Goal: Information Seeking & Learning: Find specific page/section

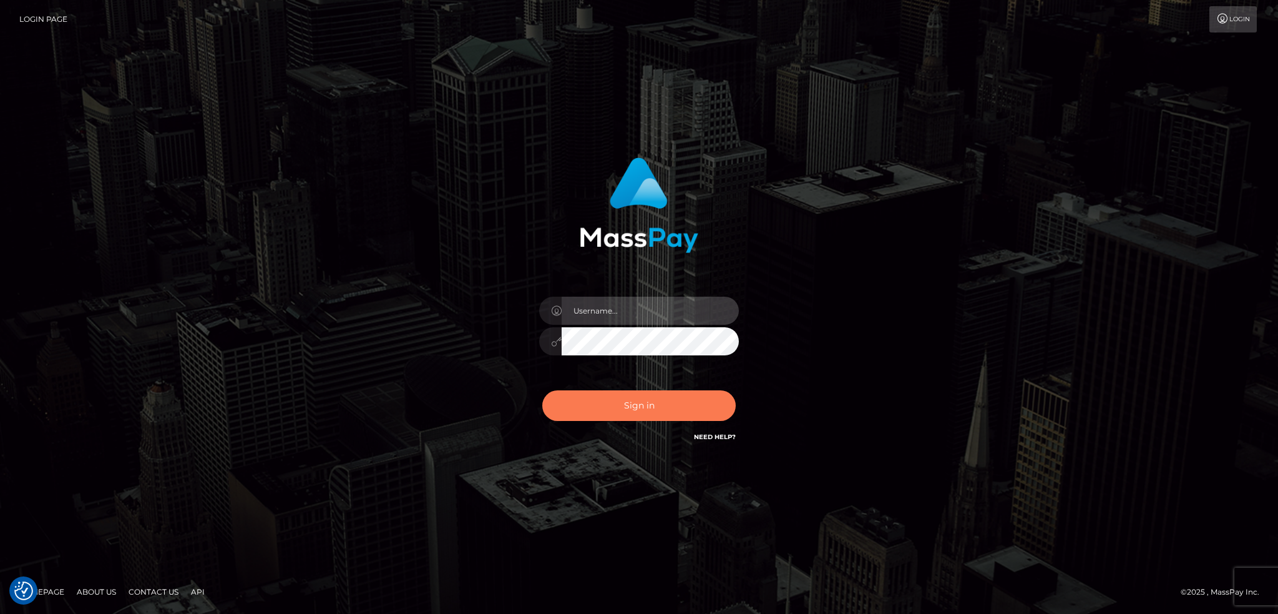
type input "alexstef"
click at [632, 401] on button "Sign in" at bounding box center [638, 405] width 193 height 31
type input "alexstef"
click at [645, 406] on button "Sign in" at bounding box center [638, 405] width 193 height 31
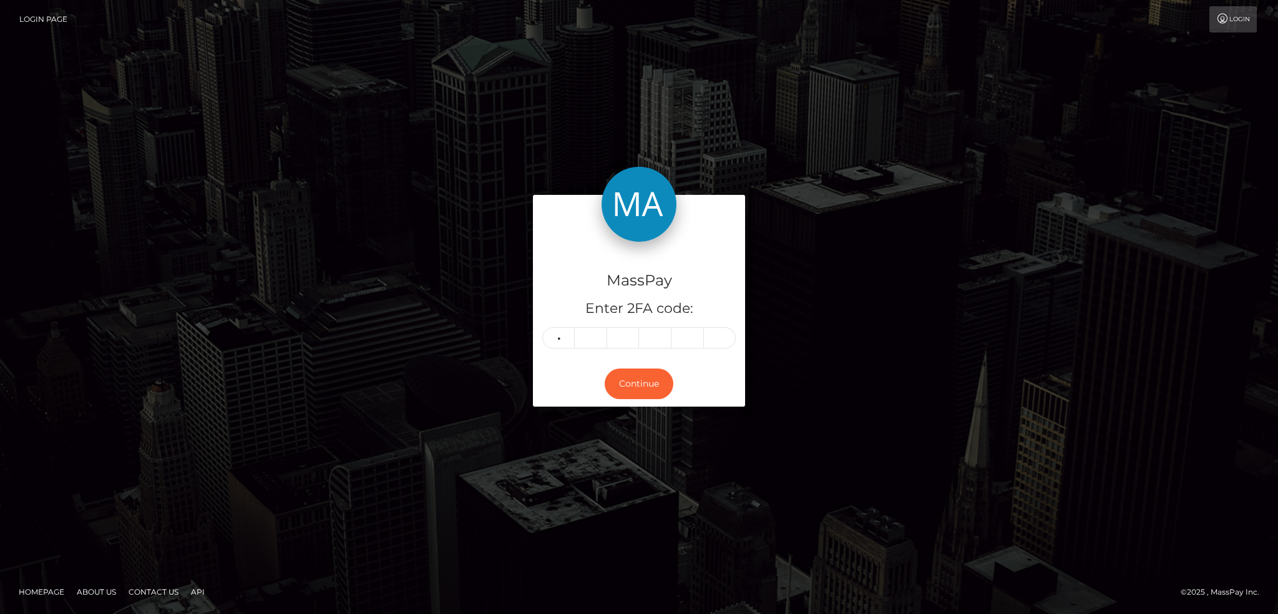
type input "9"
type input "3"
type input "2"
type input "7"
type input "2"
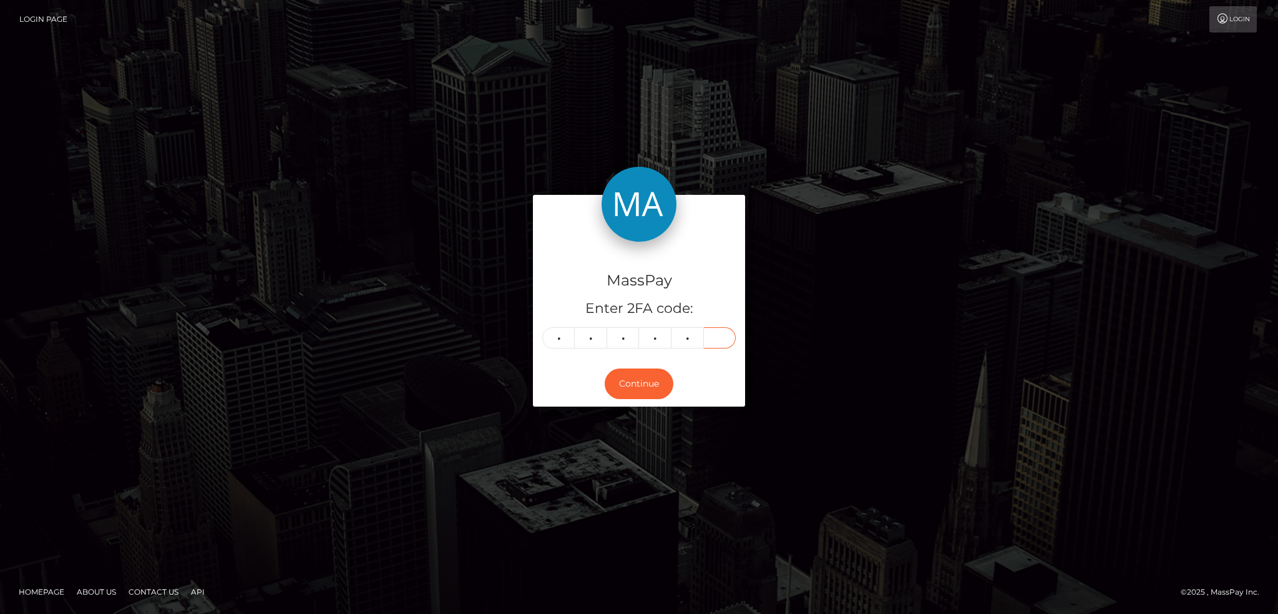
type input "2"
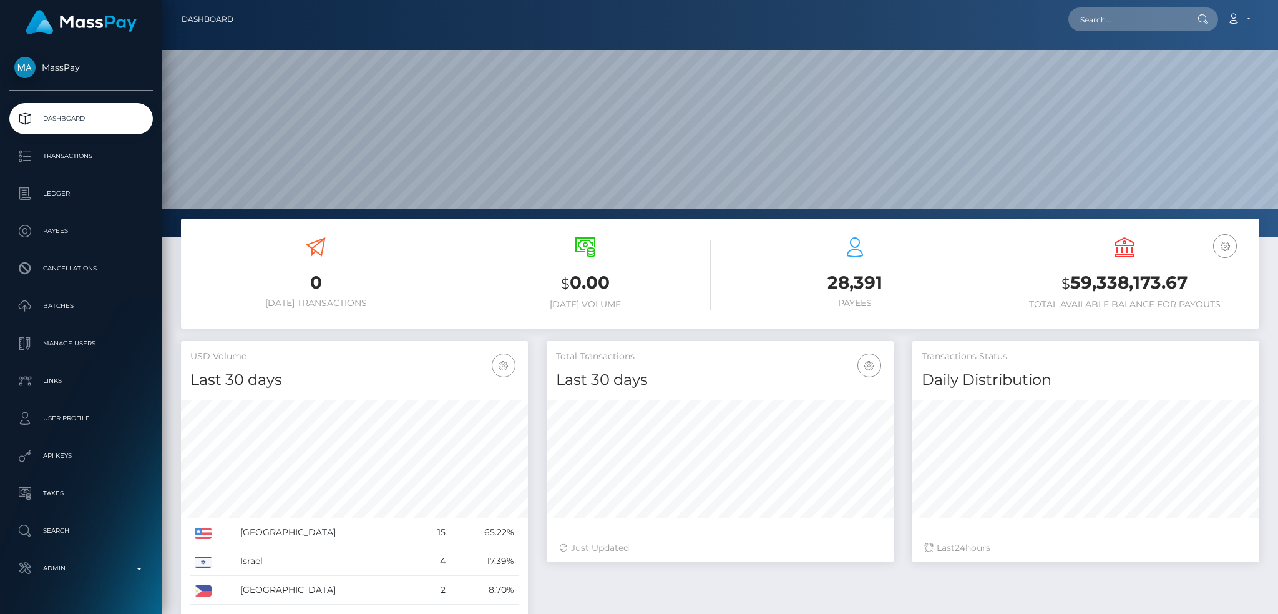
scroll to position [222, 346]
click at [1119, 24] on input "text" at bounding box center [1127, 19] width 117 height 24
paste input "EaeO7Tv3S6isGA7AeeVWig"
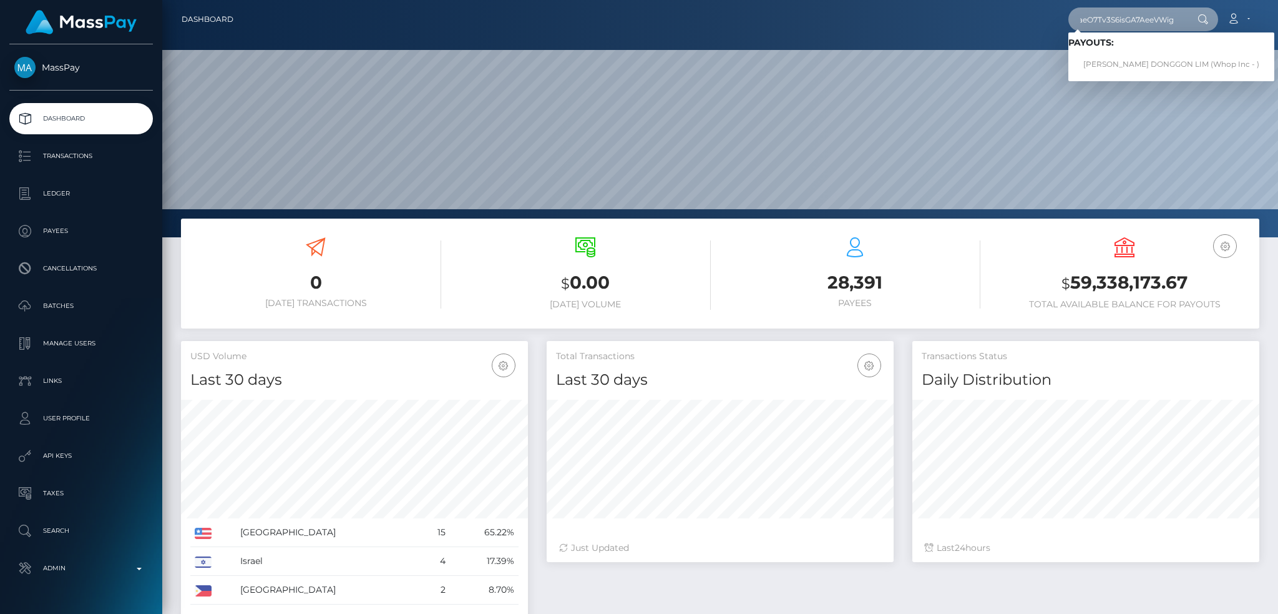
type input "EaeO7Tv3S6isGA7AeeVWig"
click at [1127, 63] on link "MARITES DONGGON LIM (Whop Inc - )" at bounding box center [1172, 64] width 206 height 23
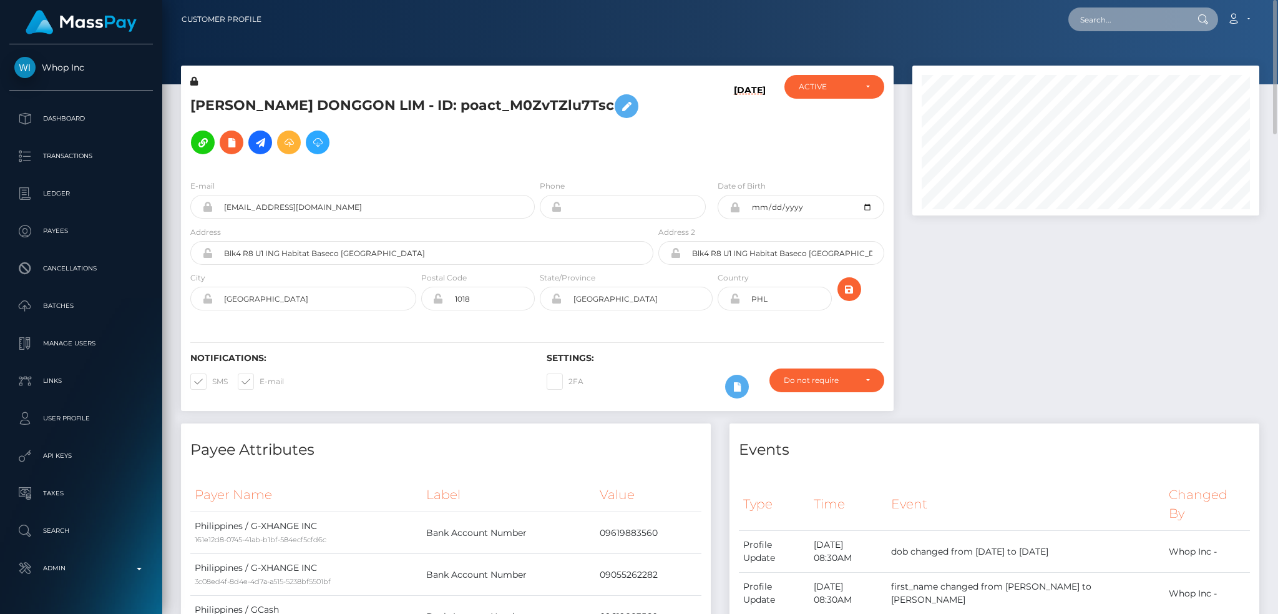
click at [1133, 11] on input "text" at bounding box center [1127, 19] width 117 height 24
paste input "[EMAIL_ADDRESS][DOMAIN_NAME]"
type input "[EMAIL_ADDRESS][DOMAIN_NAME]"
click at [1113, 62] on link "Gati Julius" at bounding box center [1119, 64] width 100 height 23
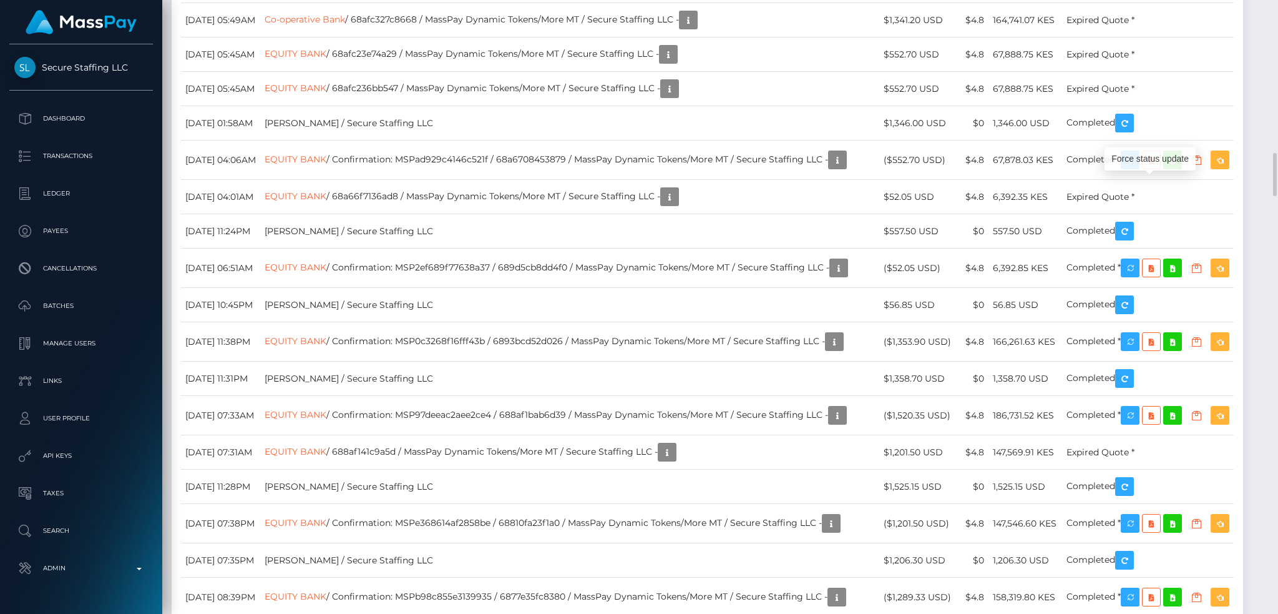
scroll to position [150, 346]
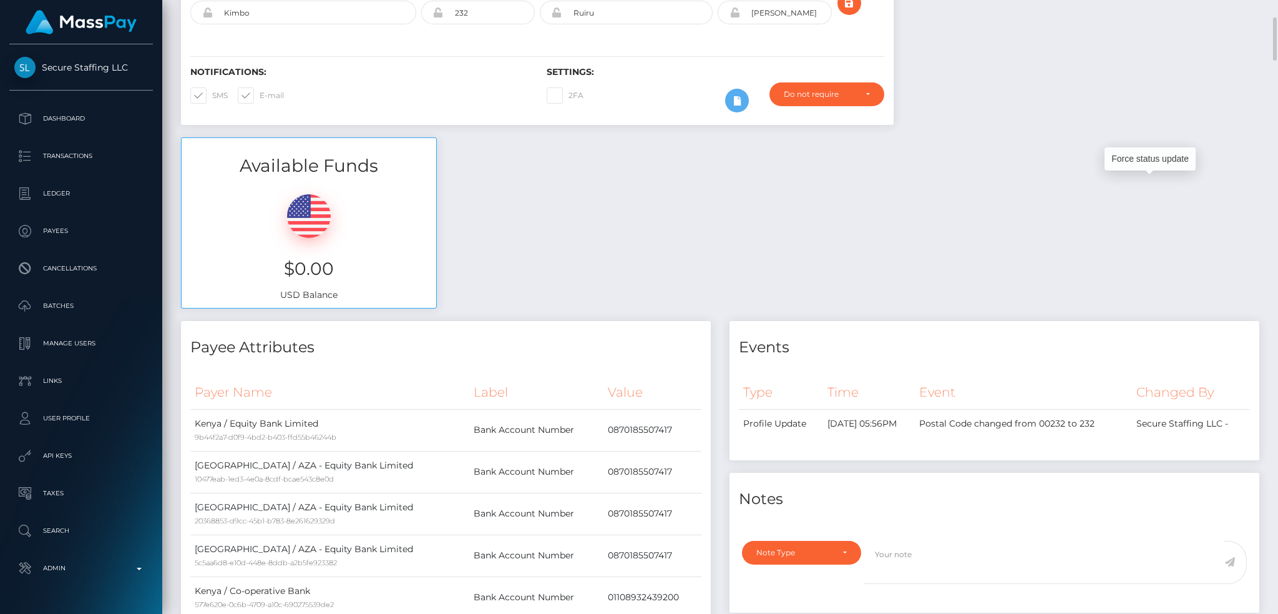
scroll to position [0, 0]
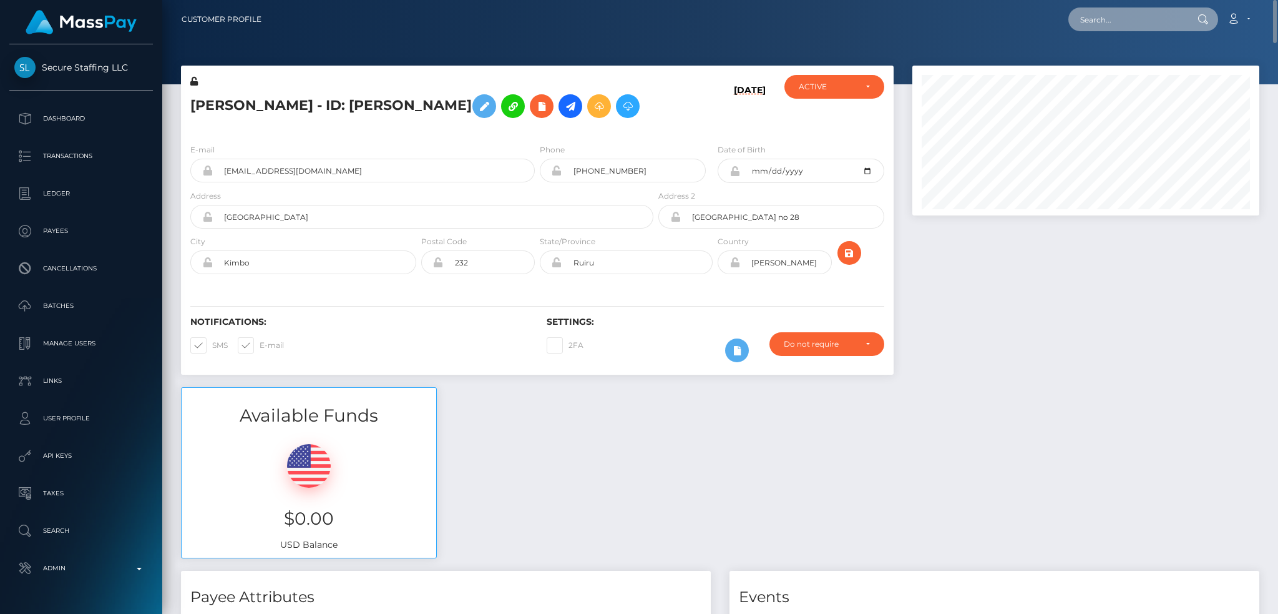
click at [1137, 16] on input "text" at bounding box center [1127, 19] width 117 height 24
paste input "[EMAIL_ADDRESS][DOMAIN_NAME]"
type input "demianderson95@outlook.com"
click at [1121, 60] on link "DEMI LOUISE ANDERSON" at bounding box center [1119, 64] width 100 height 23
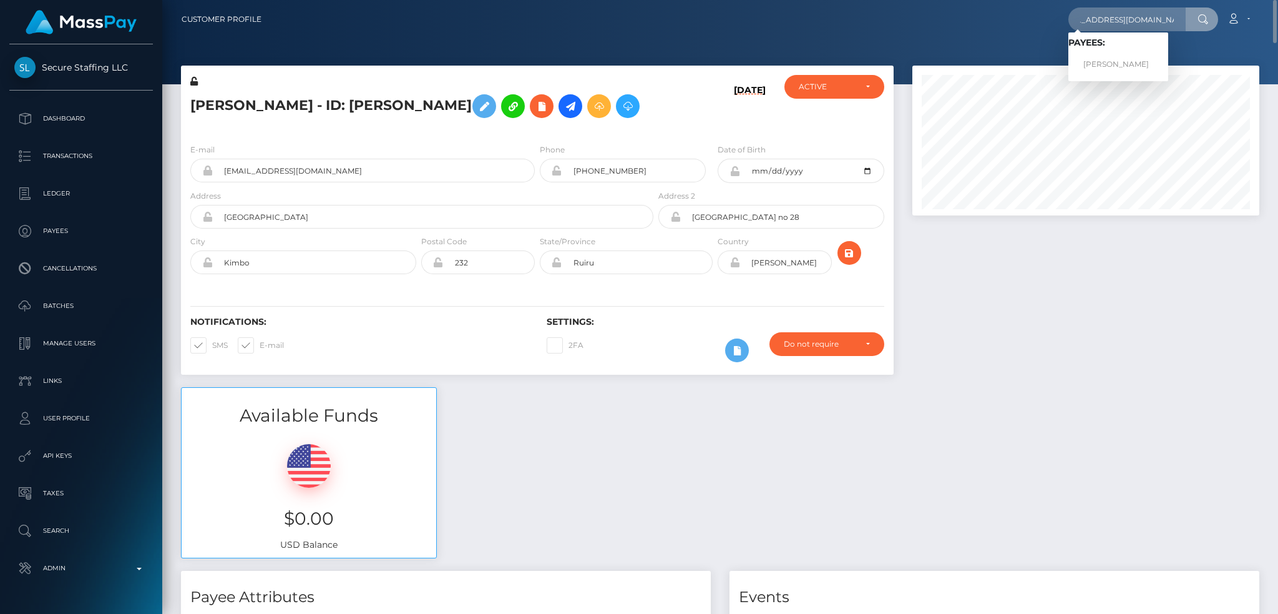
scroll to position [0, 0]
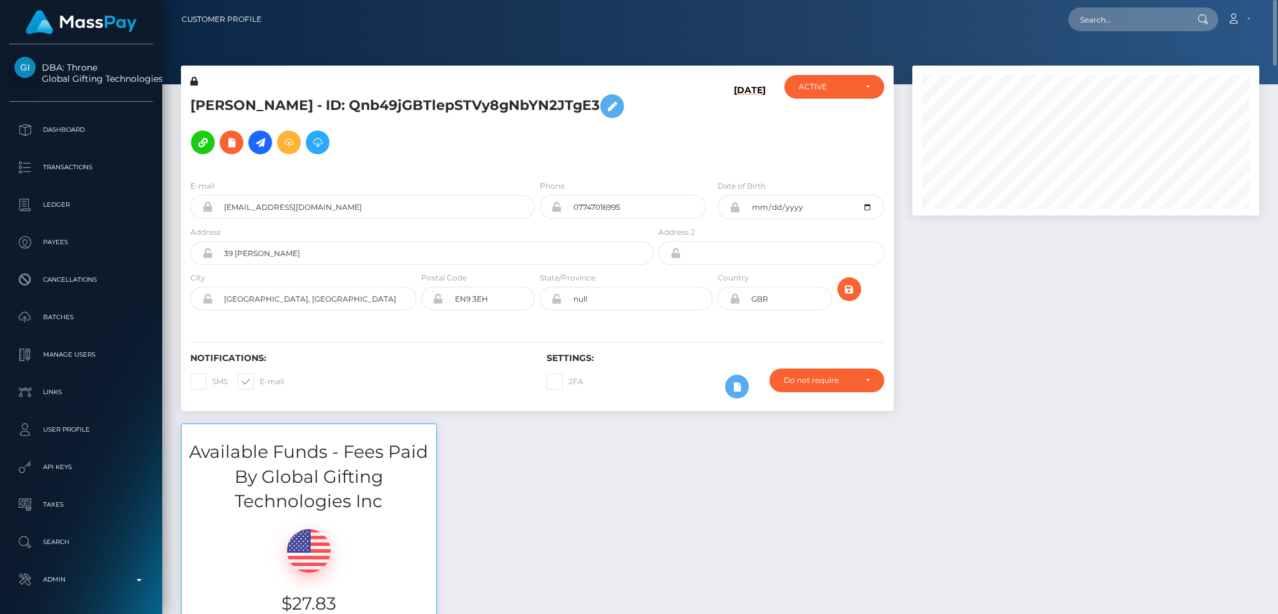
click at [1122, 32] on nav "Customer Profile Loading... Loading... Account" at bounding box center [720, 19] width 1116 height 39
click at [1110, 14] on input "text" at bounding box center [1127, 19] width 117 height 24
paste input "[EMAIL_ADDRESS][DOMAIN_NAME]"
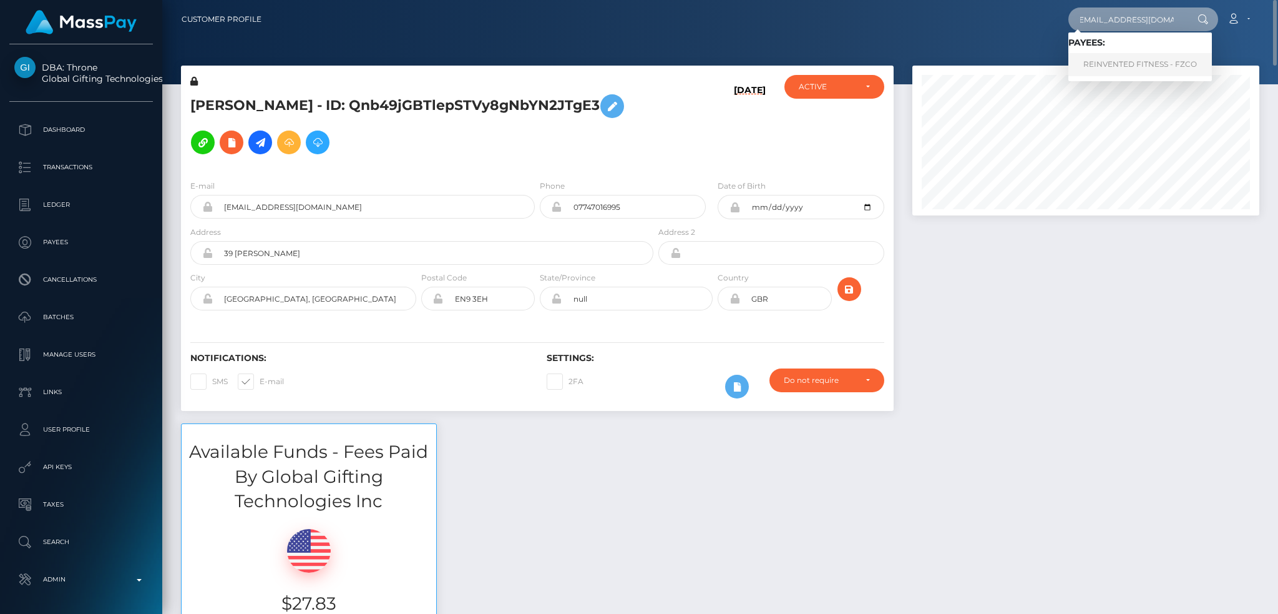
type input "[EMAIL_ADDRESS][DOMAIN_NAME]"
click at [1105, 63] on link "REINVENTED FITNESS - FZCO" at bounding box center [1141, 64] width 144 height 23
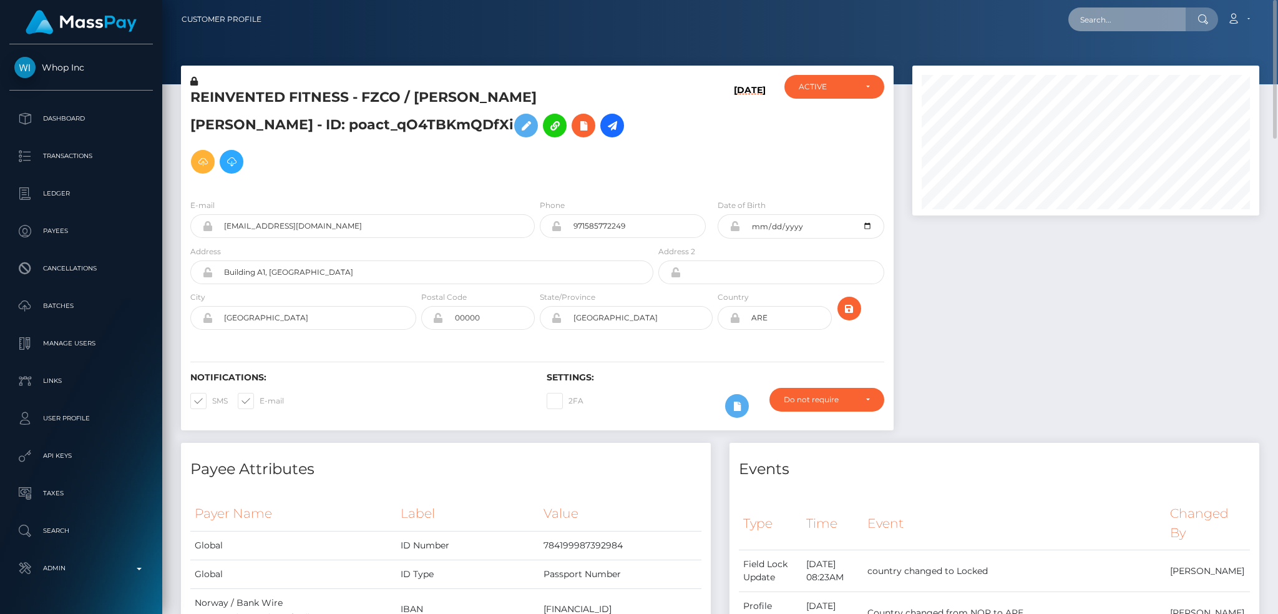
click at [1130, 16] on input "text" at bounding box center [1127, 19] width 117 height 24
paste input "poact_XpkgljXpSkV8"
type input "poact_XpkgljXpSkV8"
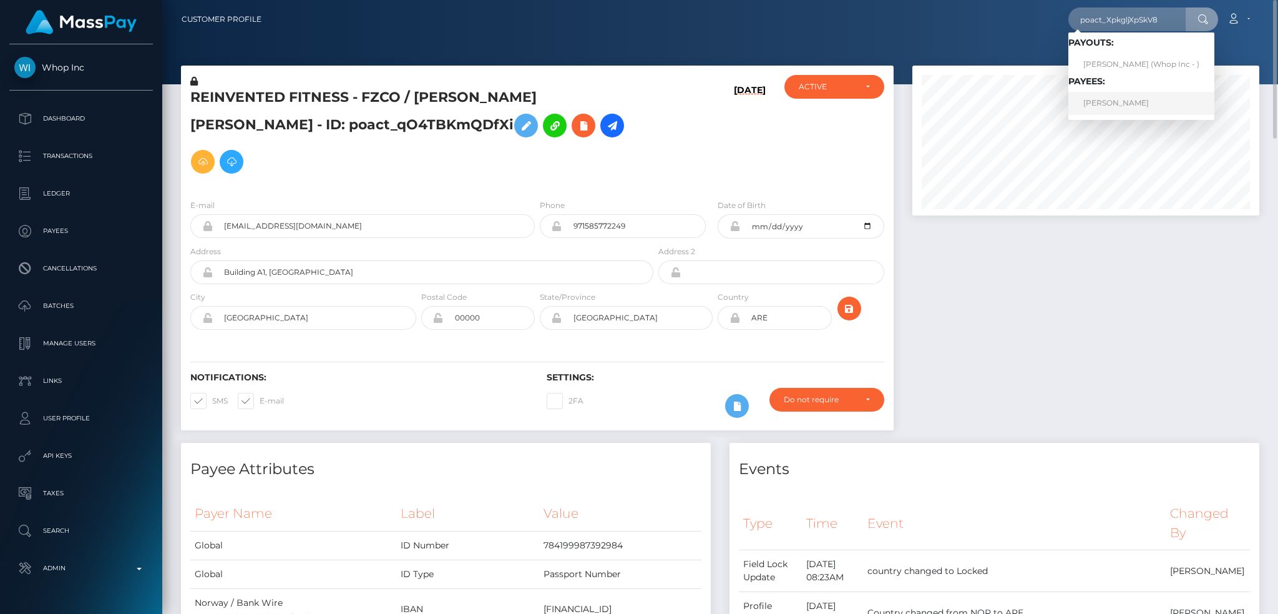
click at [1132, 103] on link "[PERSON_NAME]" at bounding box center [1142, 103] width 146 height 23
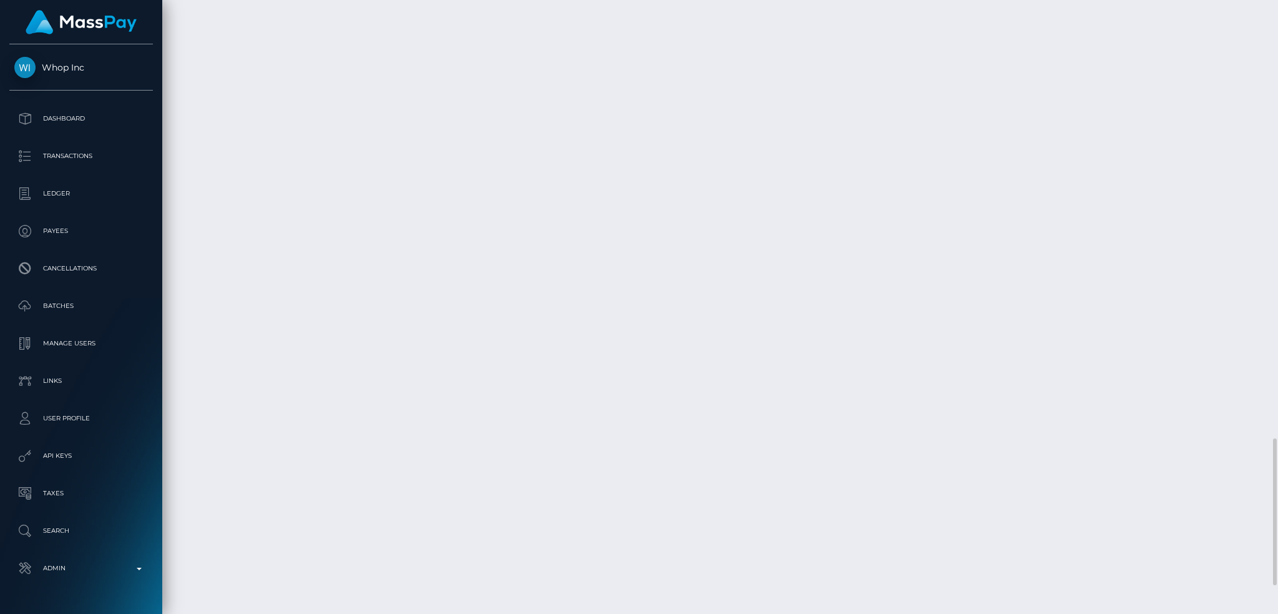
scroll to position [1952, 0]
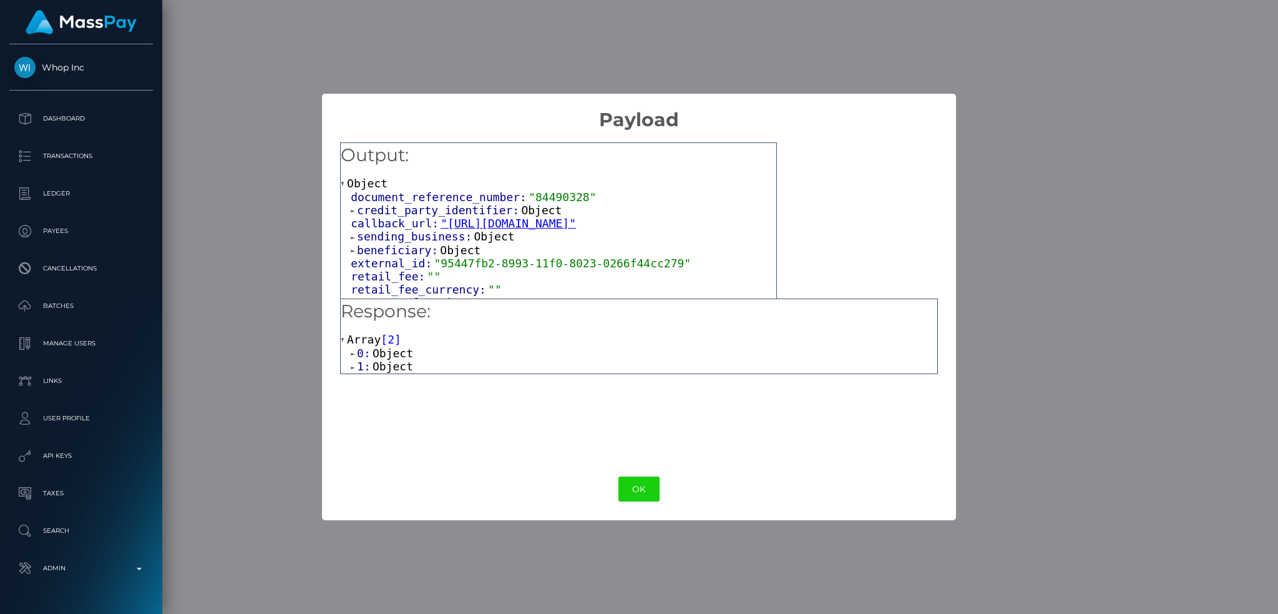
click at [384, 370] on span "Object" at bounding box center [393, 365] width 41 height 13
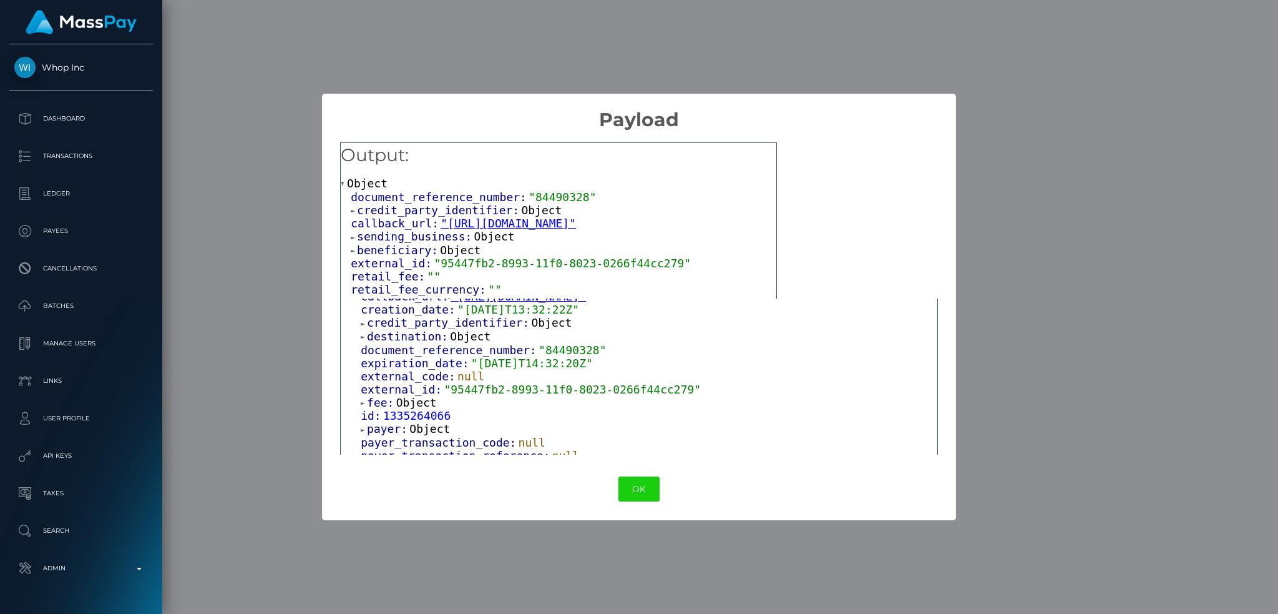
scroll to position [6, 0]
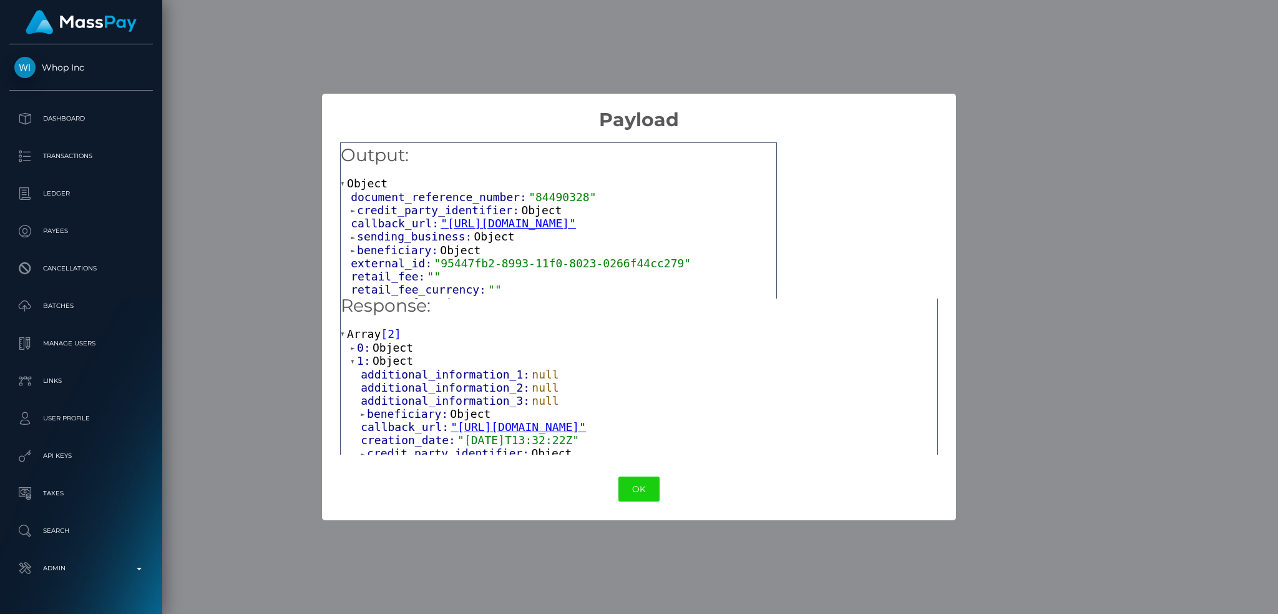
click at [386, 346] on span "Object" at bounding box center [393, 347] width 41 height 13
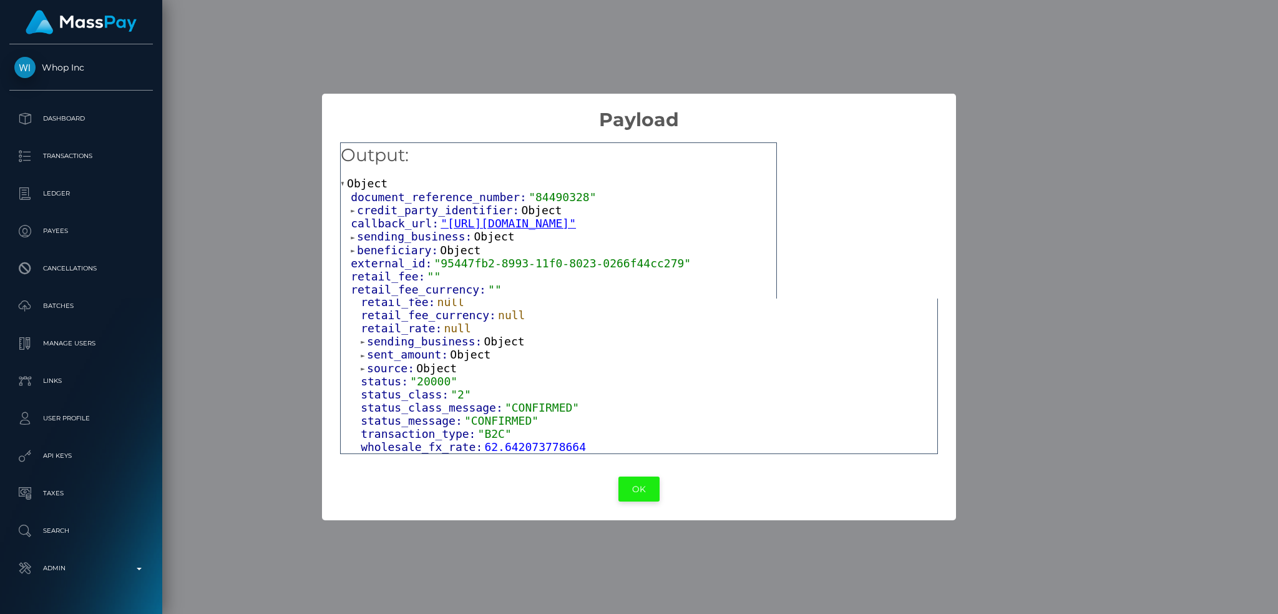
scroll to position [755, 0]
click at [645, 497] on button "OK" at bounding box center [639, 489] width 41 height 26
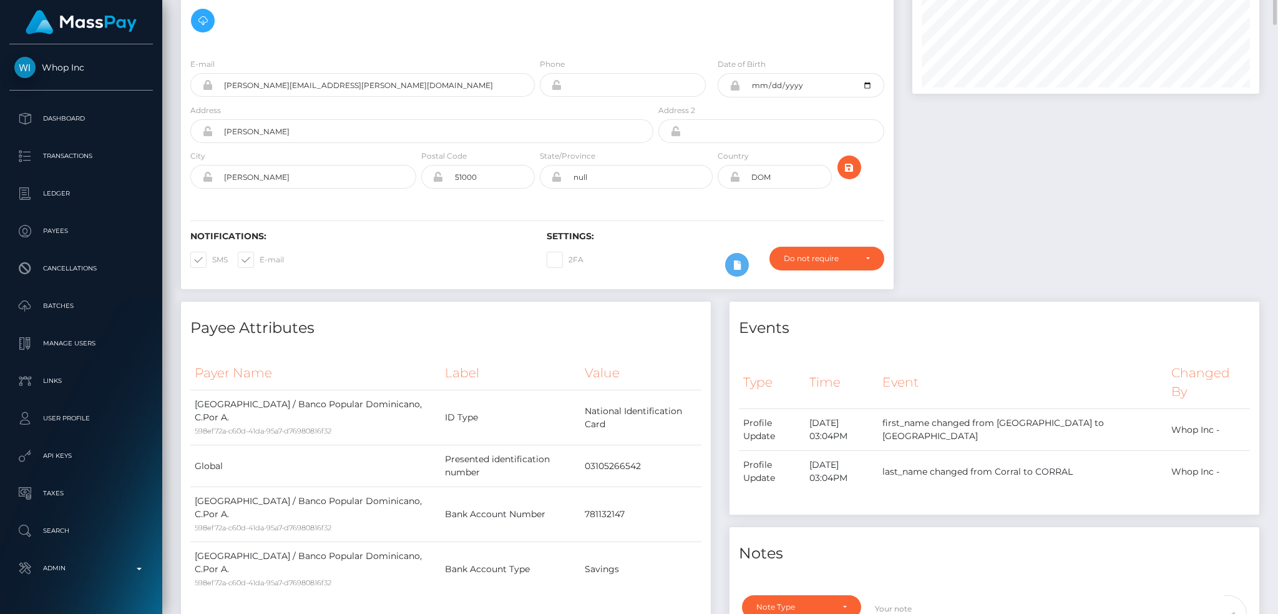
scroll to position [0, 0]
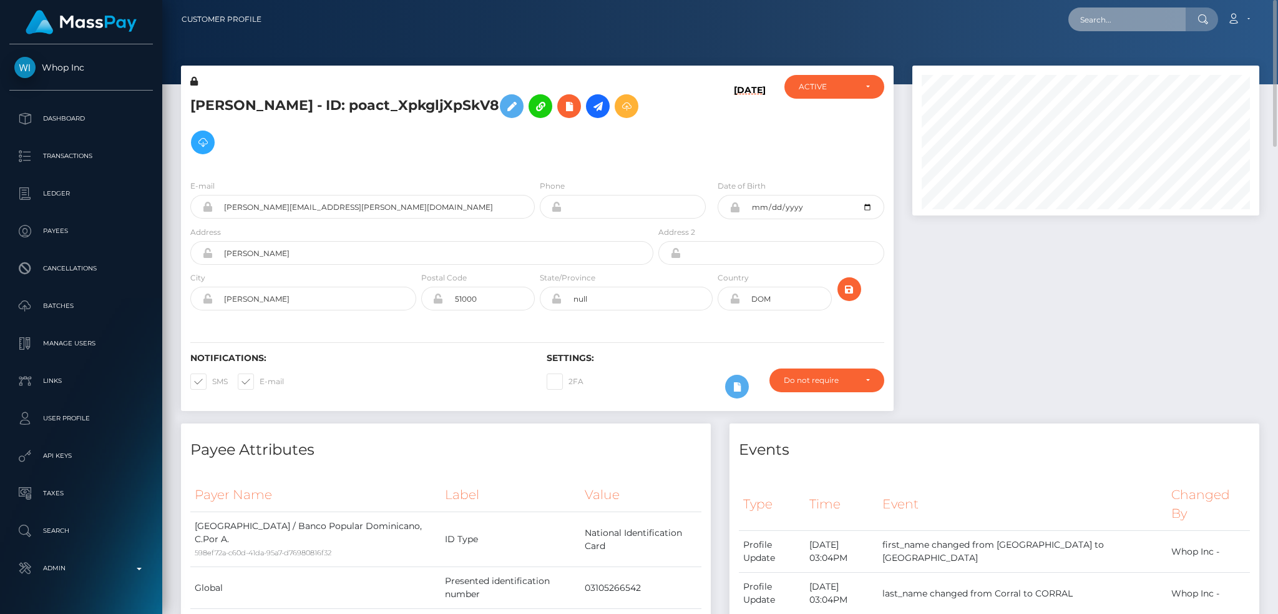
drag, startPoint x: 1143, startPoint y: 17, endPoint x: 1045, endPoint y: 32, distance: 98.5
click at [1143, 17] on input "text" at bounding box center [1127, 19] width 117 height 24
paste input "382e747fec154c25b899150ac13d8b46"
type input "382e747fec154c25b899150ac13d8b46"
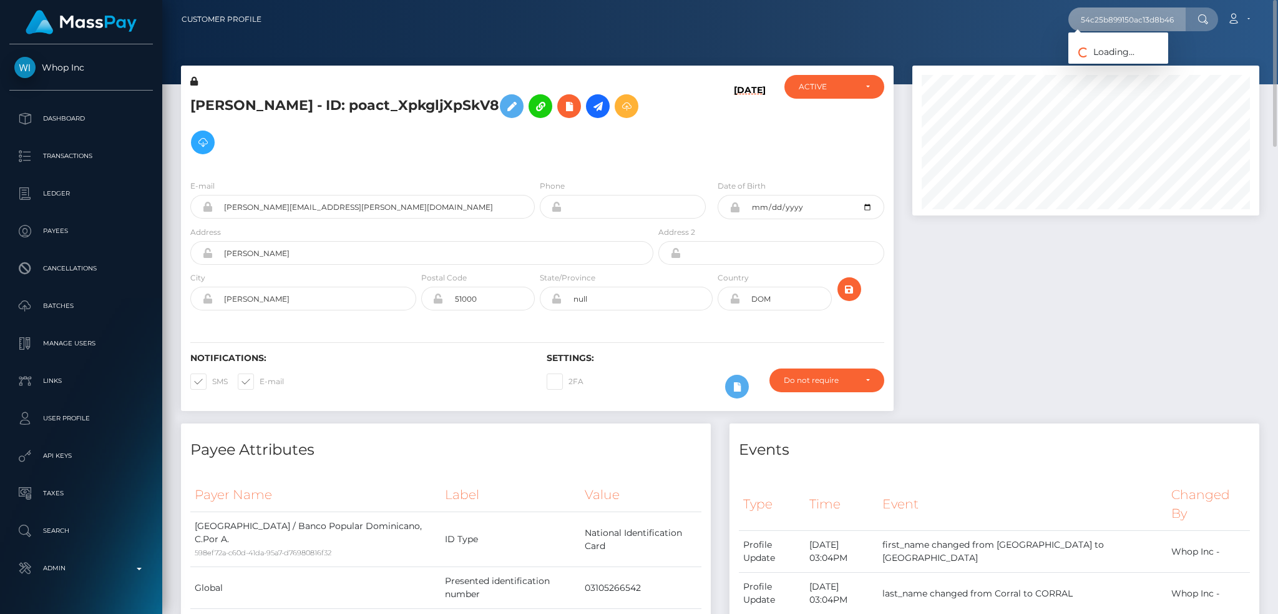
scroll to position [0, 0]
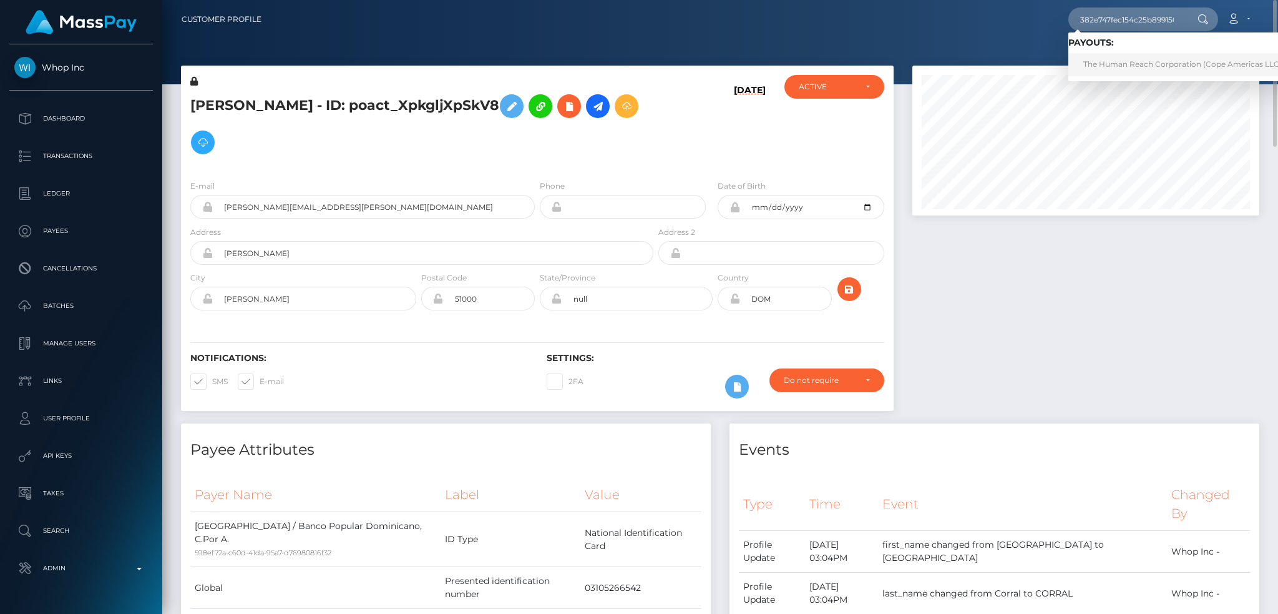
click at [1124, 65] on link "The Human Reach Corporation (Cope Americas LLC - CopeCart)" at bounding box center [1204, 64] width 271 height 23
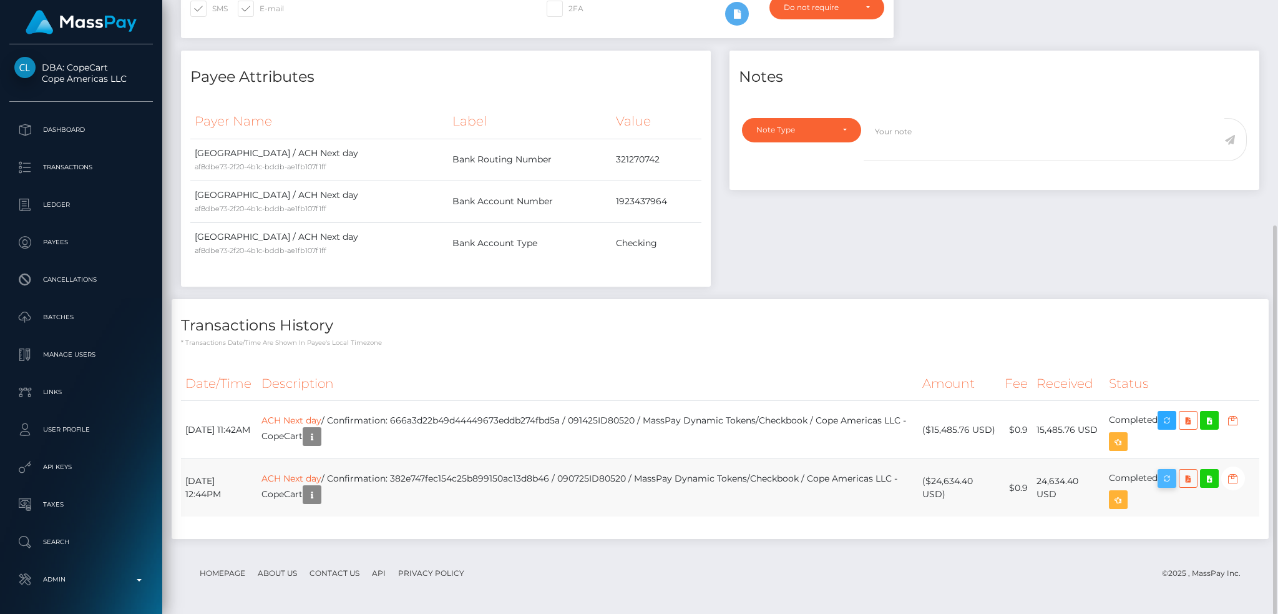
scroll to position [623982, 623785]
click at [1174, 481] on icon "button" at bounding box center [1167, 479] width 15 height 16
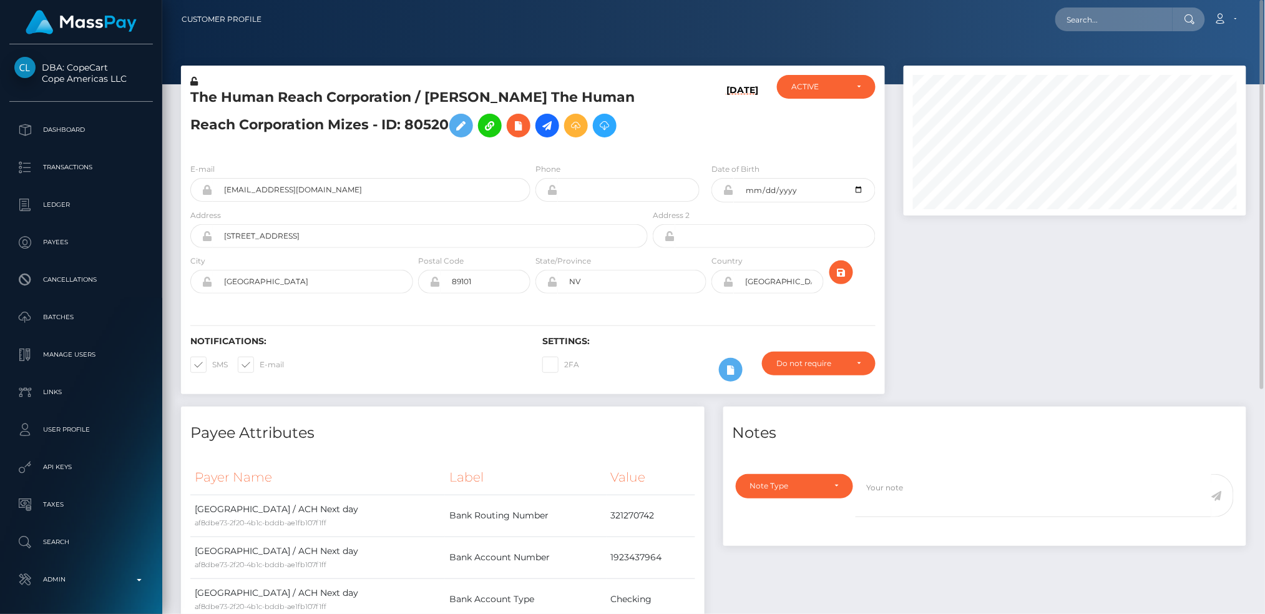
scroll to position [623982, 623788]
click at [1099, 22] on input "text" at bounding box center [1113, 19] width 117 height 24
paste input "[EMAIL_ADDRESS][DOMAIN_NAME]"
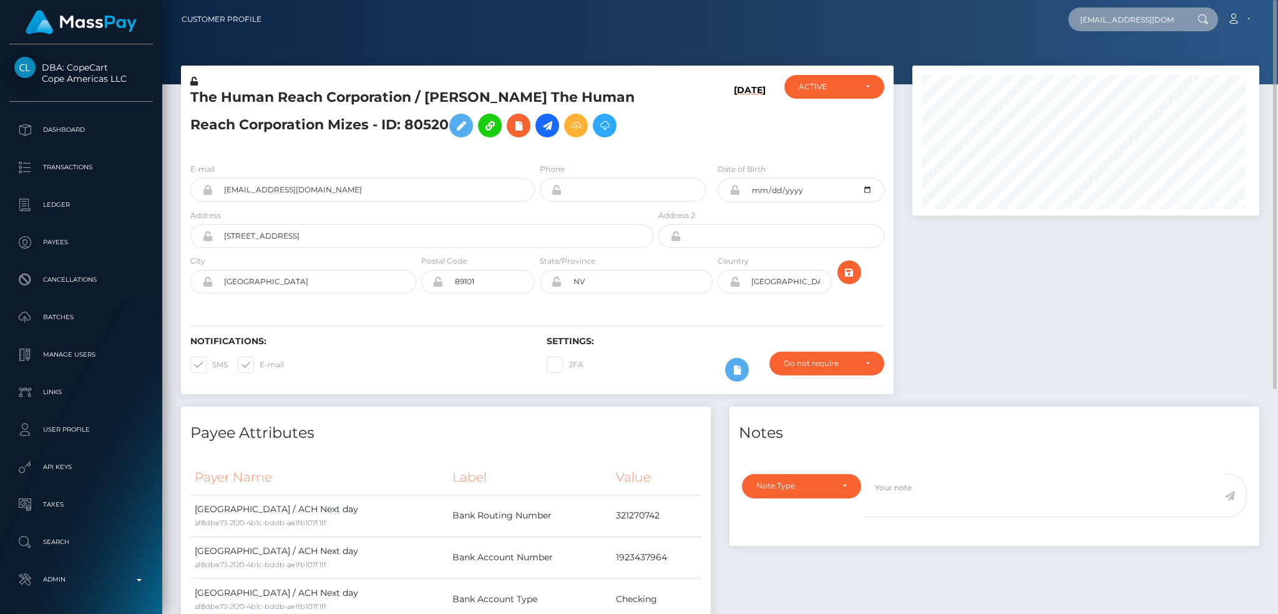
scroll to position [0, 1]
type input "[EMAIL_ADDRESS][DOMAIN_NAME]"
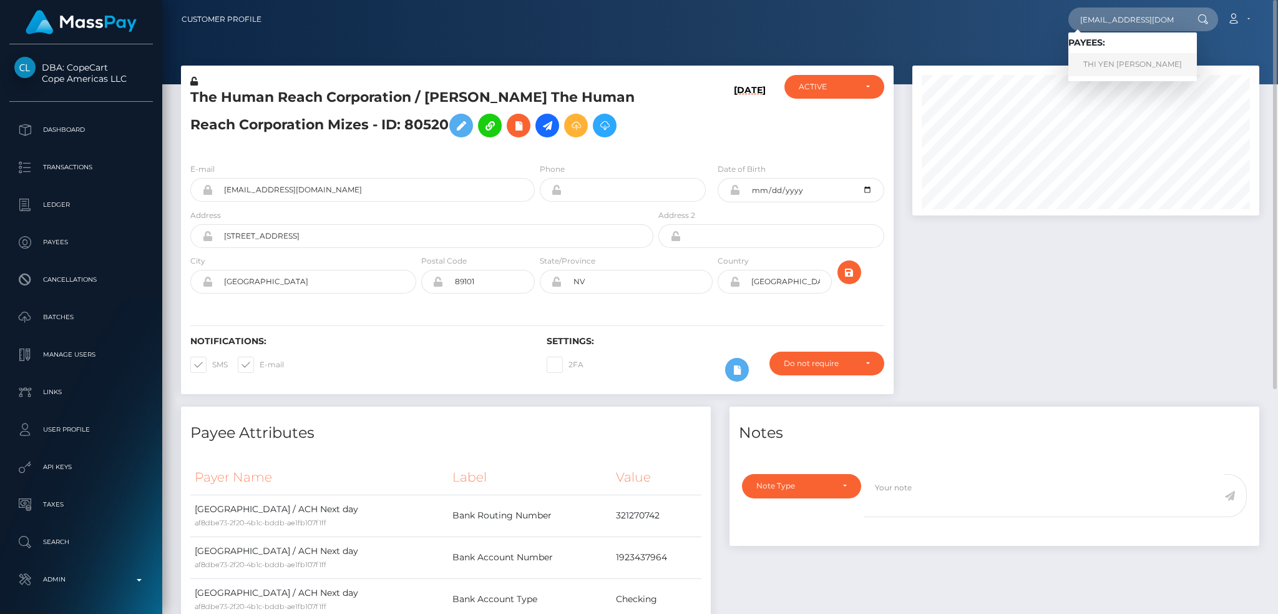
click at [1113, 61] on link "THI YEN ANH LE" at bounding box center [1133, 64] width 129 height 23
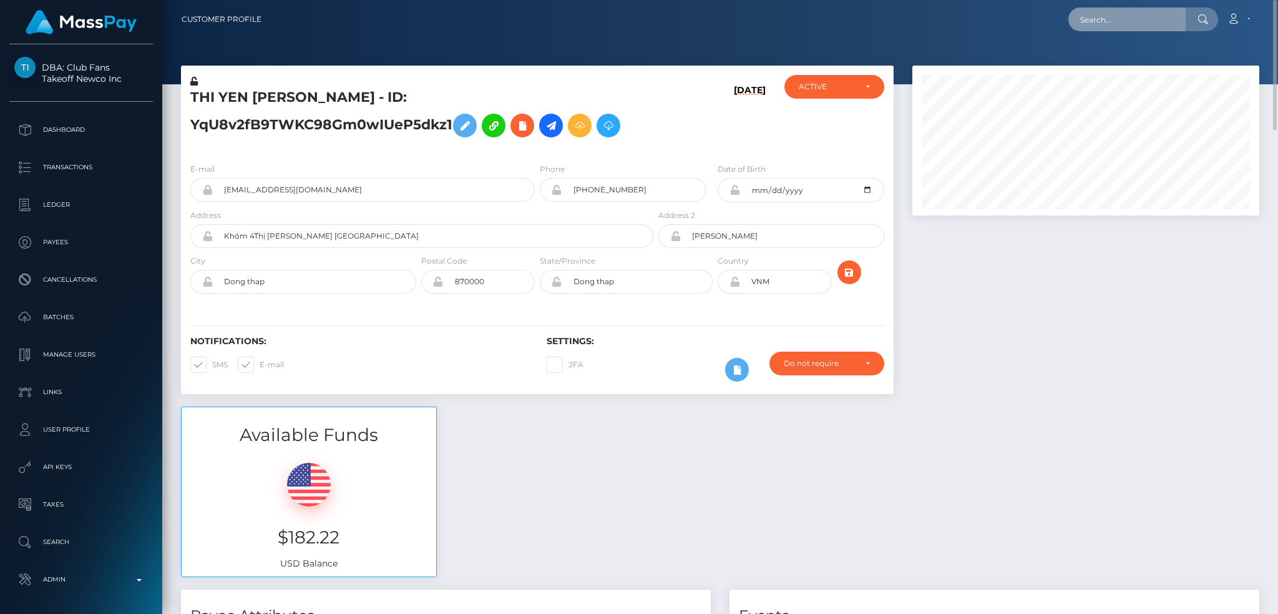
click at [1103, 12] on input "text" at bounding box center [1127, 19] width 117 height 24
paste input "auth0|cIBSLbyz5iZNN09ijogoGmDI8lW2"
type input "auth0|cIBSLbyz5iZNN09ijogoGmDI8lW2"
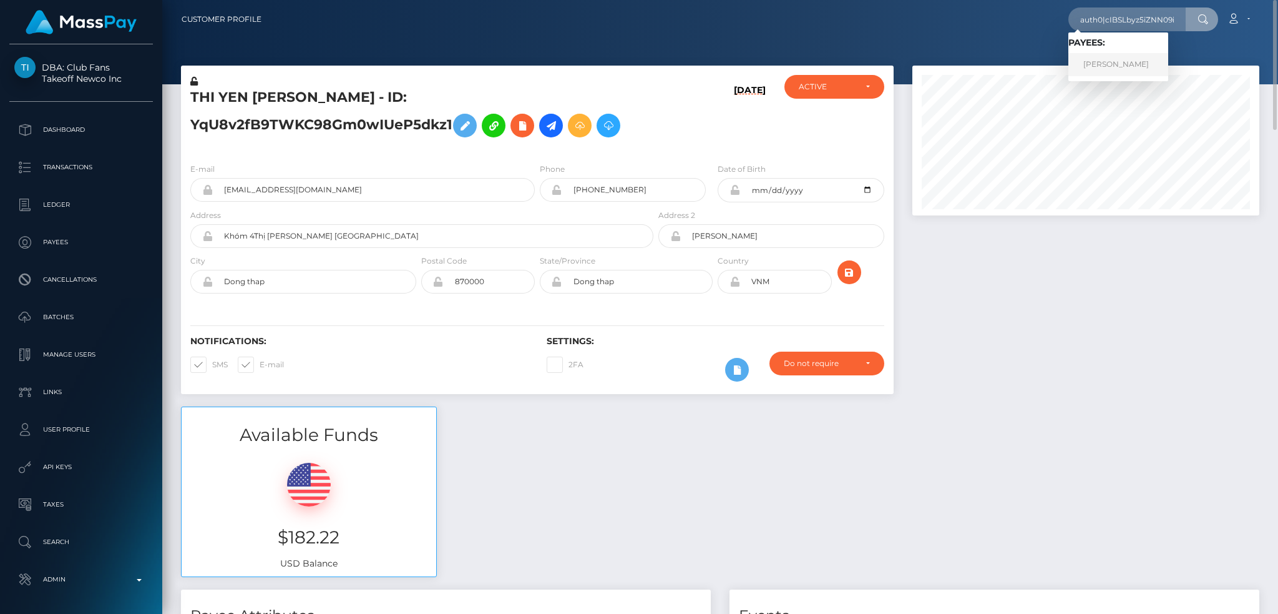
click at [1090, 60] on link "[PERSON_NAME]" at bounding box center [1119, 64] width 100 height 23
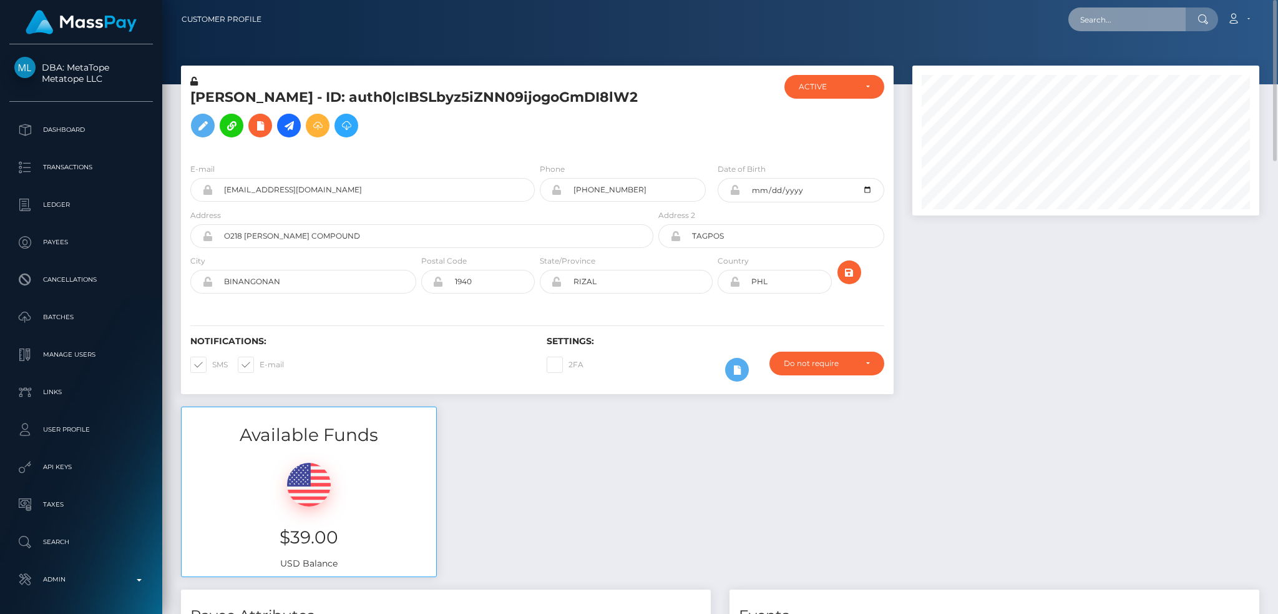
click at [1138, 21] on input "text" at bounding box center [1127, 19] width 117 height 24
paste input "XJvwJiFpY3eZsRCUyo3CDExnCV83"
type input "XJvwJiFpY3eZsRCUyo3CDExnCV83"
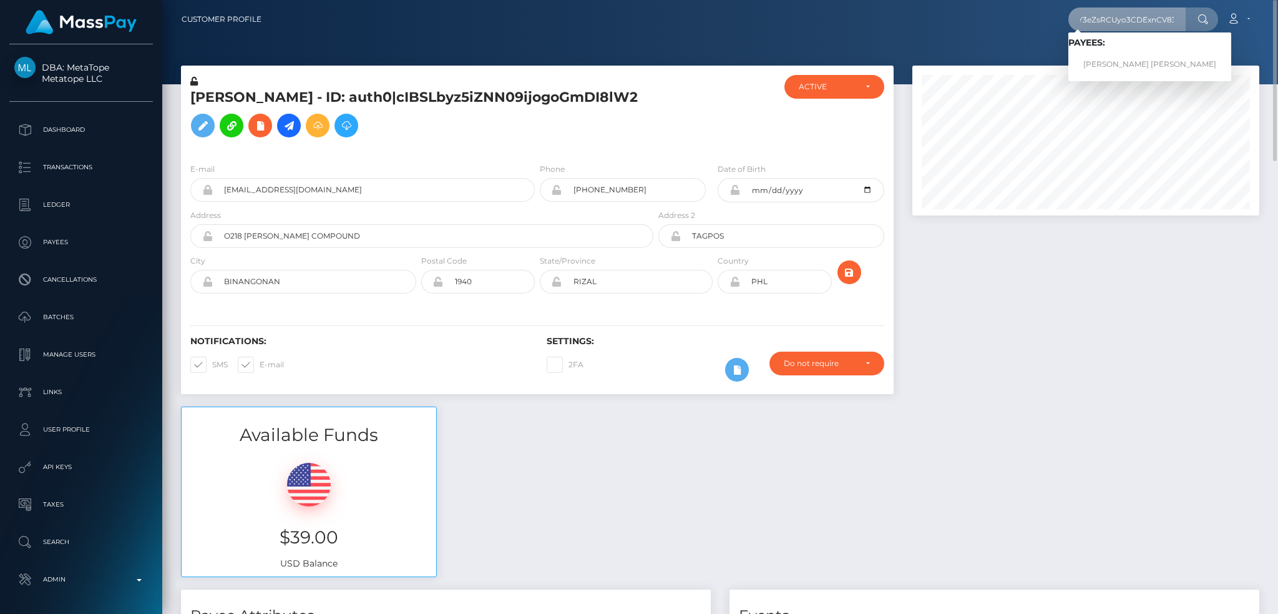
scroll to position [0, 0]
click at [1120, 66] on link "AALIYAH NAKEISHA BOLLS" at bounding box center [1150, 64] width 163 height 23
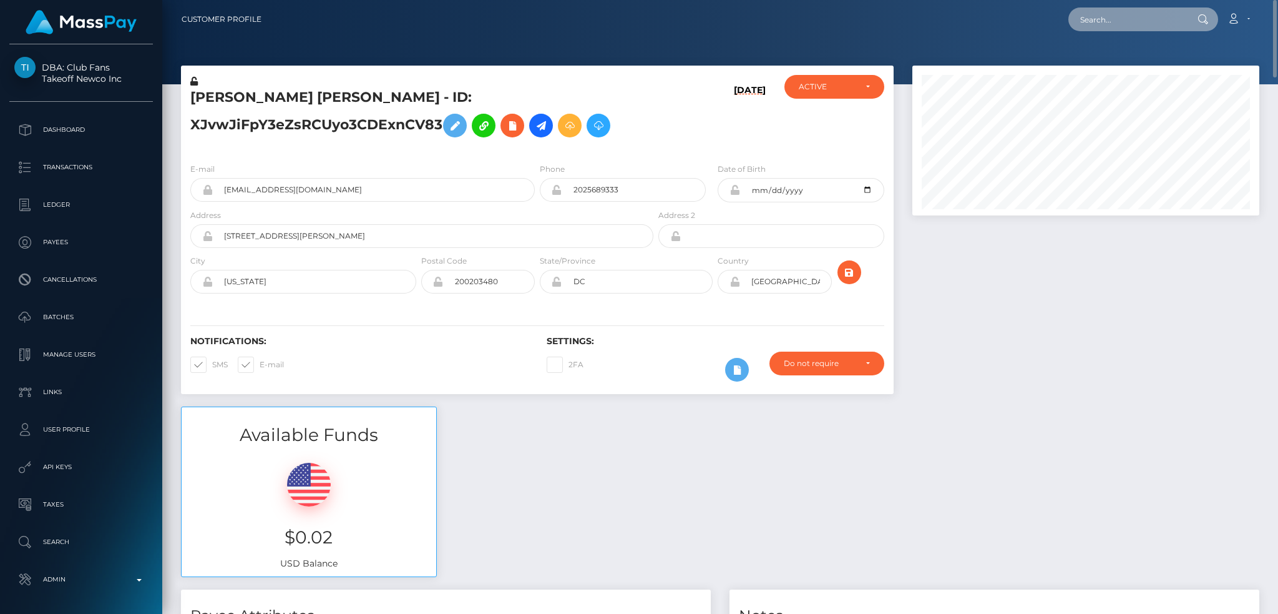
click at [1096, 14] on input "text" at bounding box center [1127, 19] width 117 height 24
paste input "bmslut4cin@gmail.com"
type input "bmslut4cin@gmail.com"
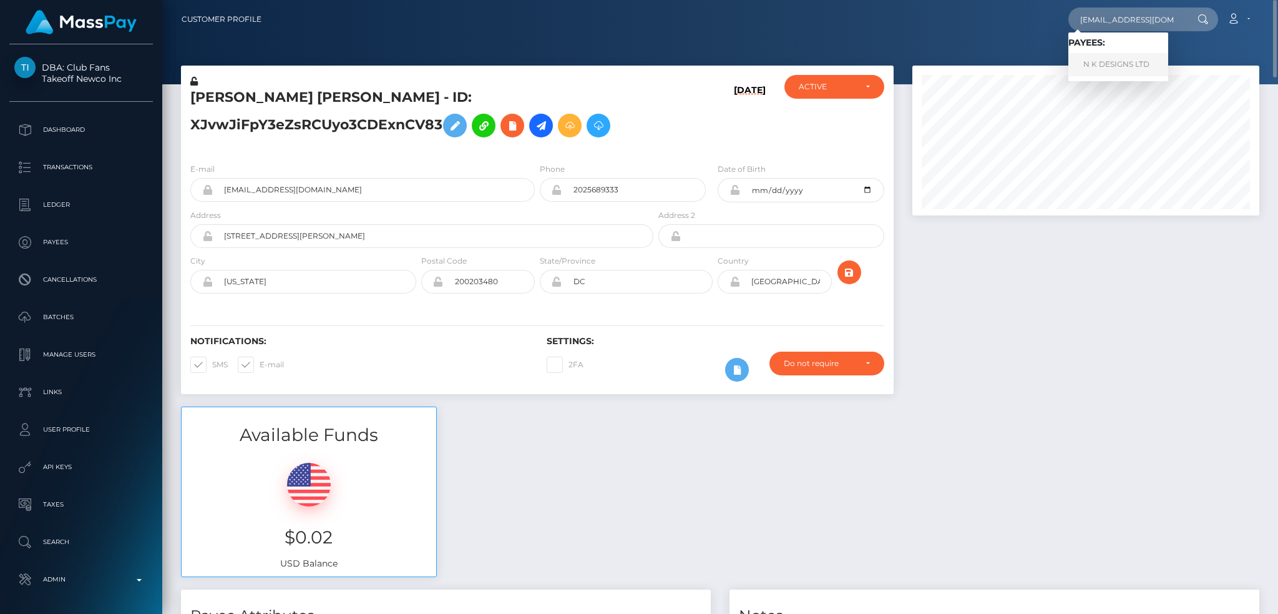
click at [1117, 61] on link "N K DESIGNS LTD" at bounding box center [1119, 64] width 100 height 23
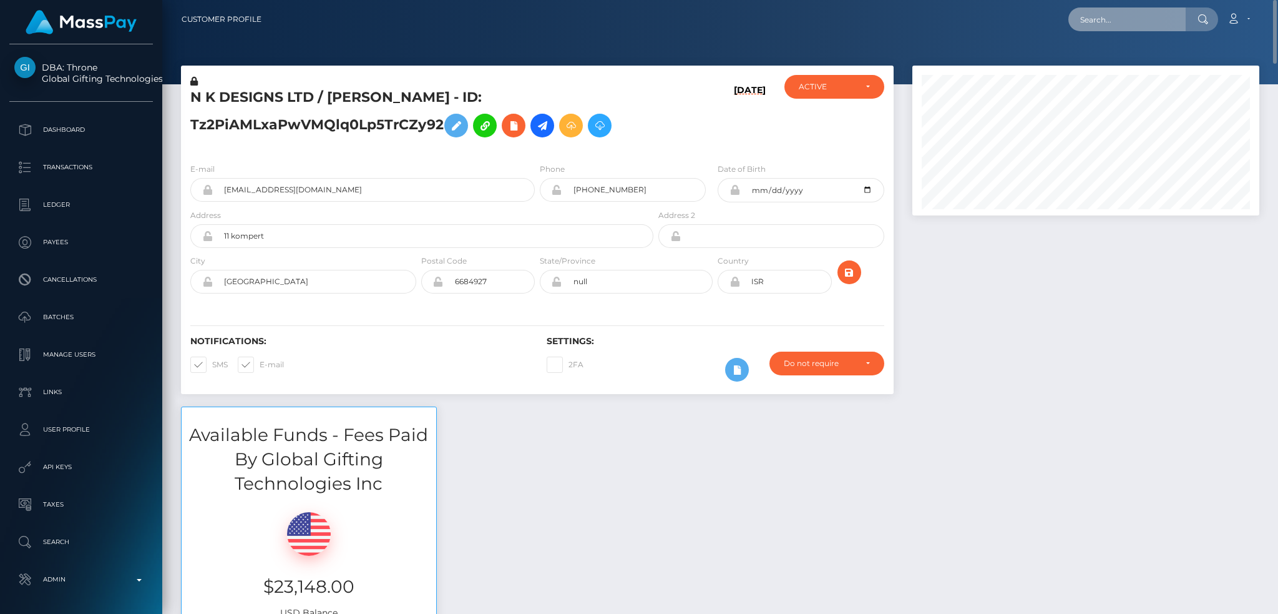
click at [1123, 22] on input "text" at bounding box center [1127, 19] width 117 height 24
paste input "[EMAIL_ADDRESS][DOMAIN_NAME]"
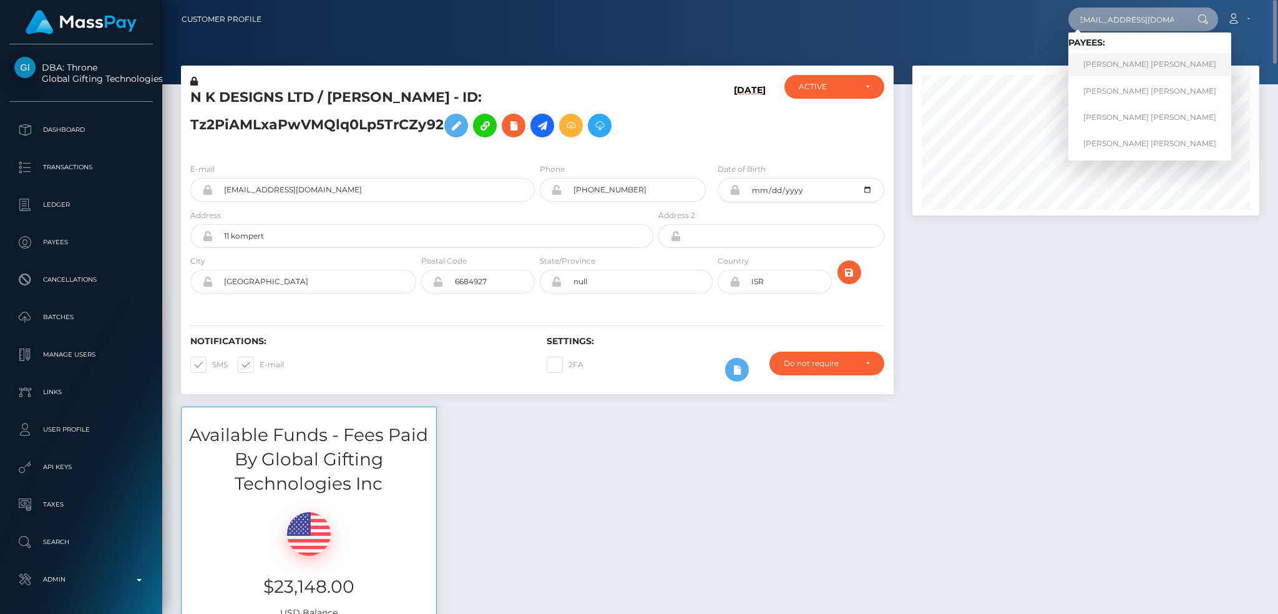
type input "iamarielanne@gmail.com"
click at [1122, 67] on link "Mark Joe Varga Melendrez" at bounding box center [1150, 64] width 163 height 23
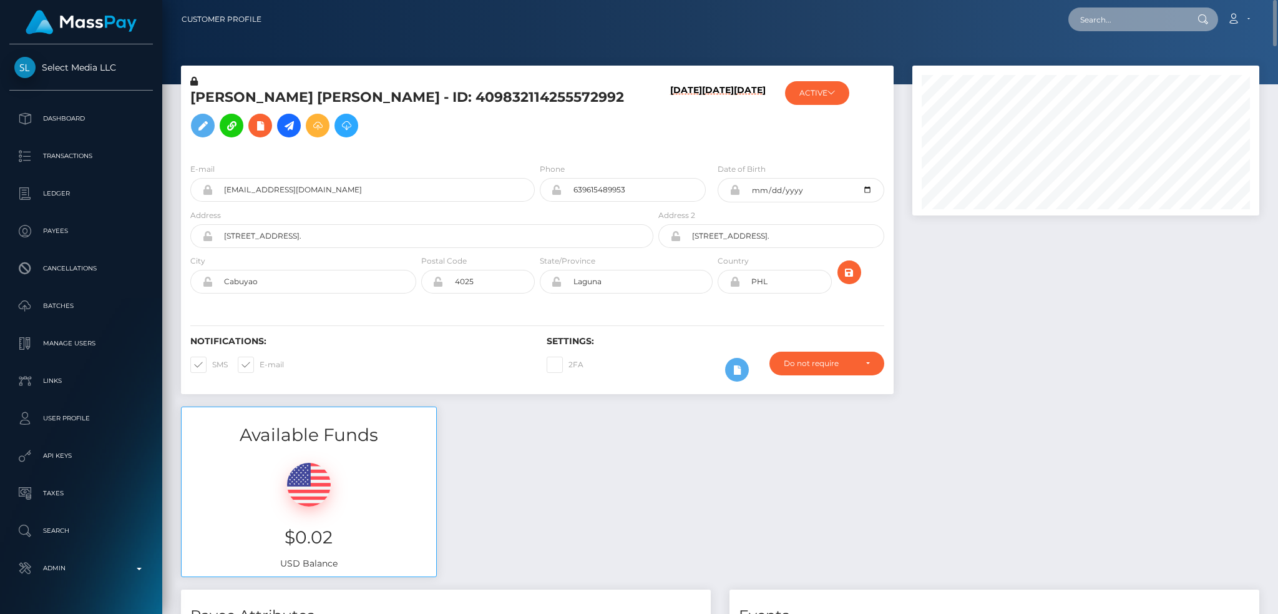
click at [1110, 14] on input "text" at bounding box center [1127, 19] width 117 height 24
paste input "irisnovagray@gmail.com"
type input "irisnovagray@gmail.com"
click at [1122, 67] on link "ABBEY JANE MILLER" at bounding box center [1119, 64] width 100 height 23
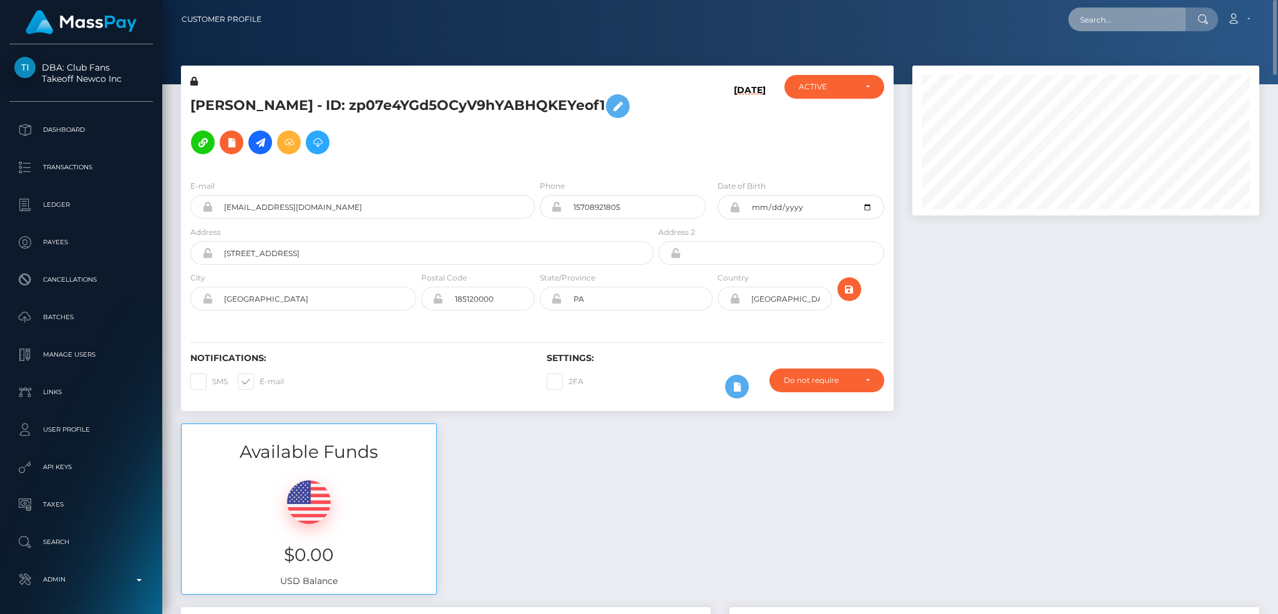
click at [1117, 19] on input "text" at bounding box center [1127, 19] width 117 height 24
paste input "[EMAIL_ADDRESS][DOMAIN_NAME]"
type input "[EMAIL_ADDRESS][DOMAIN_NAME]"
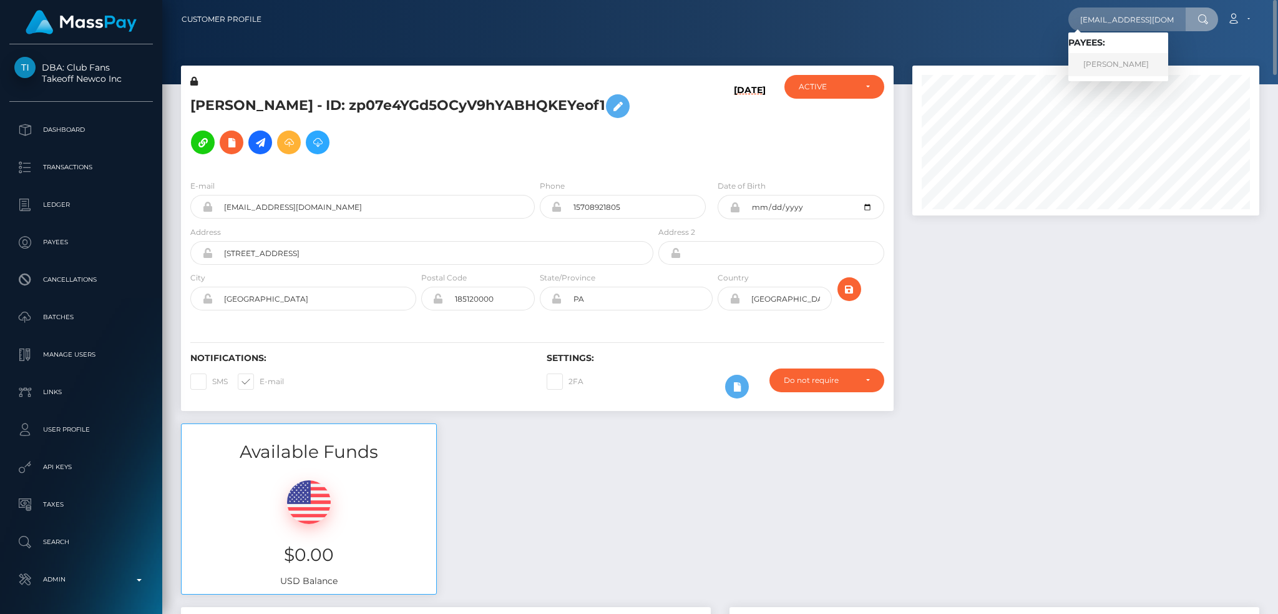
click at [1119, 62] on link "[PERSON_NAME]" at bounding box center [1119, 64] width 100 height 23
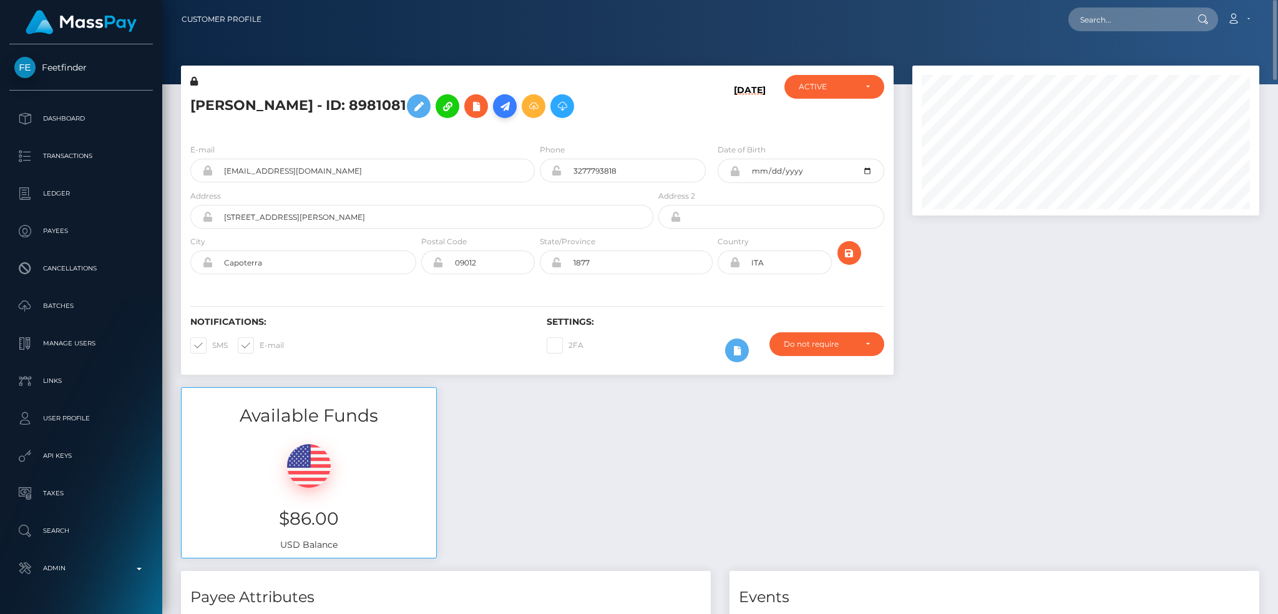
click at [512, 107] on icon at bounding box center [504, 107] width 15 height 16
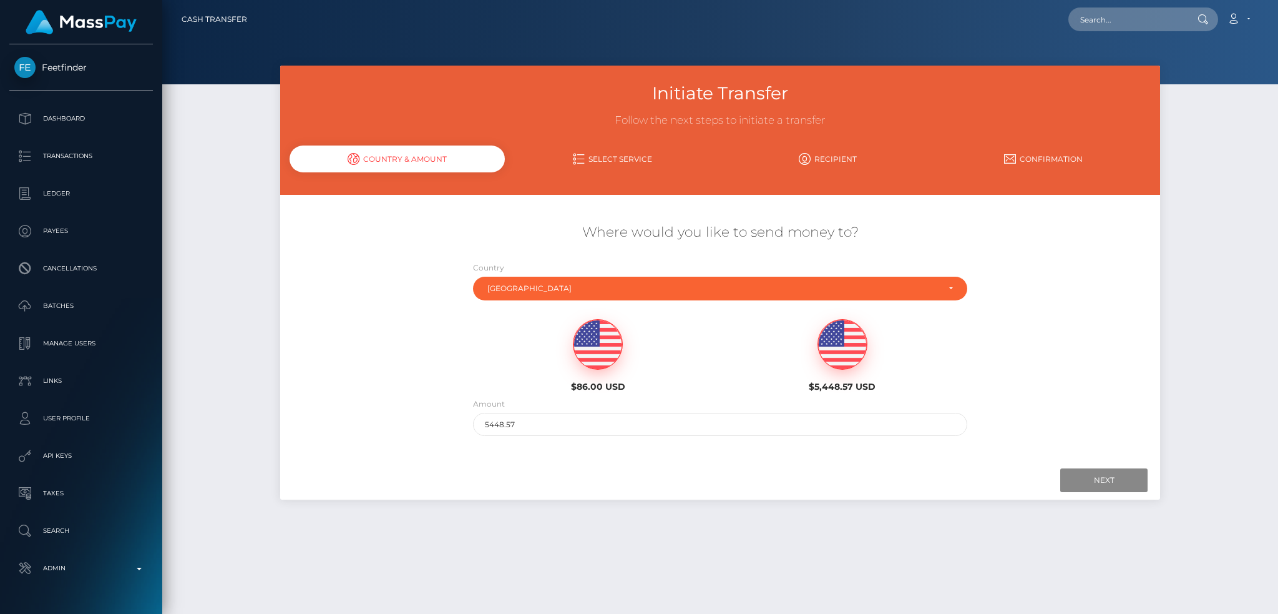
click at [612, 340] on img at bounding box center [598, 345] width 49 height 50
type input "86"
click at [1083, 484] on input "Next" at bounding box center [1103, 480] width 87 height 24
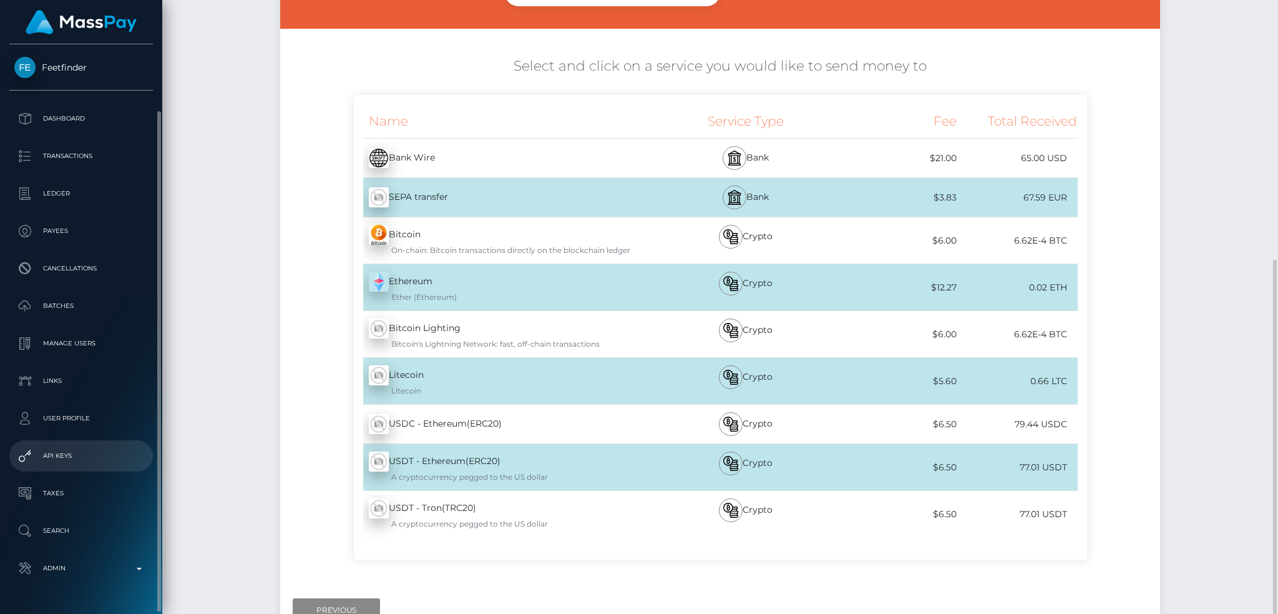
scroll to position [250, 0]
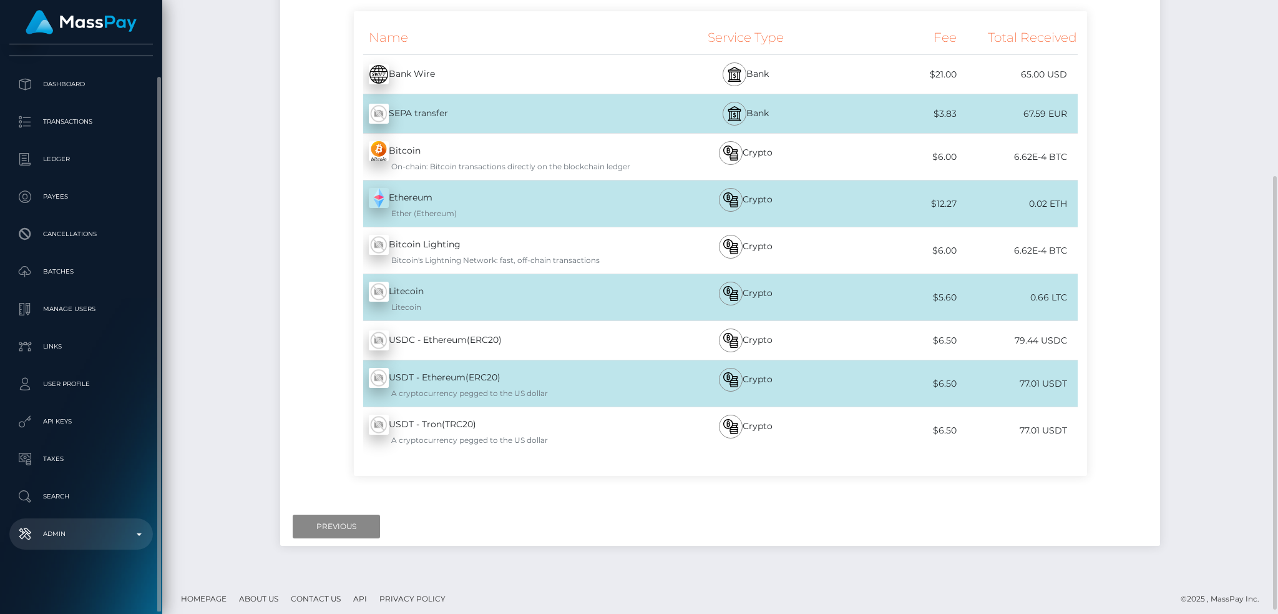
click at [67, 526] on p "Admin" at bounding box center [81, 533] width 134 height 19
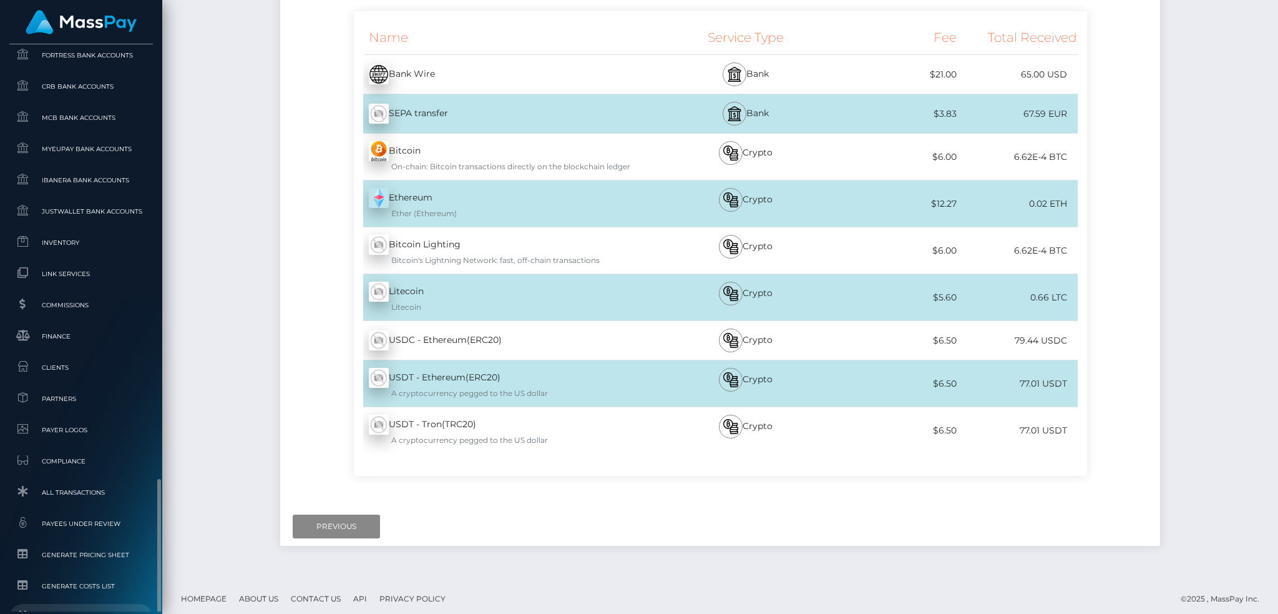
scroll to position [731, 0]
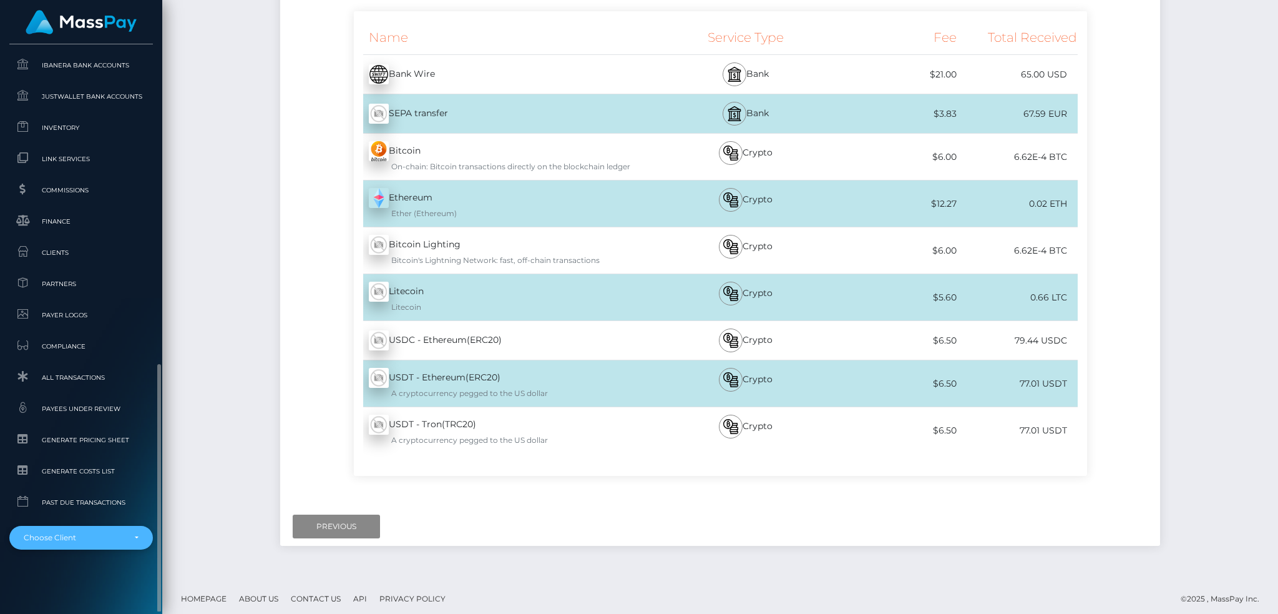
click at [94, 531] on div "Choose Client" at bounding box center [81, 538] width 144 height 24
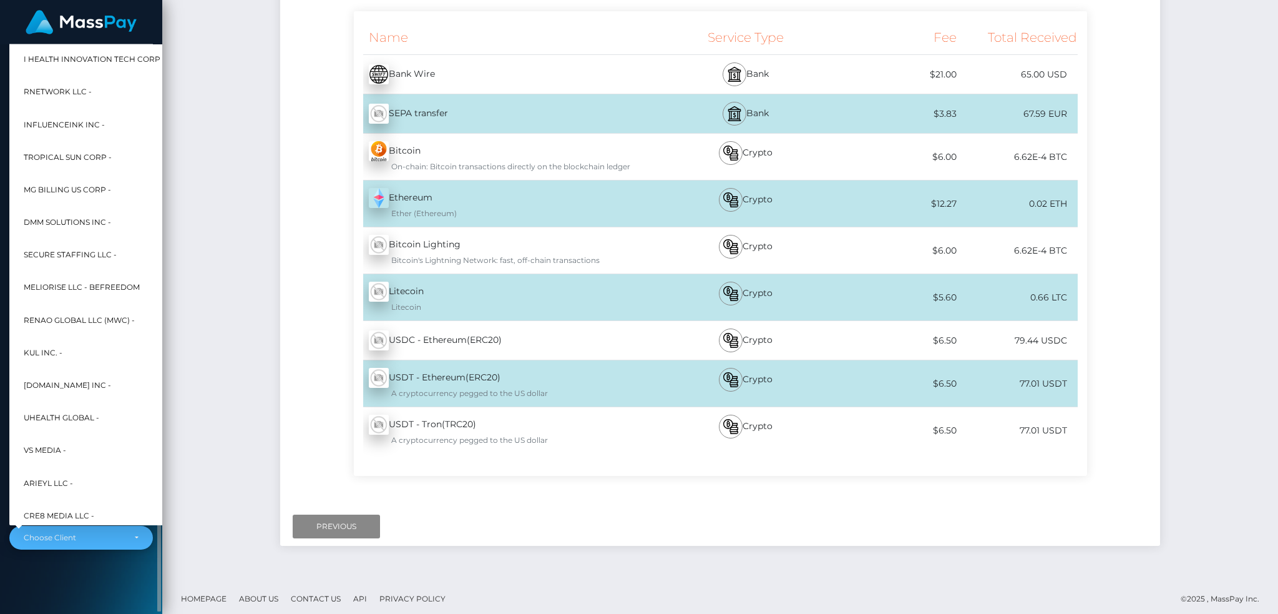
scroll to position [374, 0]
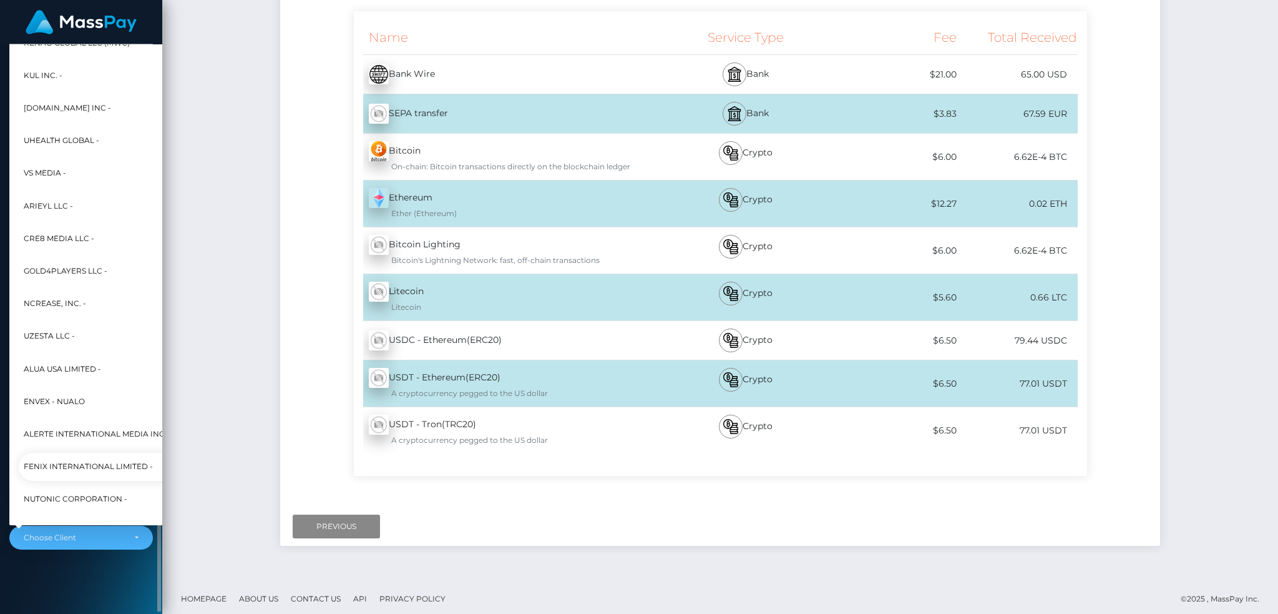
click at [86, 462] on span "Fenix International Limited -" at bounding box center [88, 466] width 129 height 16
select select "26"
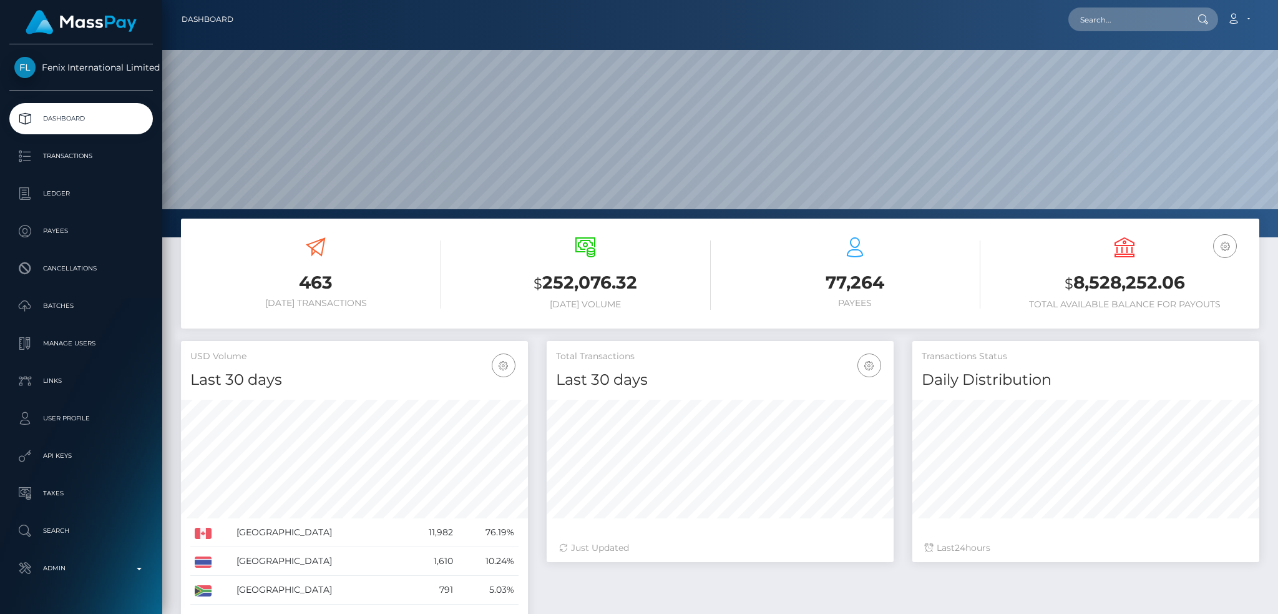
scroll to position [222, 346]
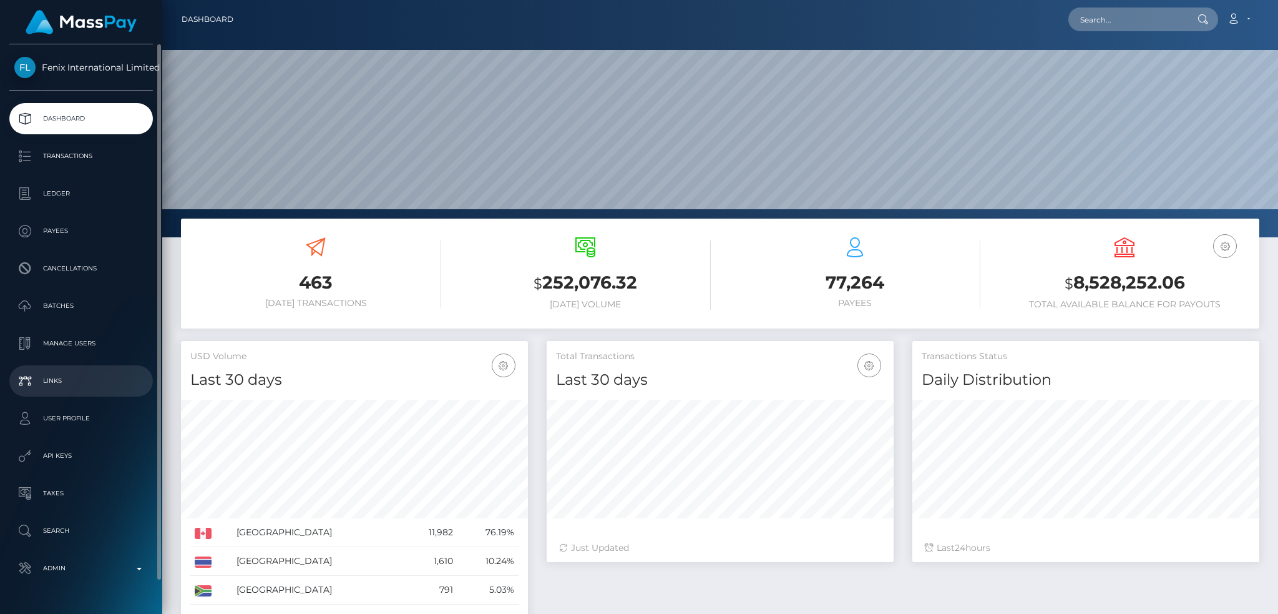
click at [107, 382] on p "Links" at bounding box center [81, 380] width 134 height 19
click at [108, 303] on p "Batches" at bounding box center [81, 305] width 134 height 19
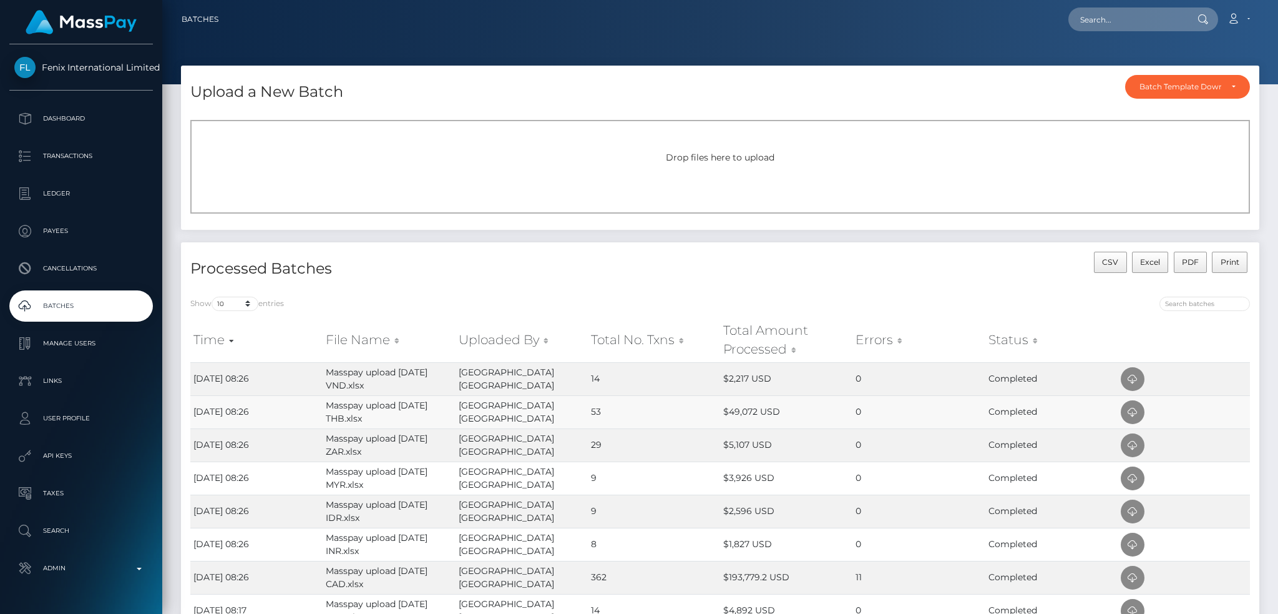
scroll to position [205, 0]
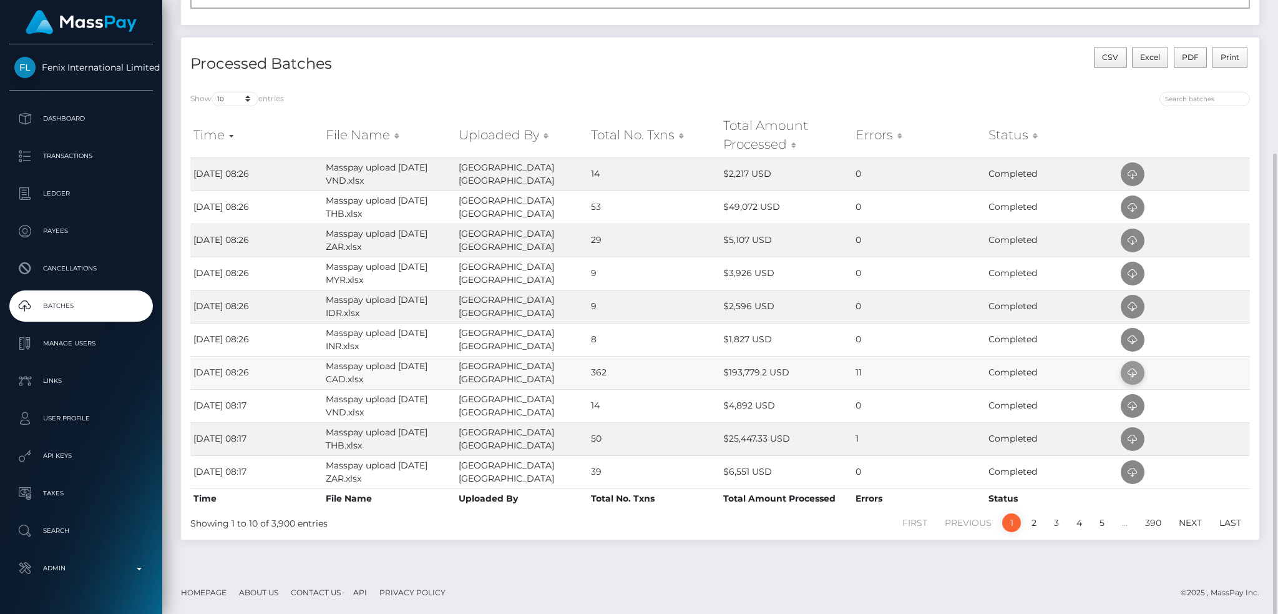
click at [1137, 372] on icon at bounding box center [1132, 373] width 15 height 16
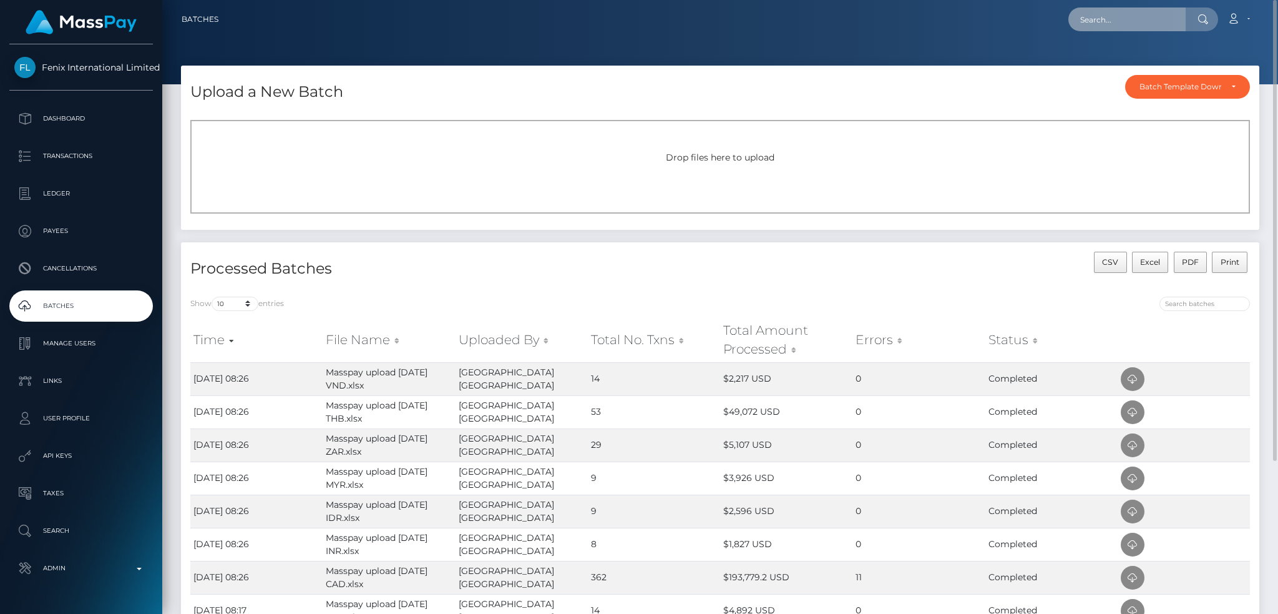
click at [1141, 20] on input "text" at bounding box center [1127, 19] width 117 height 24
paste input "6425968"
type input "6425968"
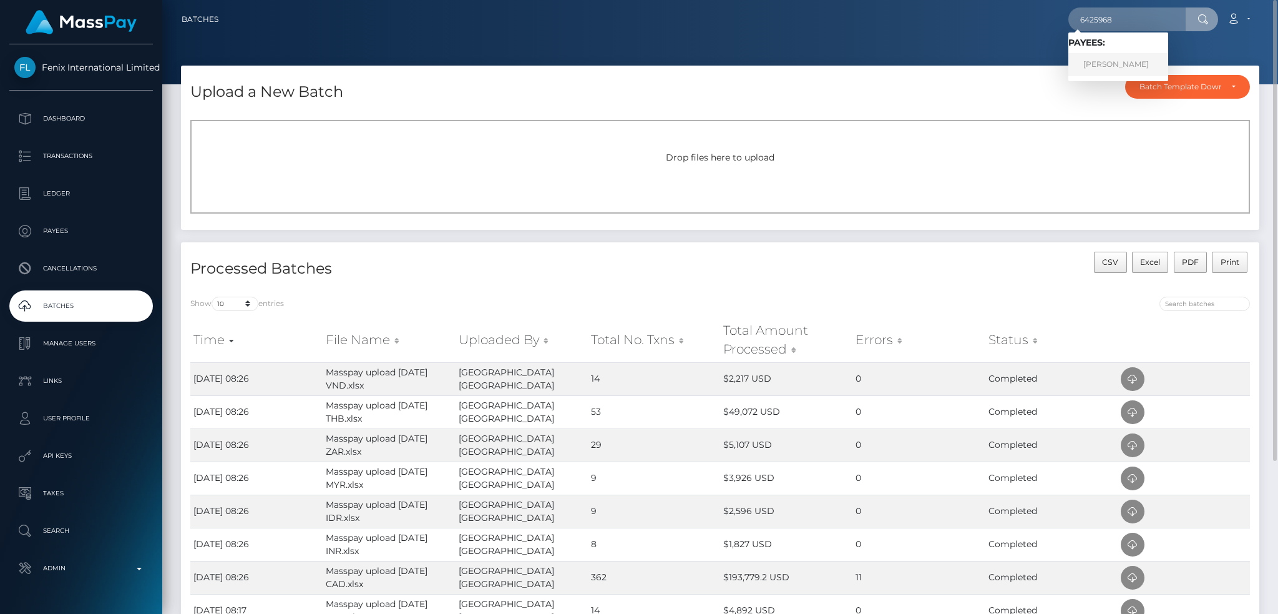
click at [1106, 62] on link "[PERSON_NAME]" at bounding box center [1119, 64] width 100 height 23
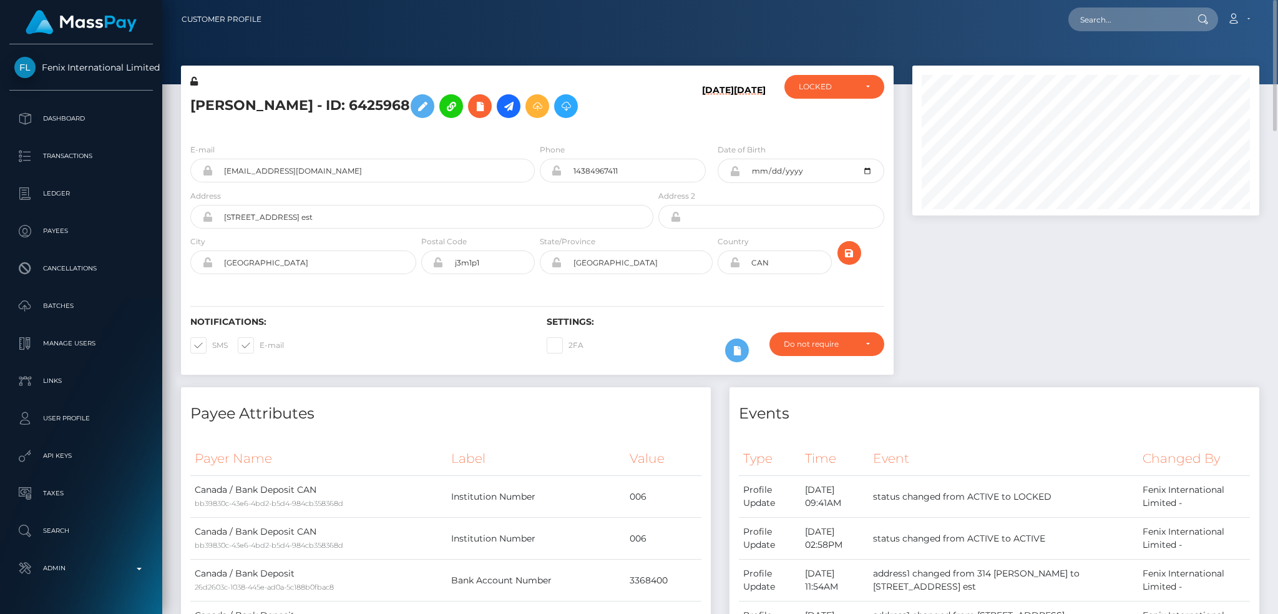
click at [331, 105] on h5 "Roxanne Millette-Belanger - ID: 6425968" at bounding box center [418, 106] width 456 height 36
copy h5 "Roxanne Millette-Belanger - ID: 6425968"
click at [384, 182] on input "babypinksw@hotmail.com" at bounding box center [374, 171] width 322 height 24
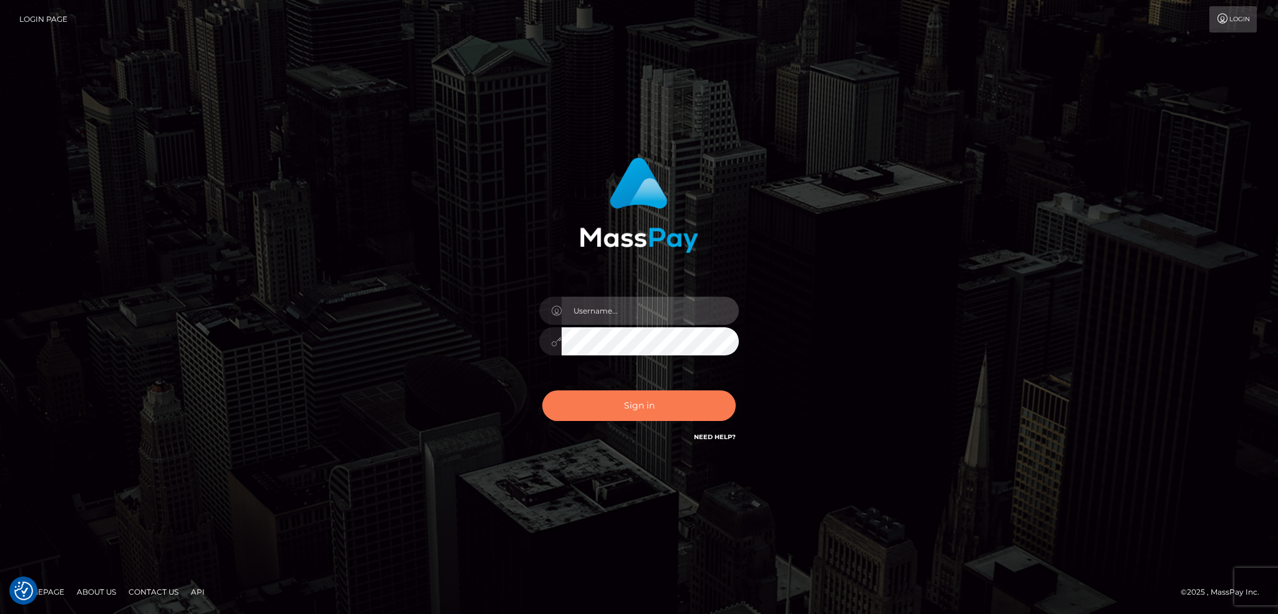
type input "alexstef"
click at [647, 408] on button "Sign in" at bounding box center [638, 405] width 193 height 31
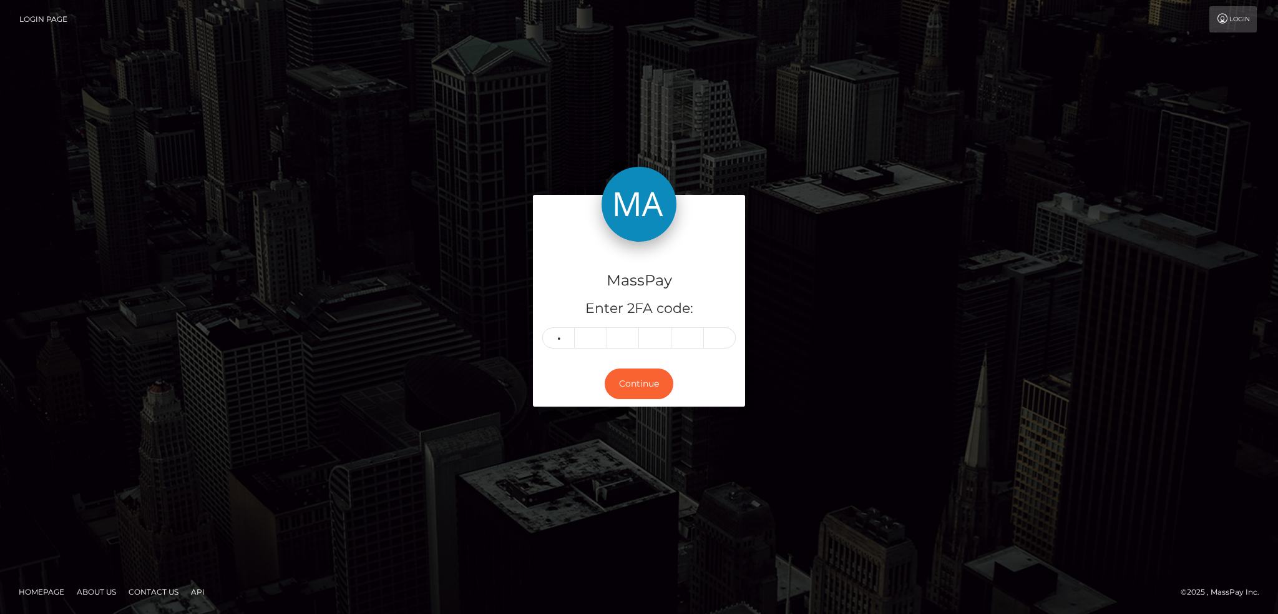
type input "9"
type input "6"
type input "8"
type input "5"
type input "3"
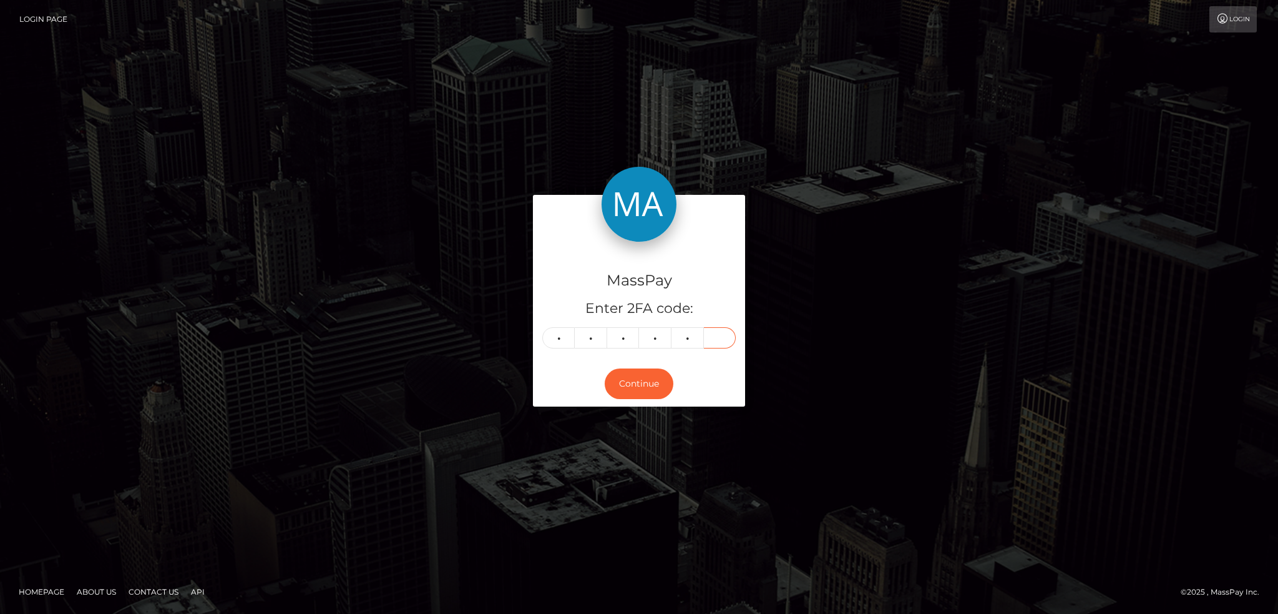
type input "2"
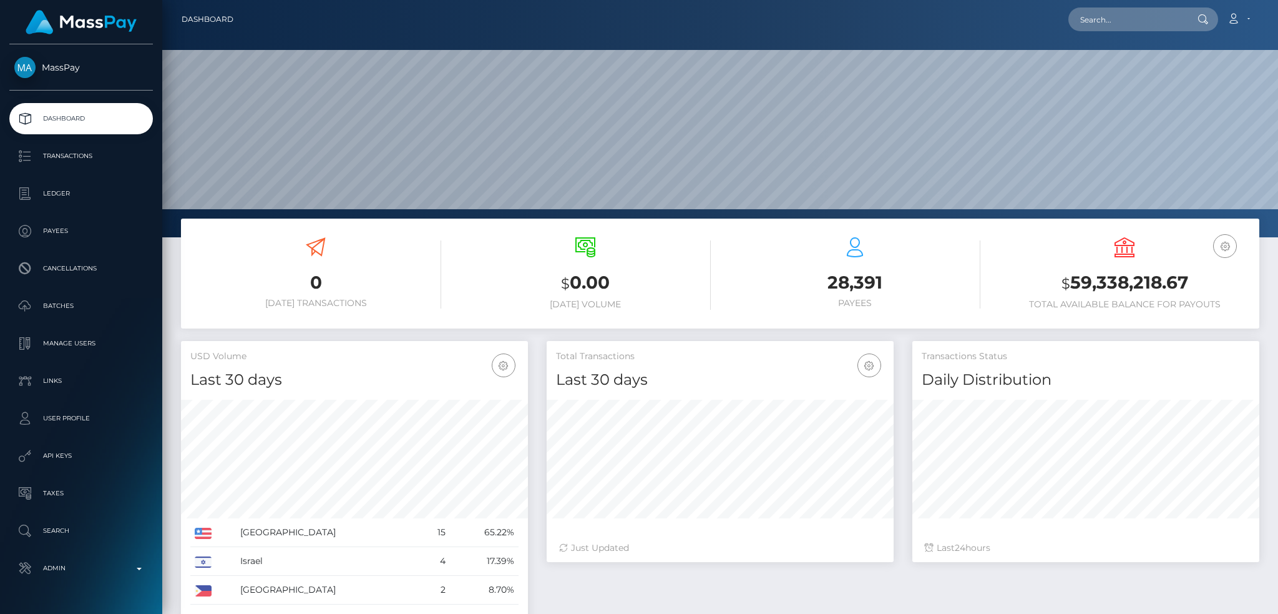
scroll to position [222, 346]
click at [1126, 18] on input "text" at bounding box center [1127, 19] width 117 height 24
paste input "poact_HTfC7MqU4bLK"
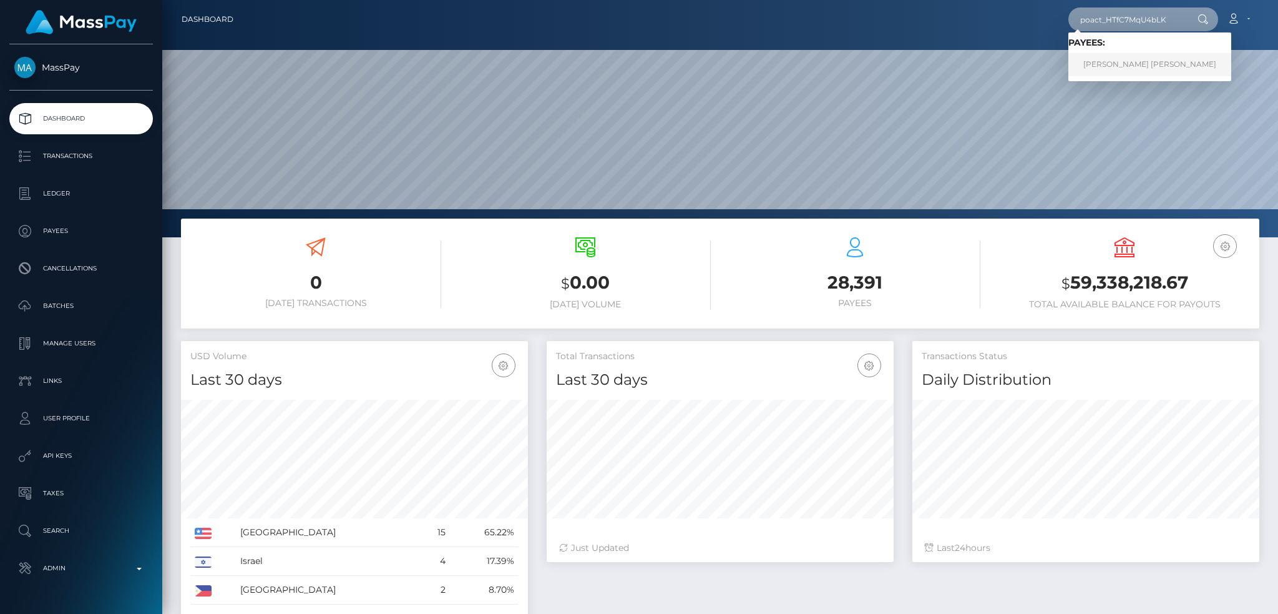
type input "poact_HTfC7MqU4bLK"
click at [1134, 60] on link "[PERSON_NAME] [PERSON_NAME]" at bounding box center [1150, 64] width 163 height 23
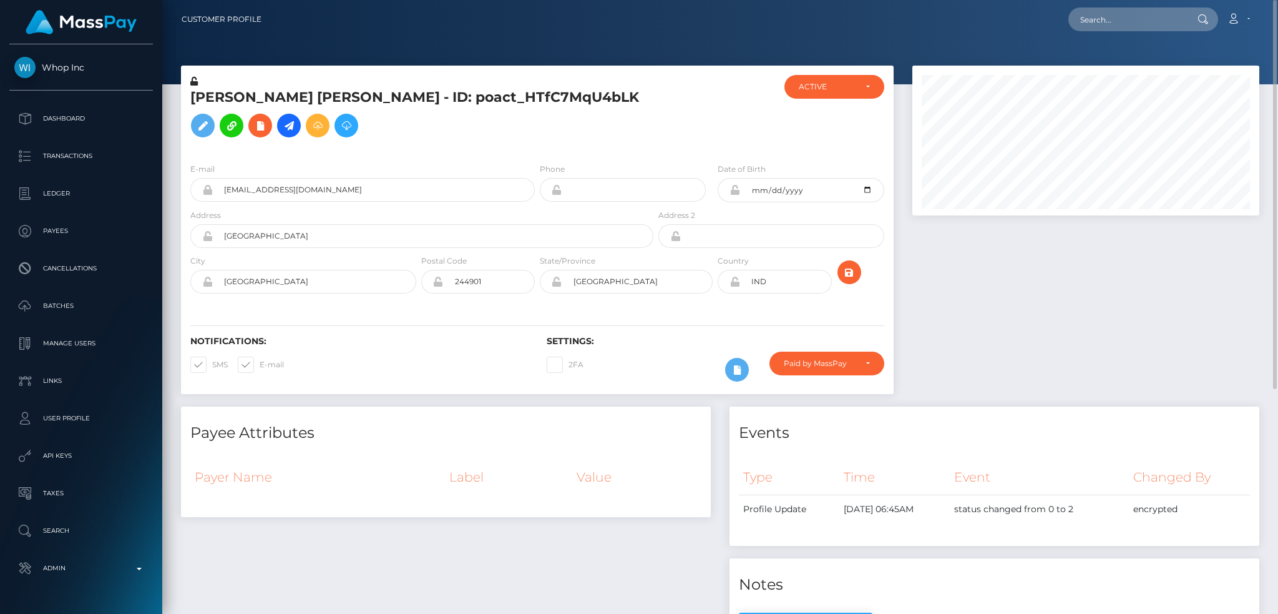
scroll to position [150, 346]
click at [1085, 9] on input "text" at bounding box center [1127, 19] width 117 height 24
paste input "poact_9ueJPASSytdt"
type input "poact_9ueJPASSytdt"
click at [1121, 57] on link "ERAN W BLITZBLAU" at bounding box center [1119, 64] width 100 height 23
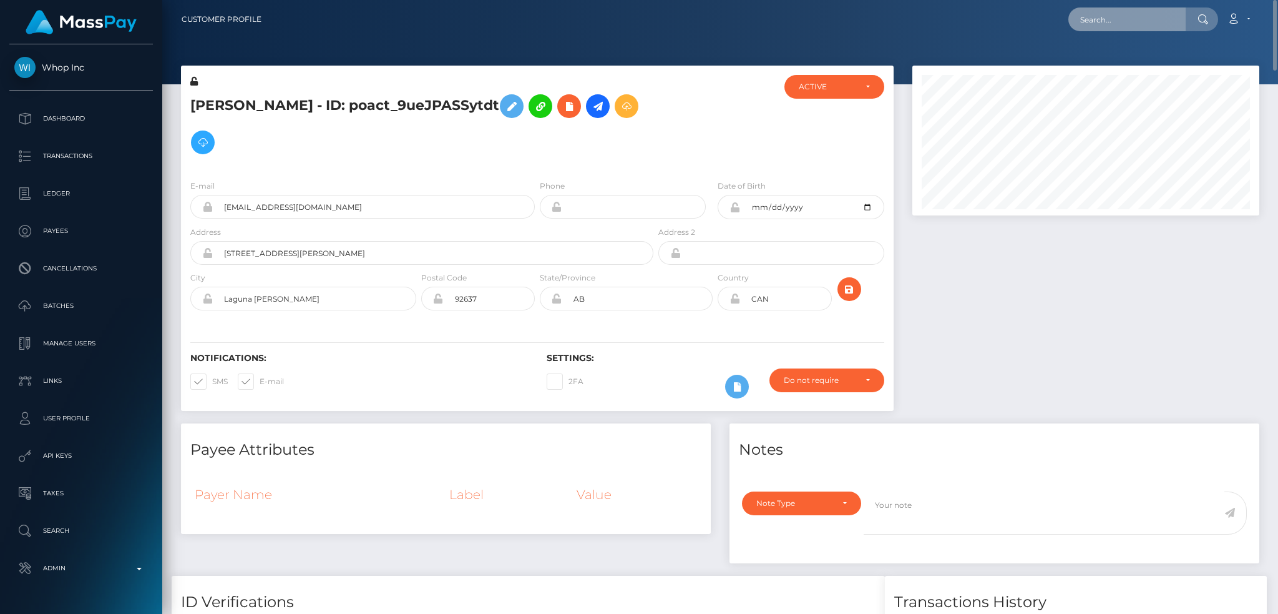
click at [1140, 24] on input "text" at bounding box center [1127, 19] width 117 height 24
paste input "poact_YaSR3CLzTgLt"
type input "poact_YaSR3CLzTgLt"
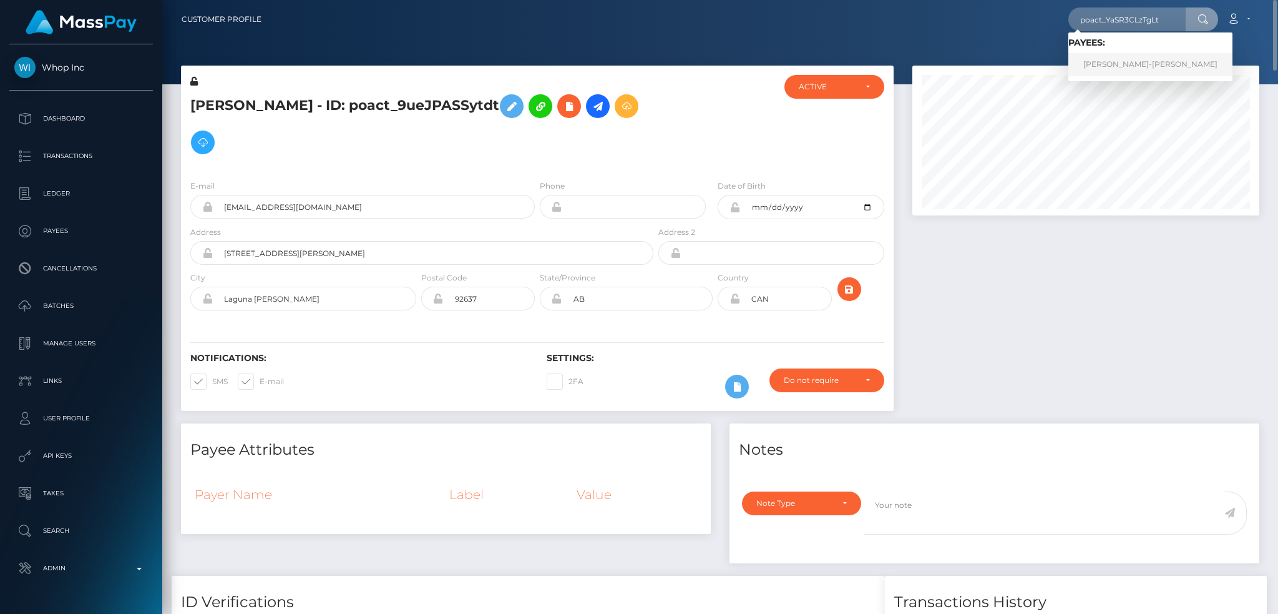
click at [1130, 65] on link "[PERSON_NAME]-[PERSON_NAME]" at bounding box center [1151, 64] width 164 height 23
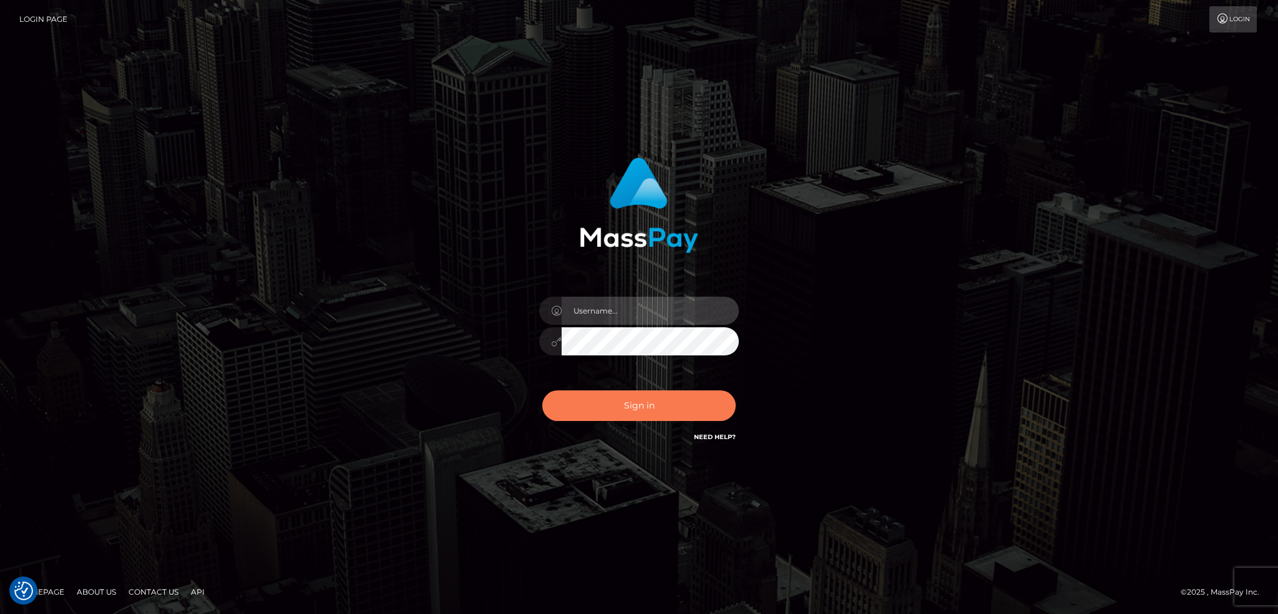
type input "alexstef"
click at [614, 408] on button "Sign in" at bounding box center [638, 405] width 193 height 31
type input "alexstef"
click at [648, 413] on button "Sign in" at bounding box center [638, 405] width 193 height 31
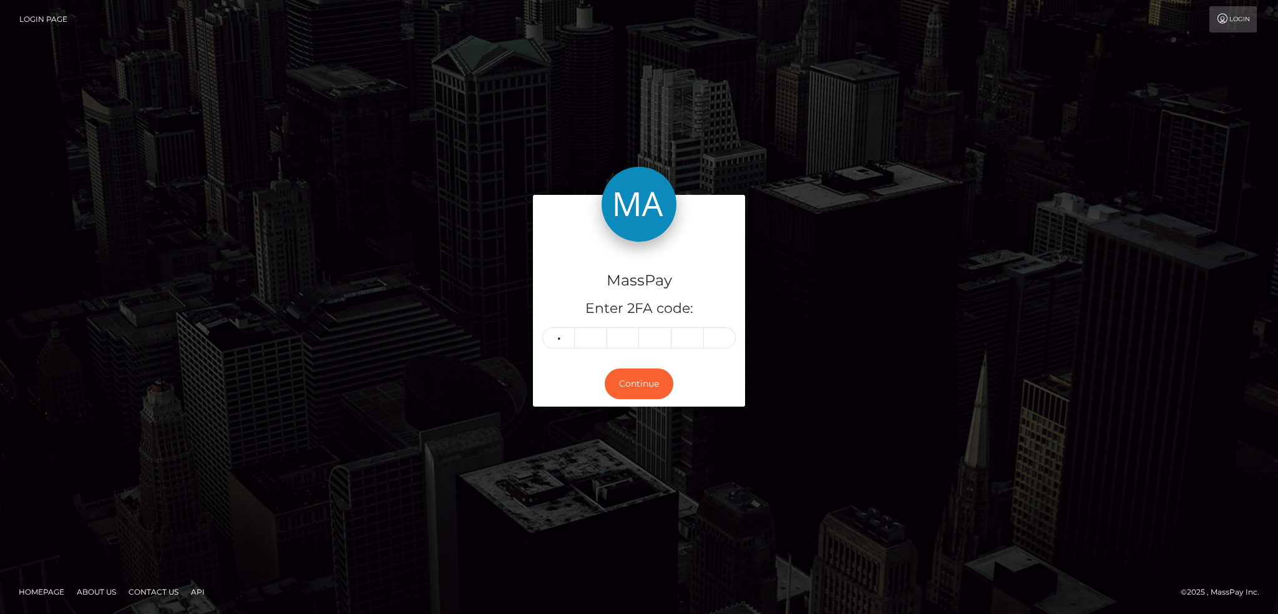
type input "2"
type input "7"
type input "2"
type input "9"
type input "2"
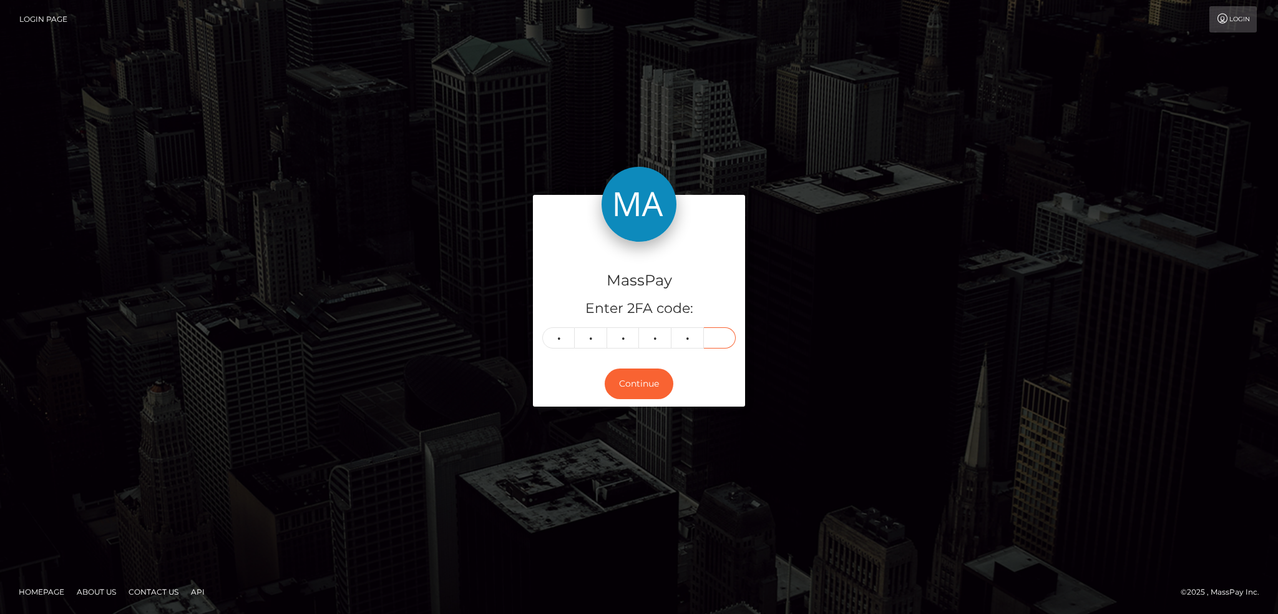
type input "2"
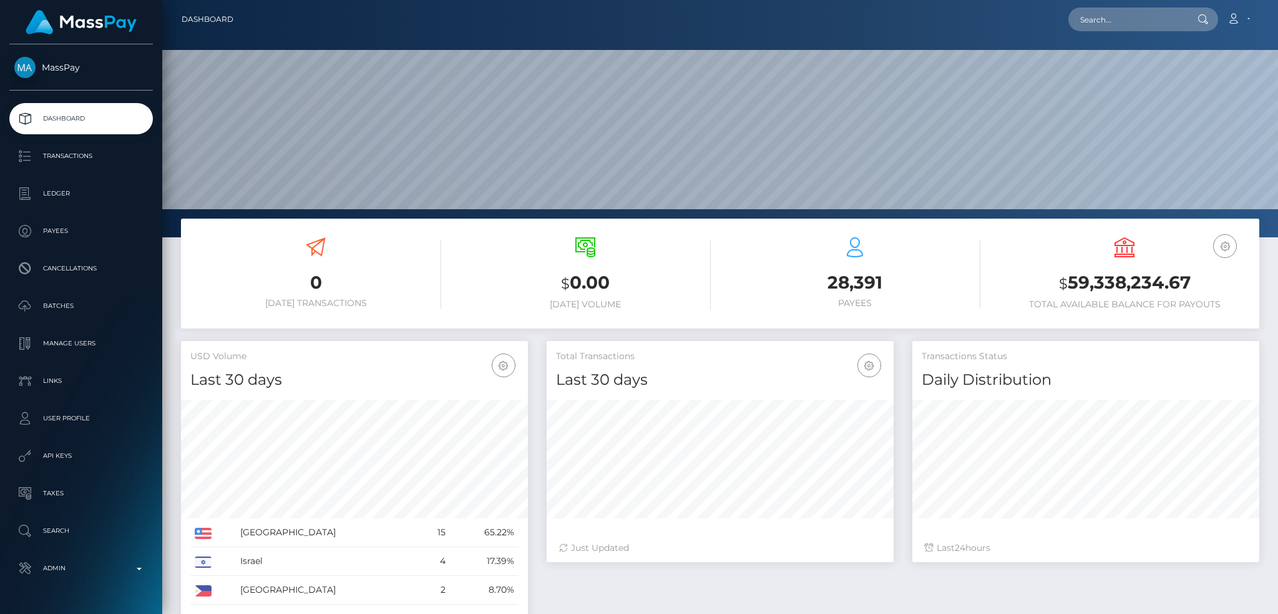
scroll to position [222, 346]
click at [1090, 22] on input "text" at bounding box center [1127, 19] width 117 height 24
paste input "131101"
click at [1110, 22] on input "131101" at bounding box center [1127, 19] width 117 height 24
paste input "[EMAIL_ADDRESS][DOMAIN_NAME]"
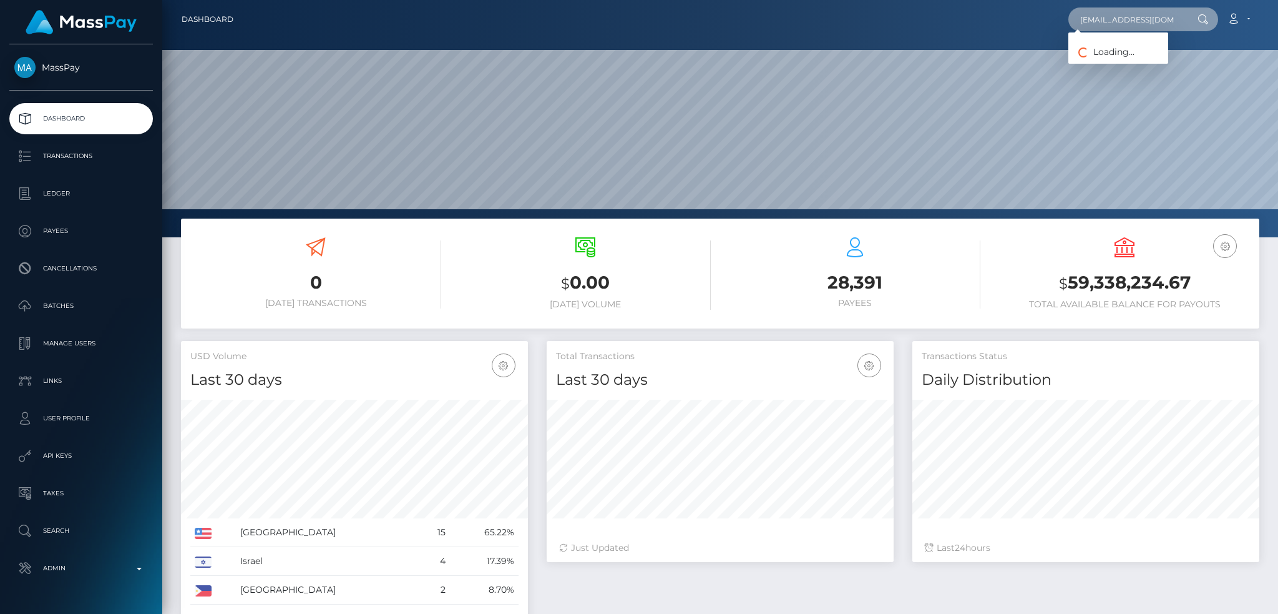
scroll to position [0, 7]
type input "[EMAIL_ADDRESS][DOMAIN_NAME]"
click at [1127, 74] on div "Loading... Loading... Payees: Carla Roobottom" at bounding box center [1119, 56] width 100 height 49
click at [1112, 22] on input "[EMAIL_ADDRESS][DOMAIN_NAME]" at bounding box center [1127, 19] width 117 height 24
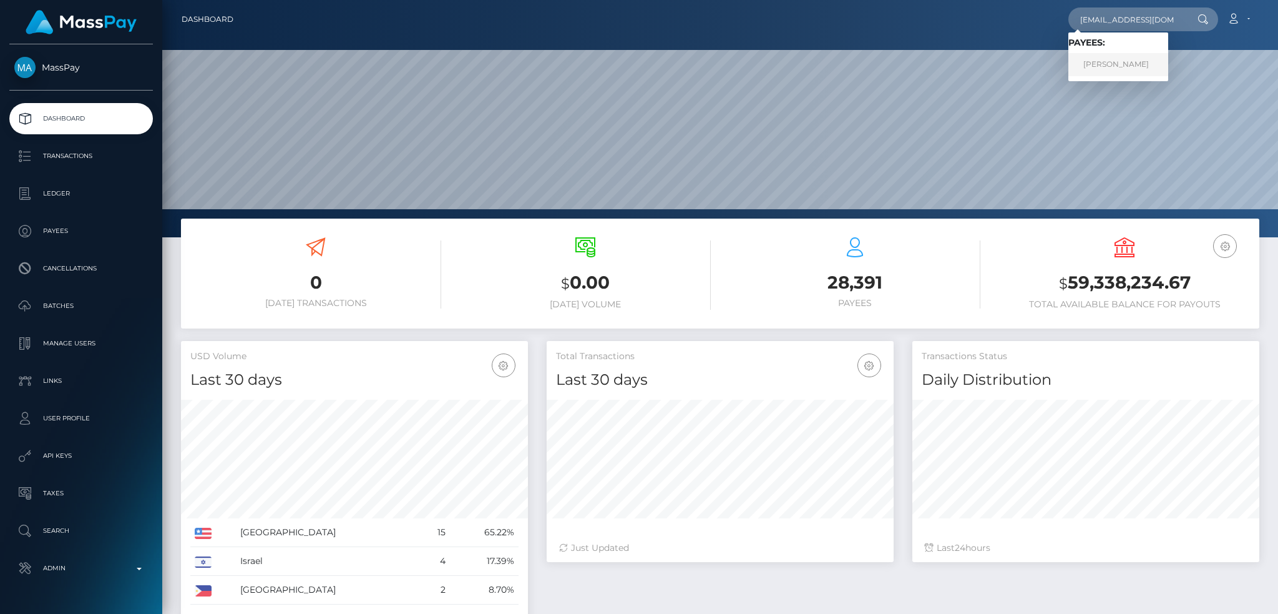
click at [1131, 59] on link "Carla Roobottom" at bounding box center [1119, 64] width 100 height 23
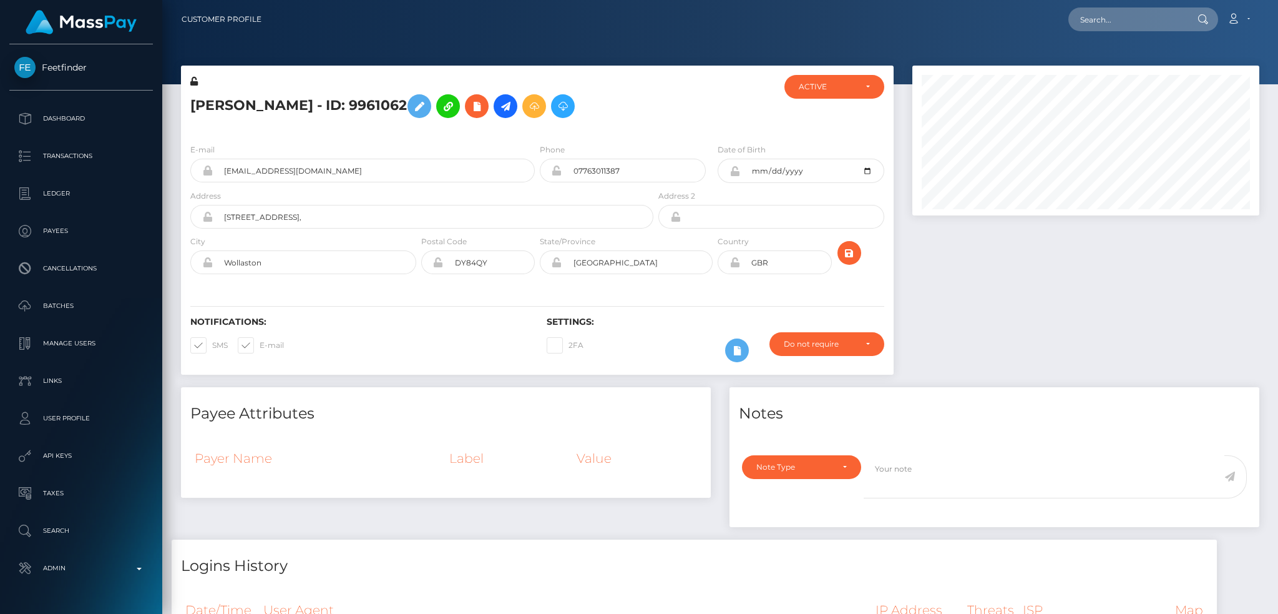
scroll to position [150, 346]
click at [849, 79] on div "ACTIVE" at bounding box center [835, 87] width 100 height 24
click at [1044, 257] on div at bounding box center [1086, 226] width 366 height 321
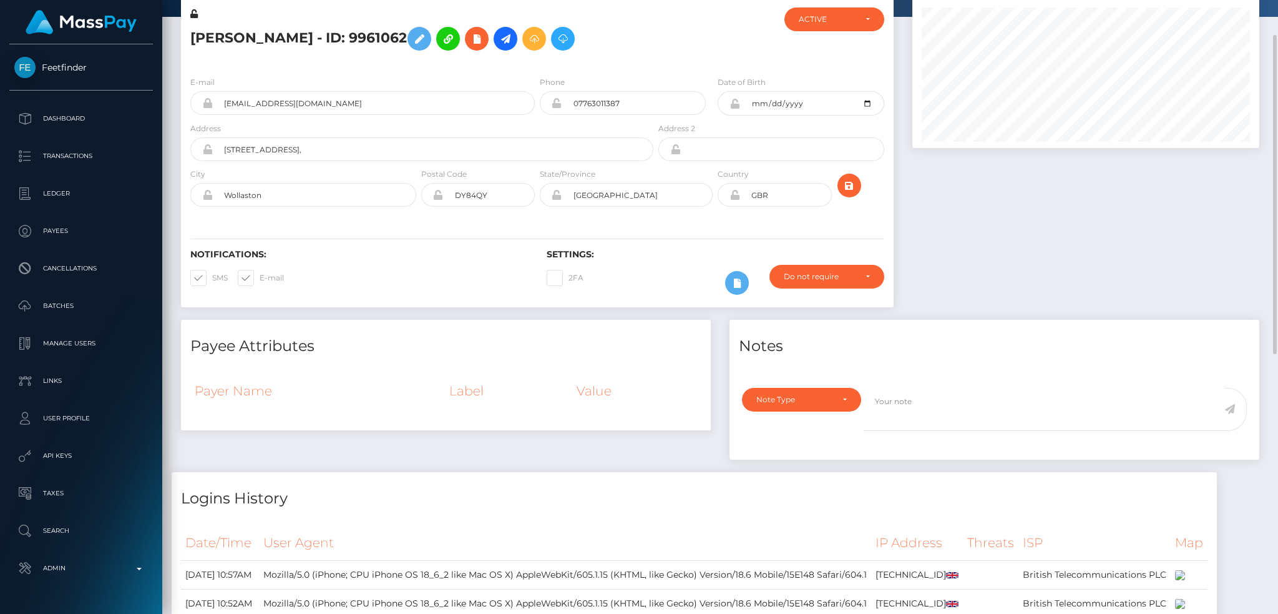
scroll to position [0, 0]
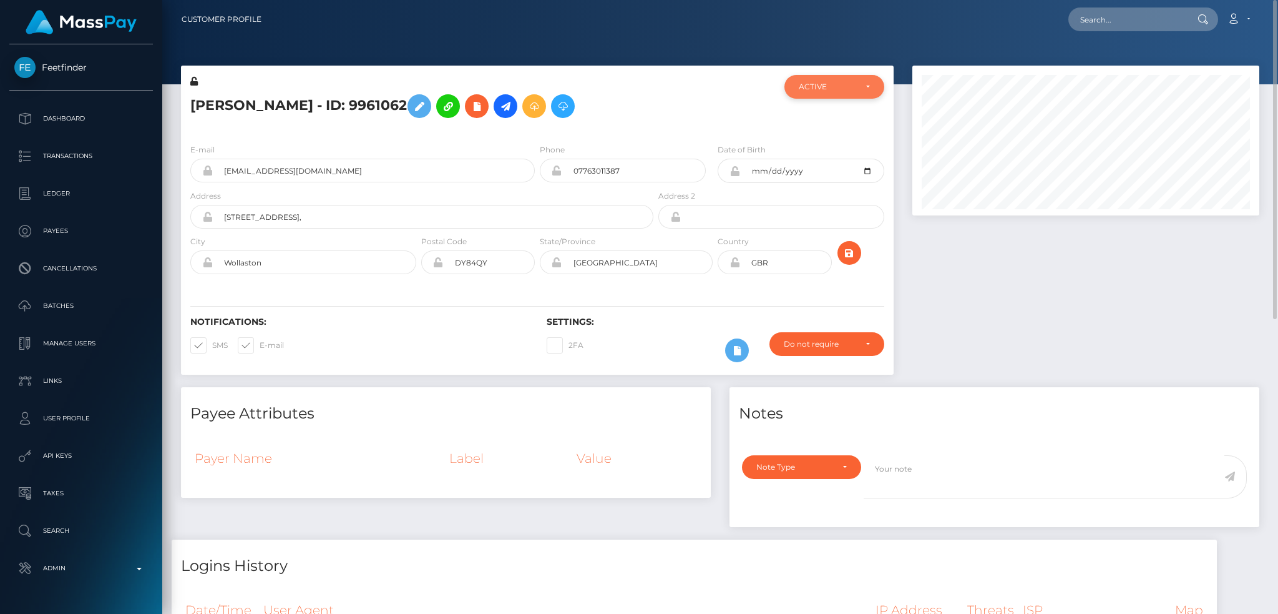
click at [833, 94] on div "ACTIVE" at bounding box center [835, 87] width 100 height 24
click at [827, 174] on span "CLOSED" at bounding box center [816, 172] width 32 height 11
select select "CLOSED"
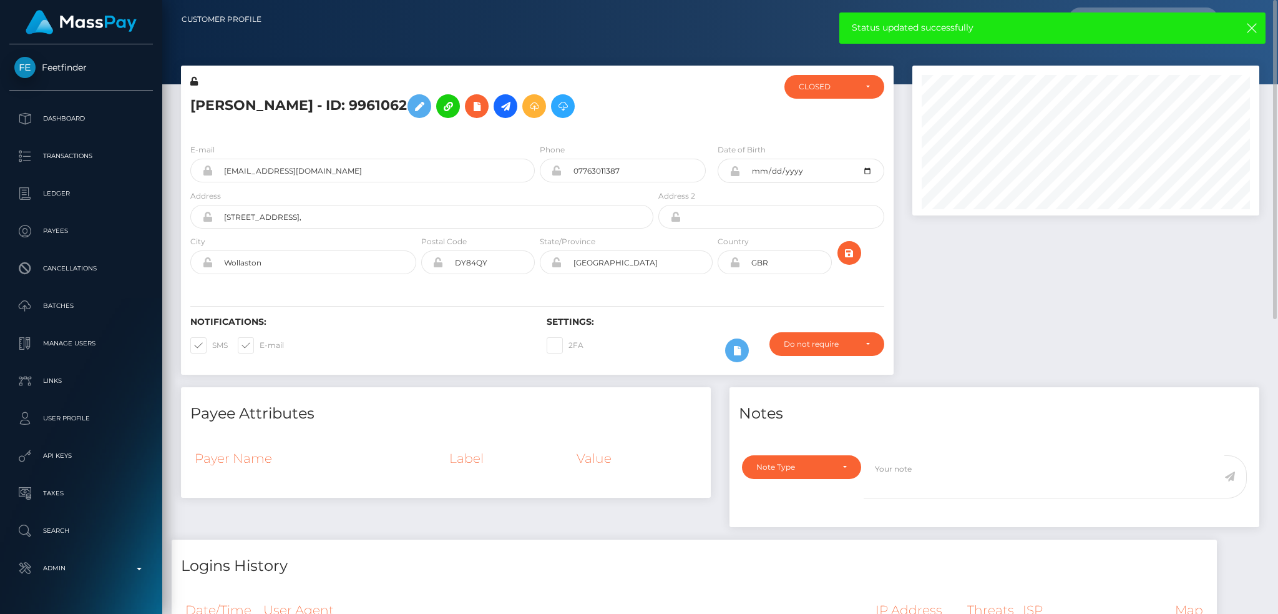
click at [260, 348] on span at bounding box center [260, 344] width 0 height 9
click at [260, 345] on input "E-mail" at bounding box center [264, 341] width 8 height 8
checkbox input "false"
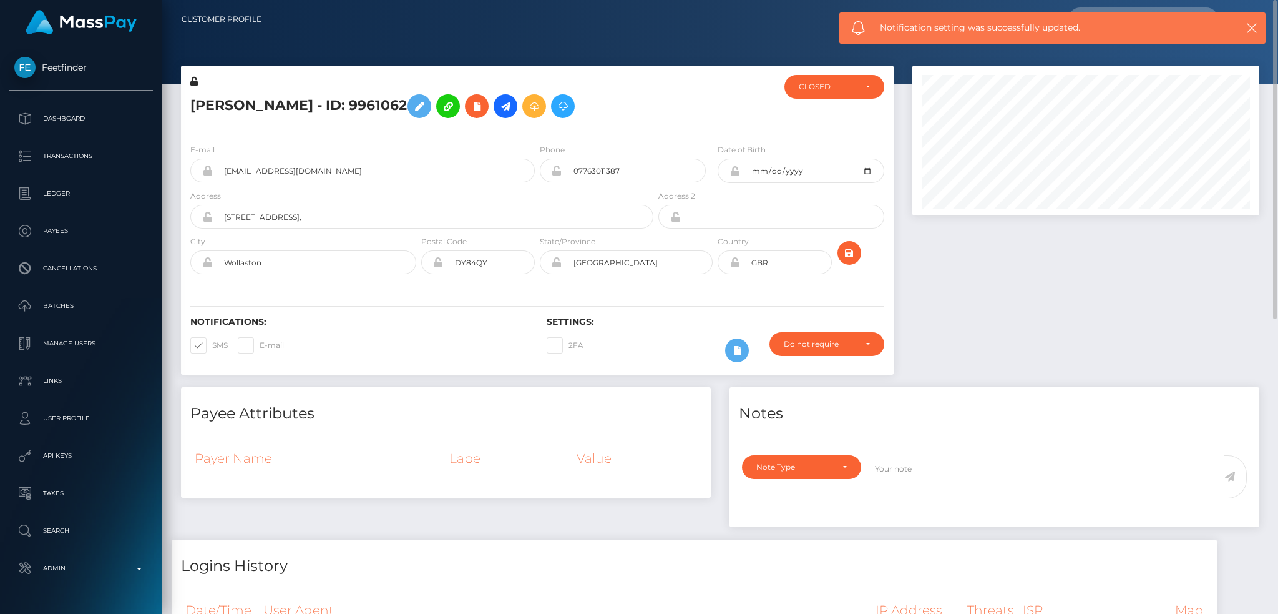
click at [212, 345] on span at bounding box center [212, 344] width 0 height 9
click at [212, 345] on input "SMS" at bounding box center [216, 341] width 8 height 8
checkbox input "false"
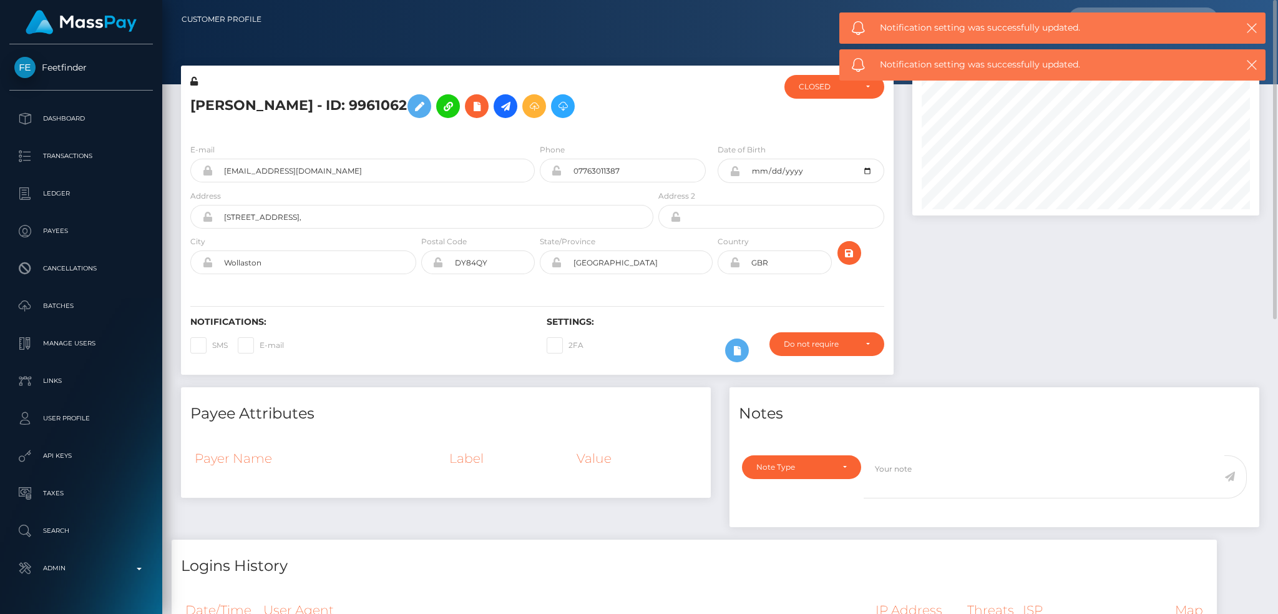
scroll to position [166, 0]
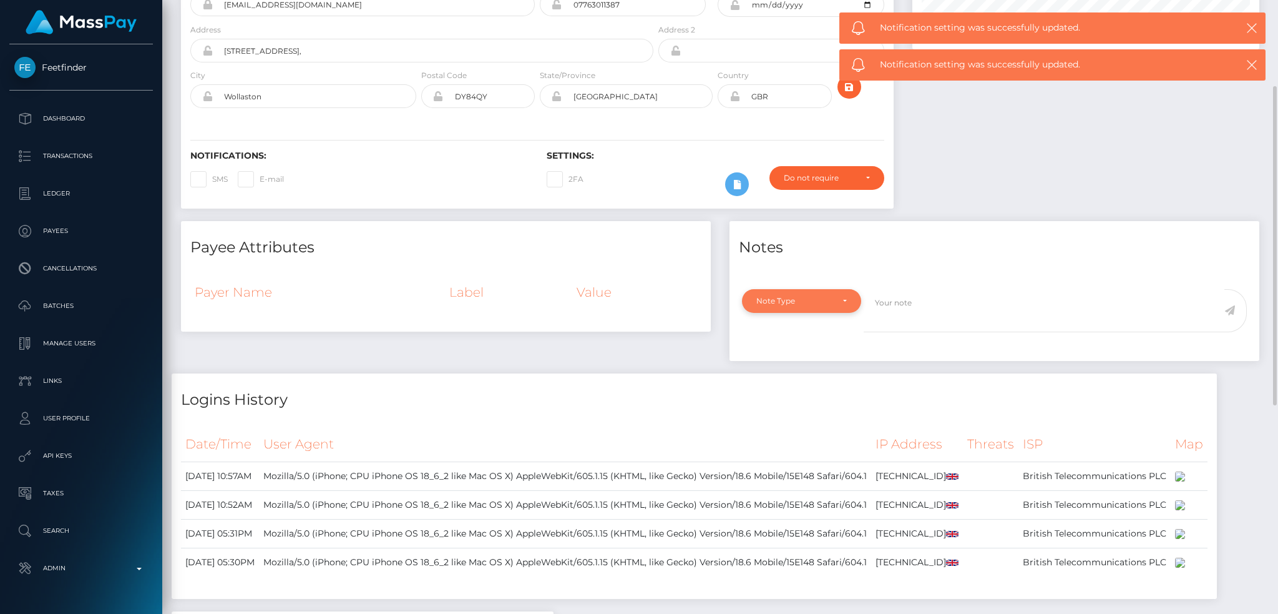
click at [796, 297] on div "Note Type" at bounding box center [794, 301] width 76 height 10
click at [795, 418] on link "General" at bounding box center [801, 412] width 119 height 23
select select "GENERAL"
click at [919, 312] on textarea at bounding box center [1044, 310] width 361 height 43
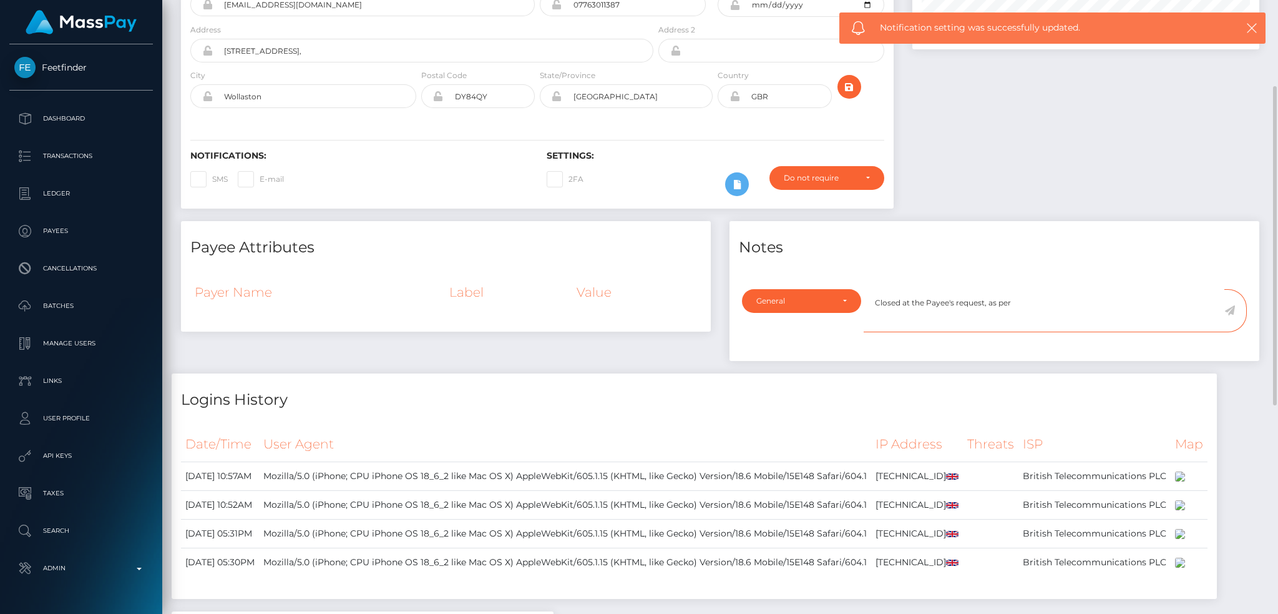
paste textarea "Ticket #131101"
type textarea "Closed at the Payee's request, as per Ticket #131101"
click at [1231, 310] on icon at bounding box center [1230, 310] width 11 height 10
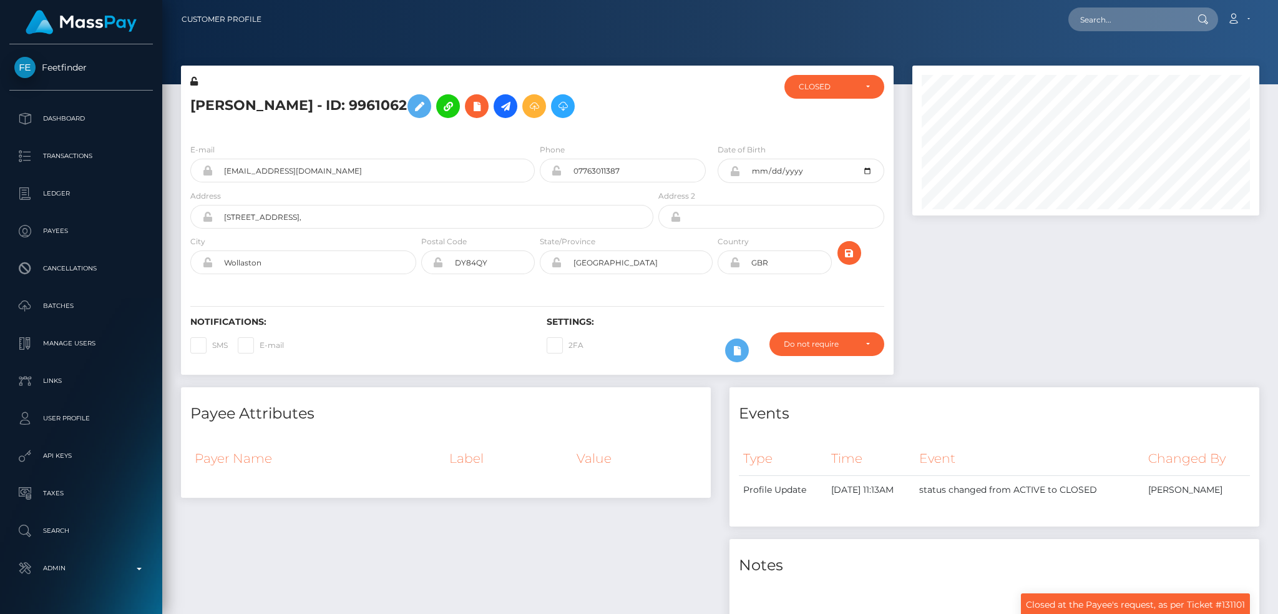
scroll to position [150, 346]
drag, startPoint x: 1131, startPoint y: 24, endPoint x: 1027, endPoint y: 30, distance: 103.8
click at [1130, 24] on input "text" at bounding box center [1127, 19] width 117 height 24
paste input "68cb0d3aa6fd1"
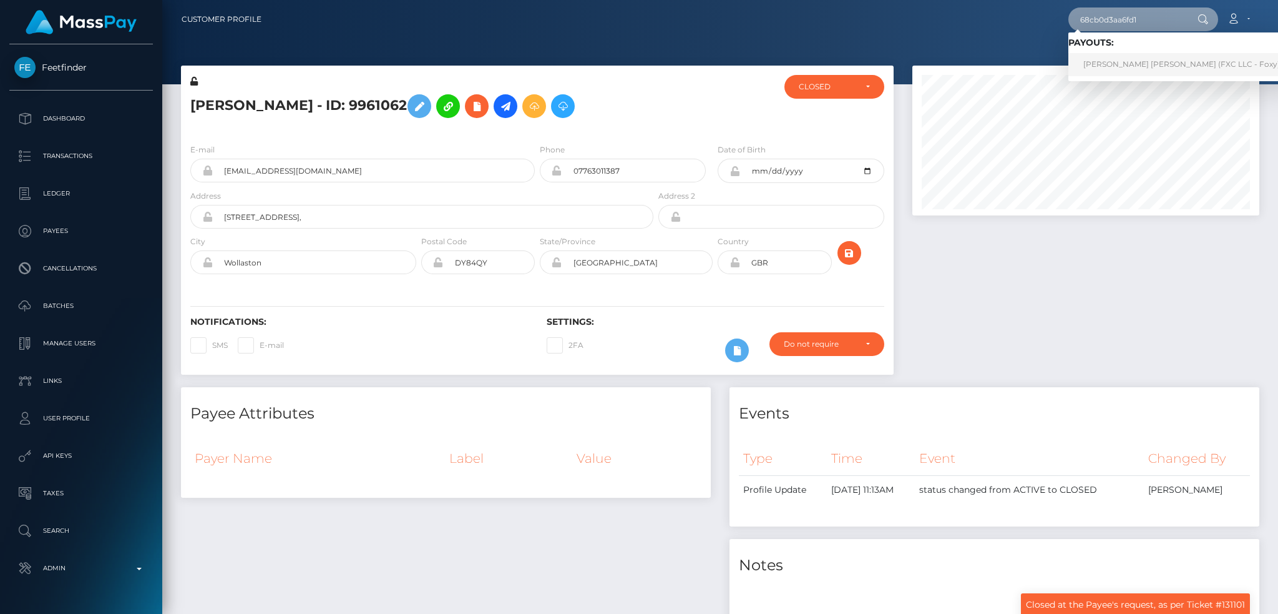
type input "68cb0d3aa6fd1"
click at [1092, 58] on link "[PERSON_NAME] [PERSON_NAME] (FXC LLC - Foxy)" at bounding box center [1182, 64] width 227 height 23
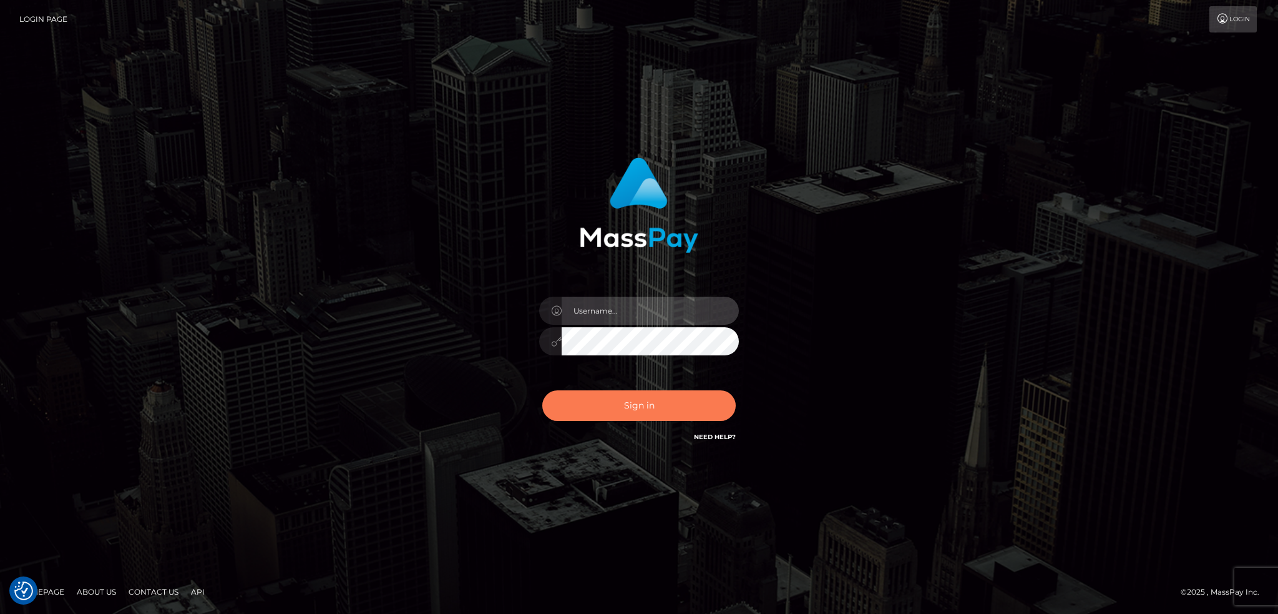
type input "alexstef"
click at [621, 406] on button "Sign in" at bounding box center [638, 405] width 193 height 31
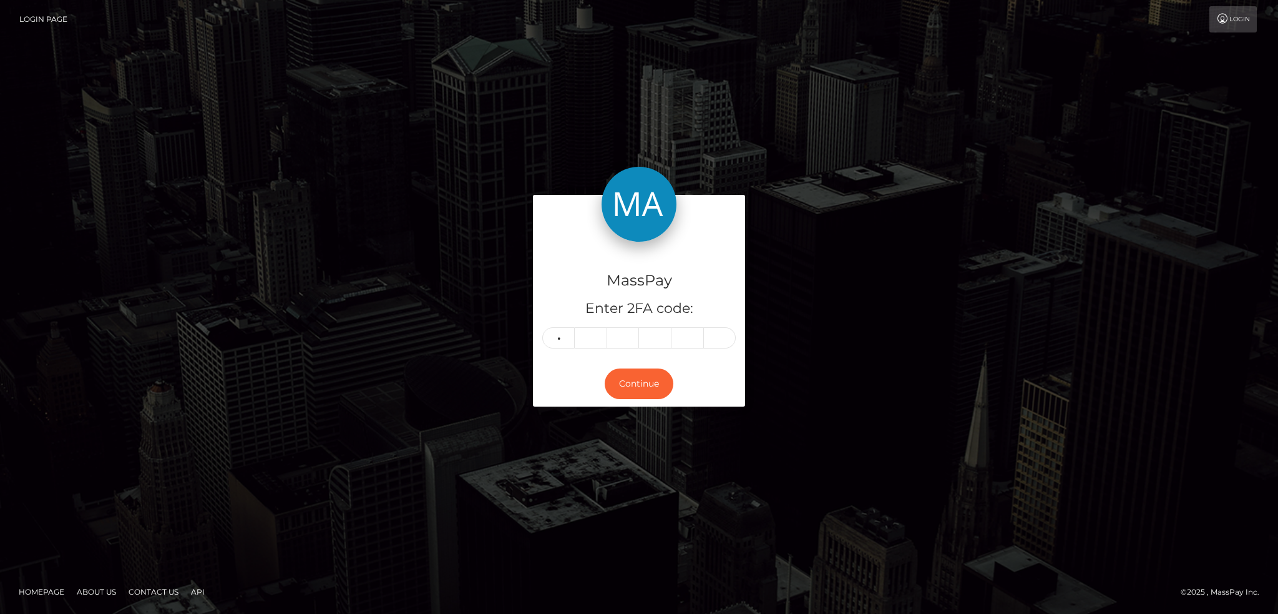
type input "1"
type input "8"
type input "7"
type input "3"
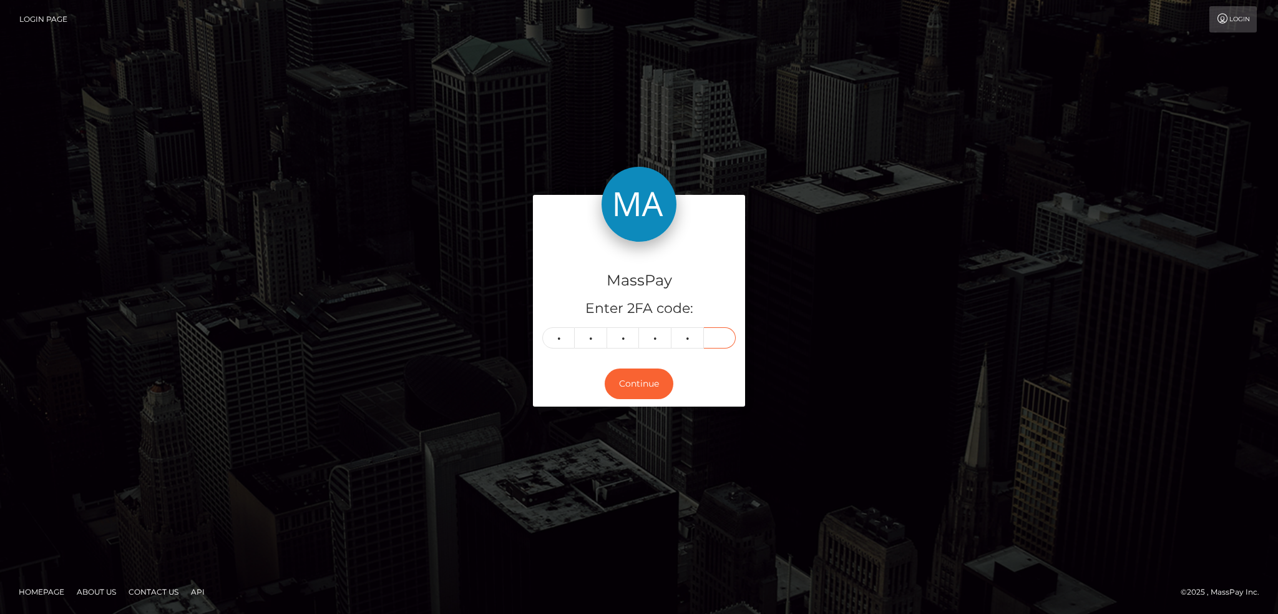
type input "5"
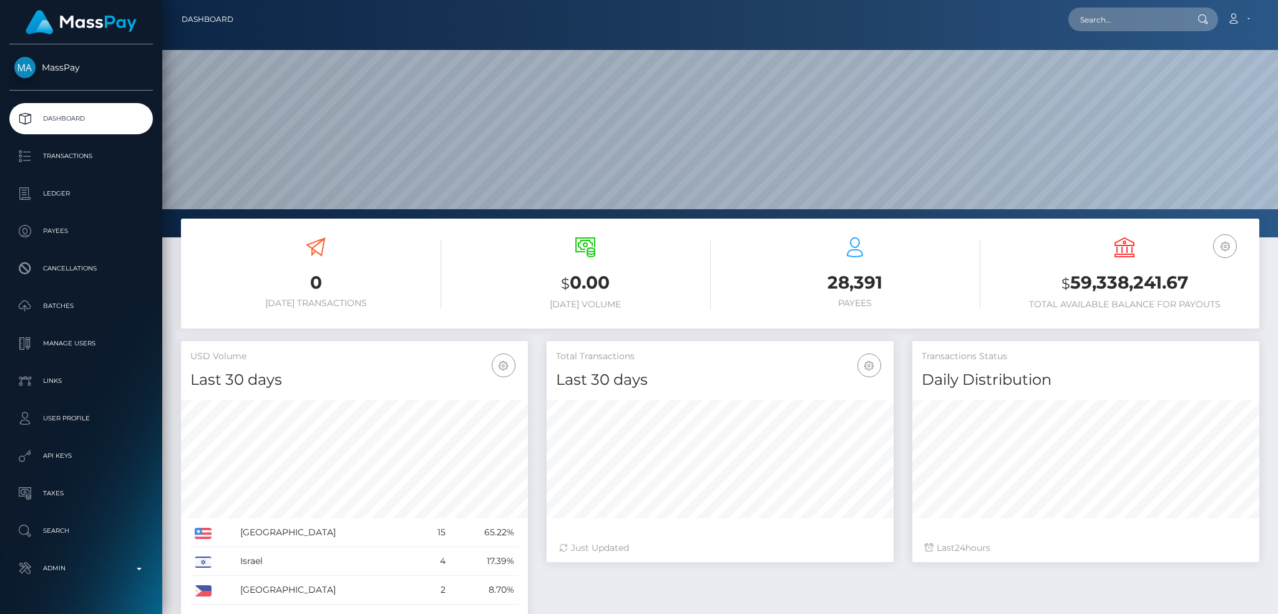
scroll to position [222, 346]
click at [1105, 9] on input "text" at bounding box center [1127, 19] width 117 height 24
paste input "68cb0d3aa6fd1"
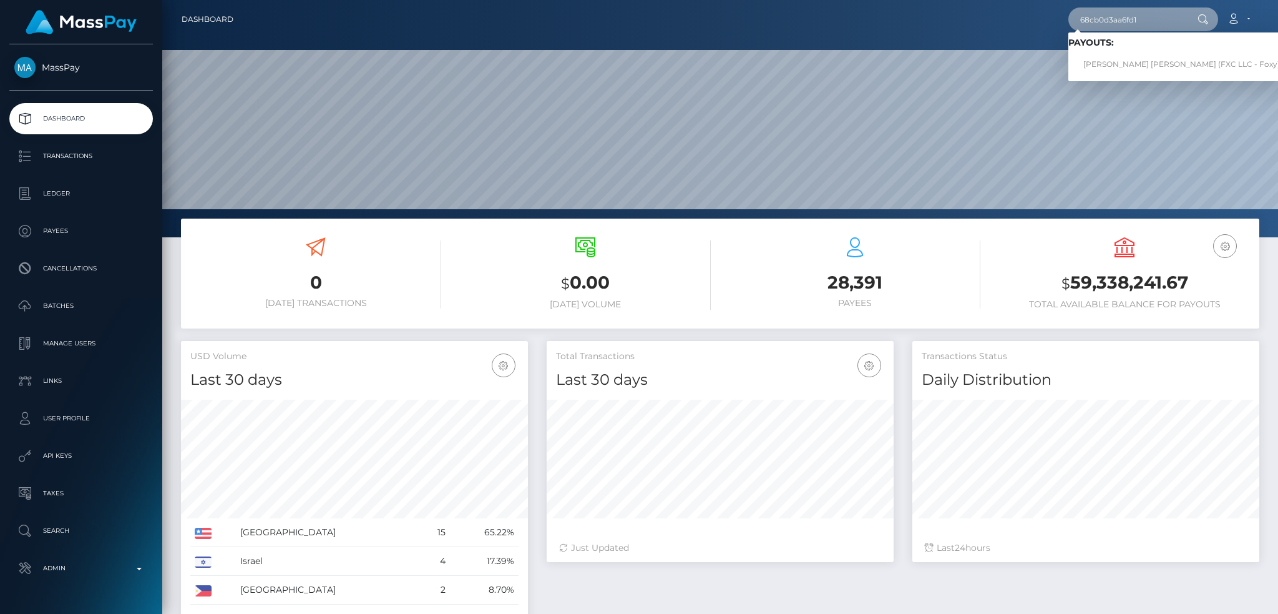
type input "68cb0d3aa6fd1"
click at [1129, 62] on link "[PERSON_NAME] [PERSON_NAME] (FXC LLC - Foxy)" at bounding box center [1182, 64] width 227 height 23
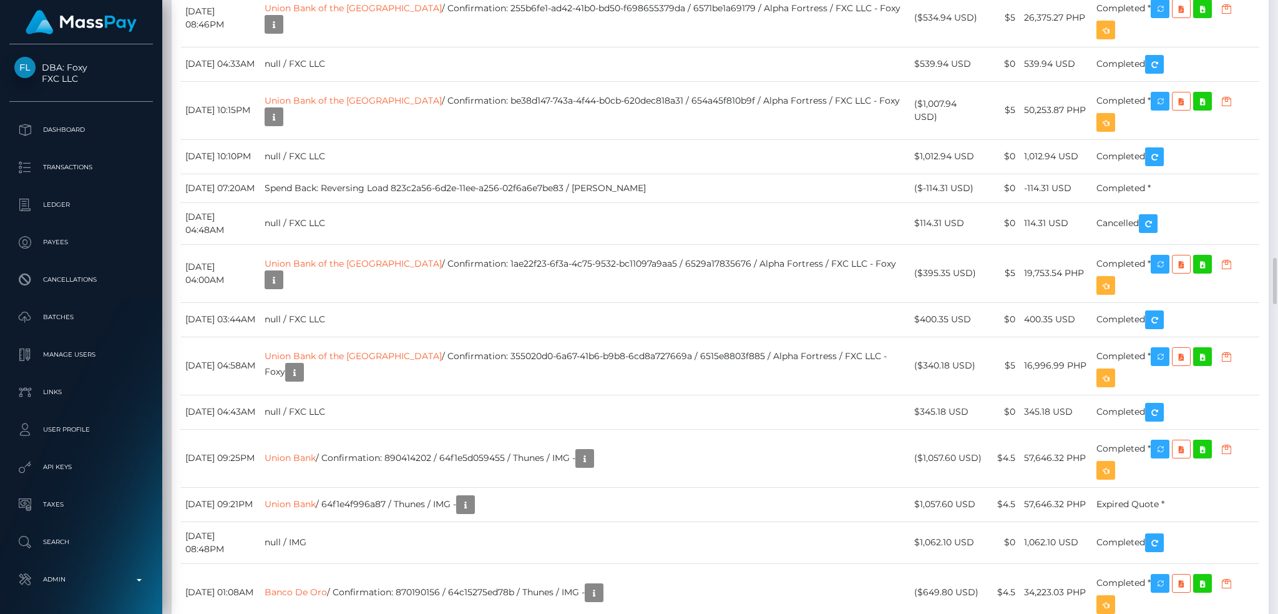
scroll to position [150, 346]
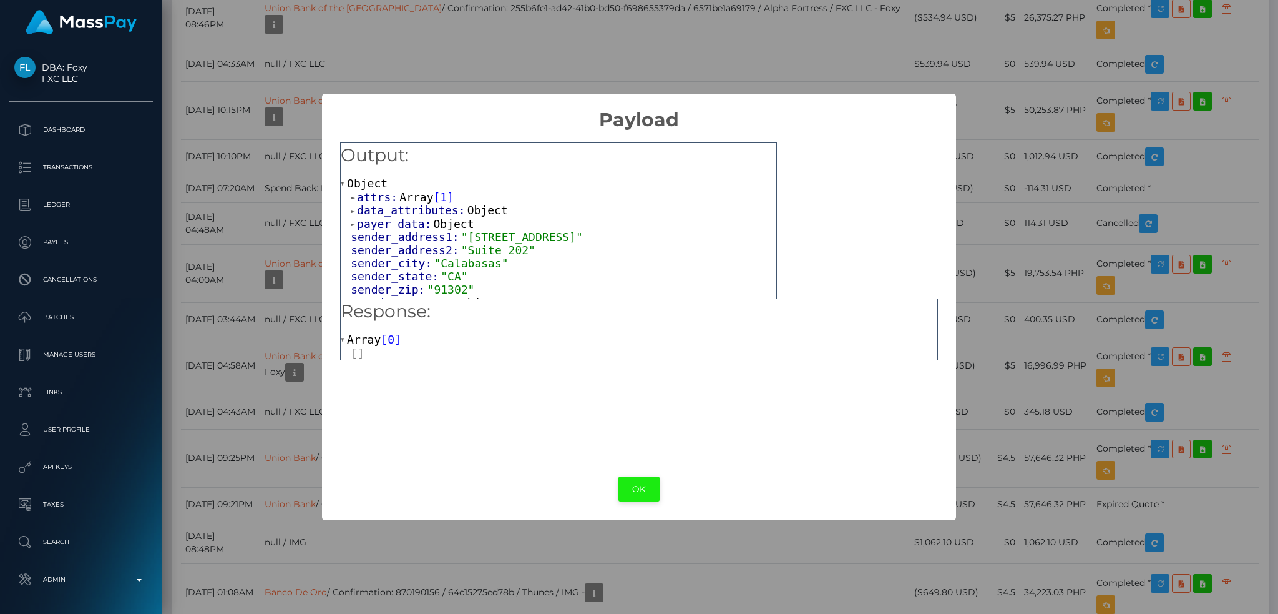
click at [642, 496] on button "OK" at bounding box center [639, 489] width 41 height 26
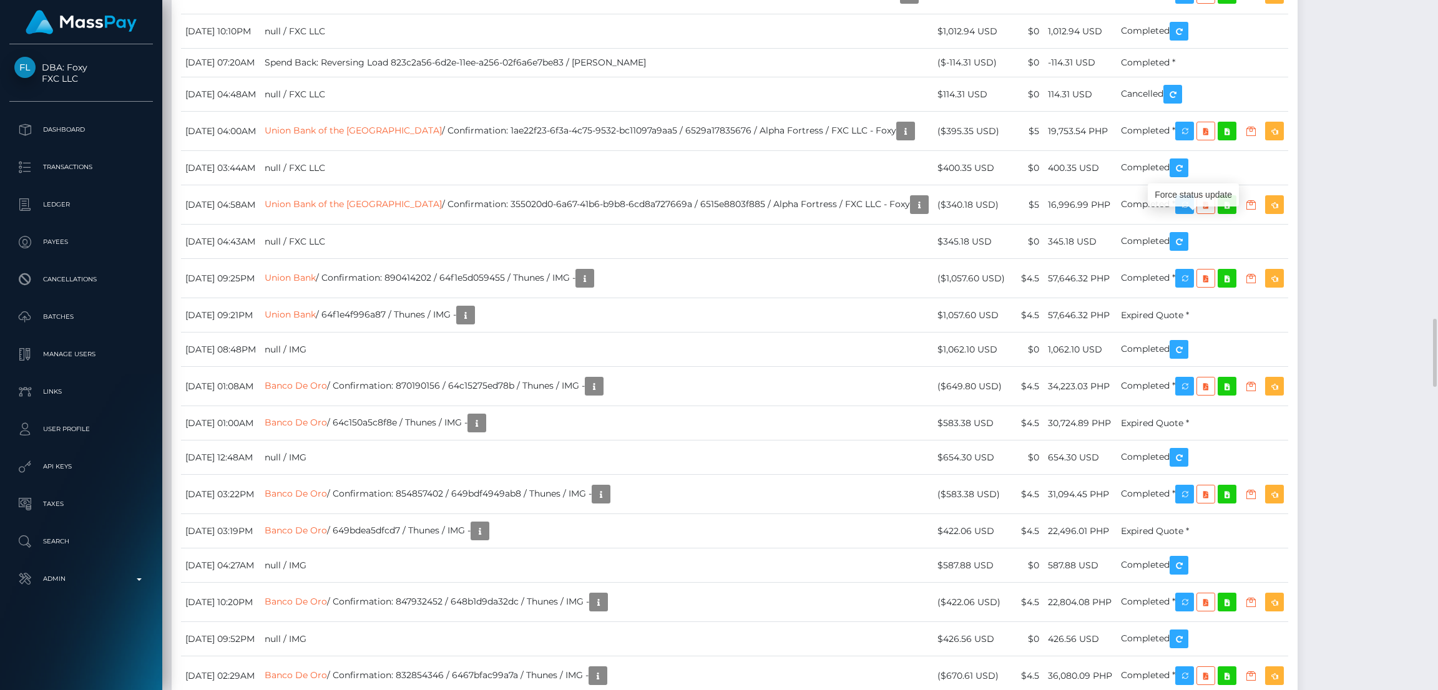
scroll to position [149, 400]
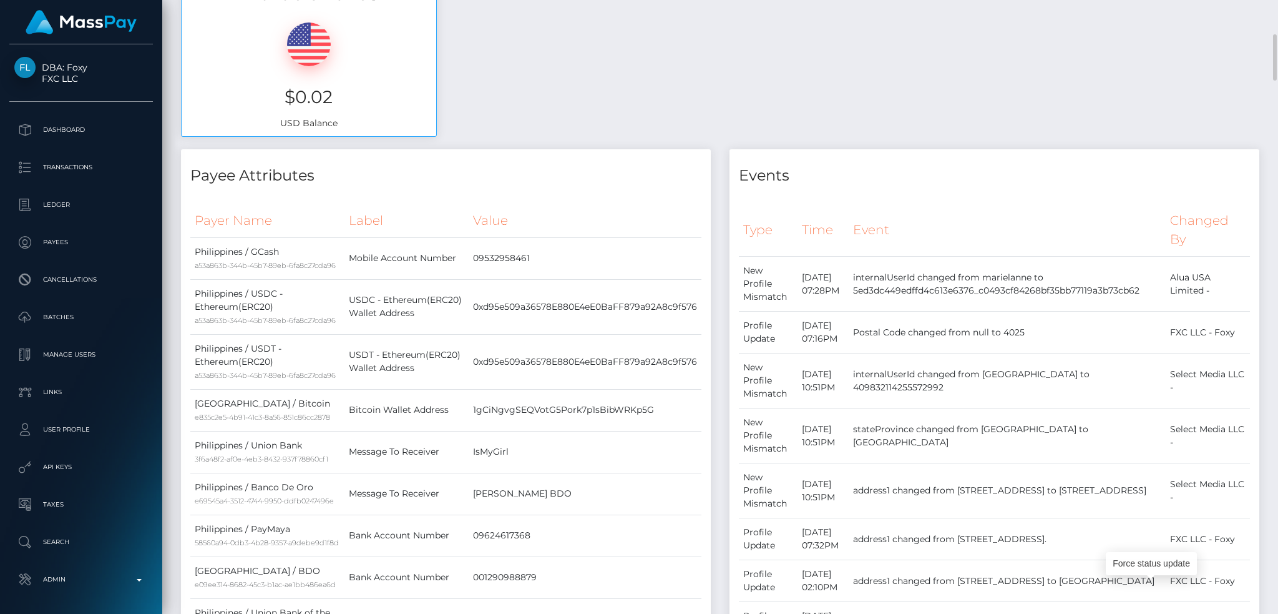
scroll to position [0, 0]
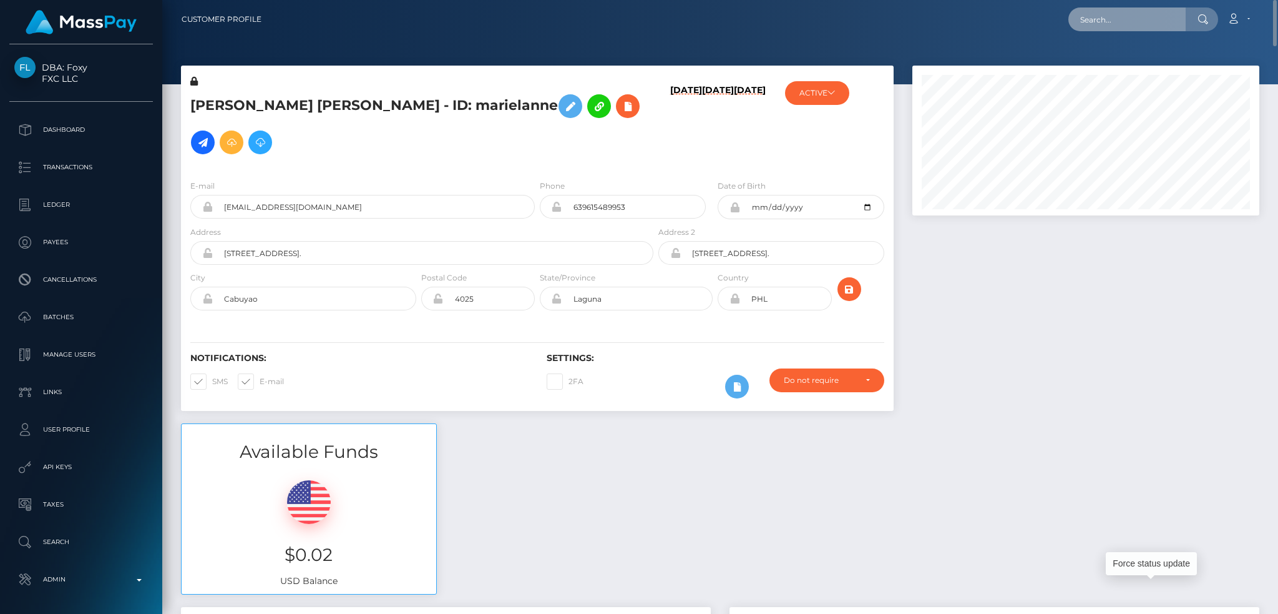
click at [1146, 13] on input "text" at bounding box center [1127, 19] width 117 height 24
paste input "68cab7d8a7ce9"
type input "68cab7d8a7ce9"
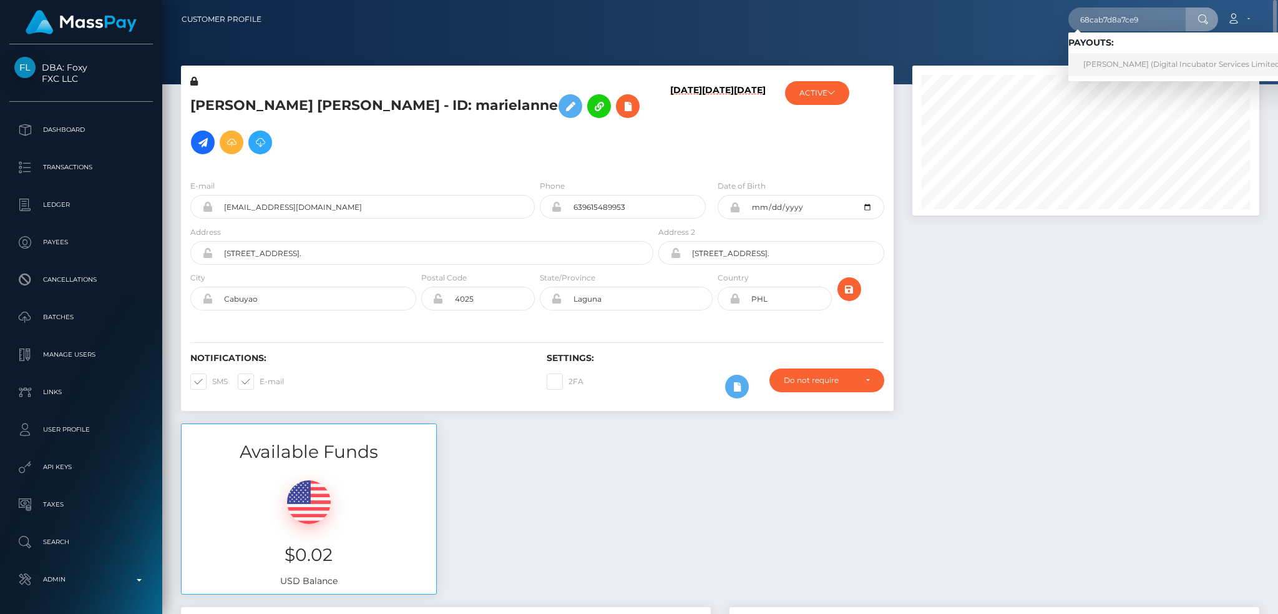
click at [1104, 62] on link "Ameet Kang (Digital Incubator Services Limited - Affiliate Institute)" at bounding box center [1218, 64] width 298 height 23
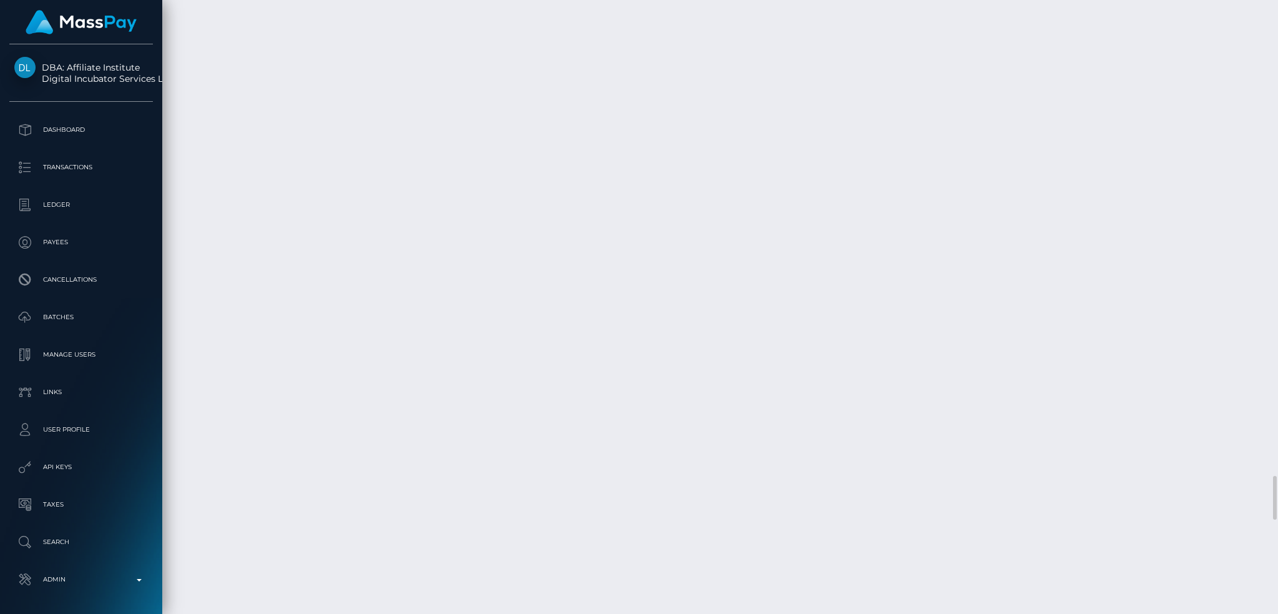
scroll to position [6824, 0]
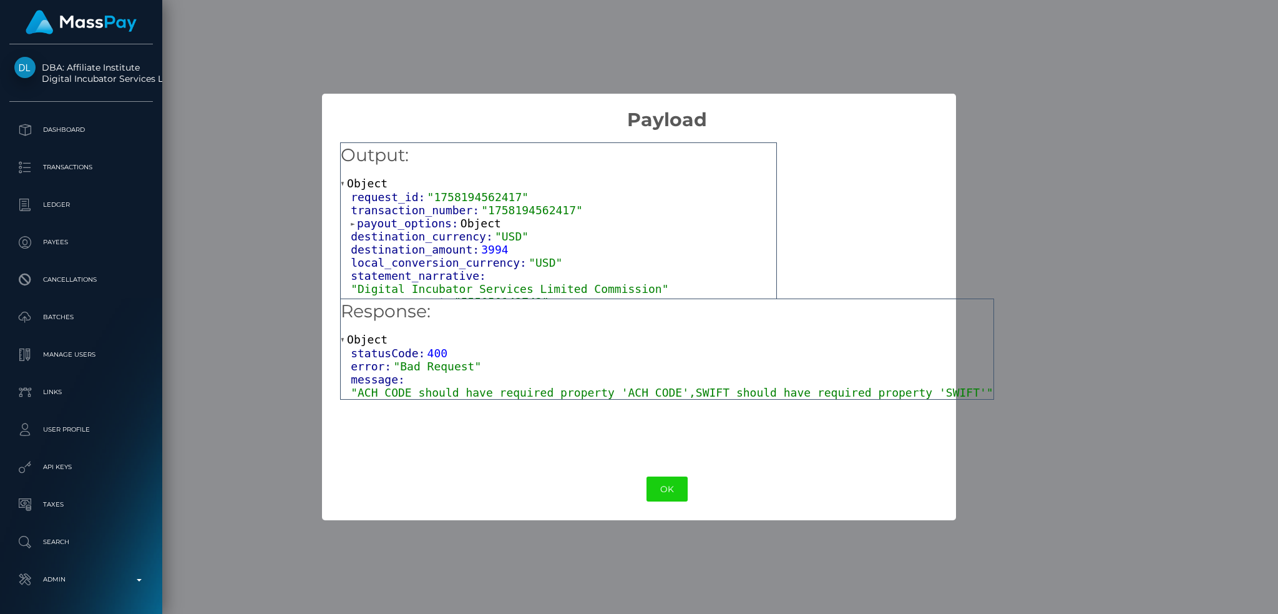
click at [518, 391] on span ""ACH CODE should have required property 'ACH CODE',SWIFT should have required p…" at bounding box center [672, 392] width 643 height 13
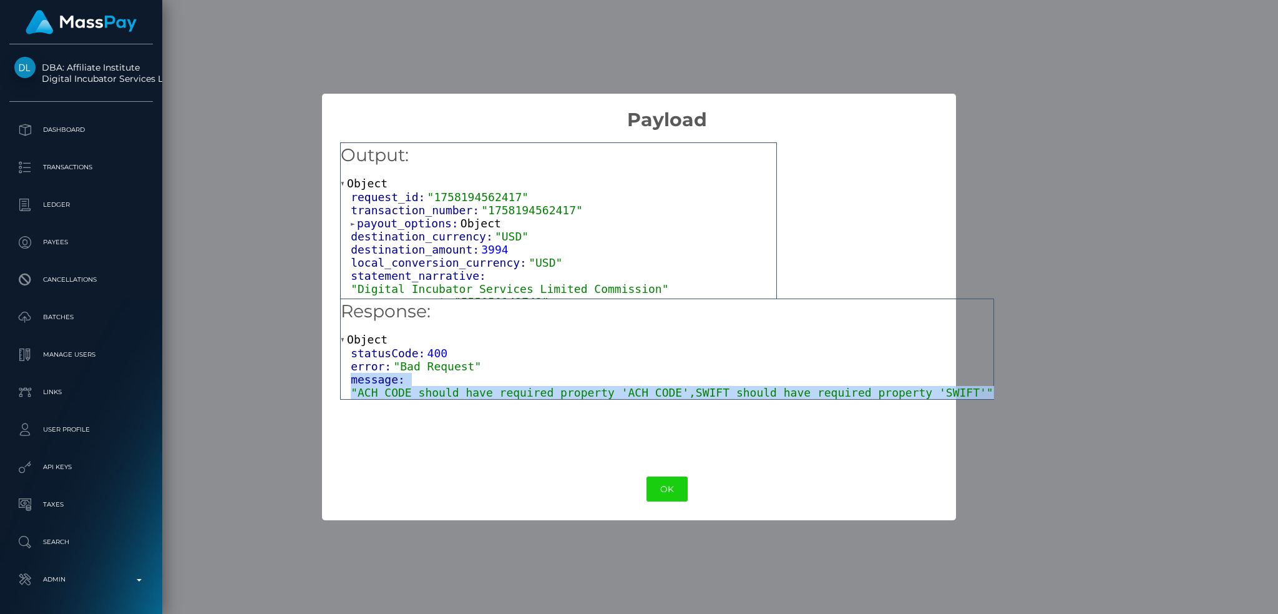
click at [518, 391] on span ""ACH CODE should have required property 'ACH CODE',SWIFT should have required p…" at bounding box center [672, 392] width 643 height 13
copy div "message: "ACH CODE should have required property 'ACH CODE',SWIFT should have r…"
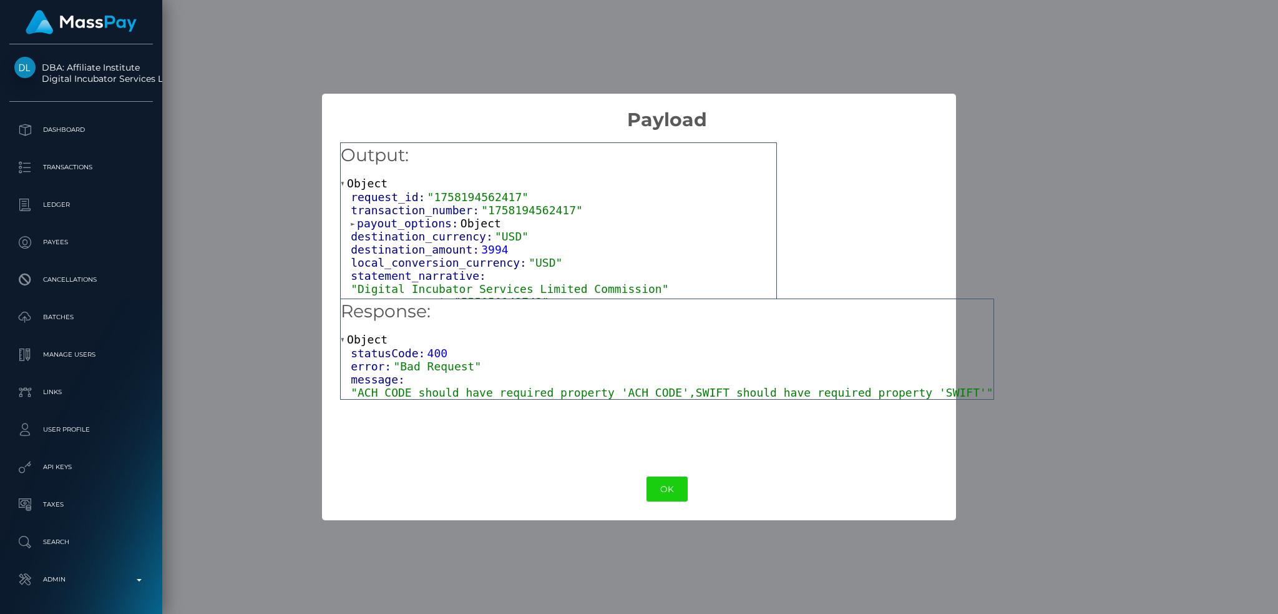
click at [986, 162] on div "× Payload Output: Object request_id: "1758194562417" transaction_number: "17581…" at bounding box center [639, 307] width 1278 height 614
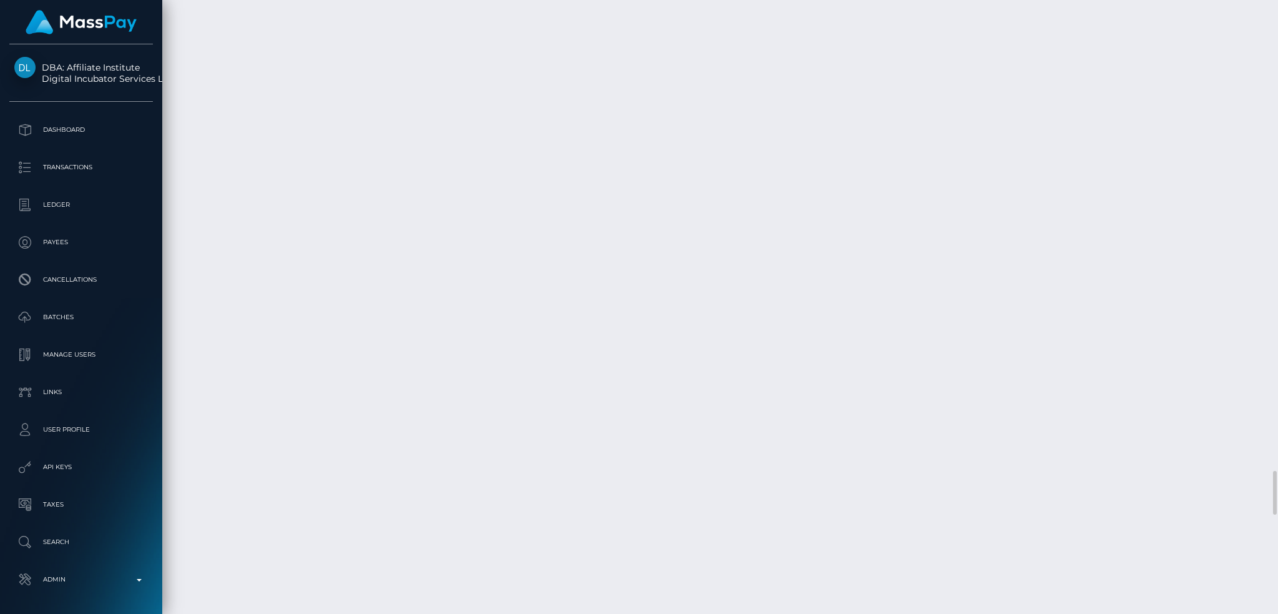
scroll to position [6088, 0]
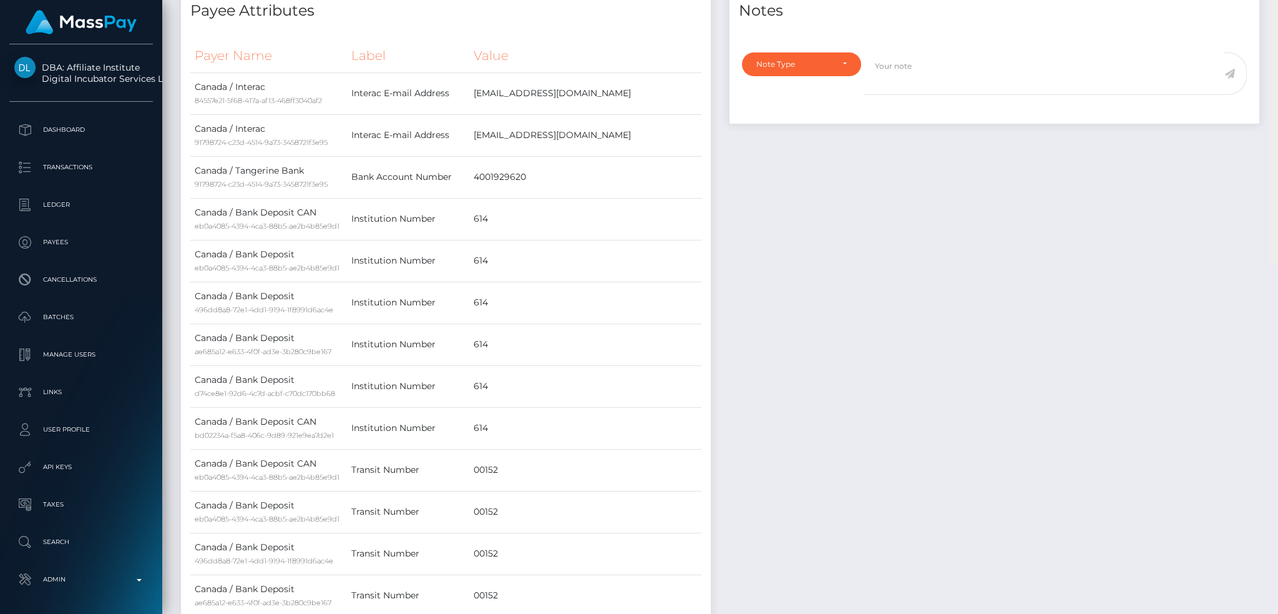
drag, startPoint x: 1273, startPoint y: 457, endPoint x: 1274, endPoint y: 28, distance: 429.4
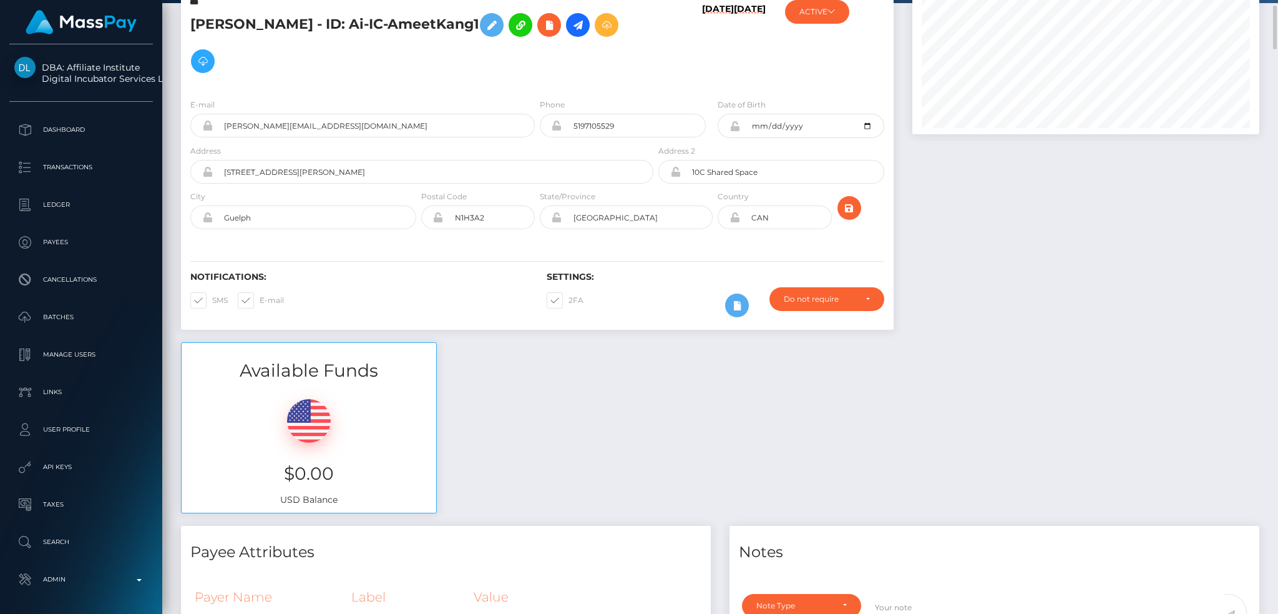
scroll to position [0, 0]
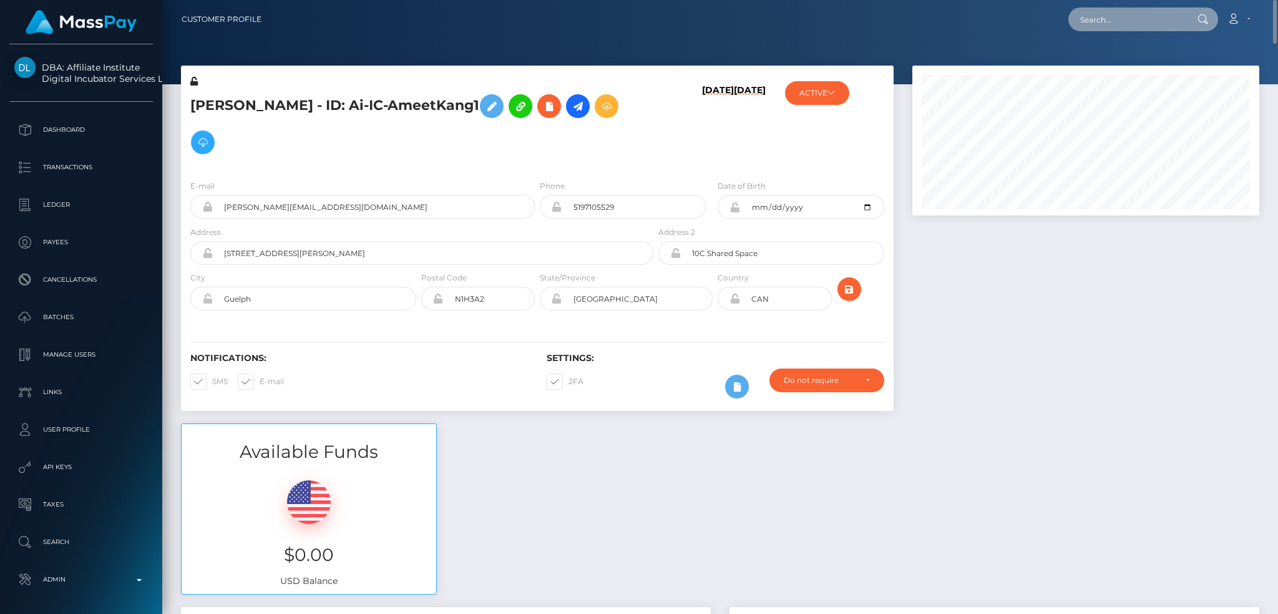
click at [1129, 10] on input "text" at bounding box center [1127, 19] width 117 height 24
paste input "77665359"
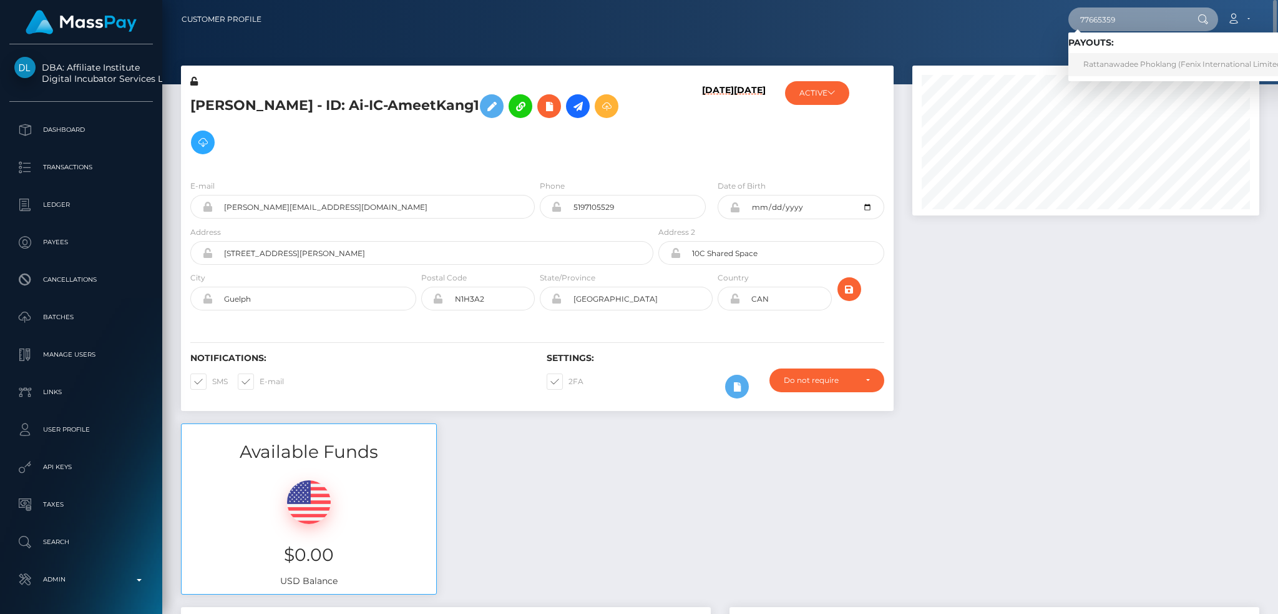
type input "77665359"
click at [1130, 56] on link "Rattanawadee Phoklang (Fenix International Limited - )" at bounding box center [1188, 64] width 238 height 23
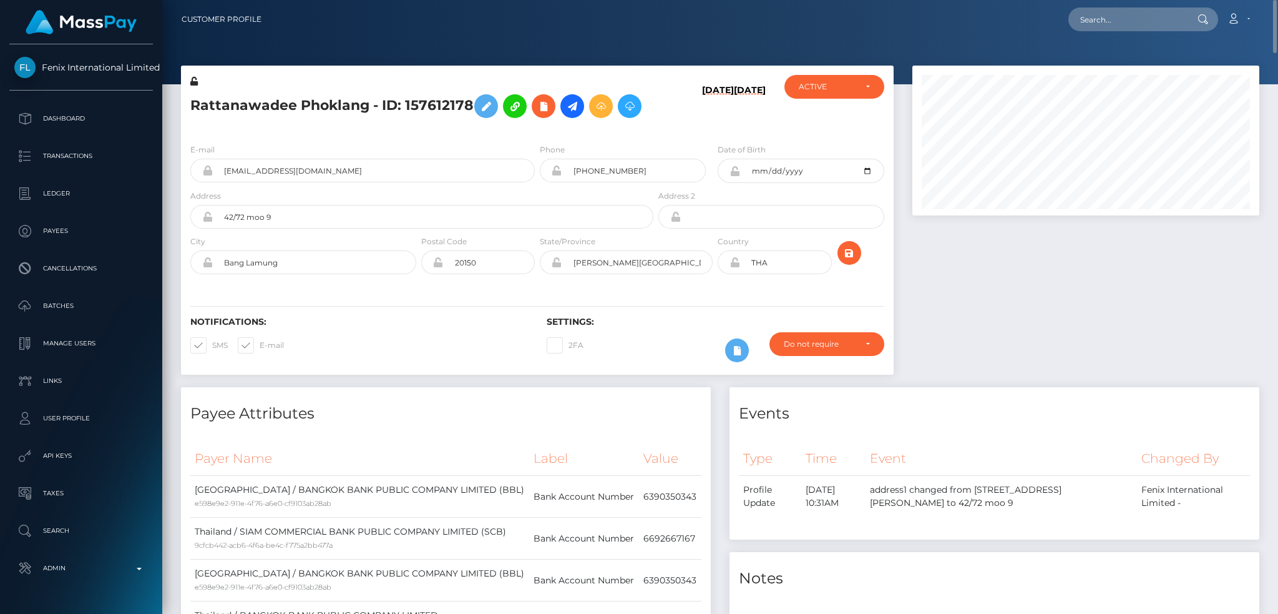
click at [426, 99] on h5 "Rattanawadee Phoklang - ID: 157612178" at bounding box center [418, 106] width 456 height 36
click at [438, 110] on h5 "Rattanawadee Phoklang - ID: 157612178" at bounding box center [418, 106] width 456 height 36
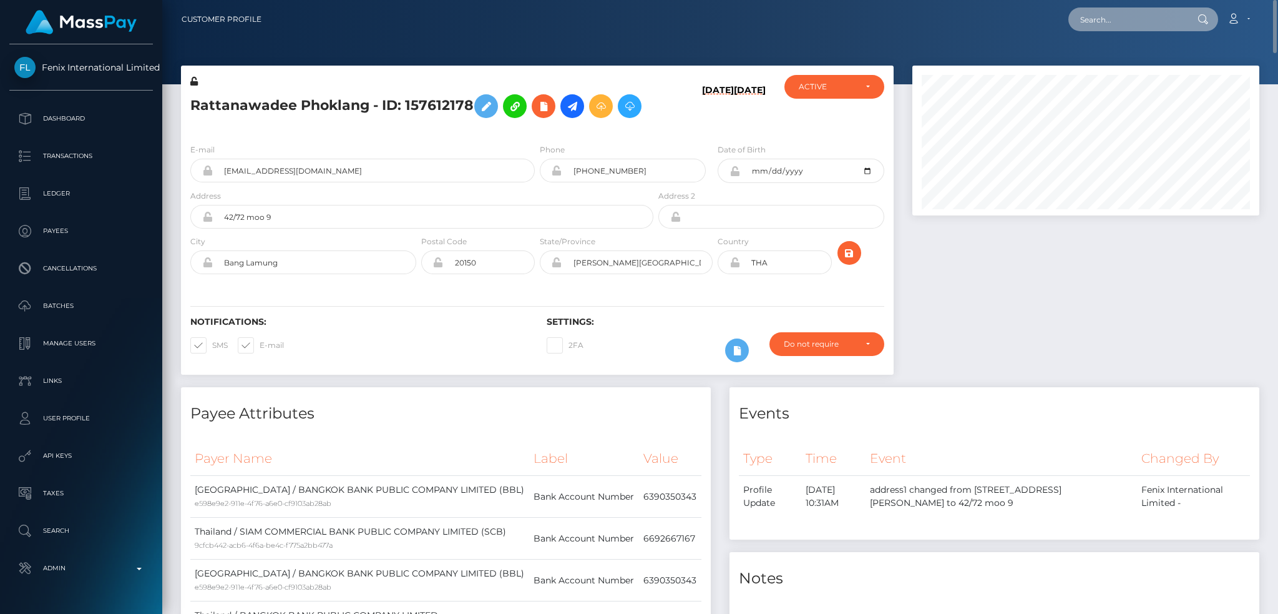
click at [1107, 21] on input "text" at bounding box center [1127, 19] width 117 height 24
paste input "77641357"
type input "77641357"
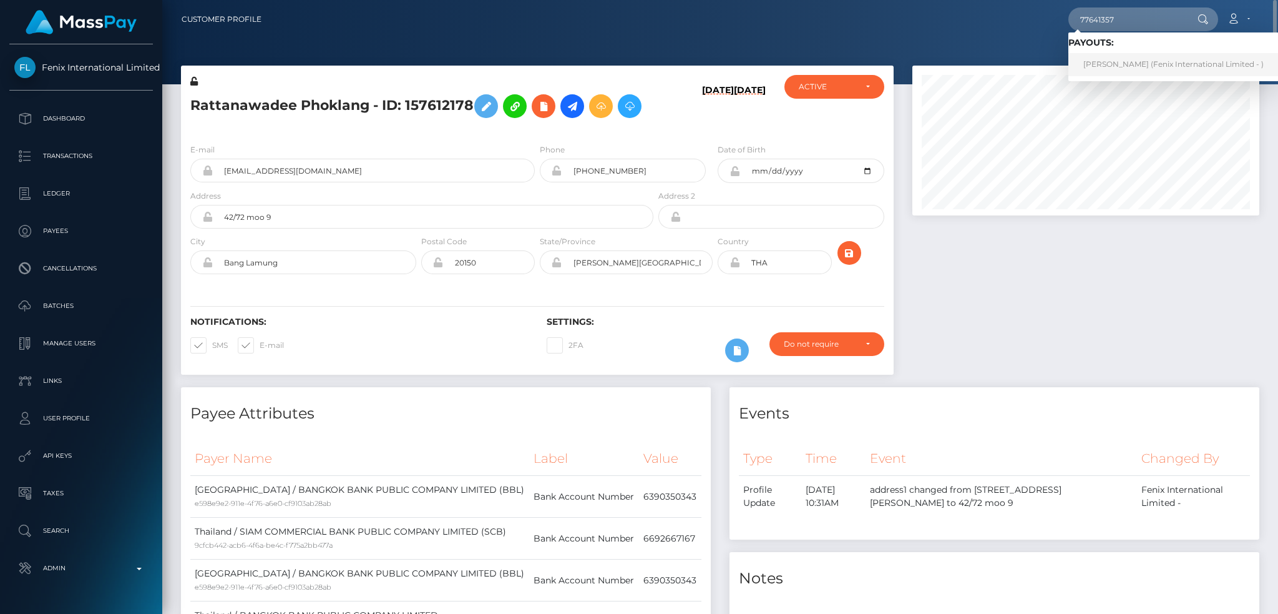
click at [1120, 65] on link "DENNIS PUTTASUWAN (Fenix International Limited - )" at bounding box center [1174, 64] width 210 height 23
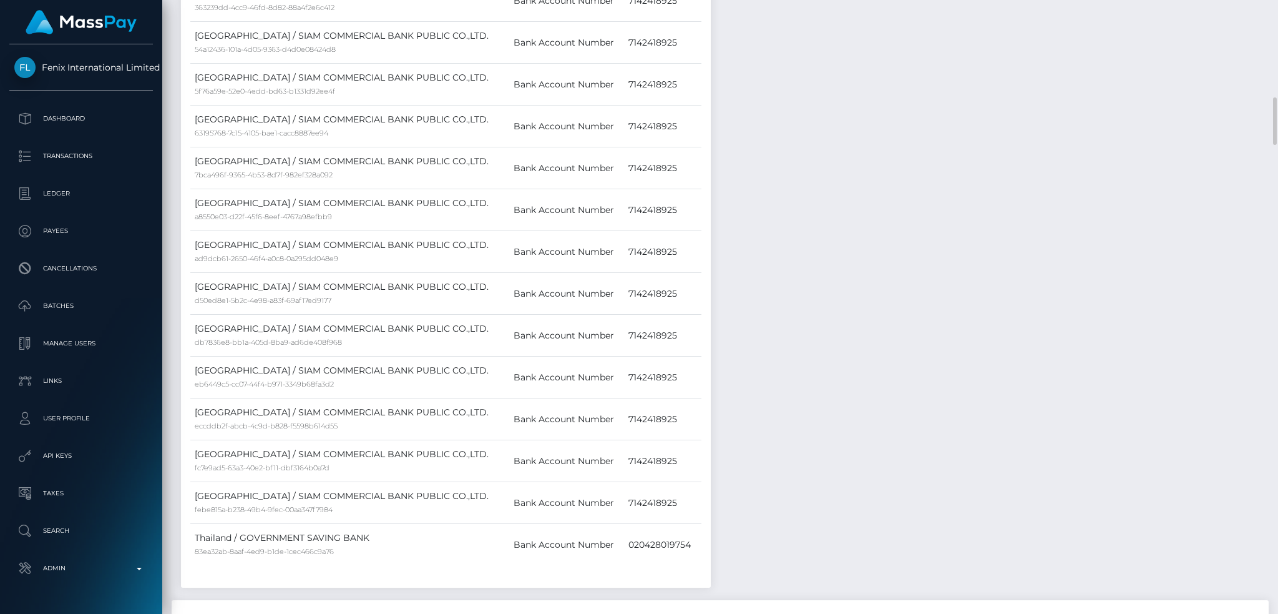
scroll to position [1831, 0]
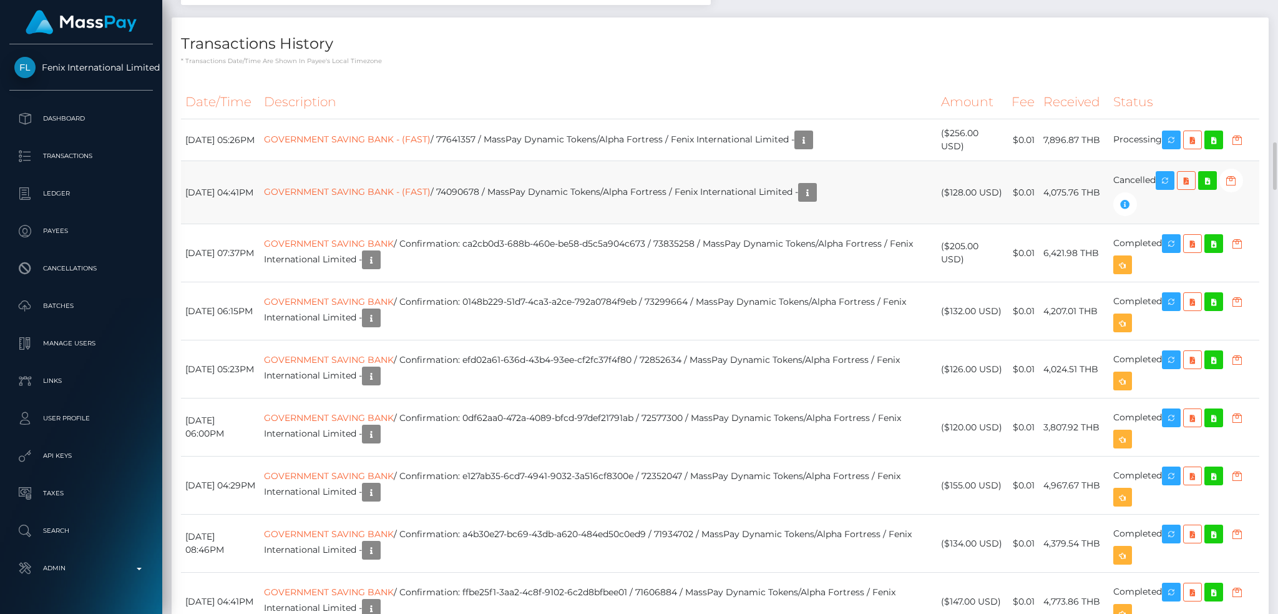
click at [730, 202] on td "GOVERNMENT SAVING BANK - (FAST) / 74090678 / MassPay Dynamic Tokens/Alpha Fortr…" at bounding box center [598, 192] width 677 height 63
click at [1175, 145] on icon "button" at bounding box center [1171, 140] width 15 height 16
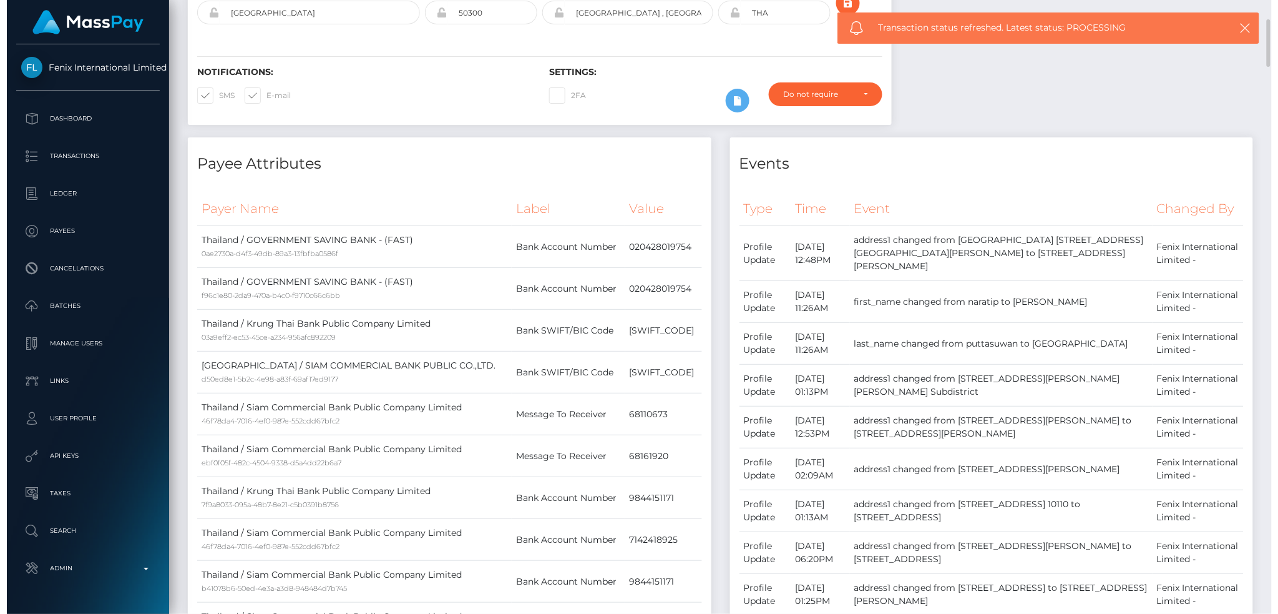
scroll to position [0, 0]
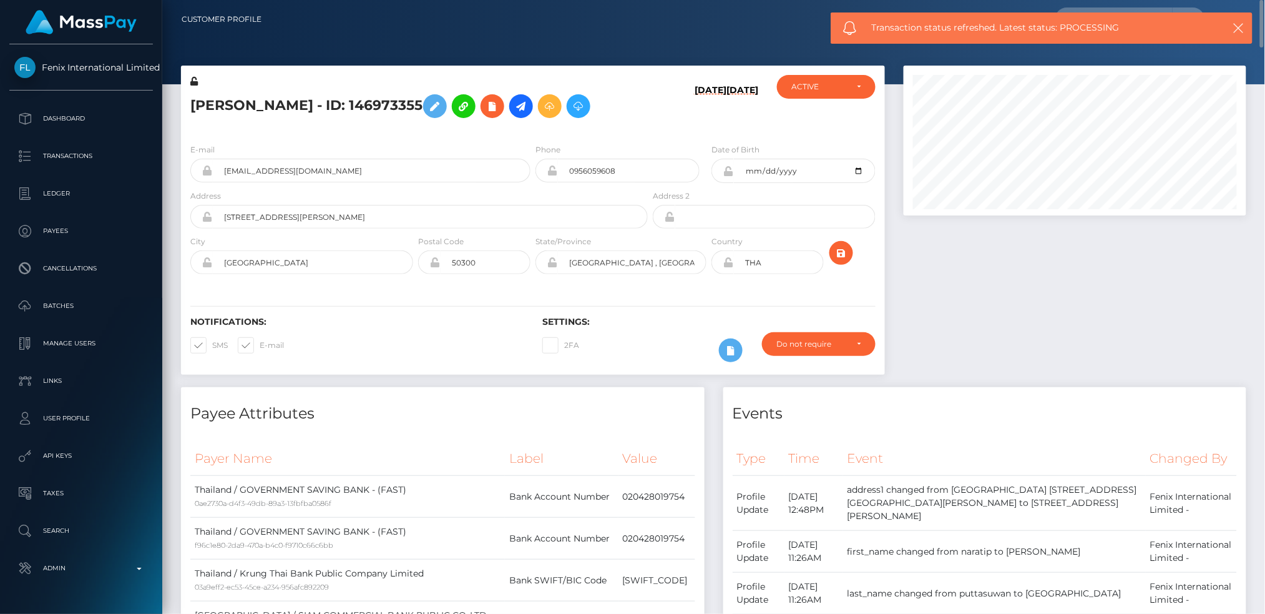
click at [441, 104] on h5 "[PERSON_NAME] - ID: 146973355" at bounding box center [415, 106] width 451 height 36
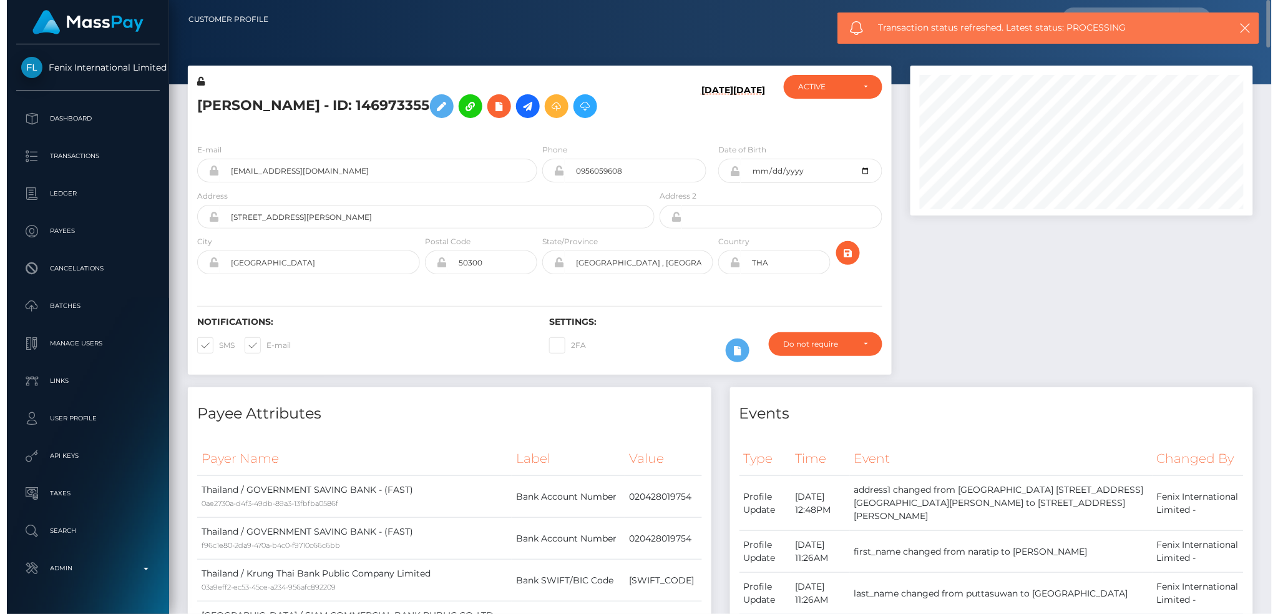
scroll to position [150, 346]
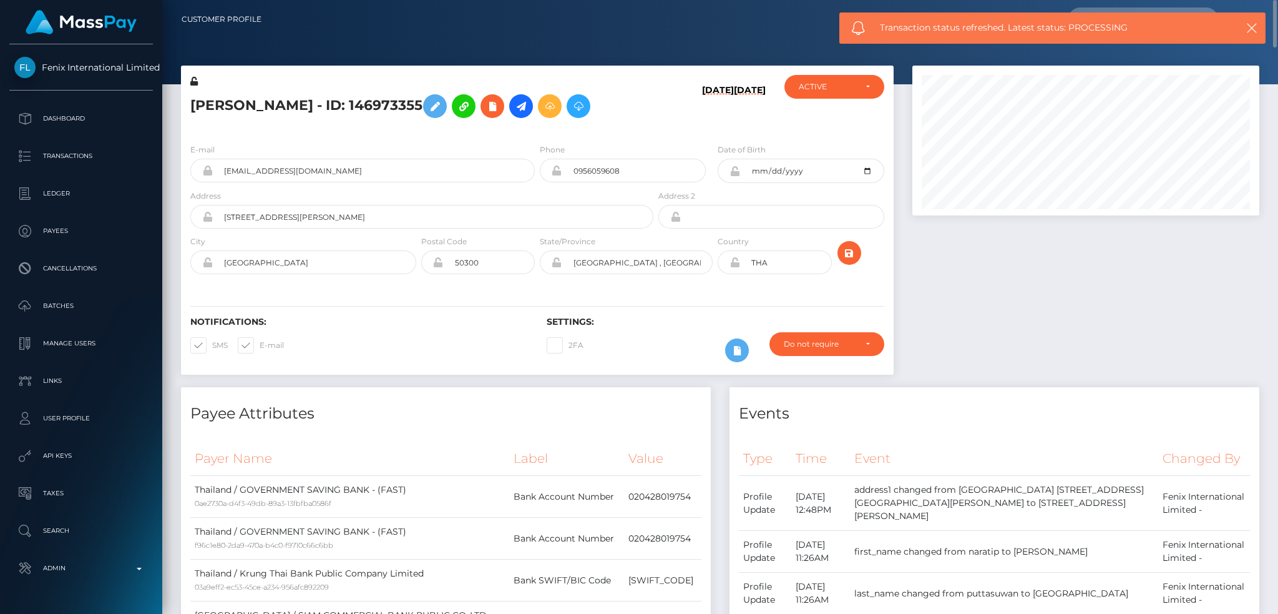
copy h5 "146973355"
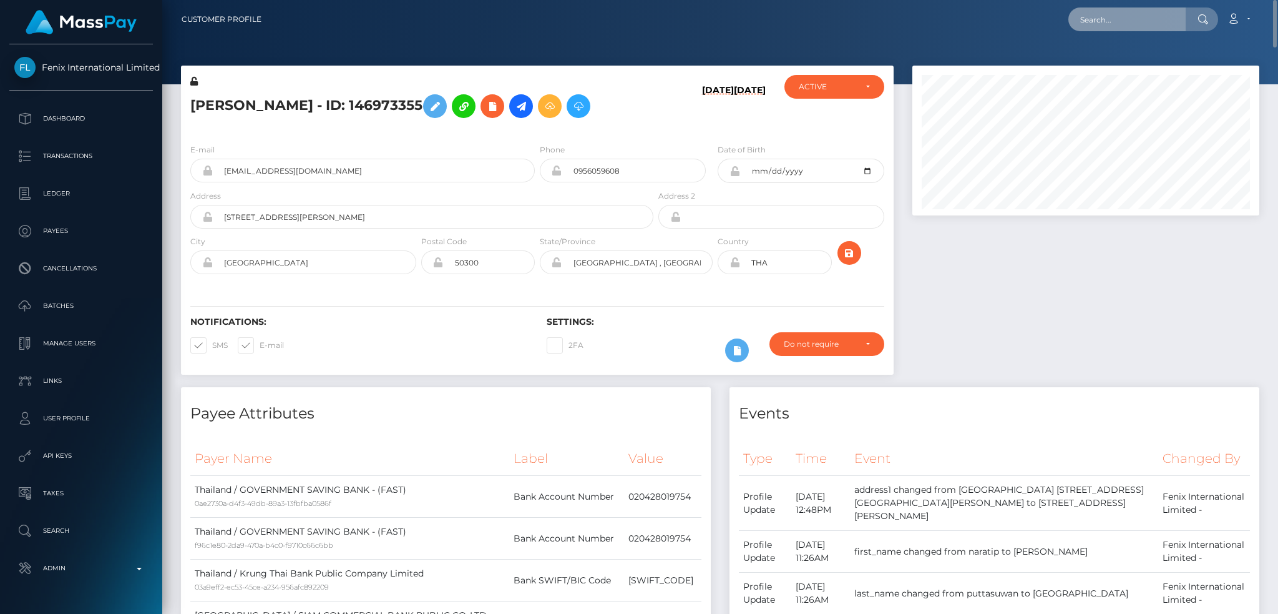
drag, startPoint x: 1132, startPoint y: 16, endPoint x: 1074, endPoint y: 24, distance: 58.1
click at [1132, 16] on input "text" at bounding box center [1127, 19] width 117 height 24
paste input "Oqf1jOg_3RH2xBP"
type input "Oqf1jOg_3RH2xBP"
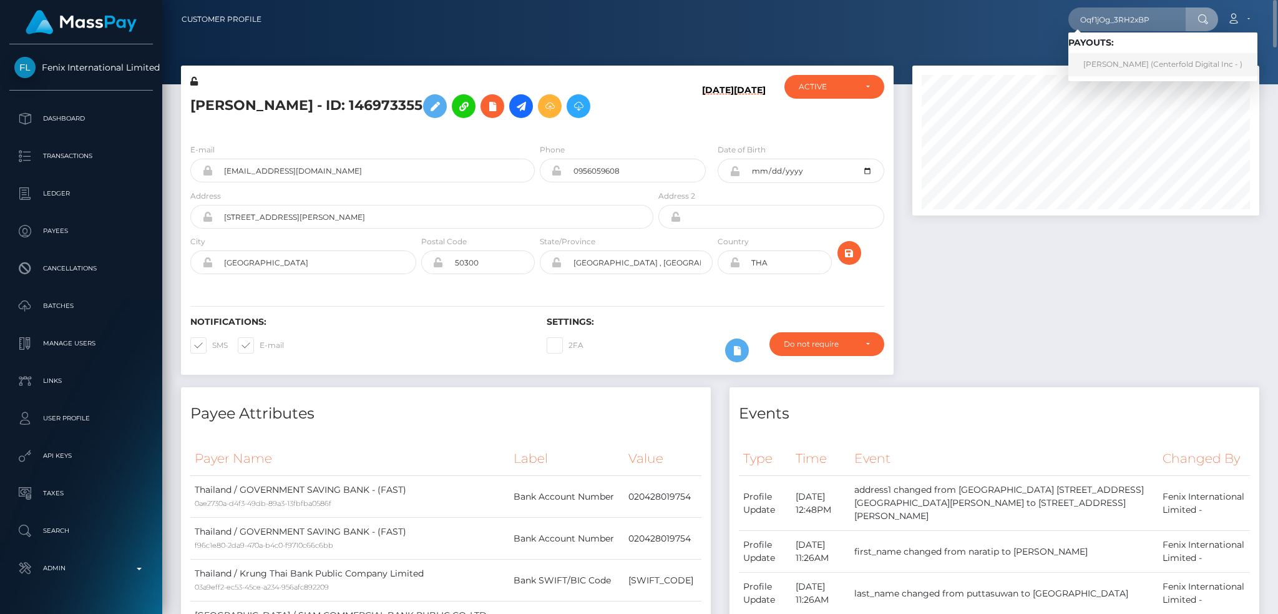
click at [1125, 62] on link "[PERSON_NAME] (Centerfold Digital Inc - )" at bounding box center [1163, 64] width 189 height 23
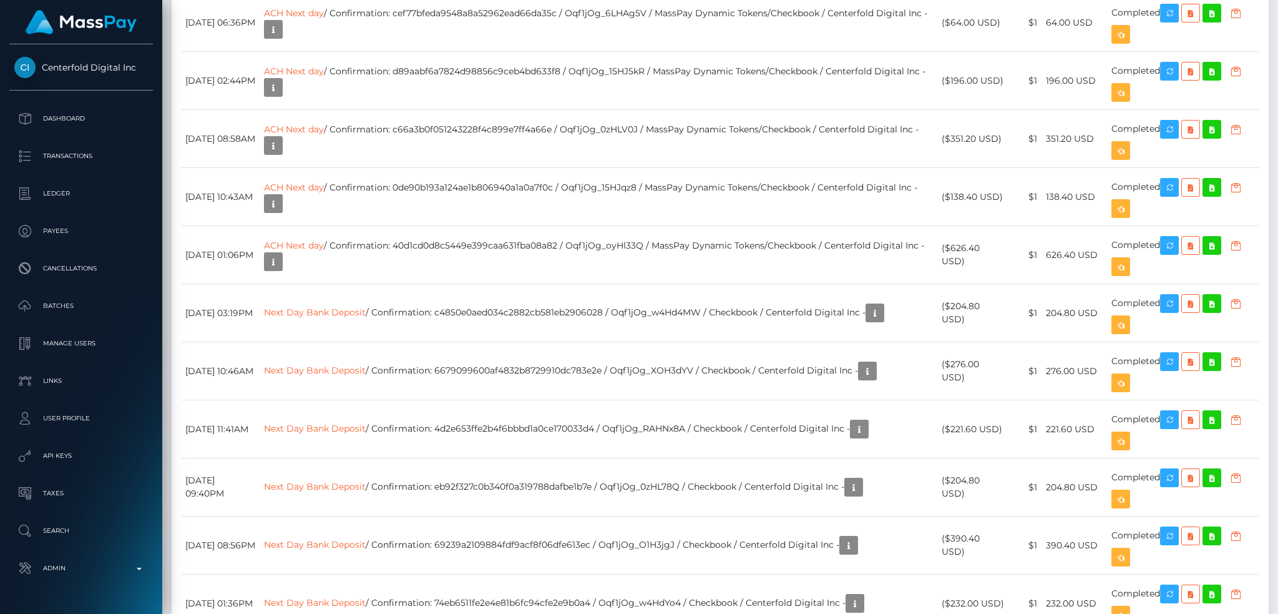
scroll to position [1664, 0]
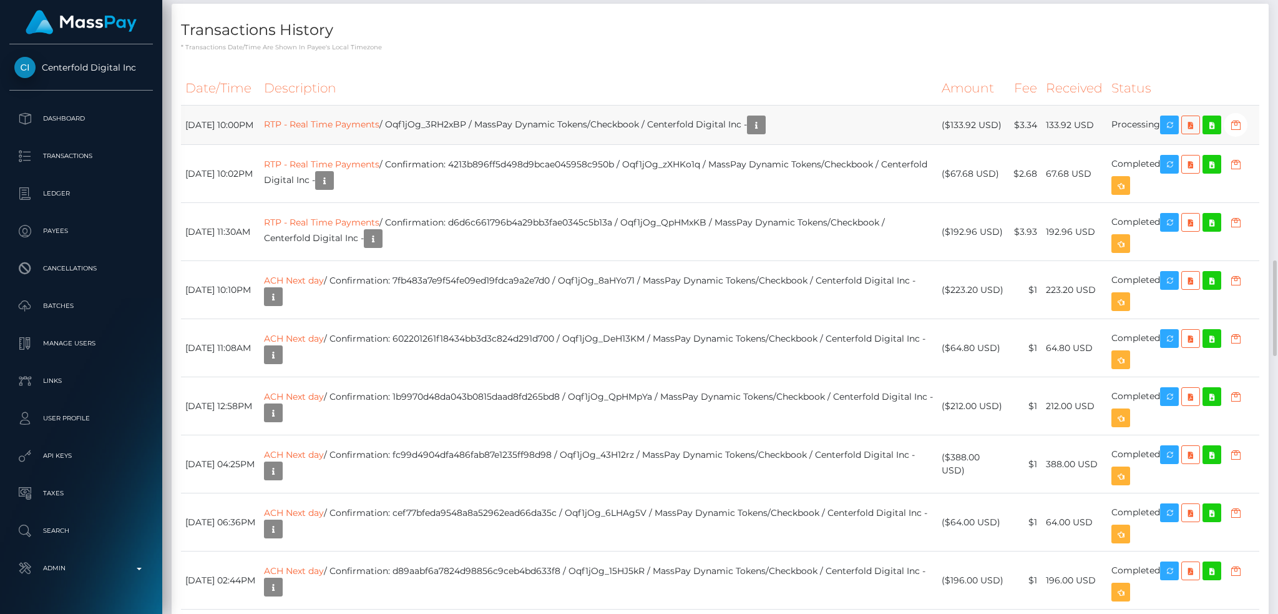
click at [508, 126] on td "RTP - Real Time Payments / Oqf1jOg_3RH2xBP / MassPay Dynamic Tokens/Checkbook /…" at bounding box center [599, 124] width 678 height 39
click at [1177, 125] on icon "button" at bounding box center [1169, 125] width 15 height 16
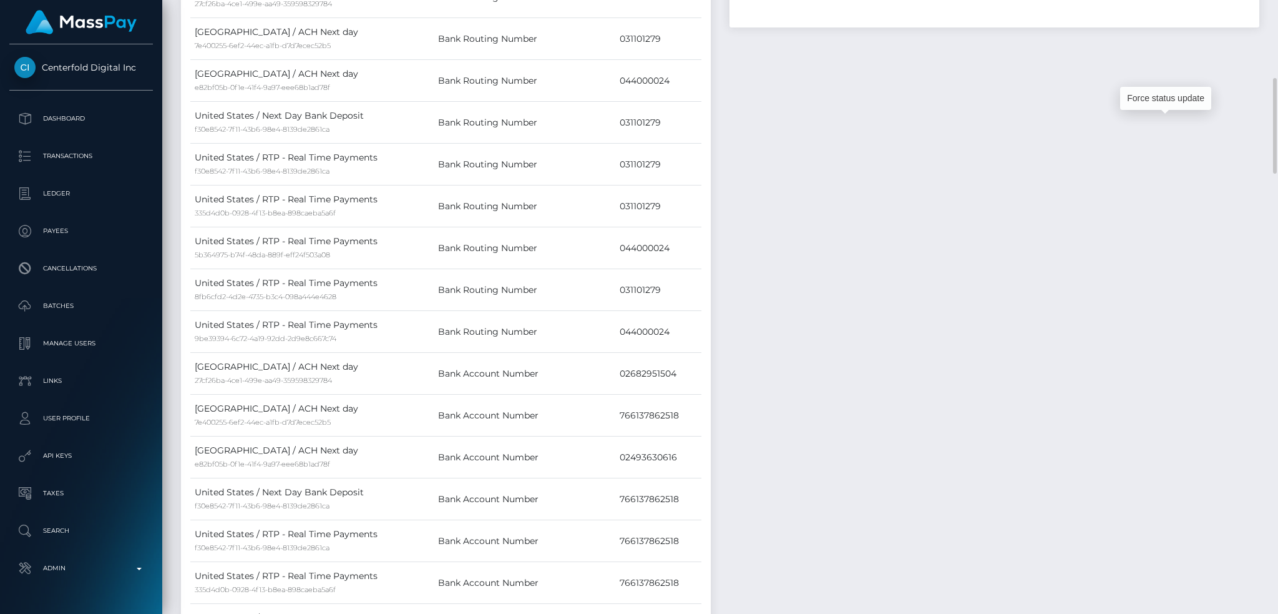
scroll to position [0, 0]
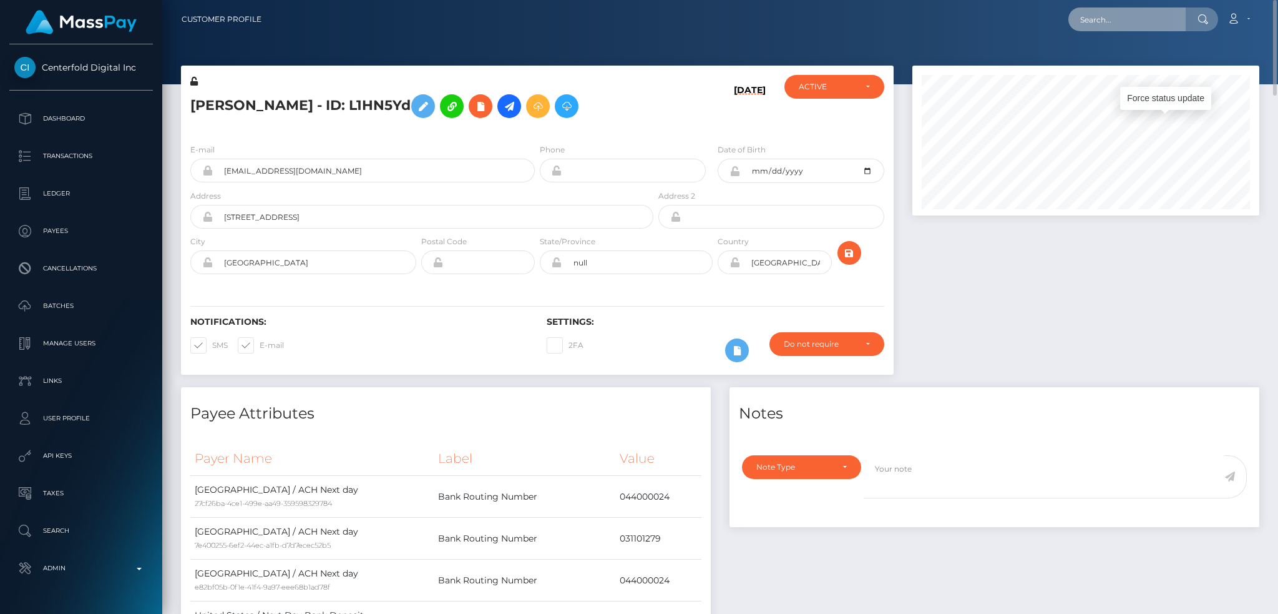
click at [1095, 11] on input "text" at bounding box center [1127, 19] width 117 height 24
paste input "pout_KeJsPsB7gy7oZ"
type input "pout_KeJsPsB7gy7oZ"
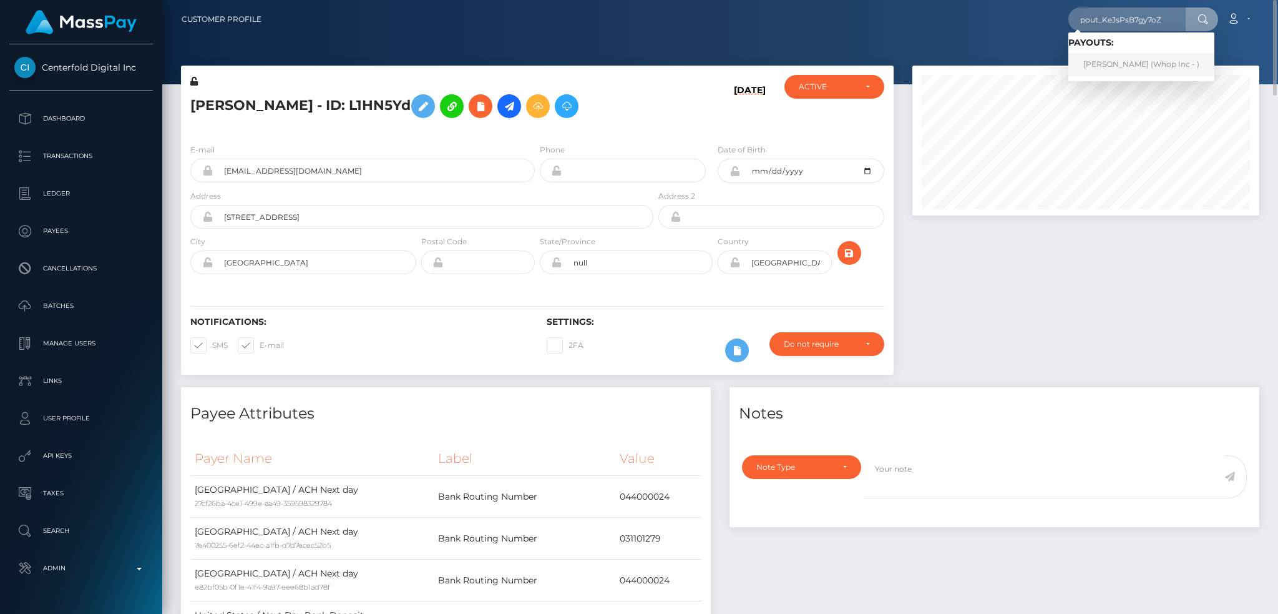
click at [1126, 72] on link "[PERSON_NAME] (Whop Inc - )" at bounding box center [1142, 64] width 146 height 23
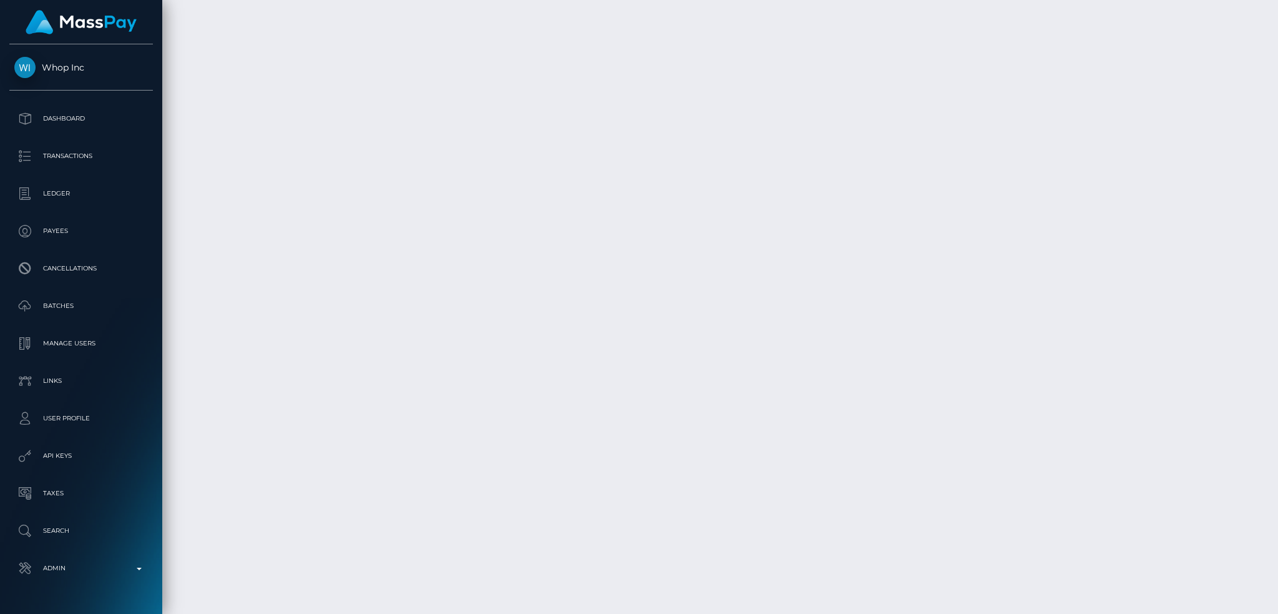
scroll to position [2031, 0]
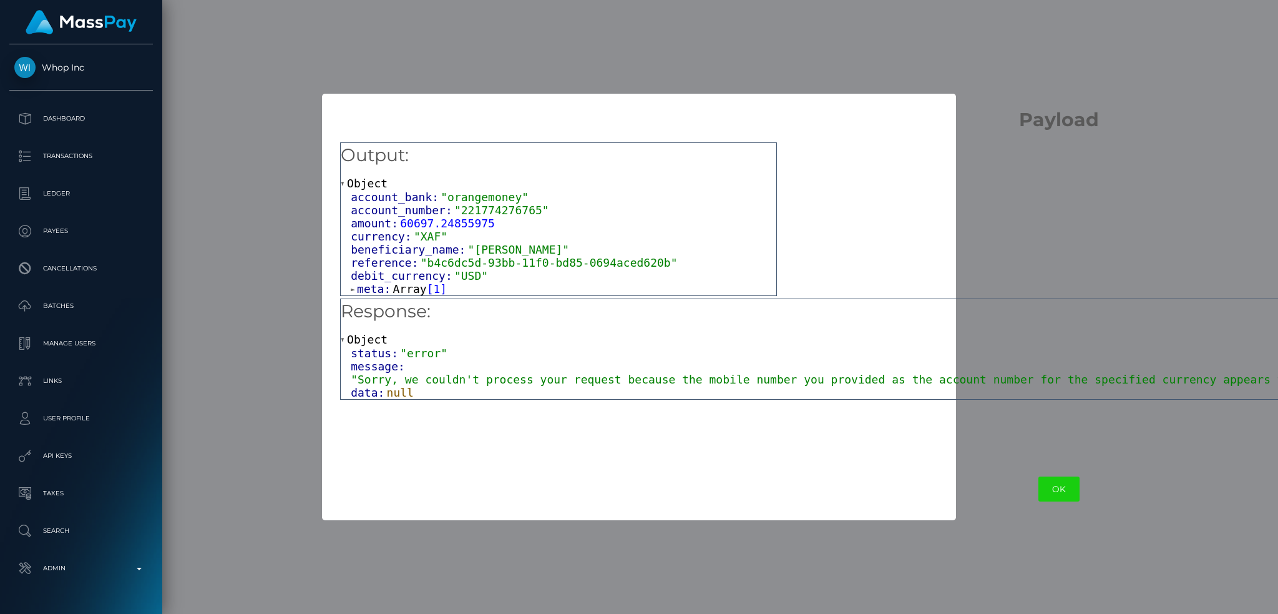
click at [535, 378] on span ""Sorry, we couldn't process your request because the mobile number you provided…" at bounding box center [1064, 379] width 1427 height 13
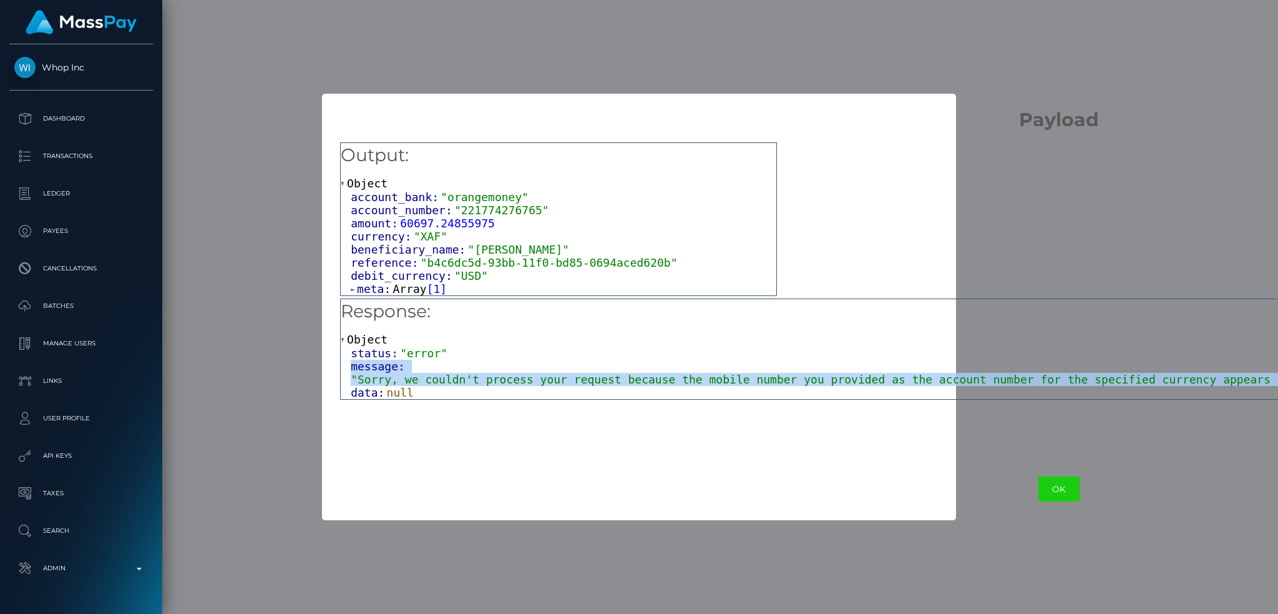
click at [535, 378] on span ""Sorry, we couldn't process your request because the mobile number you provided…" at bounding box center [1064, 379] width 1427 height 13
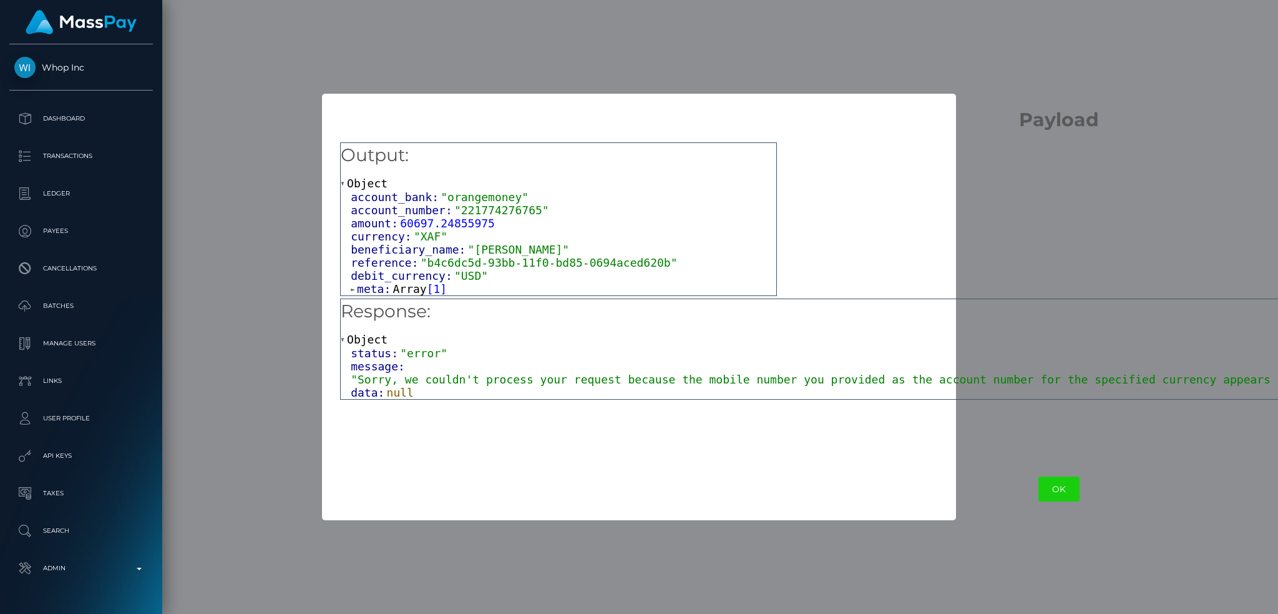
click at [1014, 321] on h5 "Response:" at bounding box center [1059, 311] width 1437 height 25
click at [981, 321] on h5 "Response:" at bounding box center [1059, 311] width 1437 height 25
click at [710, 59] on div "× Payload Output: Object account_bank: "orangemoney" account_number: "221774276…" at bounding box center [639, 307] width 1278 height 614
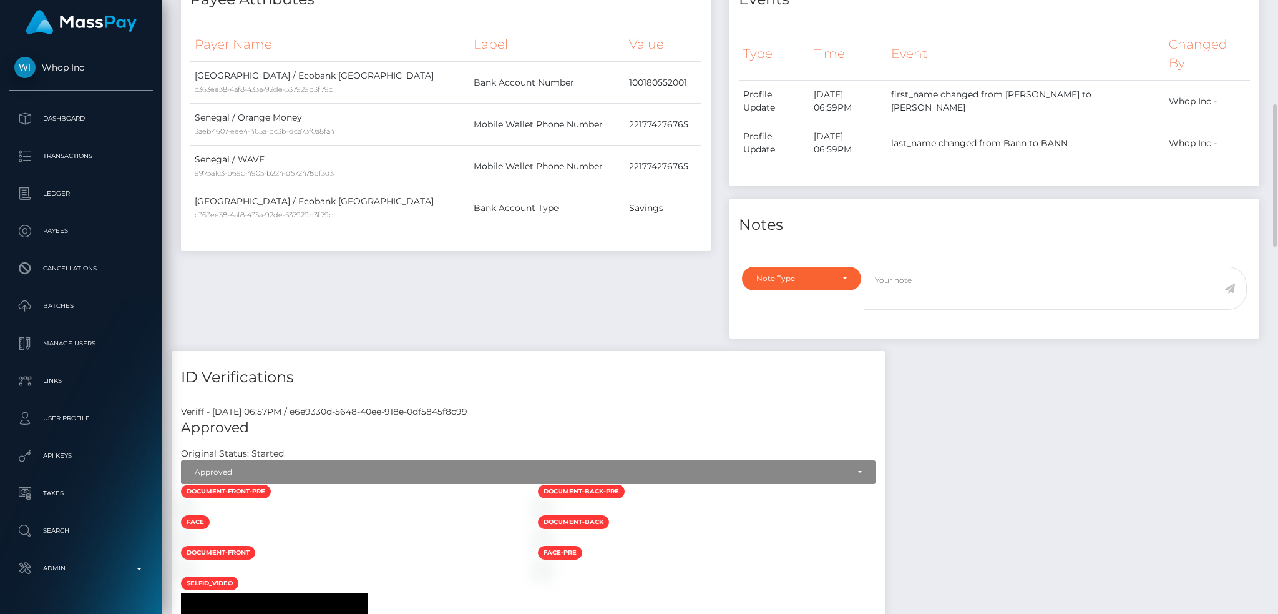
scroll to position [0, 0]
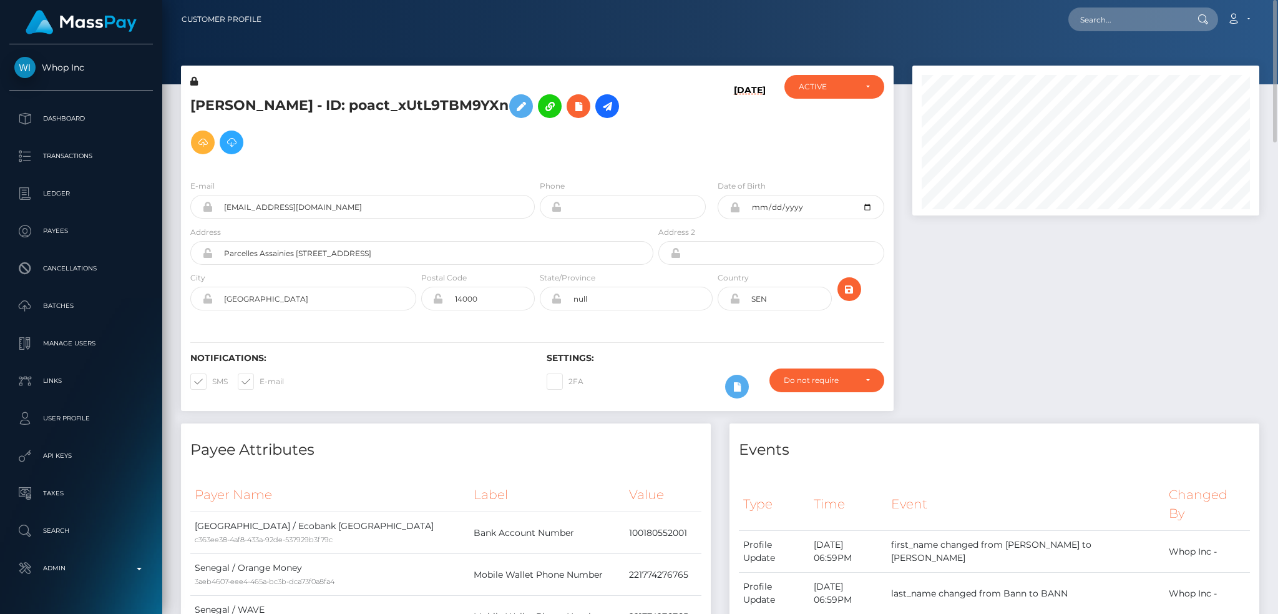
click at [398, 105] on h5 "IBRAHIMA BANN - ID: poact_xUtL9TBM9YXn" at bounding box center [418, 124] width 456 height 72
copy h5 "IBRAHIMA BANN - ID: poact_xUtL9TBM9YXn"
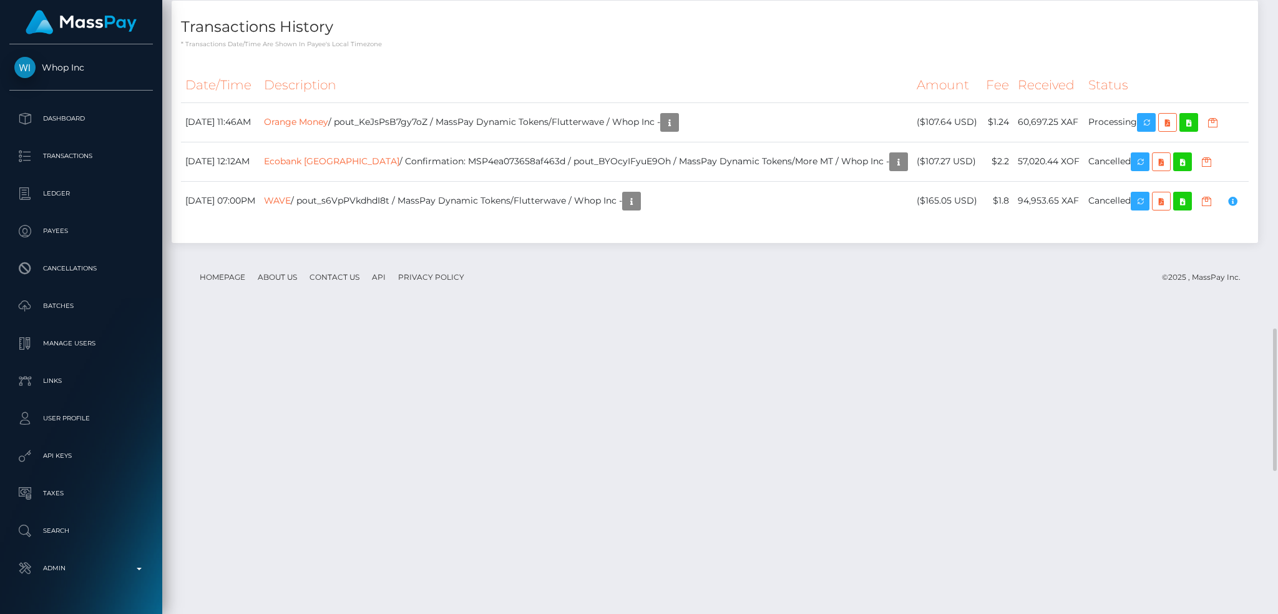
scroll to position [2031, 0]
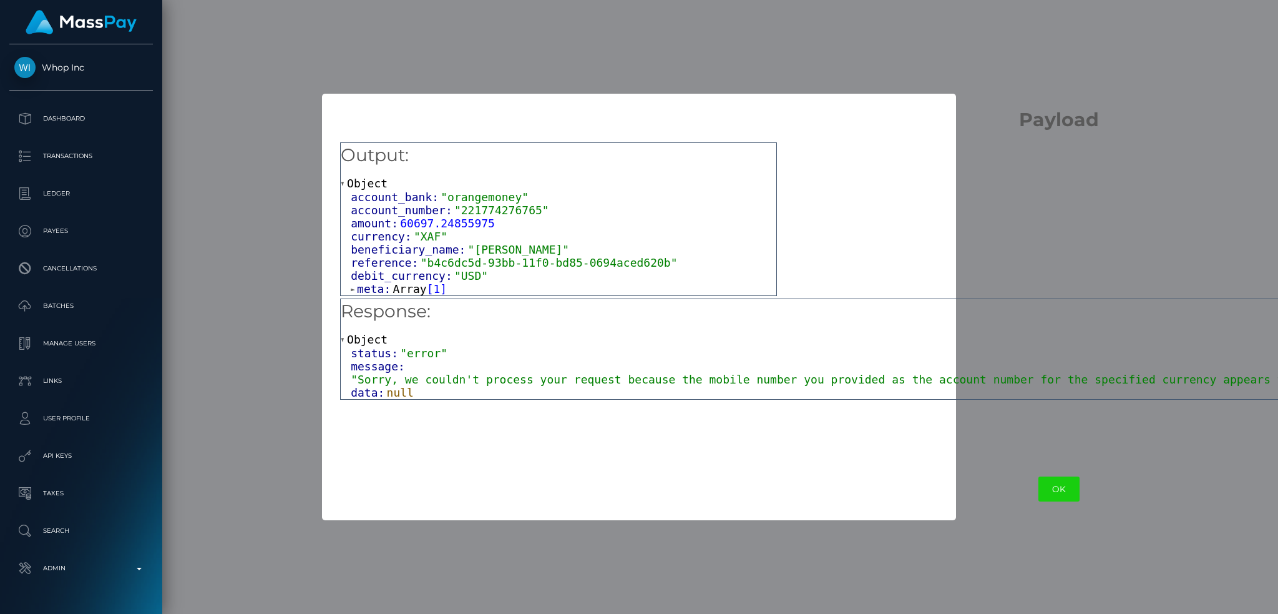
click at [686, 386] on span ""Sorry, we couldn't process your request because the mobile number you provided…" at bounding box center [1064, 379] width 1427 height 13
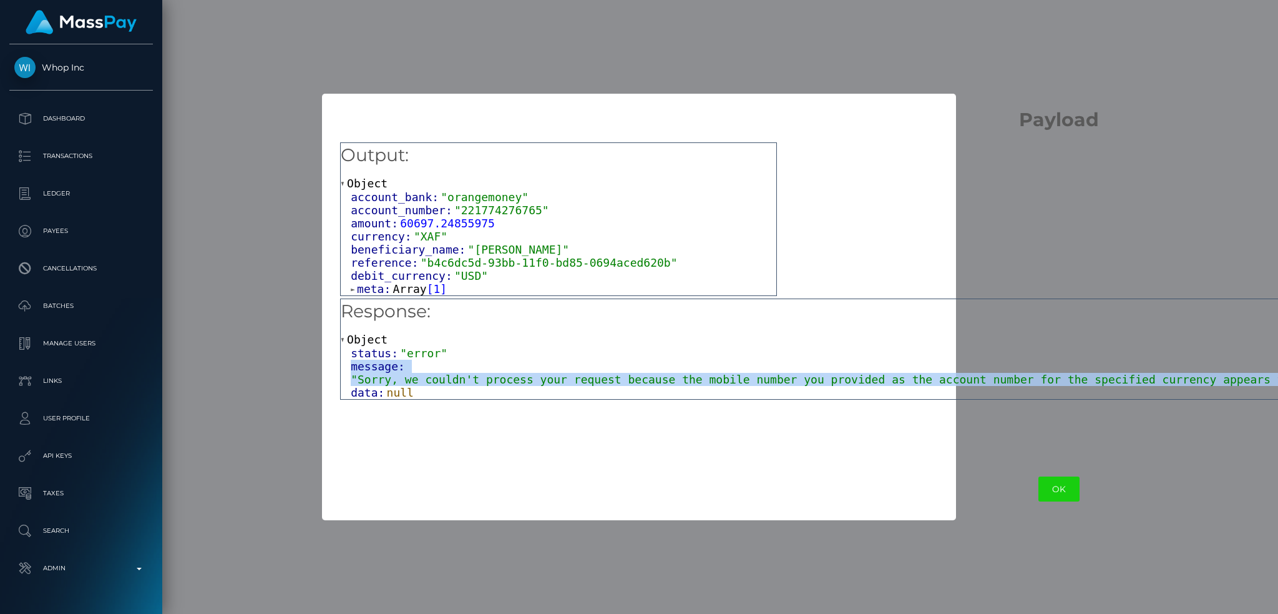
click at [686, 386] on span ""Sorry, we couldn't process your request because the mobile number you provided…" at bounding box center [1064, 379] width 1427 height 13
copy div "message: "Sorry, we couldn't process your request because the mobile number you…"
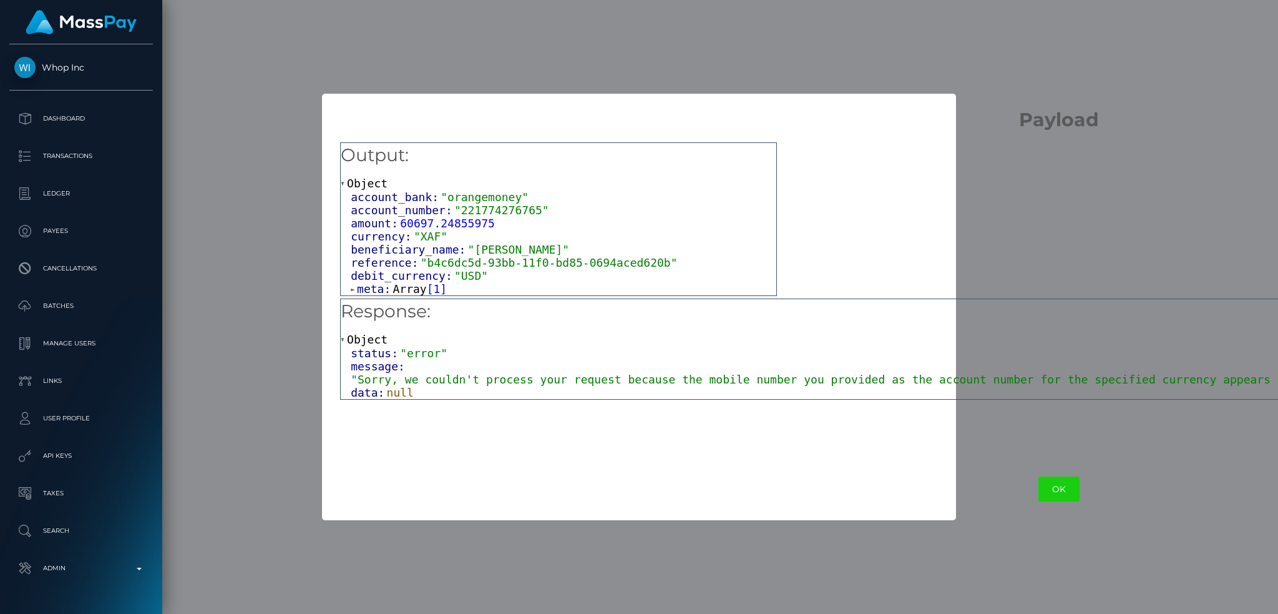
click at [270, 487] on div "× Payload Output: Object account_bank: "orangemoney" account_number: "221774276…" at bounding box center [639, 307] width 1278 height 614
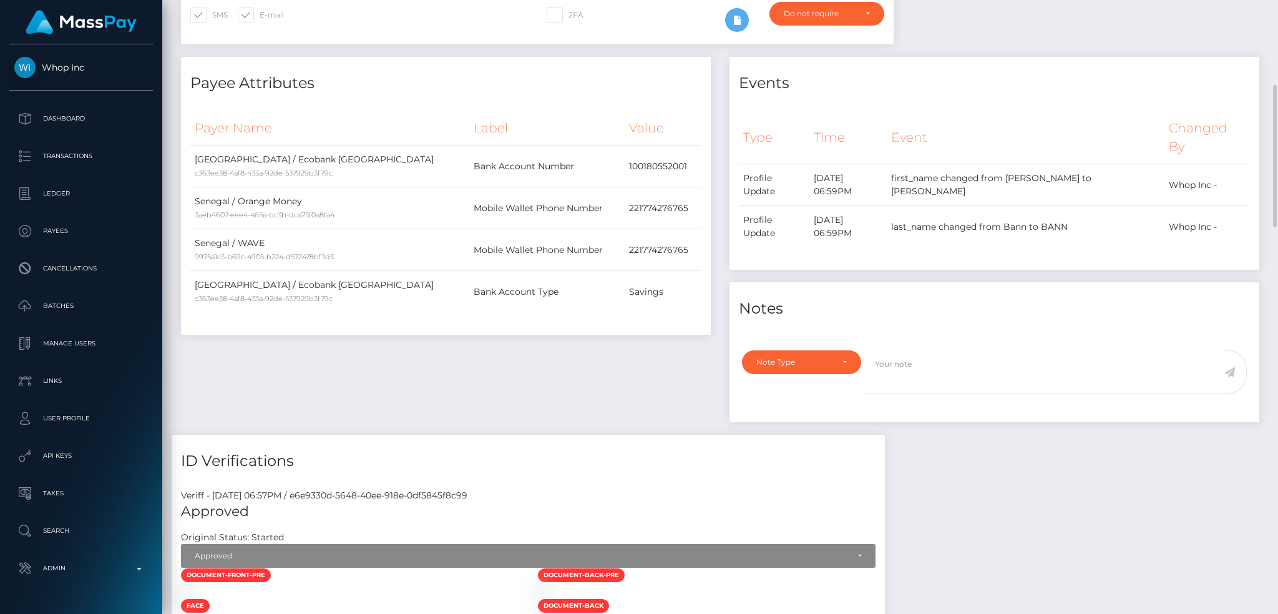
scroll to position [0, 0]
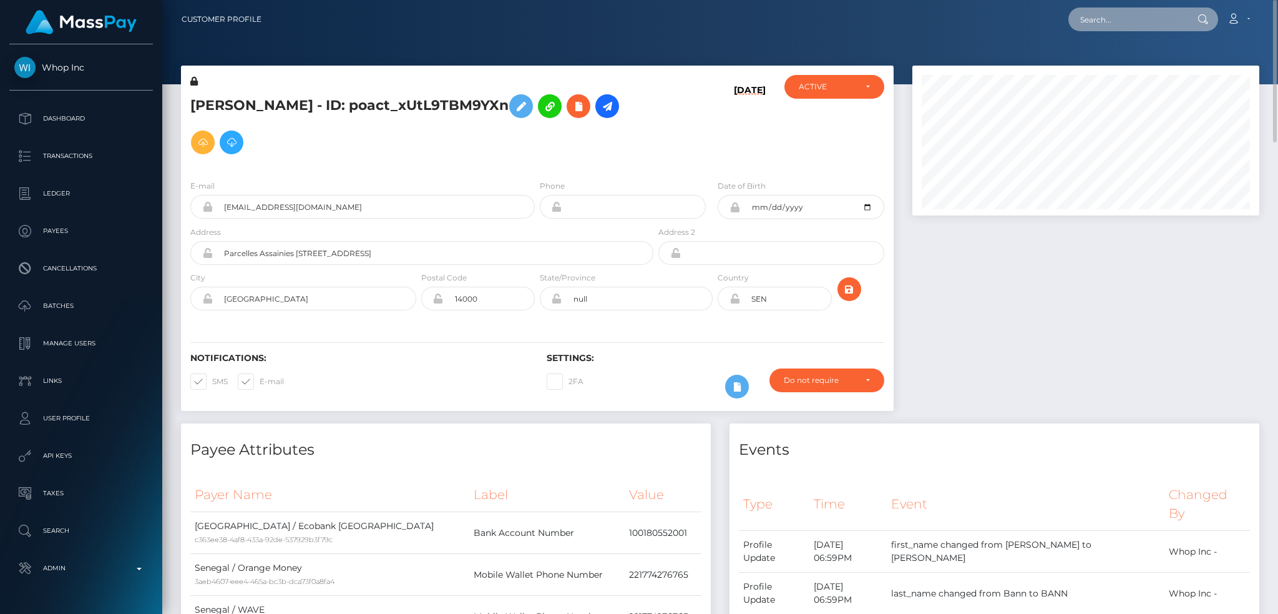
click at [1101, 18] on input "text" at bounding box center [1127, 19] width 117 height 24
paste input "pout_ogF2WA7MQAPTI"
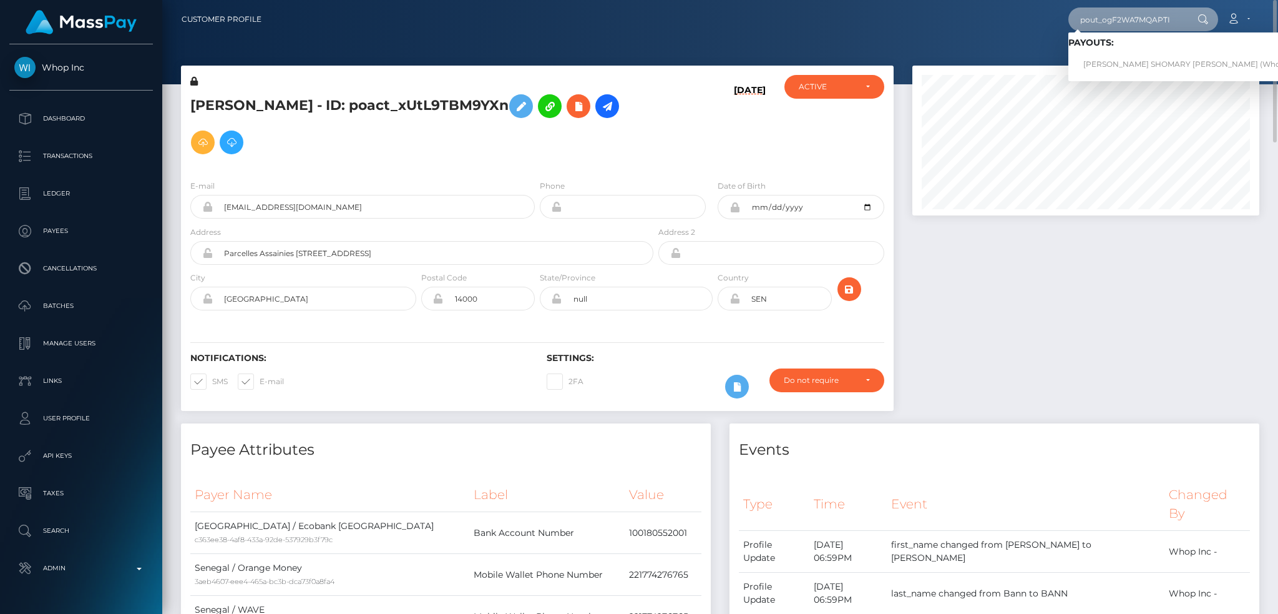
type input "pout_ogF2WA7MQAPTI"
click at [1124, 61] on link "ABDUL SHOMARY KASSIM (Whop Inc - )" at bounding box center [1196, 64] width 255 height 23
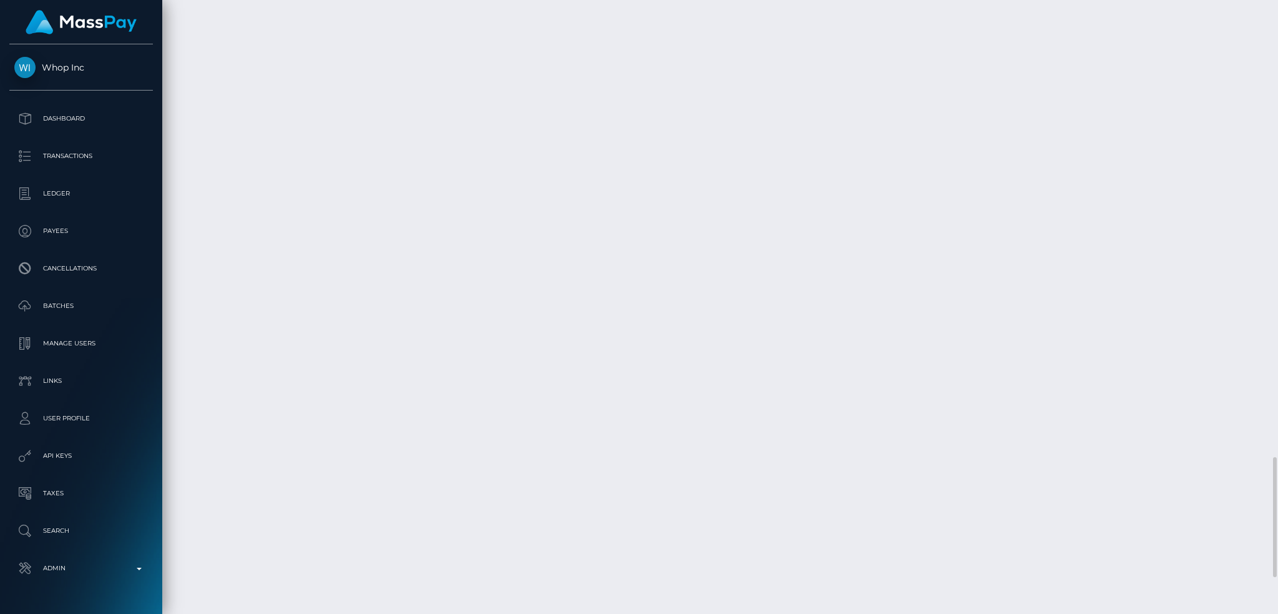
scroll to position [2520, 0]
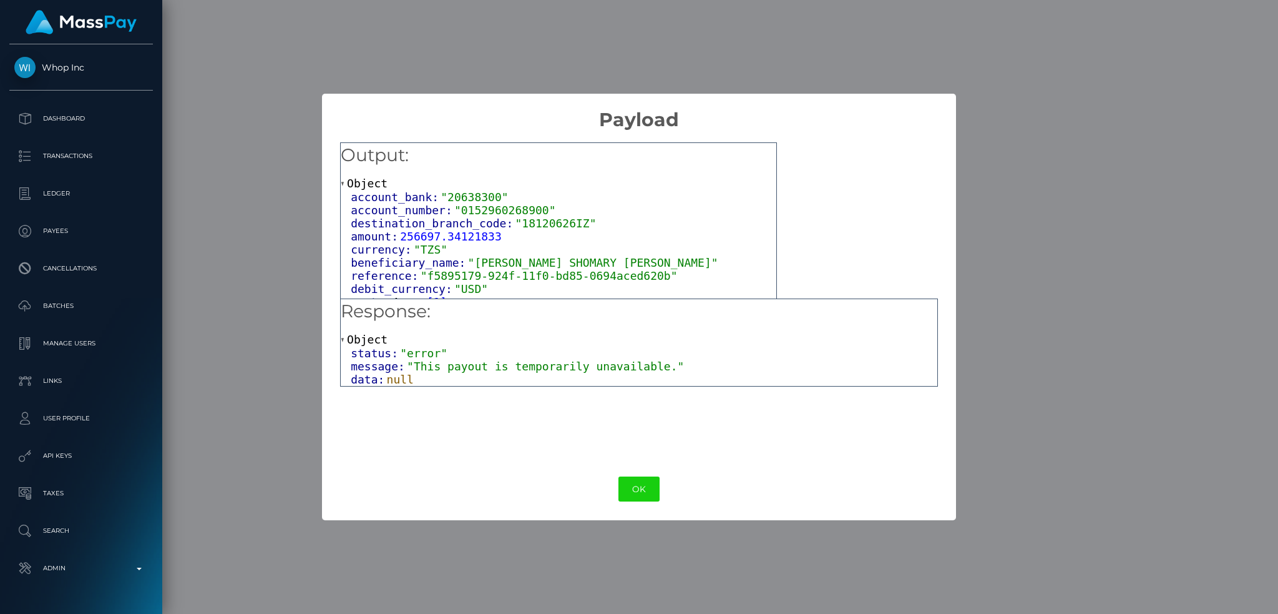
click at [615, 363] on span ""This payout is temporarily unavailable."" at bounding box center [545, 365] width 277 height 13
copy div "message: "This payout is temporarily unavailable.""
click at [641, 490] on button "OK" at bounding box center [639, 489] width 41 height 26
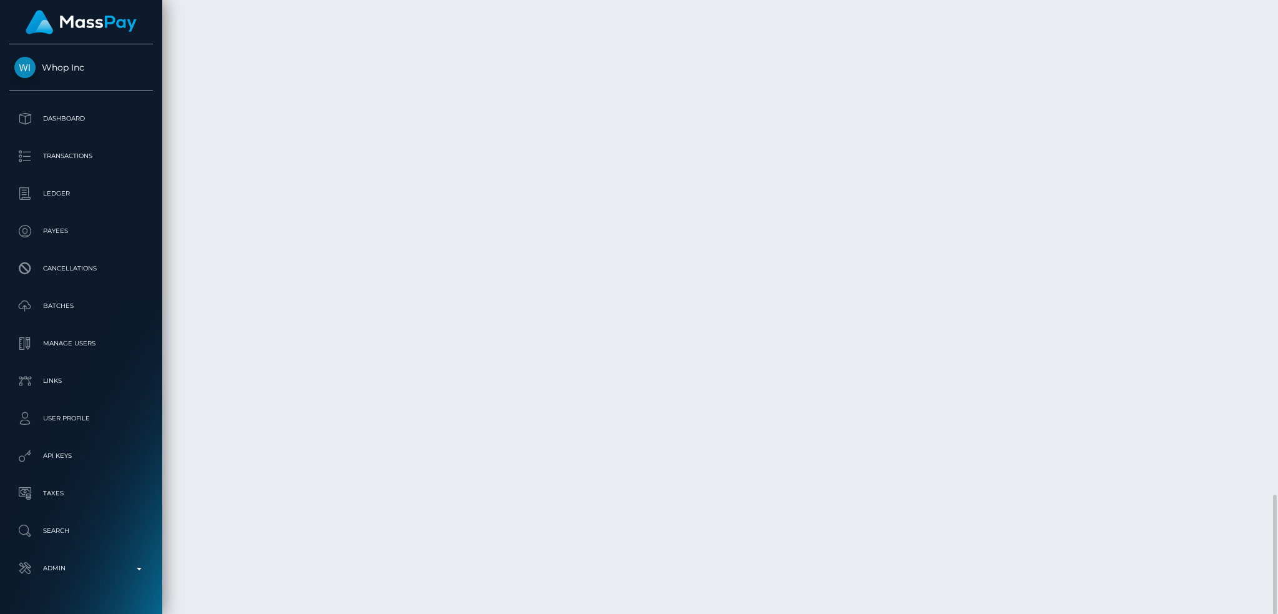
scroll to position [150, 346]
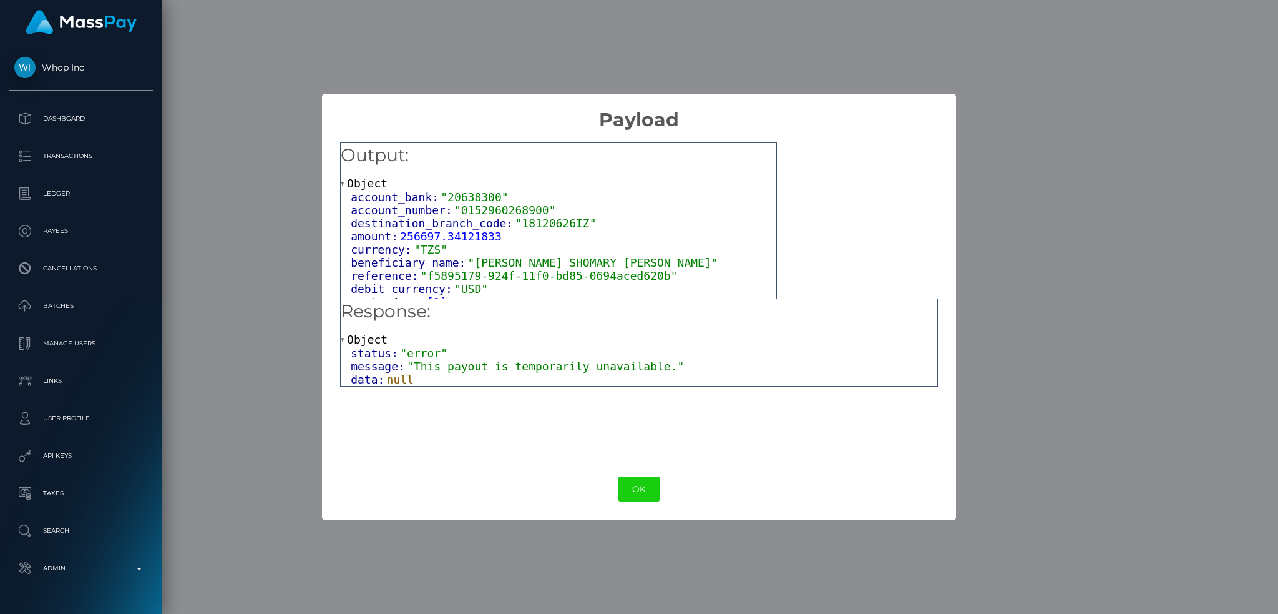
click at [526, 373] on span ""This payout is temporarily unavailable."" at bounding box center [545, 365] width 277 height 13
copy div "message: "This payout is temporarily unavailable.""
click at [607, 46] on div "× Payload Output: Object account_bank: "20638300" account_number: "015296026890…" at bounding box center [639, 307] width 1278 height 614
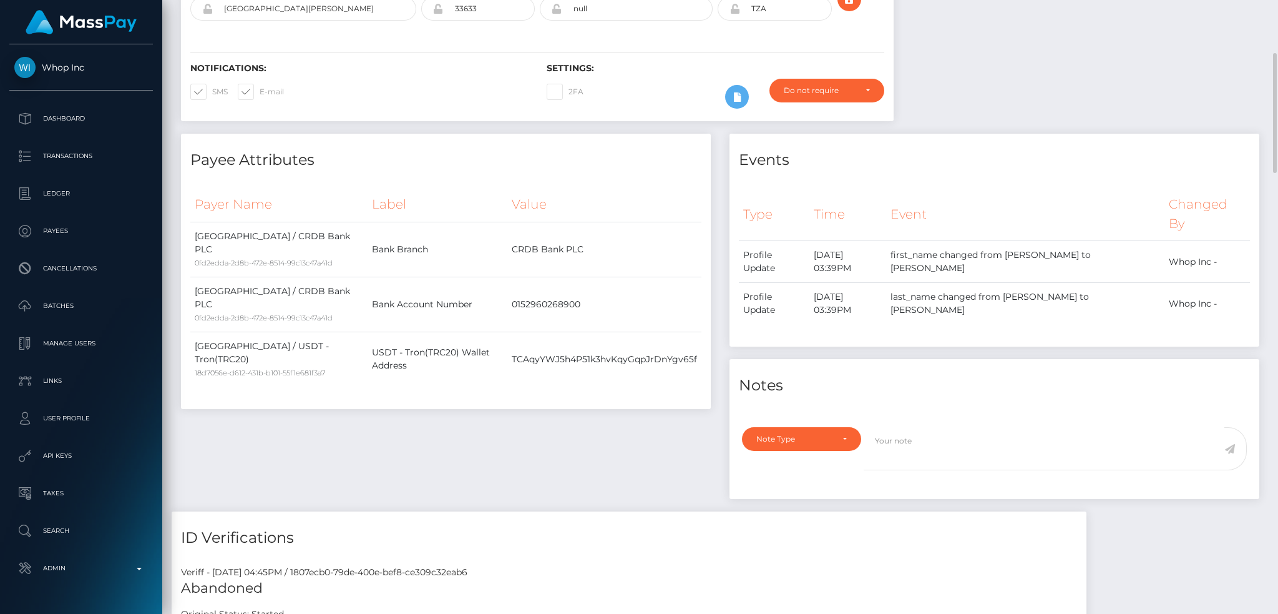
scroll to position [0, 0]
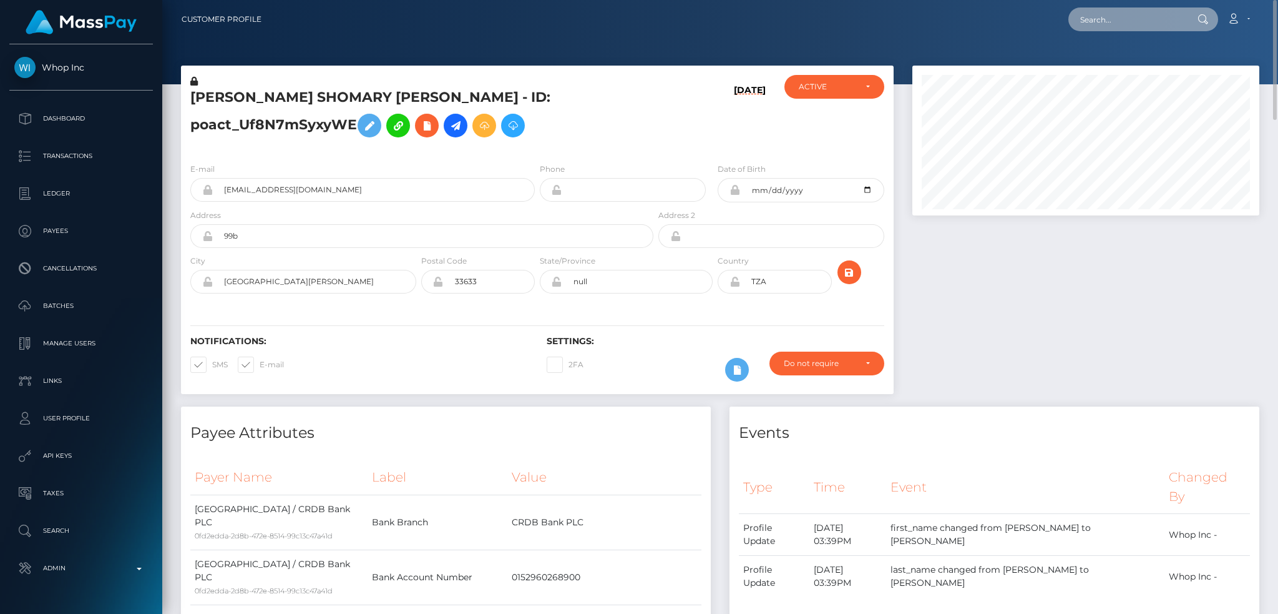
drag, startPoint x: 1127, startPoint y: 10, endPoint x: 1054, endPoint y: 21, distance: 74.5
click at [1127, 10] on input "text" at bounding box center [1127, 19] width 117 height 24
paste input "jessicaluis1294@gmail.com"
type input "jessicaluis1294@gmail.com"
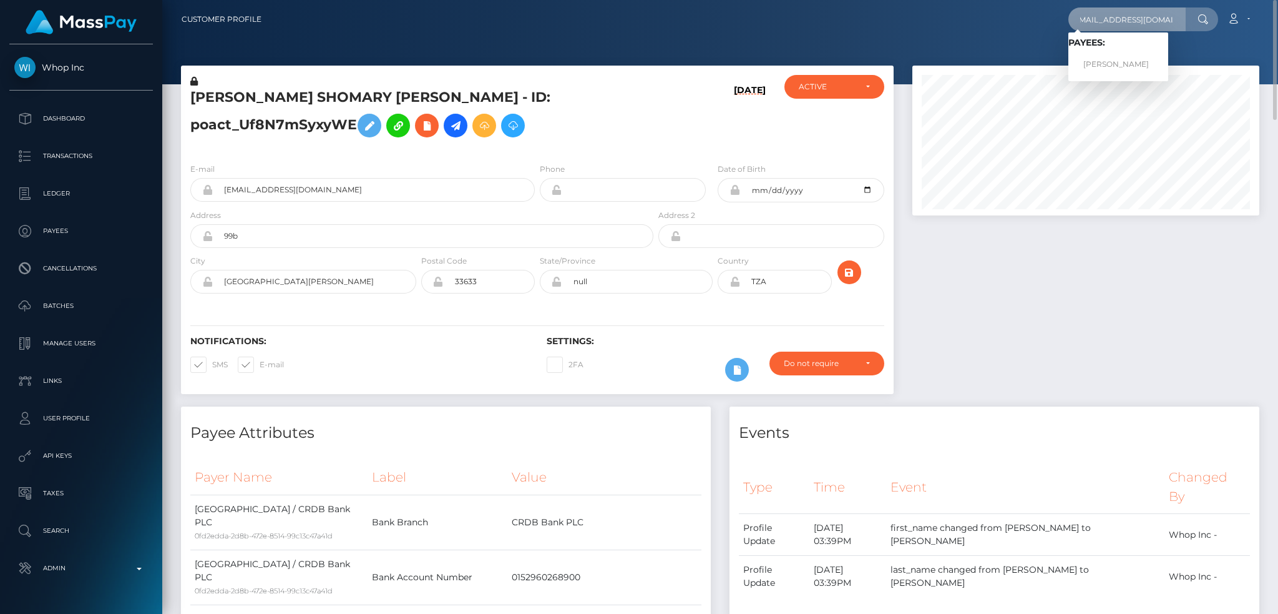
scroll to position [0, 0]
click at [1132, 69] on link "JESSICA JULISA LUIS" at bounding box center [1119, 64] width 100 height 23
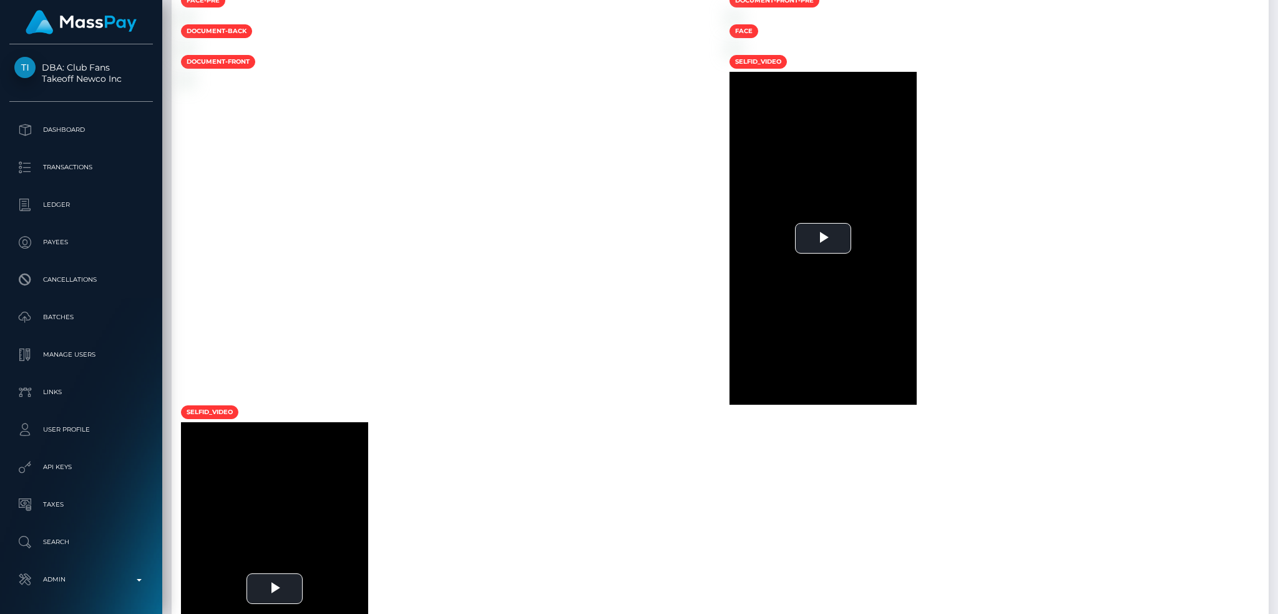
scroll to position [441, 0]
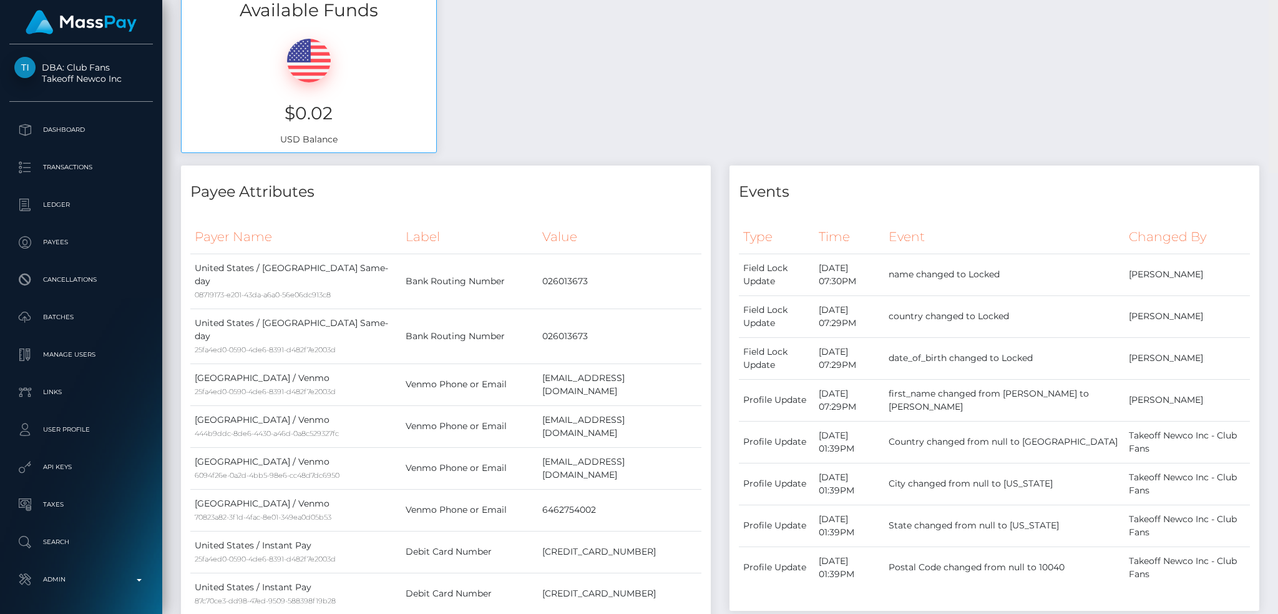
drag, startPoint x: 1273, startPoint y: 424, endPoint x: 1256, endPoint y: 7, distance: 416.7
click at [1256, 7] on div "Customer Profile Loading... Loading..." at bounding box center [720, 307] width 1116 height 614
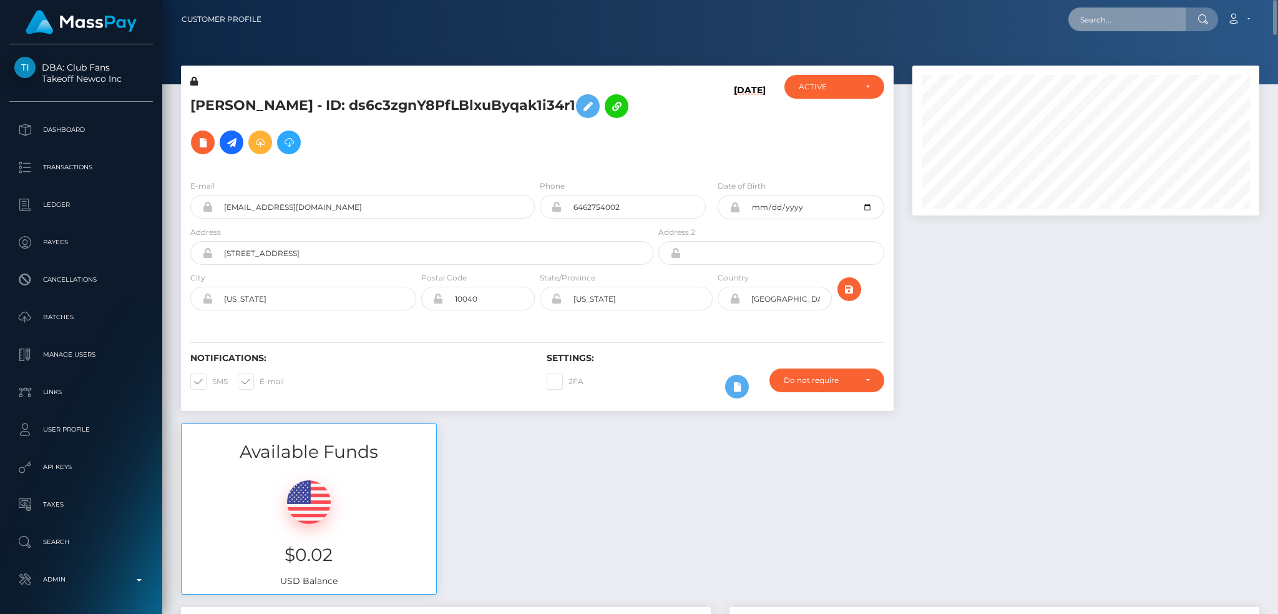
click at [1078, 16] on input "text" at bounding box center [1127, 19] width 117 height 24
paste input "pout_rtq2n08l5B8tu"
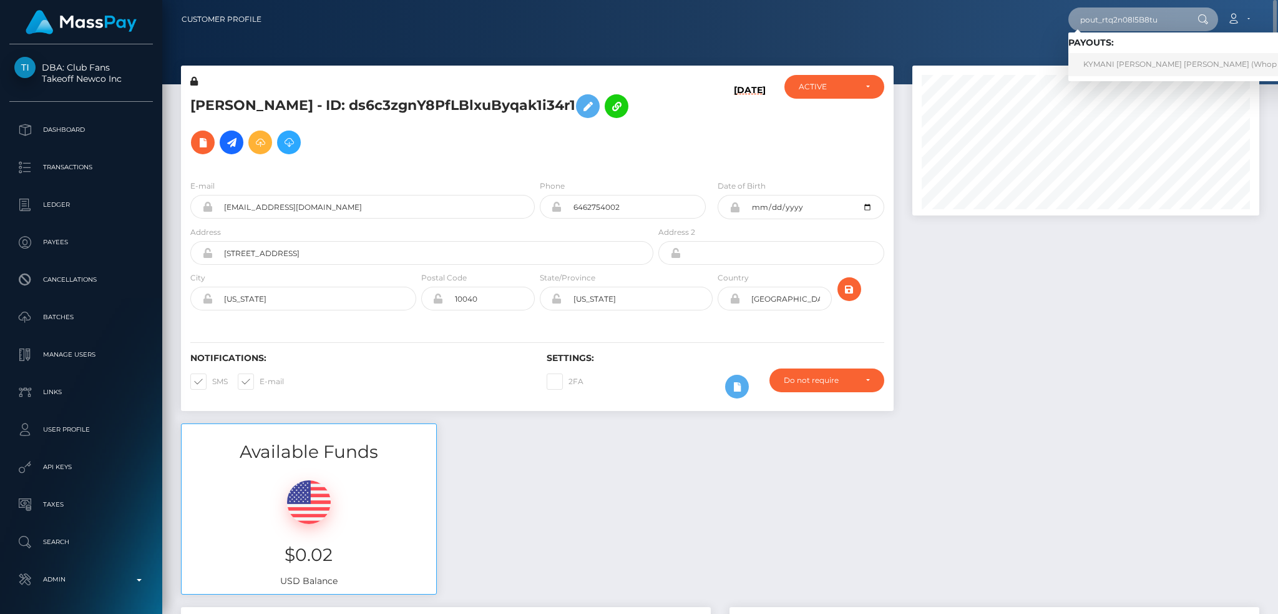
type input "pout_rtq2n08l5B8tu"
click at [1130, 68] on link "KYMANI [PERSON_NAME] [PERSON_NAME] (Whop Inc - )" at bounding box center [1192, 64] width 247 height 23
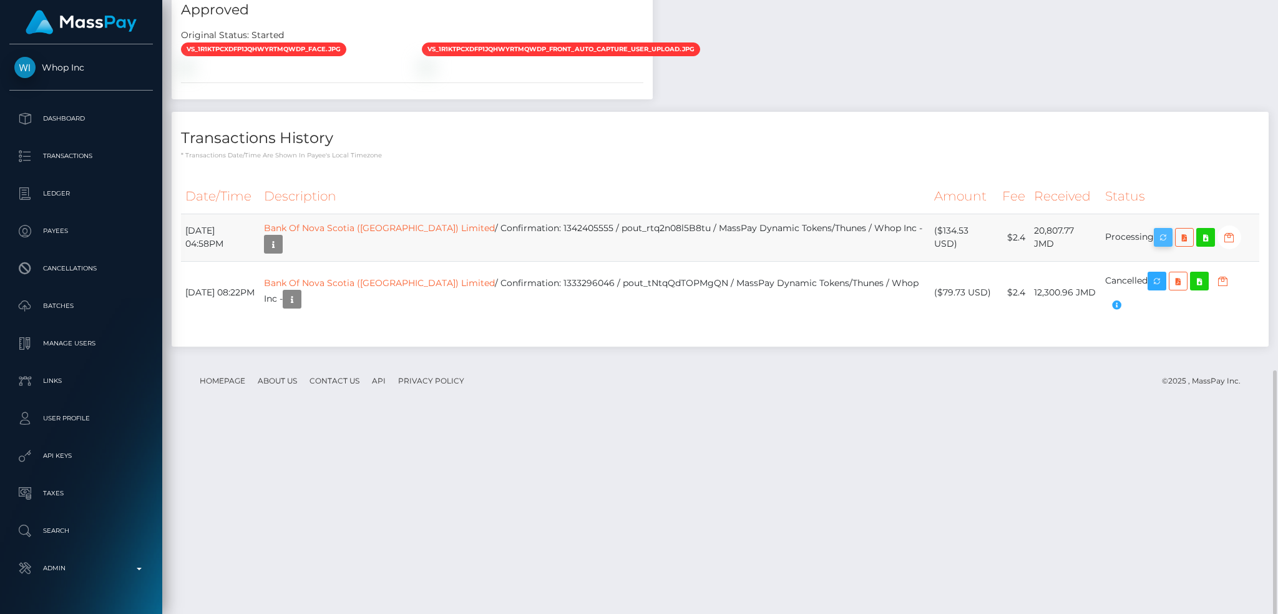
scroll to position [150, 346]
click at [1156, 245] on icon "button" at bounding box center [1163, 238] width 15 height 16
click at [635, 261] on td "Bank Of Nova Scotia (Jamaica) Limited / Confirmation: 1342405555 / pout_rtq2n08…" at bounding box center [595, 236] width 670 height 47
copy td "pout_rtq2n08l5B8tu"
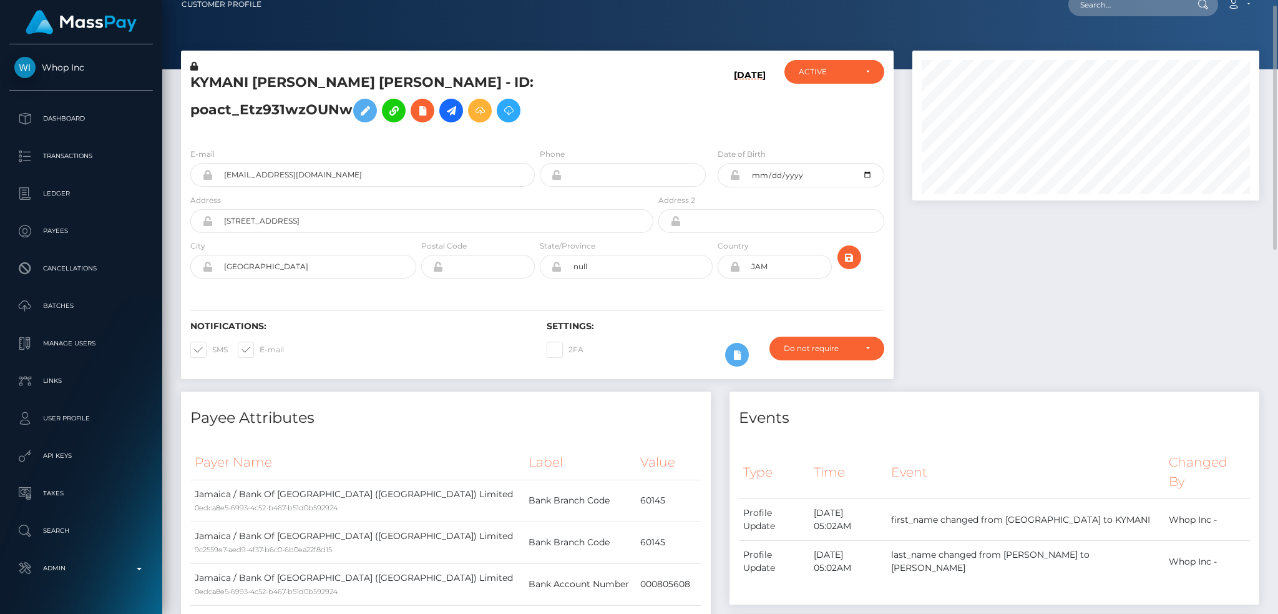
scroll to position [0, 0]
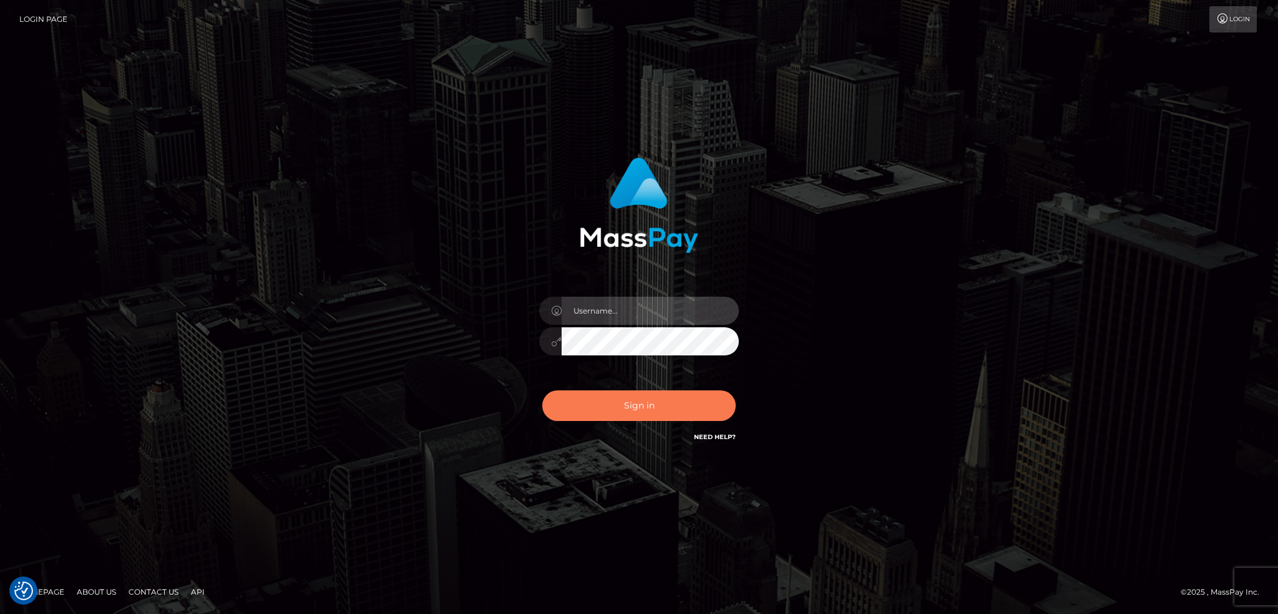
type input "alexstef"
click at [633, 399] on button "Sign in" at bounding box center [638, 405] width 193 height 31
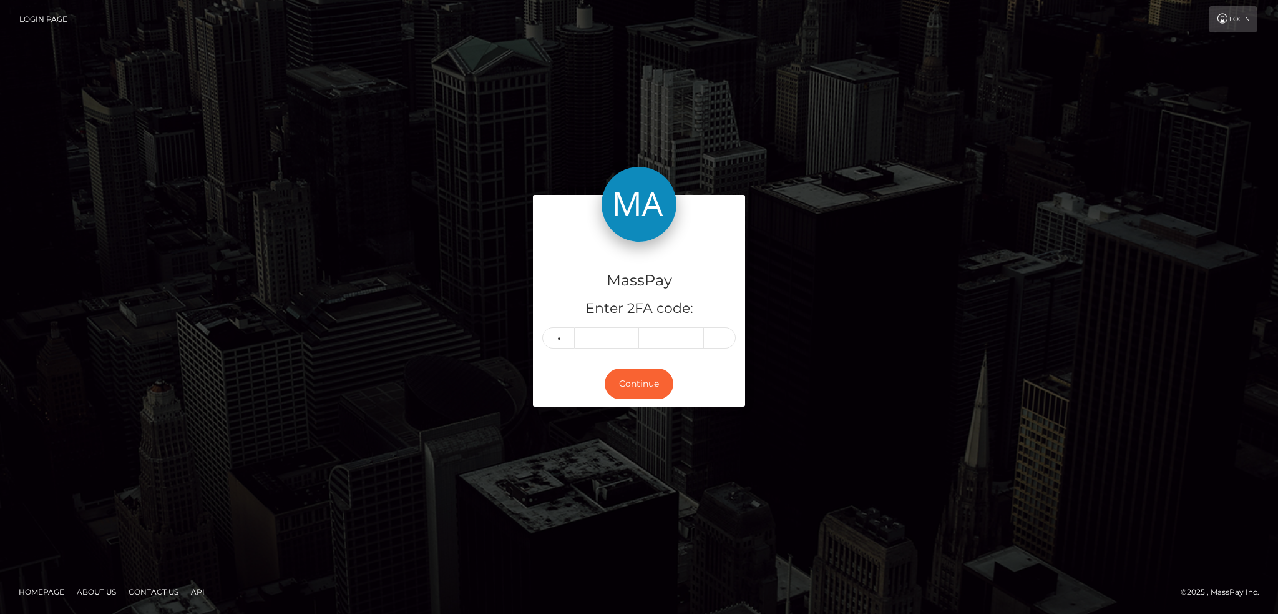
type input "0"
type input "3"
type input "7"
type input "8"
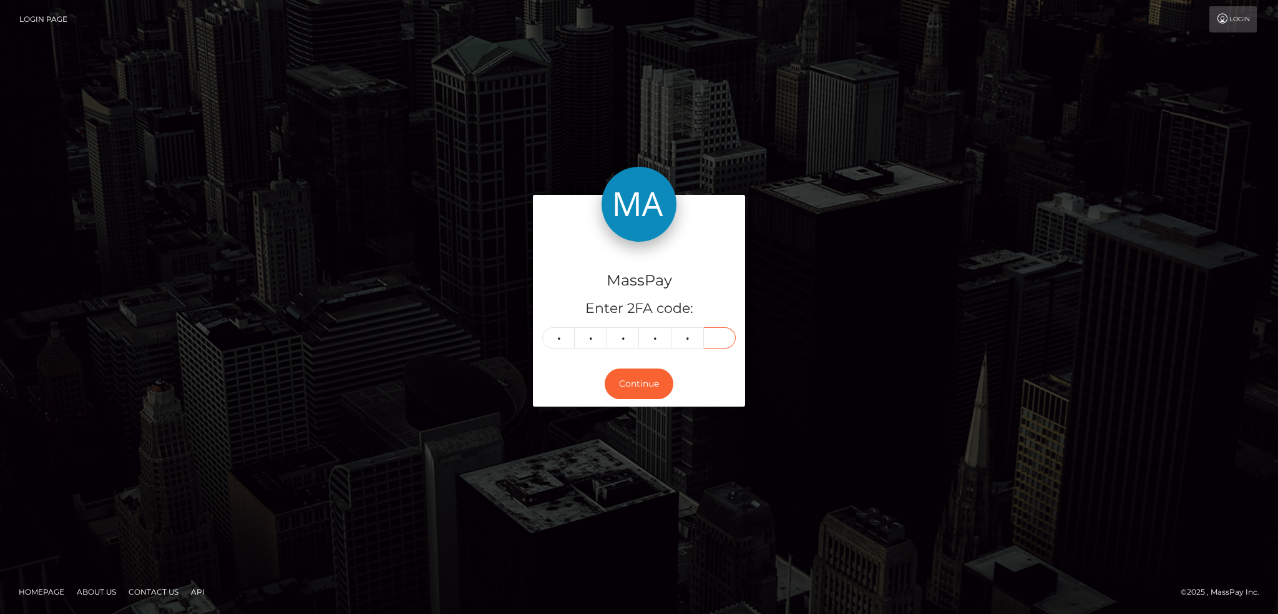
type input "6"
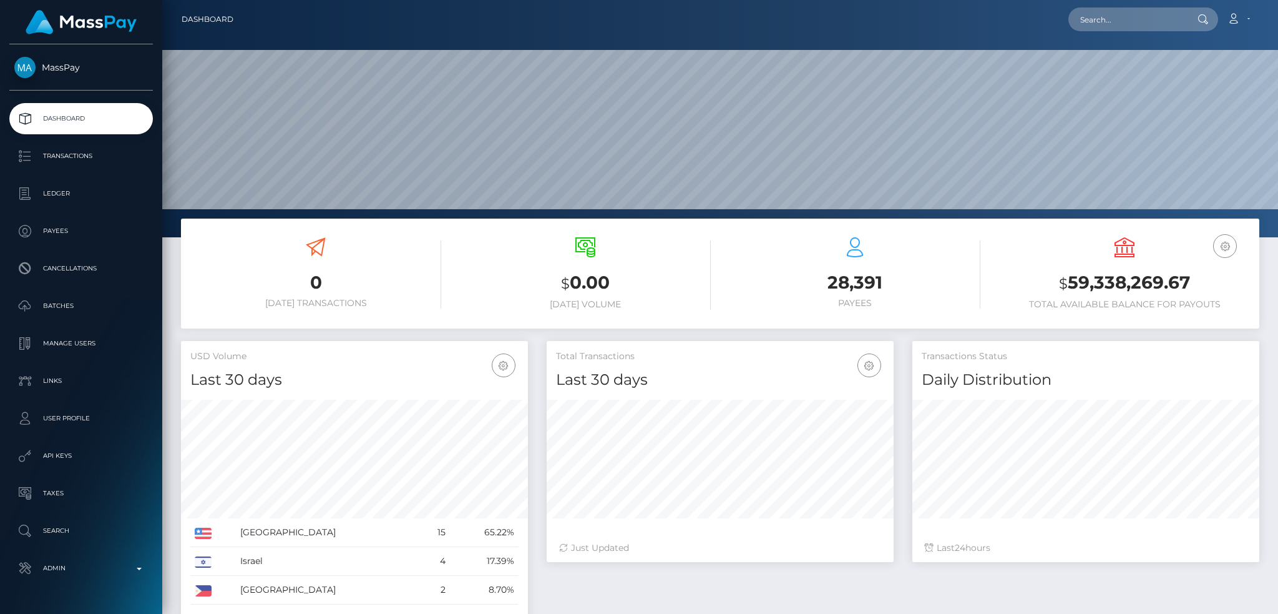
scroll to position [222, 346]
click at [1111, 19] on input "text" at bounding box center [1127, 19] width 117 height 24
paste input "poact_glmnD2Y68ia2"
type input "poact_glmnD2Y68ia2"
click at [1113, 61] on link "[PERSON_NAME]" at bounding box center [1119, 64] width 100 height 23
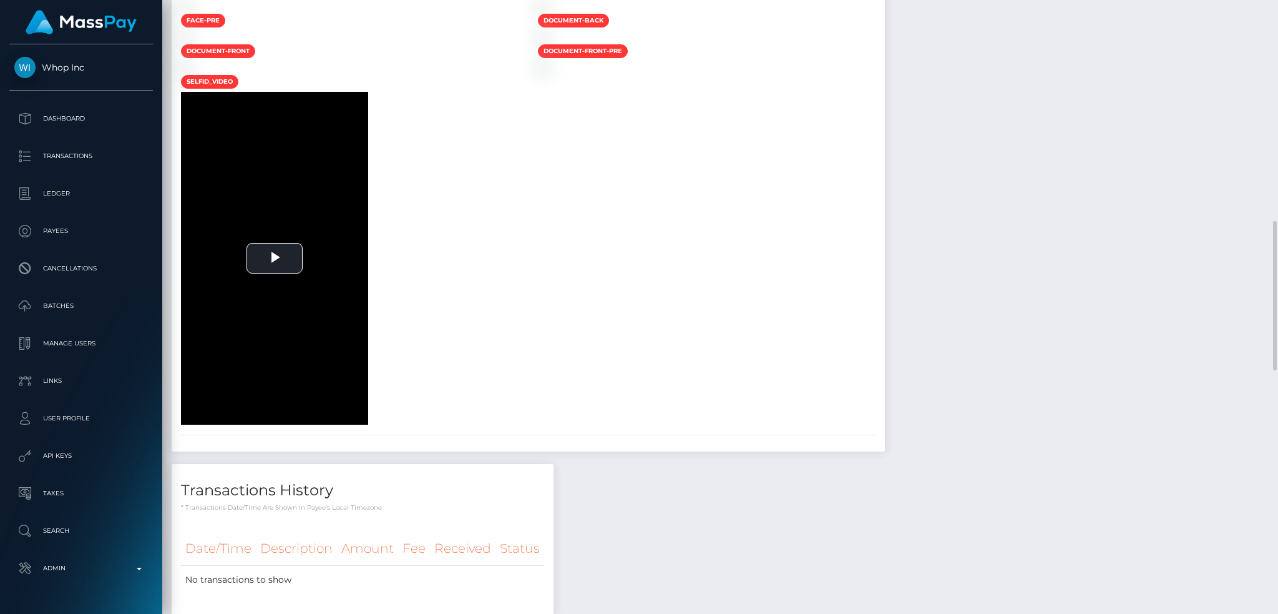
scroll to position [1489, 0]
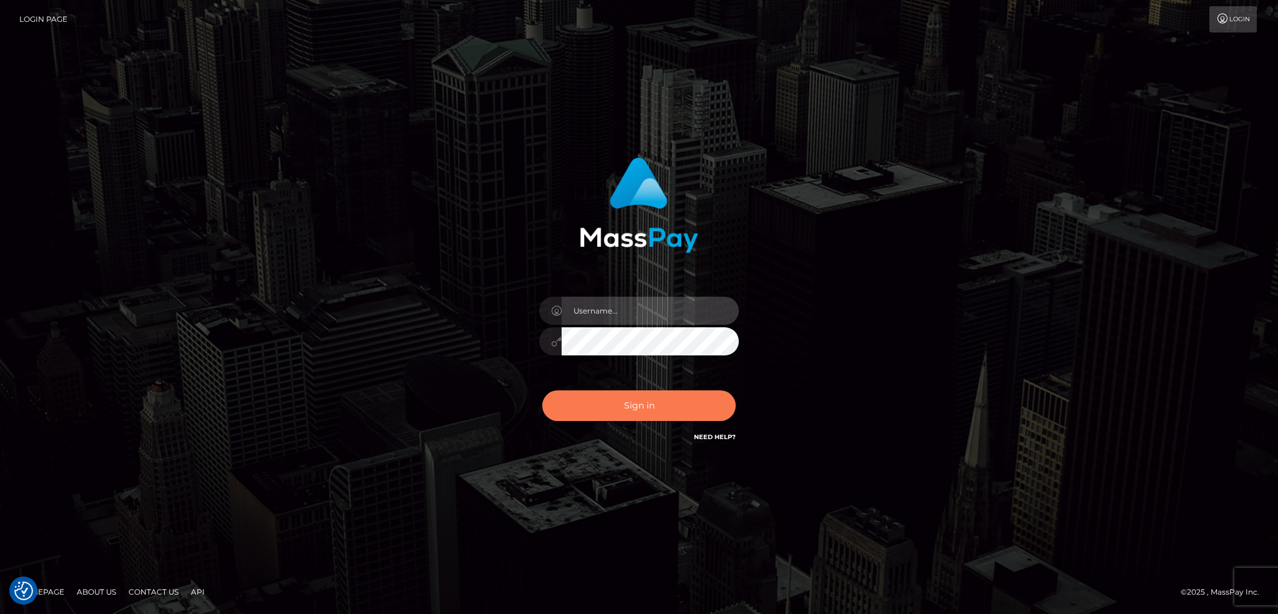
type input "alexstef"
click at [648, 413] on button "Sign in" at bounding box center [638, 405] width 193 height 31
type input "alexstef"
click at [649, 413] on button "Sign in" at bounding box center [638, 405] width 193 height 31
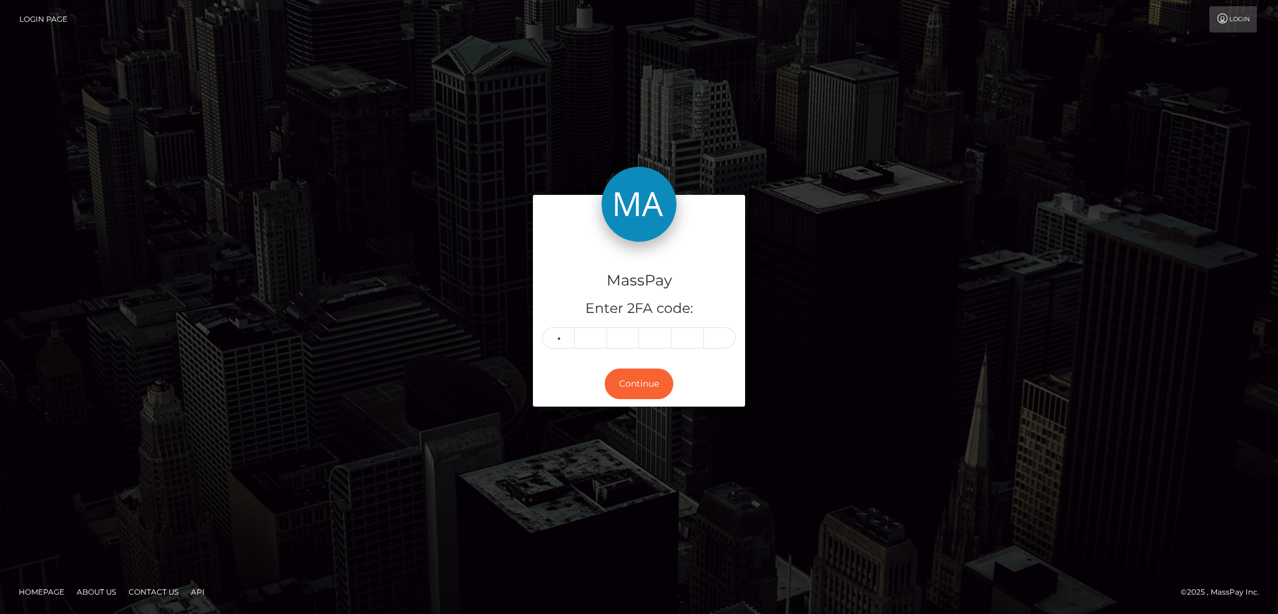
type input "8"
type input "7"
type input "2"
type input "9"
type input "7"
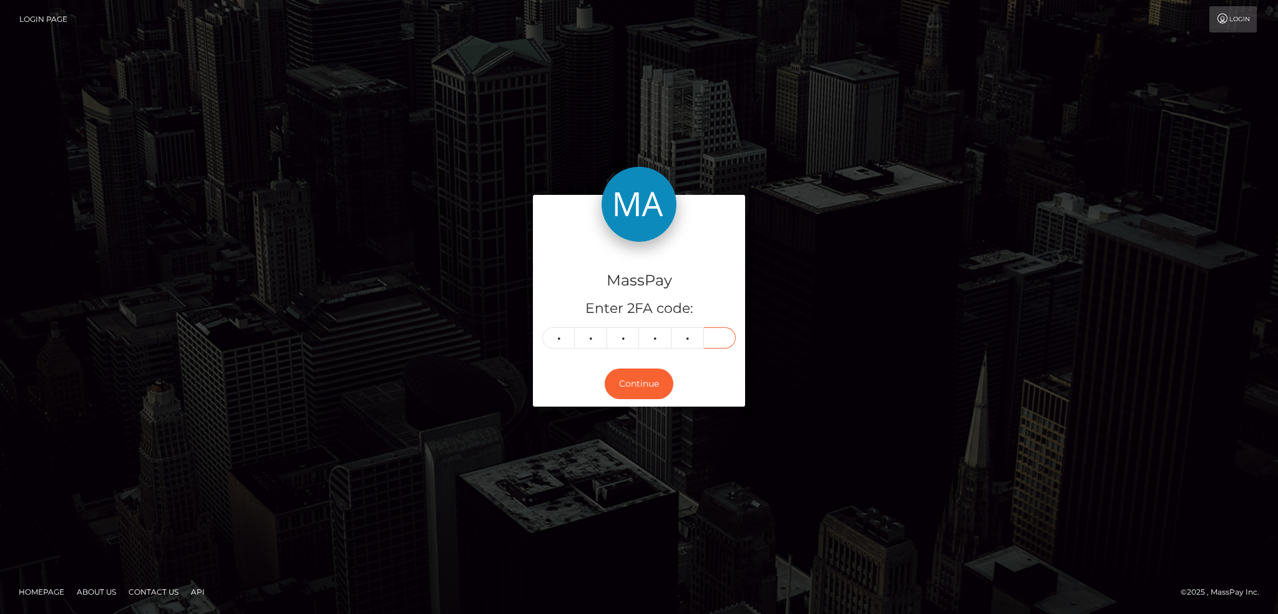
type input "2"
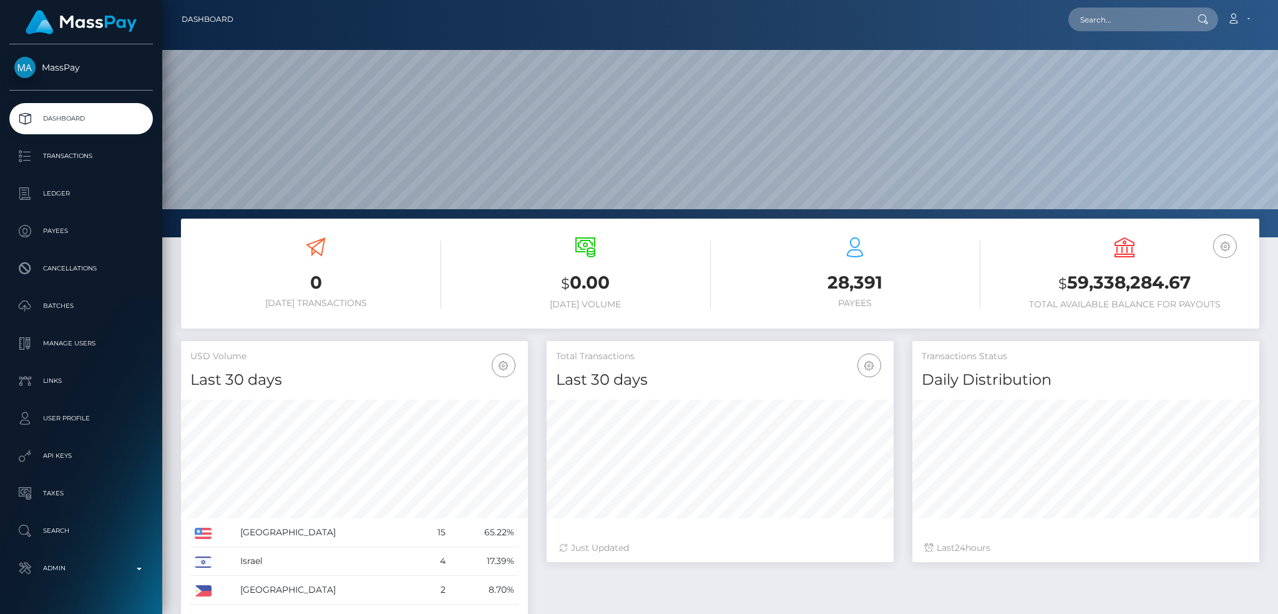
scroll to position [222, 346]
click at [1096, 29] on input "text" at bounding box center [1127, 19] width 117 height 24
paste input "53c94a9d-8f47-11f0-bd85-0694aced620b"
type input "53c94a9d-8f47-11f0-bd85-0694aced620b"
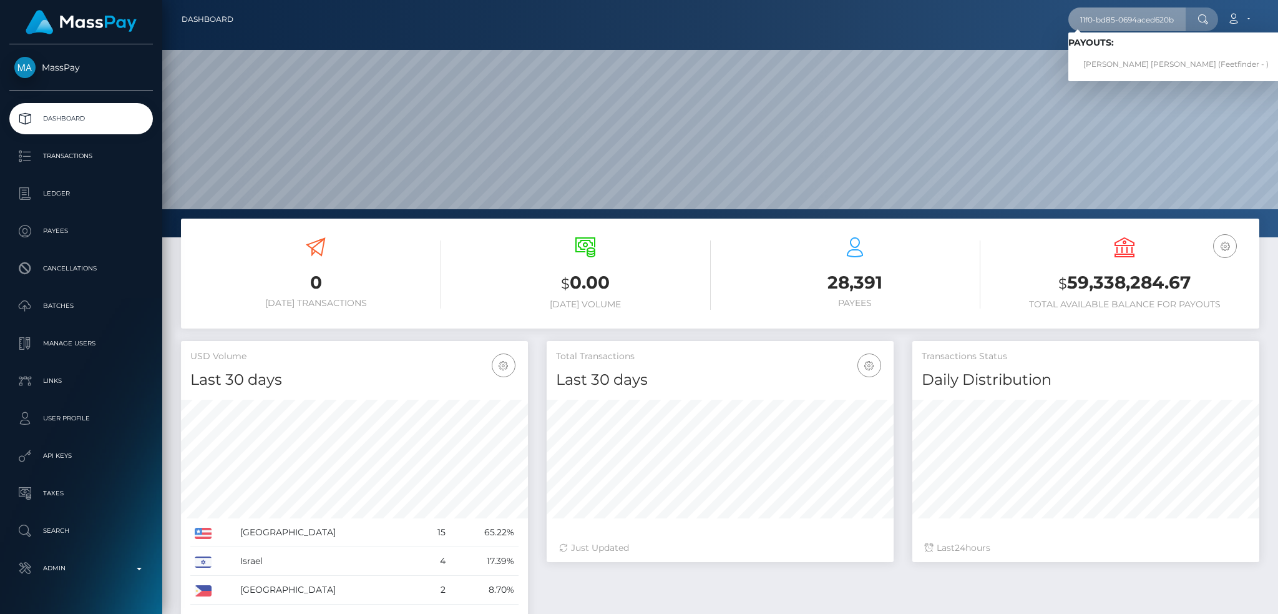
scroll to position [0, 0]
click at [1115, 62] on link "Nicola Karen Foster (Feetfinder - )" at bounding box center [1176, 64] width 215 height 23
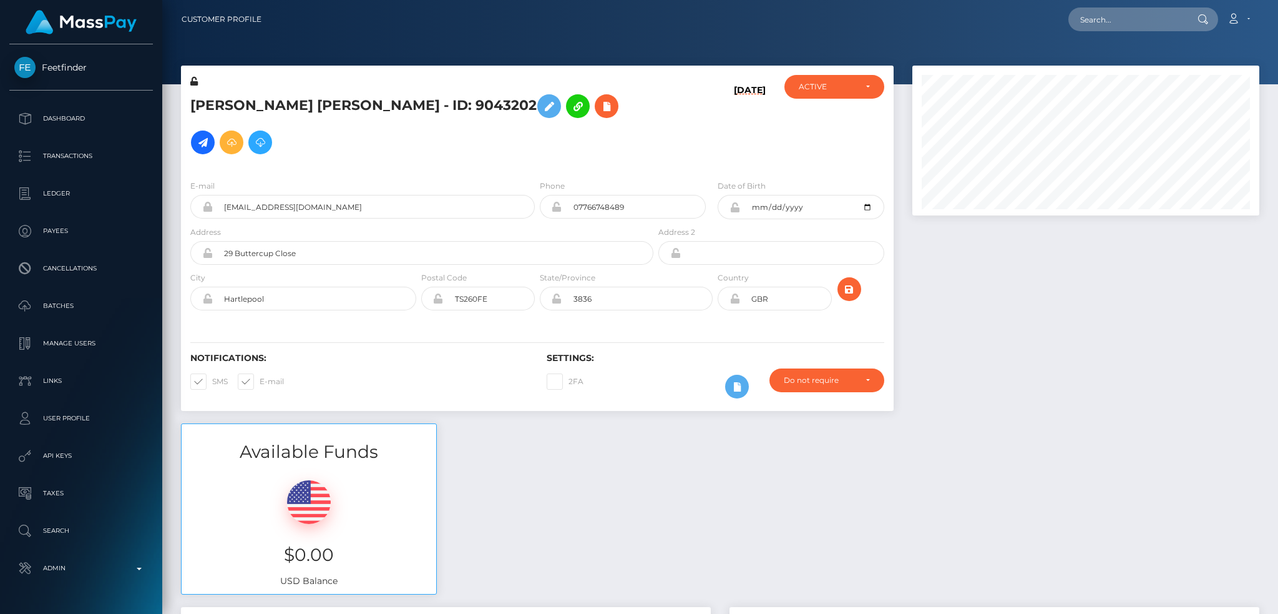
scroll to position [150, 346]
drag, startPoint x: 0, startPoint y: 0, endPoint x: 195, endPoint y: 107, distance: 222.4
click at [195, 107] on h5 "[PERSON_NAME] [PERSON_NAME] - ID: 9043202" at bounding box center [418, 124] width 456 height 72
copy h5 "[PERSON_NAME] [PERSON_NAME]"
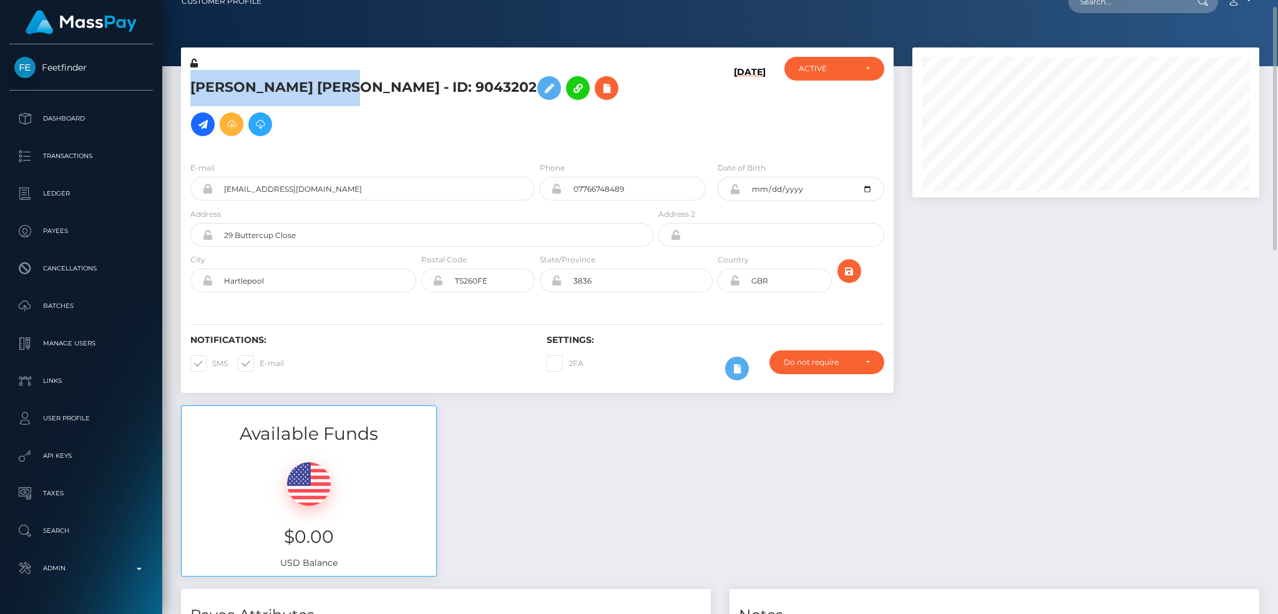
scroll to position [0, 0]
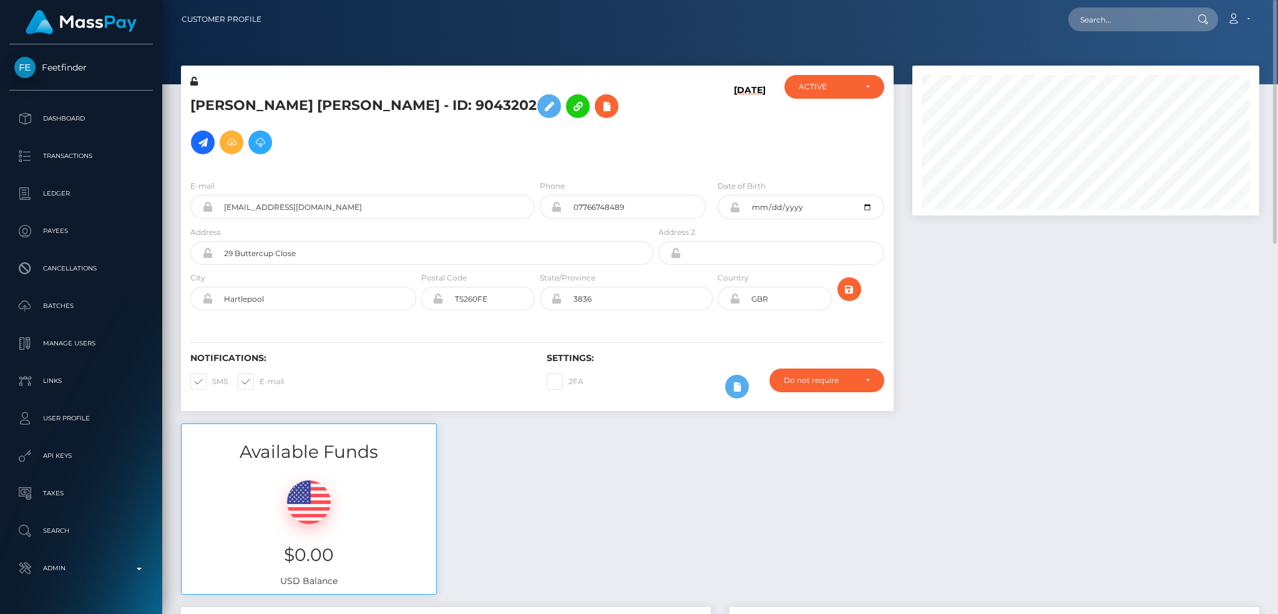
click at [369, 96] on h5 "[PERSON_NAME] [PERSON_NAME] - ID: 9043202" at bounding box center [418, 124] width 456 height 72
click at [854, 281] on icon "submit" at bounding box center [849, 289] width 15 height 16
drag, startPoint x: 1066, startPoint y: 14, endPoint x: 1073, endPoint y: 15, distance: 7.0
click at [1070, 14] on div "Loading... Loading... Account Edit Profile Logout" at bounding box center [764, 19] width 987 height 26
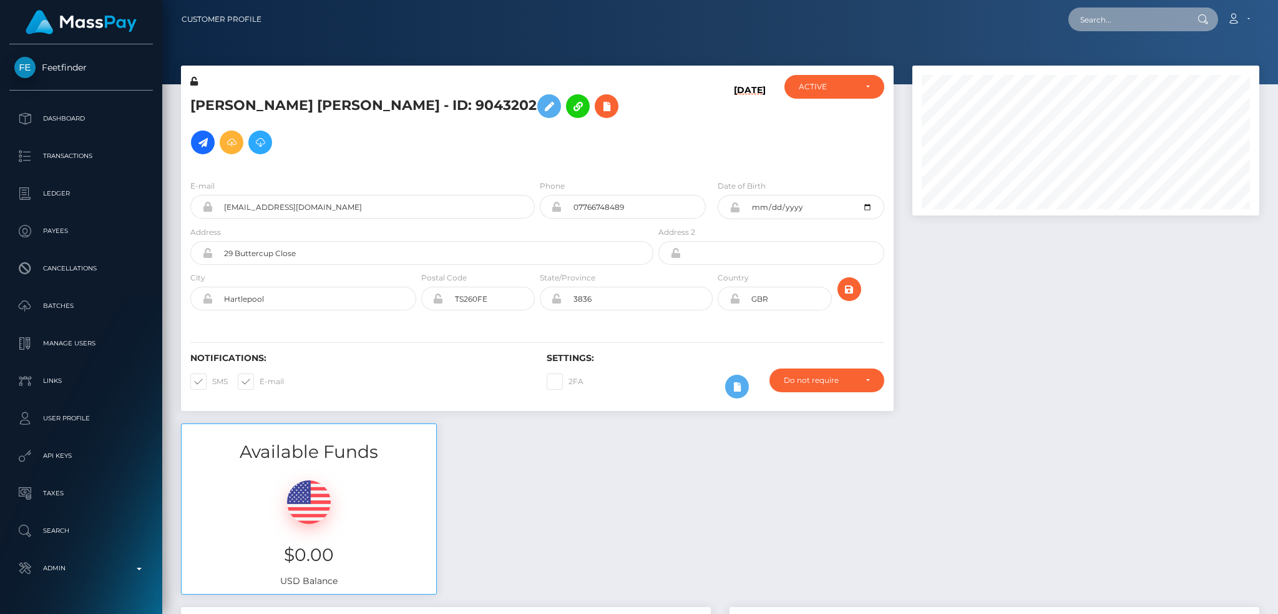
click at [1072, 19] on input "text" at bounding box center [1127, 19] width 117 height 24
paste input "259b0697-f2c3-4073-a462-f6022c563818"
type input "259b0697-f2c3-4073-a462-f6022c563818"
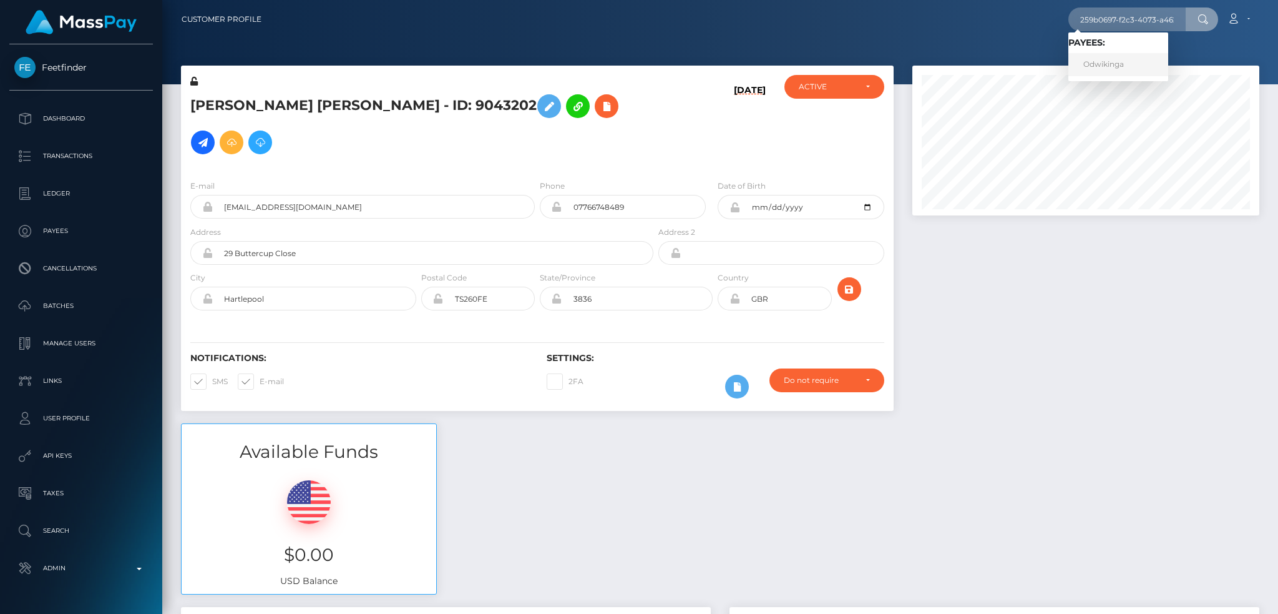
click at [1110, 71] on link "Odwikinga" at bounding box center [1119, 64] width 100 height 23
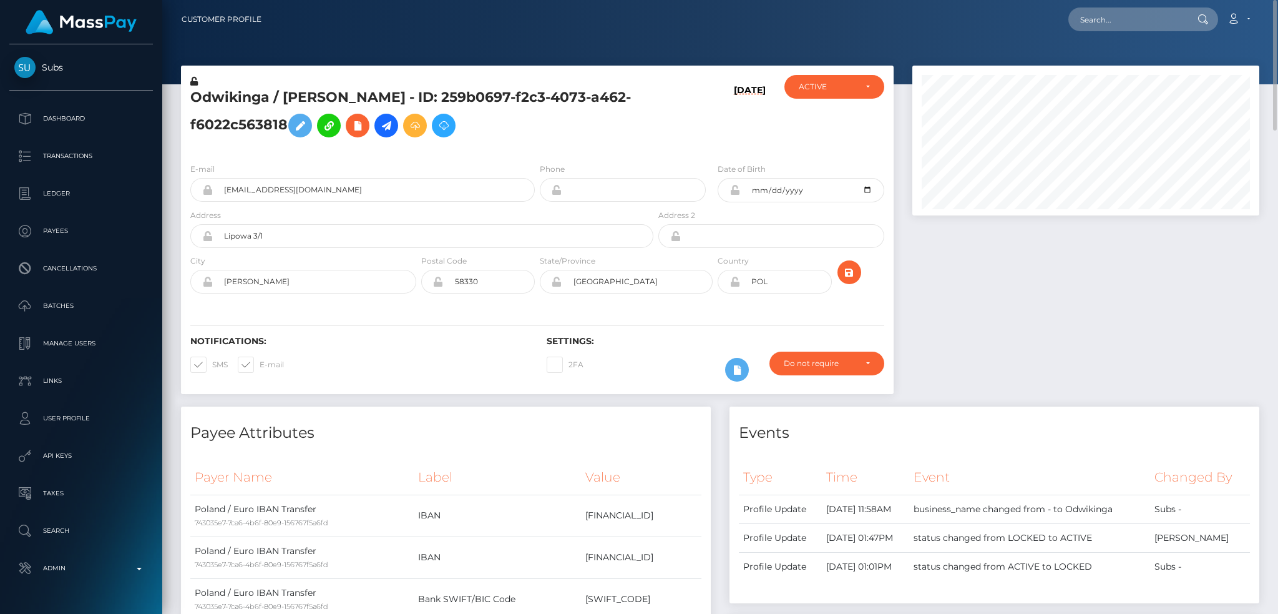
click at [290, 86] on div "Odwikinga / Katarzyna Chomiak - ID: 259b0697-f2c3-4073-a462-f6022c563818" at bounding box center [418, 114] width 475 height 78
click at [303, 105] on h5 "Odwikinga / Katarzyna Chomiak - ID: 259b0697-f2c3-4073-a462-f6022c563818" at bounding box center [418, 116] width 456 height 56
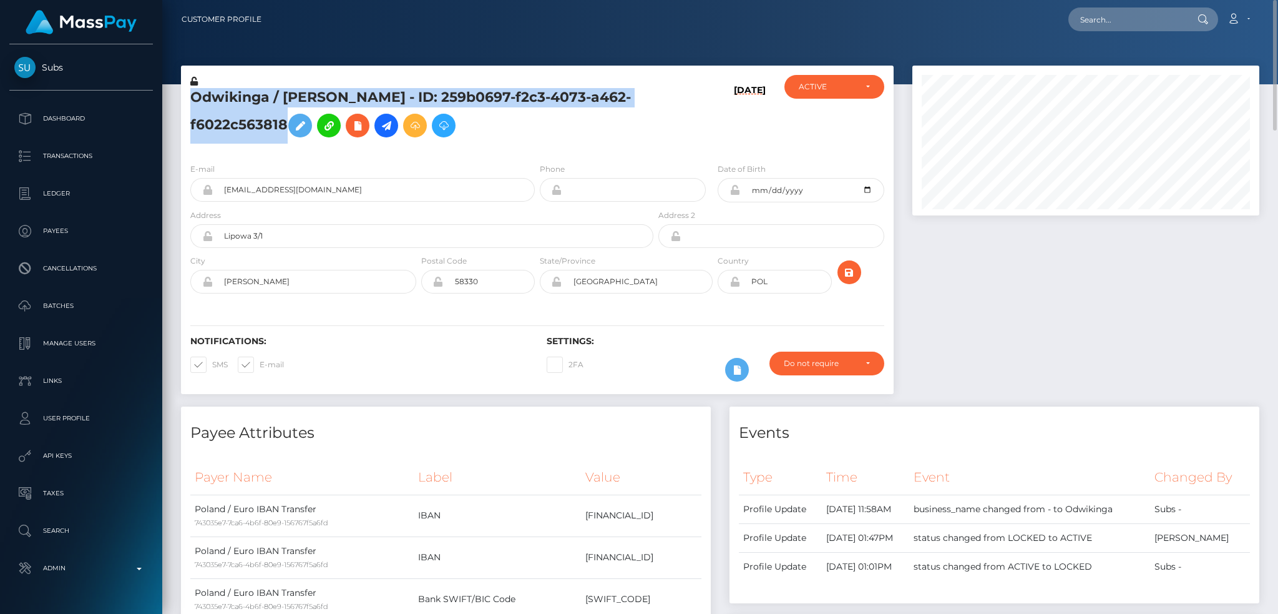
click at [303, 105] on h5 "Odwikinga / Katarzyna Chomiak - ID: 259b0697-f2c3-4073-a462-f6022c563818" at bounding box center [418, 116] width 456 height 56
copy h5 "Odwikinga / Katarzyna Chomiak - ID: 259b0697-f2c3-4073-a462-f6022c563818"
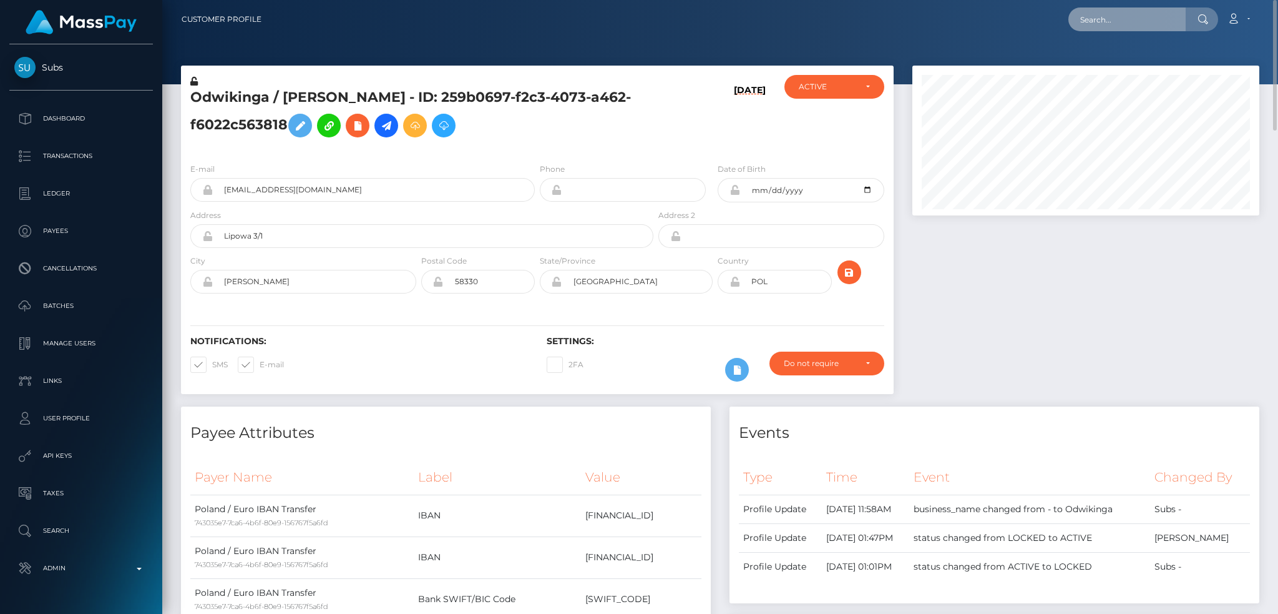
click at [1117, 27] on input "text" at bounding box center [1127, 19] width 117 height 24
paste input "rob3rtafoxx@gmail.com"
type input "rob3rtafoxx@gmail.com"
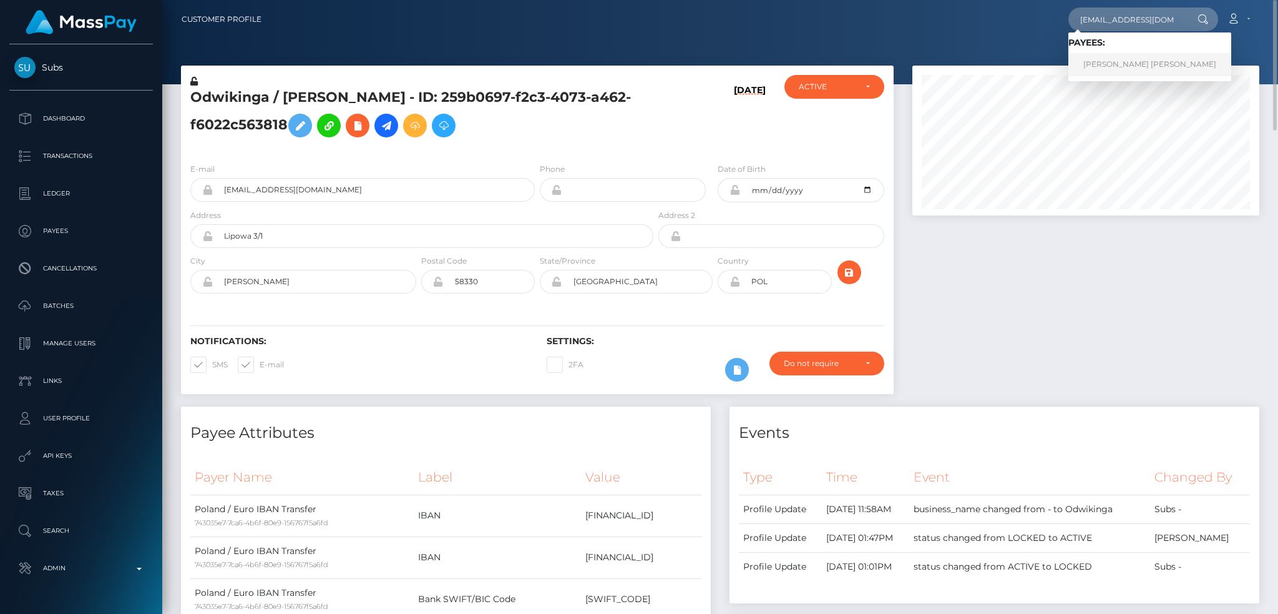
click at [1119, 64] on link "RICHARD DELA CRUZ PASCUAL" at bounding box center [1150, 64] width 163 height 23
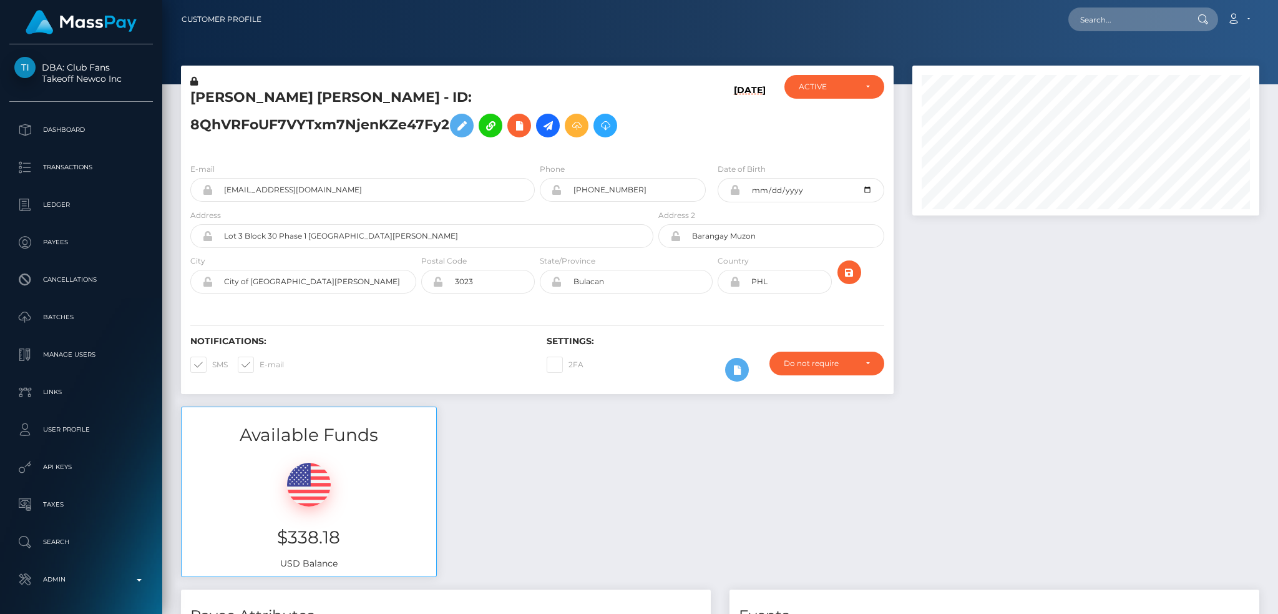
scroll to position [150, 346]
drag, startPoint x: 627, startPoint y: 192, endPoint x: 577, endPoint y: 189, distance: 50.0
click at [577, 189] on input "+639954888573" at bounding box center [634, 190] width 144 height 24
click at [644, 195] on input "+639954888573" at bounding box center [634, 190] width 144 height 24
drag, startPoint x: 630, startPoint y: 190, endPoint x: 575, endPoint y: 190, distance: 54.9
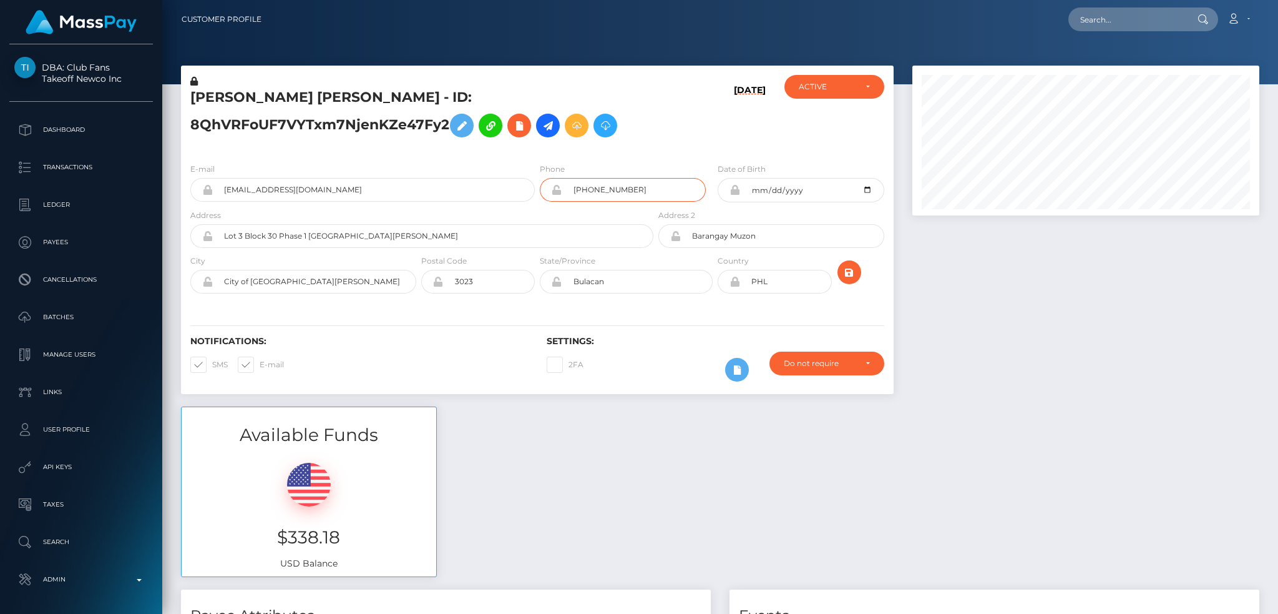
click at [575, 190] on input "+639954888573" at bounding box center [634, 190] width 144 height 24
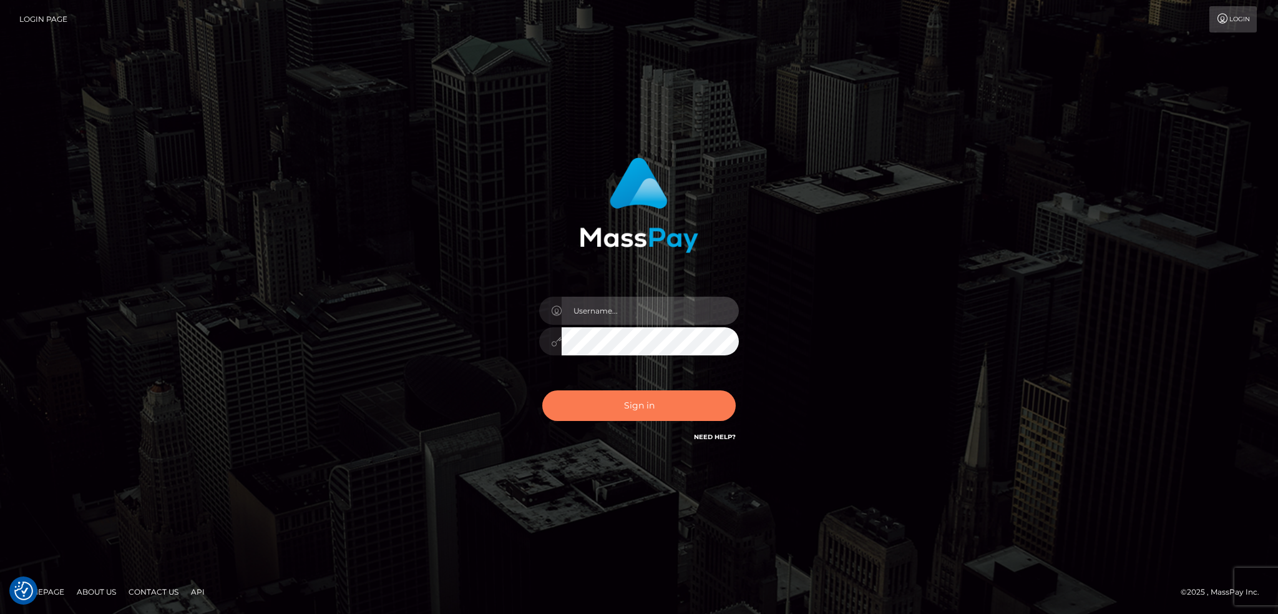
type input "alexstef"
click at [645, 406] on button "Sign in" at bounding box center [638, 405] width 193 height 31
type input "alexstef"
click at [653, 411] on button "Sign in" at bounding box center [638, 405] width 193 height 31
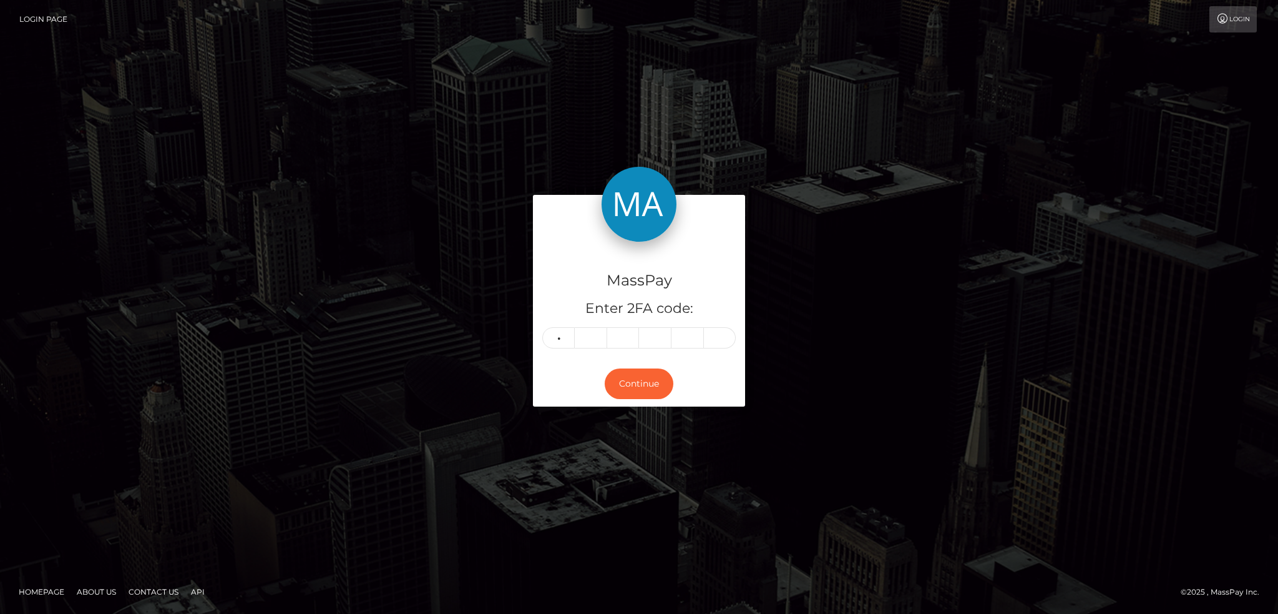
type input "0"
type input "2"
type input "0"
type input "3"
type input "7"
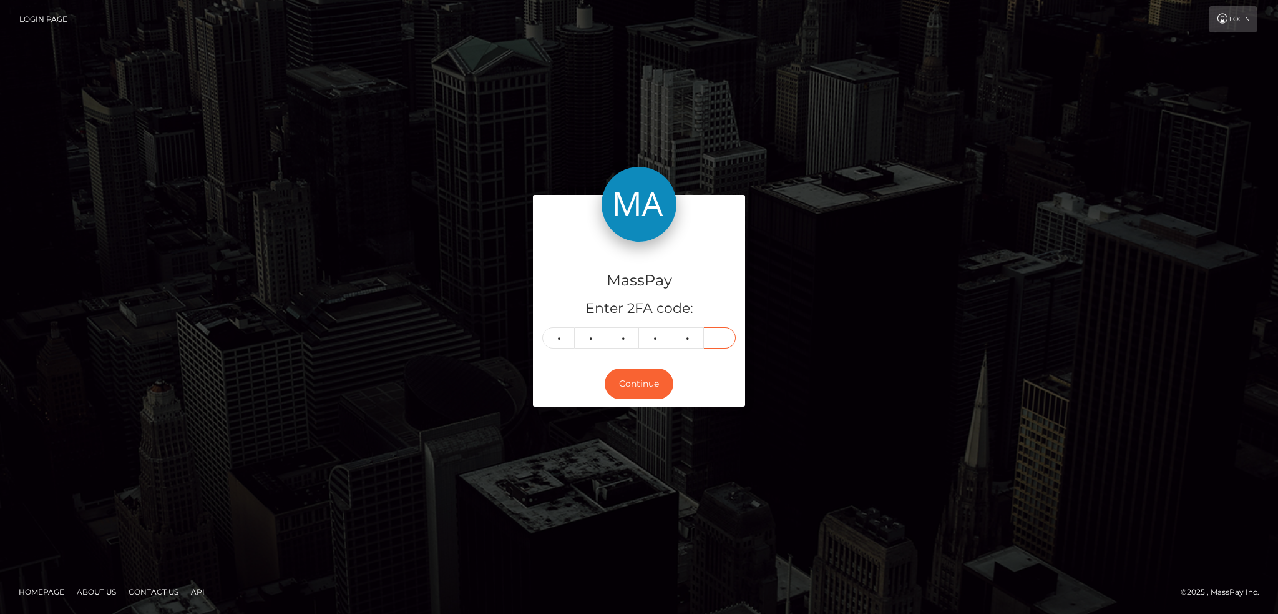
type input "9"
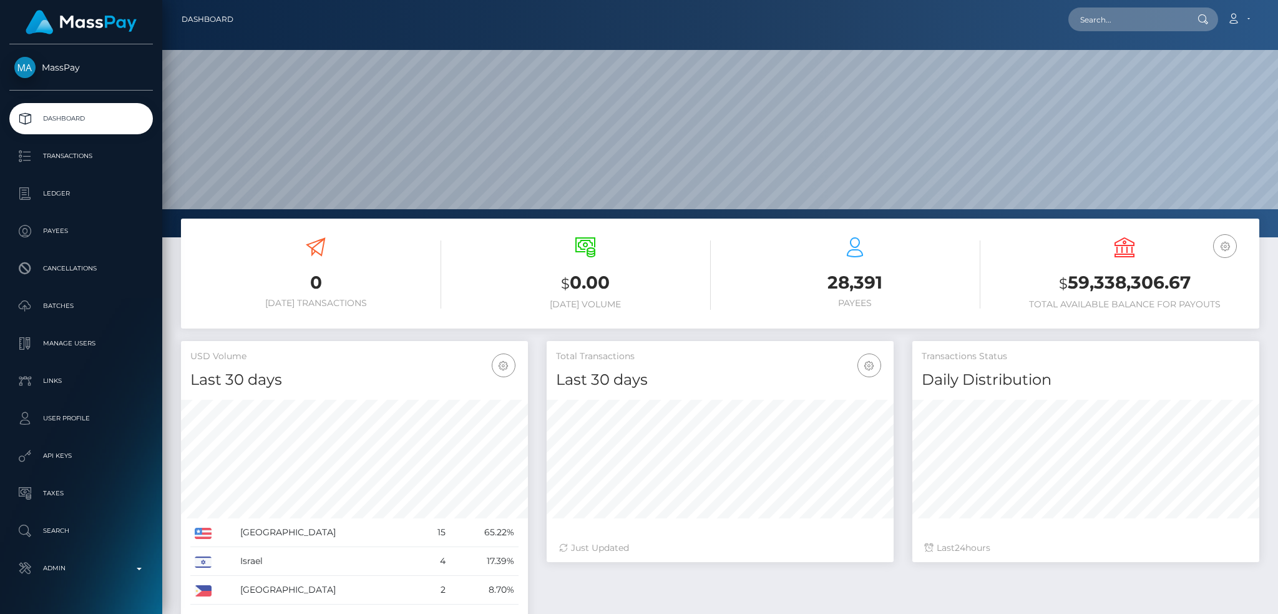
scroll to position [222, 346]
drag, startPoint x: 1112, startPoint y: 24, endPoint x: 1006, endPoint y: 22, distance: 105.5
click at [1112, 24] on input "text" at bounding box center [1127, 19] width 117 height 24
paste input "259b0697-f2c3-4073-a462-f6022c563818"
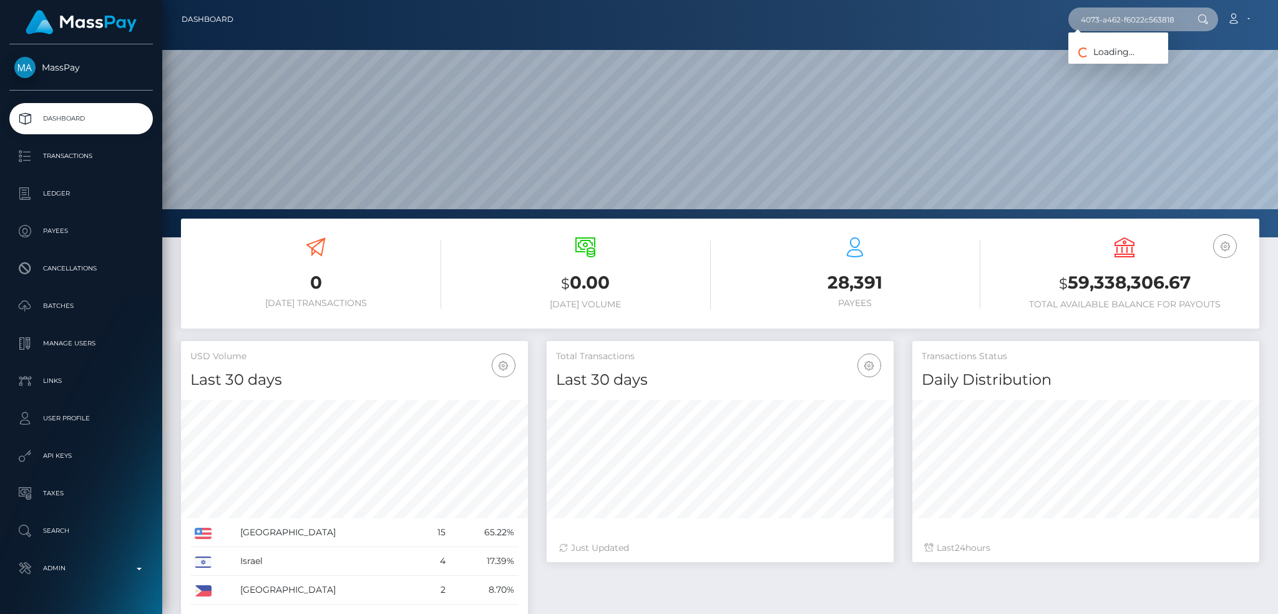
type input "259b0697-f2c3-4073-a462-f6022c563818"
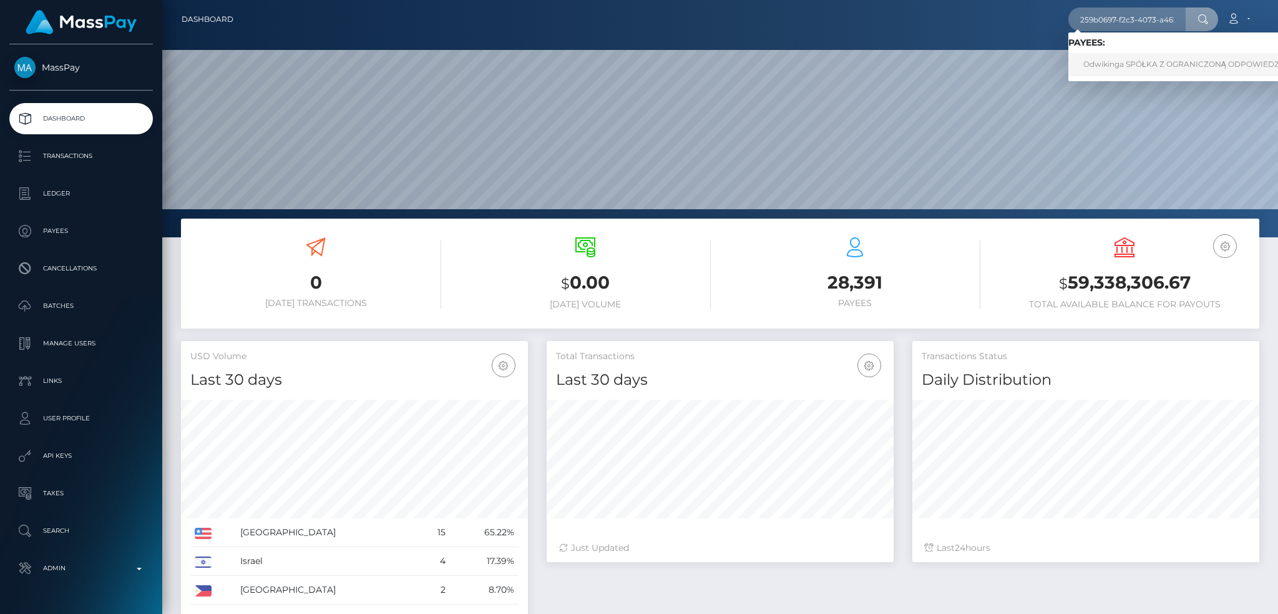
click at [1185, 59] on link "Odwikinga SPÓŁKA Z OGRANICZONĄ ODPOWIEDZIALNOŚCIĄ" at bounding box center [1203, 64] width 268 height 23
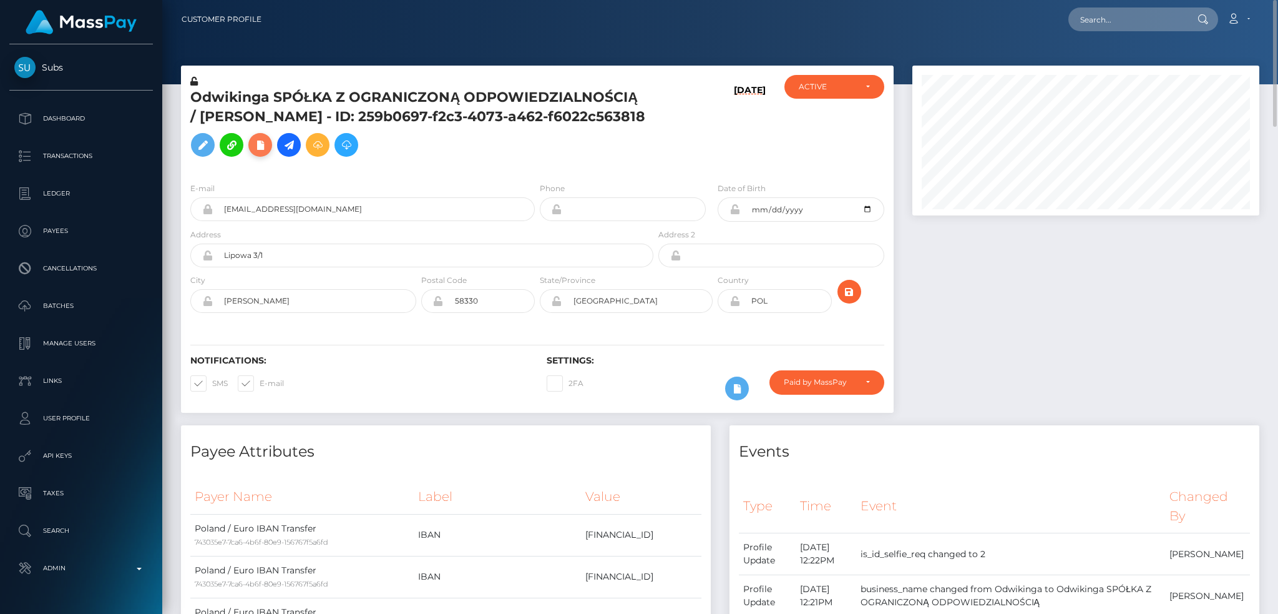
click at [268, 145] on icon at bounding box center [260, 145] width 15 height 16
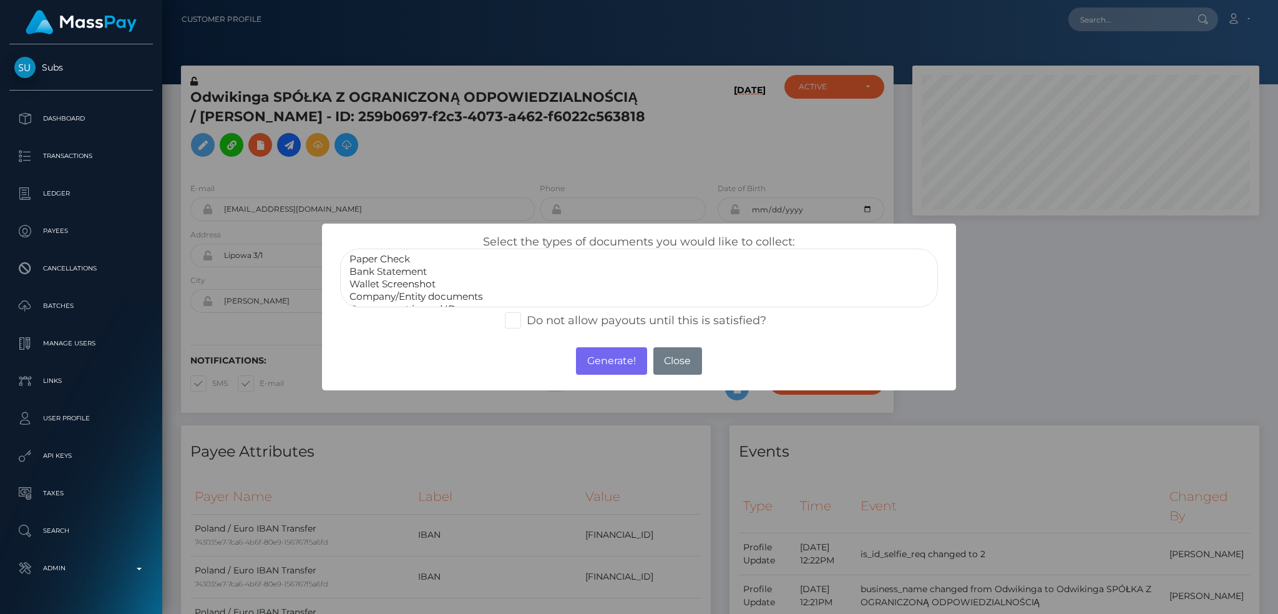
scroll to position [25, 0]
select select "Government issued ID"
click at [441, 279] on option "Government issued ID" at bounding box center [639, 284] width 582 height 12
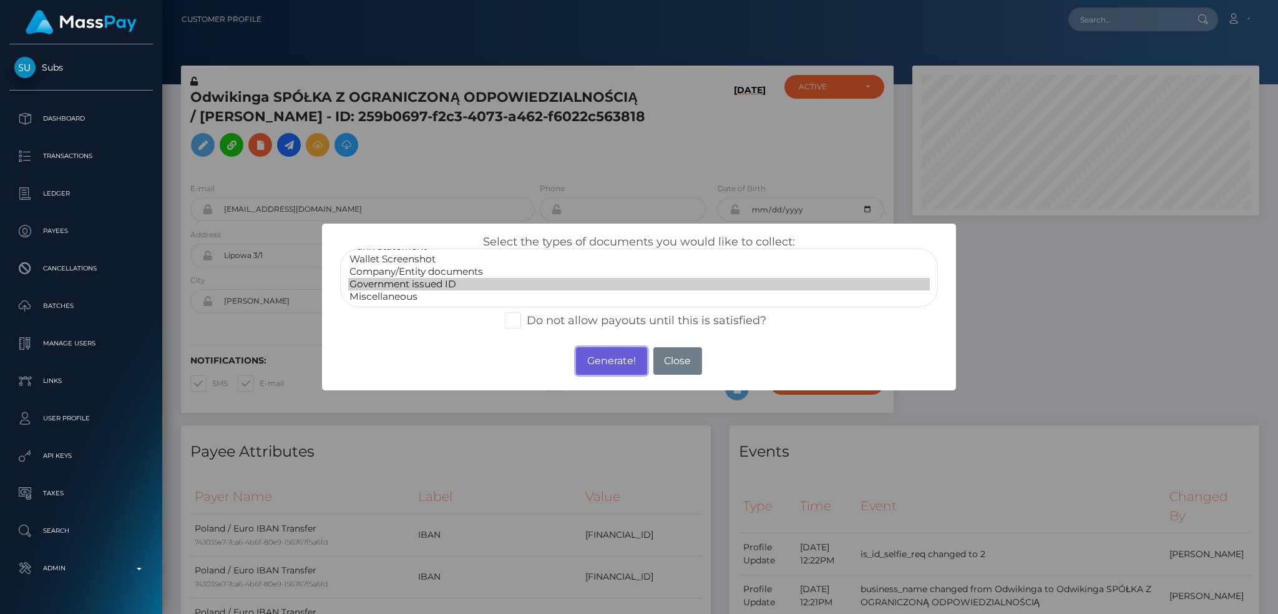
click at [615, 360] on button "Generate!" at bounding box center [611, 360] width 71 height 27
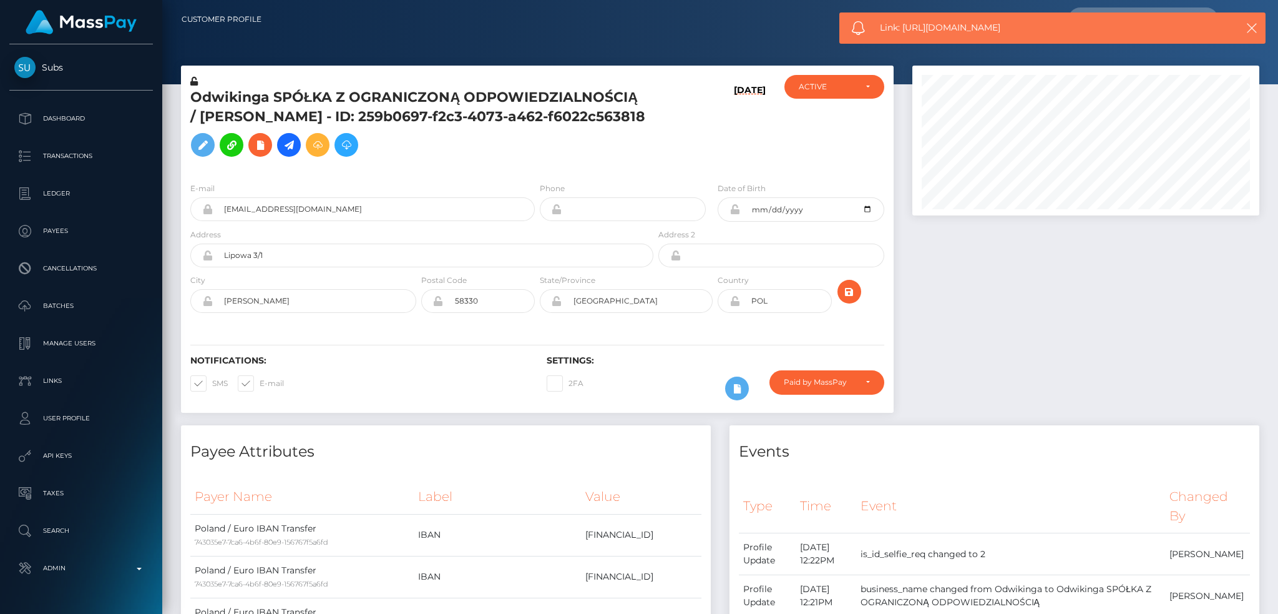
click at [957, 26] on span "Link: https://l.maspay.io/wkDHW" at bounding box center [1046, 27] width 332 height 13
copy span "Link: https://l.maspay.io/wkDHW"
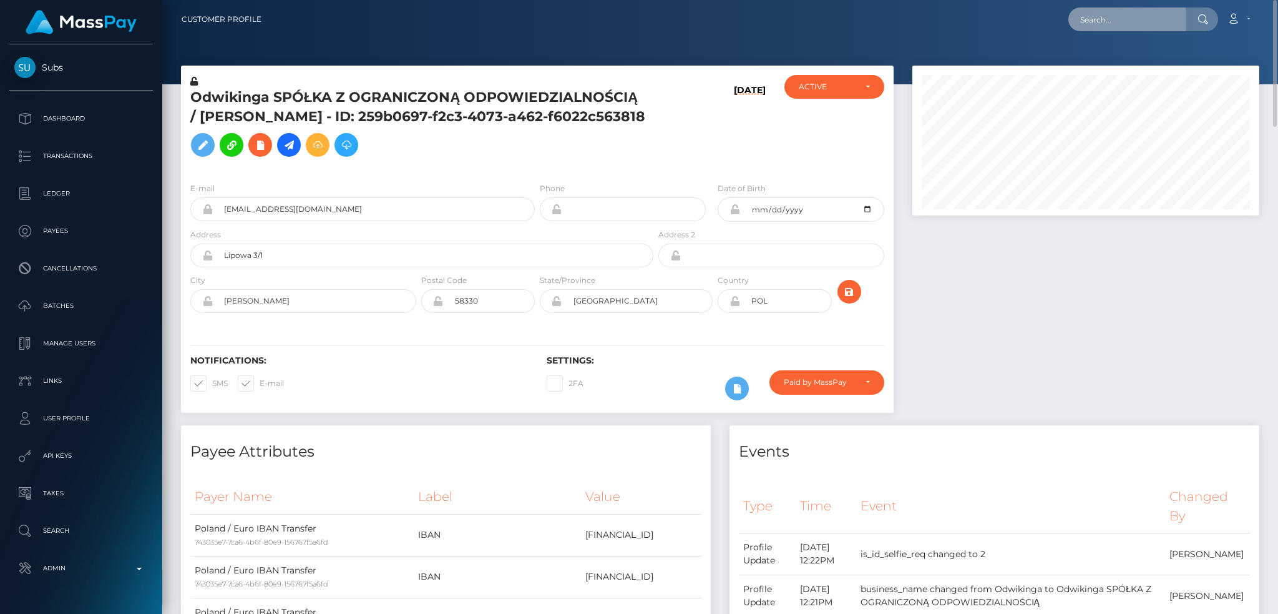
drag, startPoint x: 1102, startPoint y: 12, endPoint x: 1084, endPoint y: 12, distance: 17.5
click at [1102, 12] on input "text" at bounding box center [1127, 19] width 117 height 24
paste input "[EMAIL_ADDRESS][DOMAIN_NAME]"
type input "[EMAIL_ADDRESS][DOMAIN_NAME]"
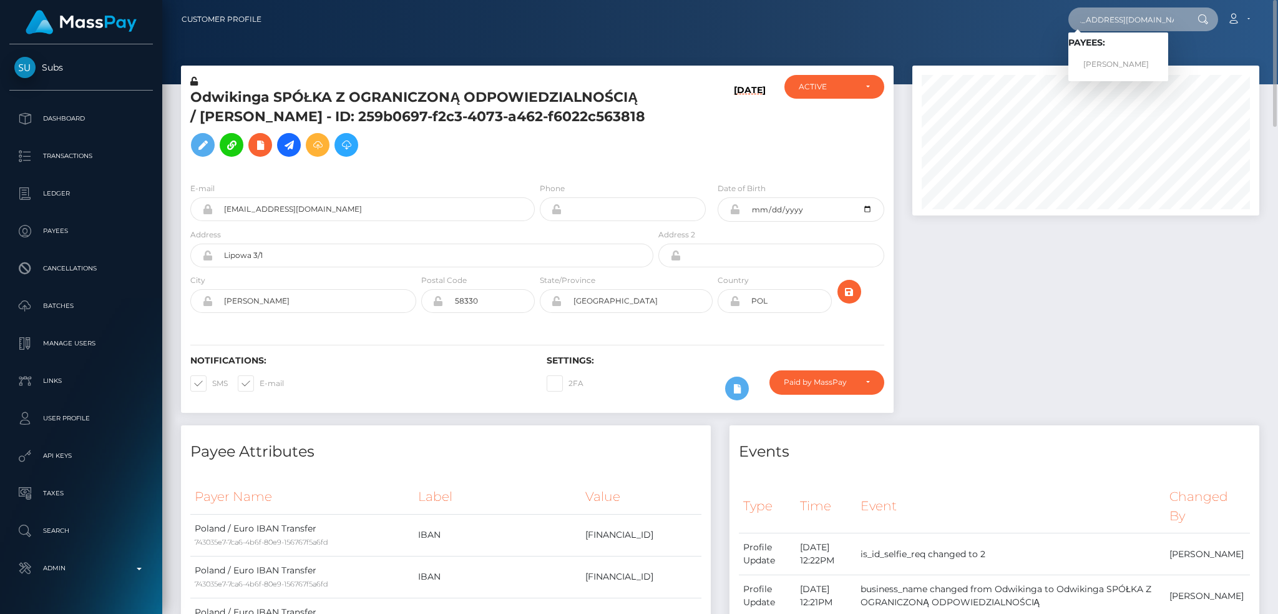
scroll to position [0, 0]
click at [1107, 62] on link "Violetta GavrilenkoRET" at bounding box center [1119, 64] width 100 height 23
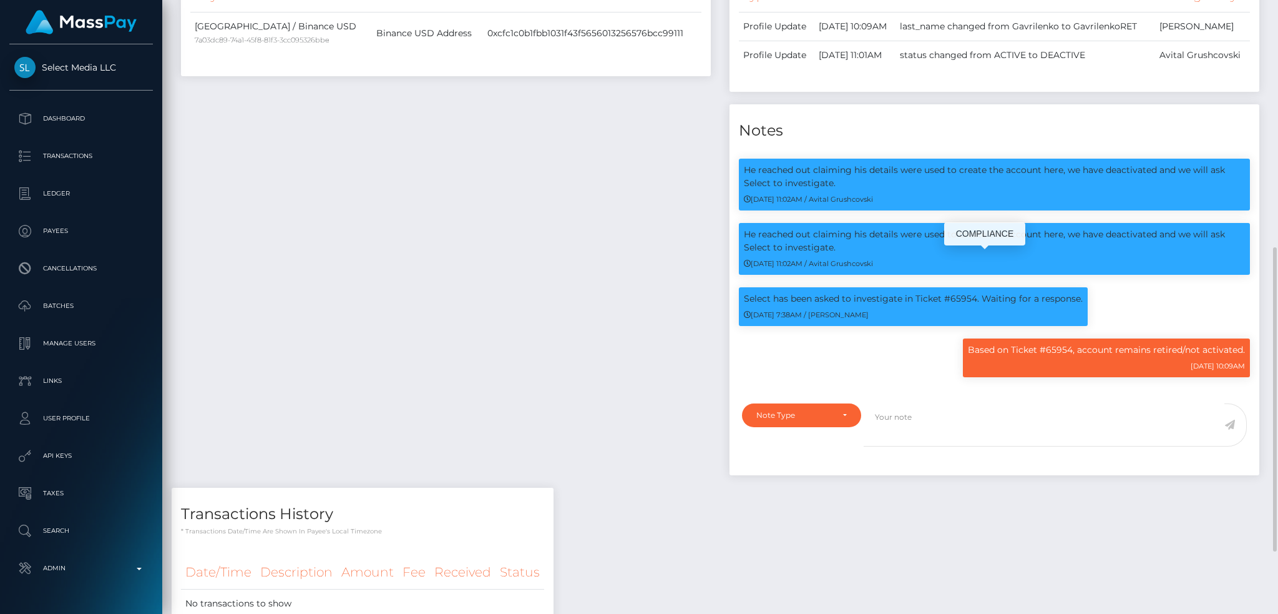
scroll to position [150, 346]
click at [1059, 356] on p "Based on Ticket #65954, account remains retired/not activated." at bounding box center [1106, 349] width 277 height 13
copy p "65954"
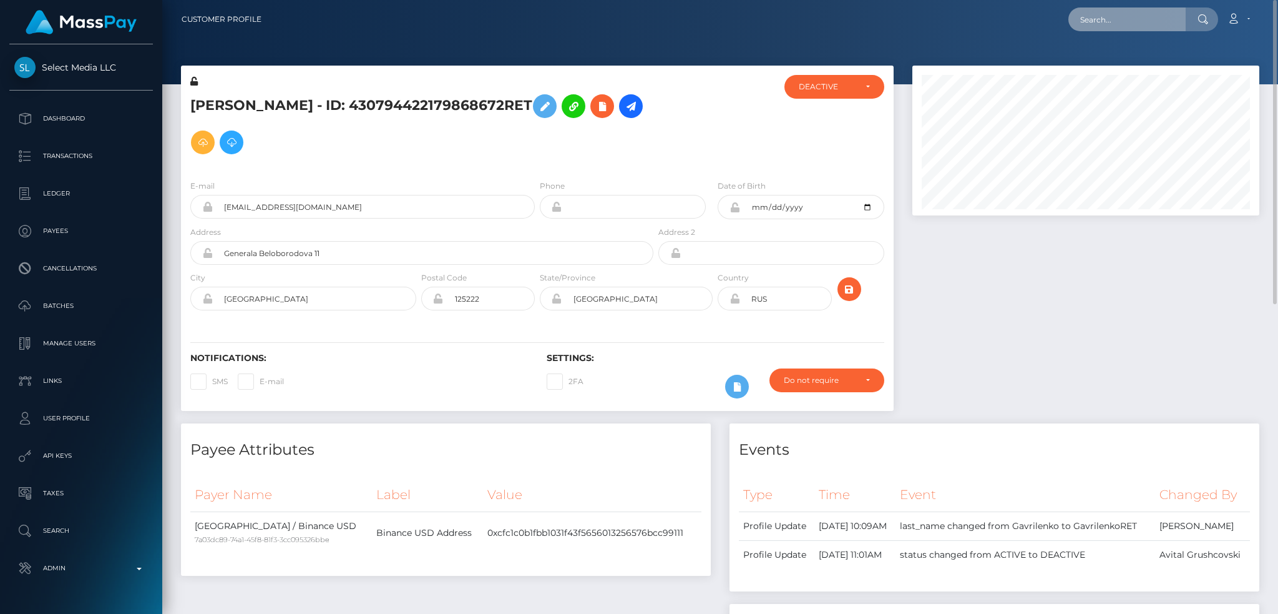
click at [1152, 21] on input "text" at bounding box center [1127, 19] width 117 height 24
paste input "[EMAIL_ADDRESS][DOMAIN_NAME]"
type input "[EMAIL_ADDRESS][DOMAIN_NAME]"
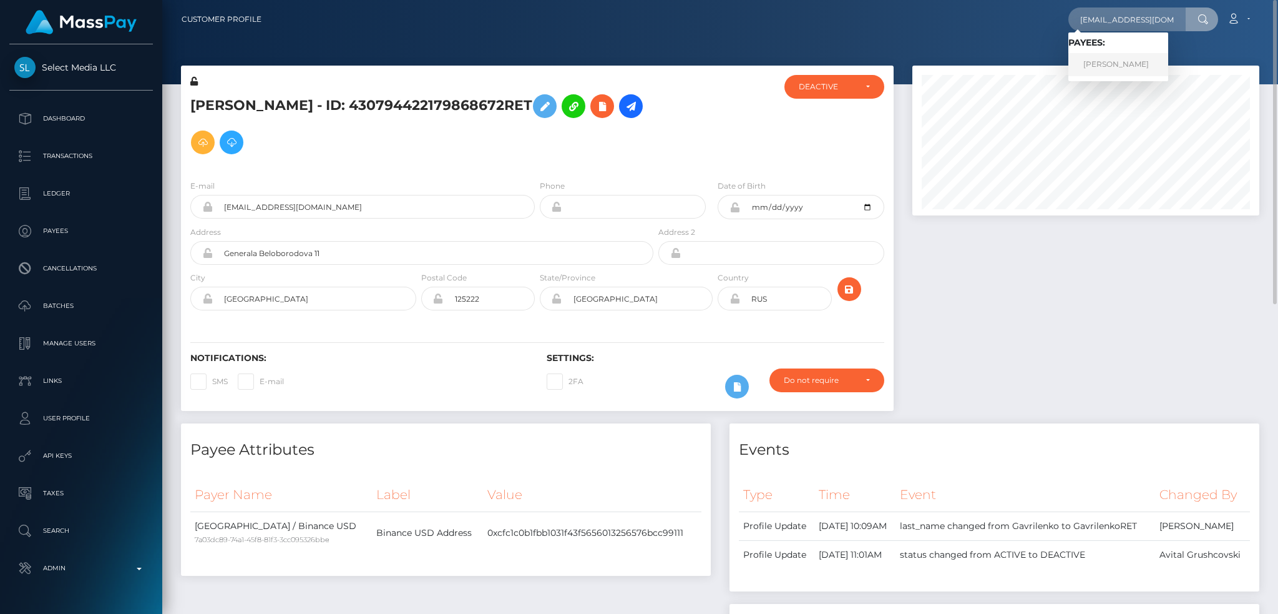
click at [1118, 66] on link "DEMI LOUISE ANDERSON" at bounding box center [1119, 64] width 100 height 23
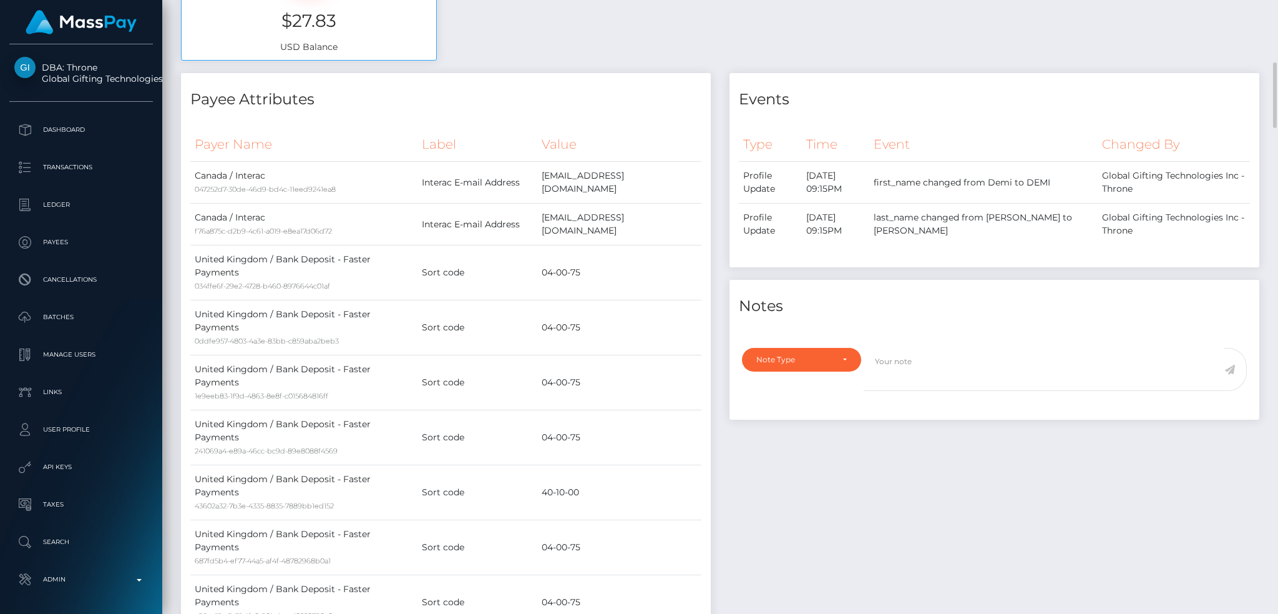
scroll to position [83, 0]
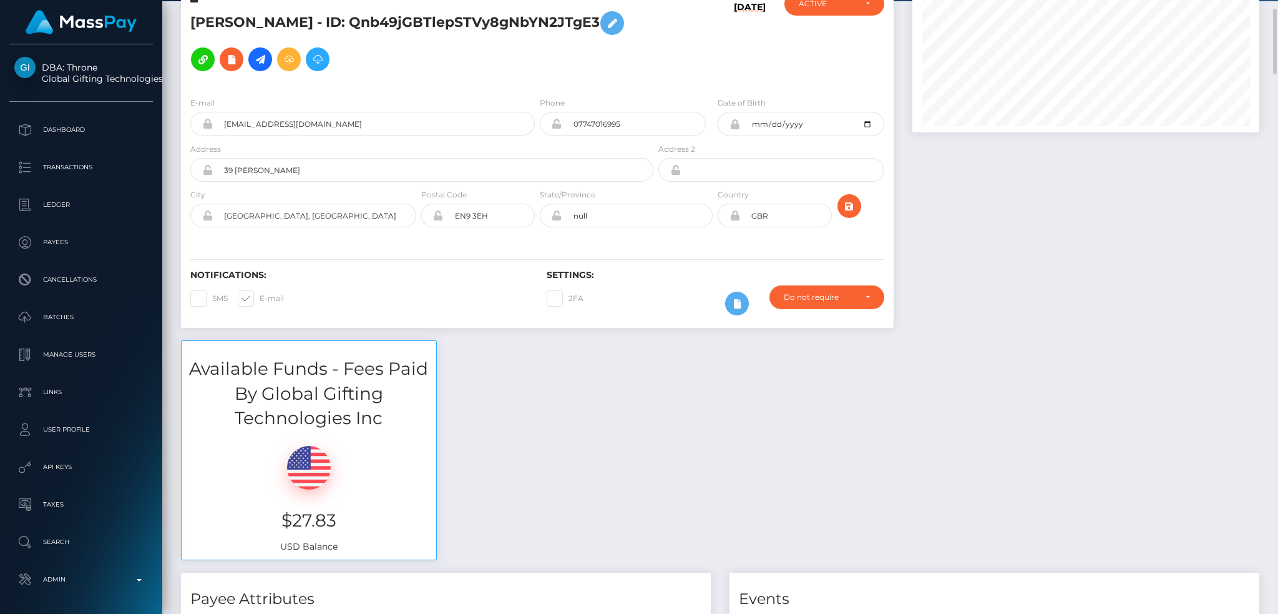
click at [212, 293] on span at bounding box center [212, 297] width 0 height 9
click at [212, 290] on input "SMS" at bounding box center [216, 294] width 8 height 8
checkbox input "true"
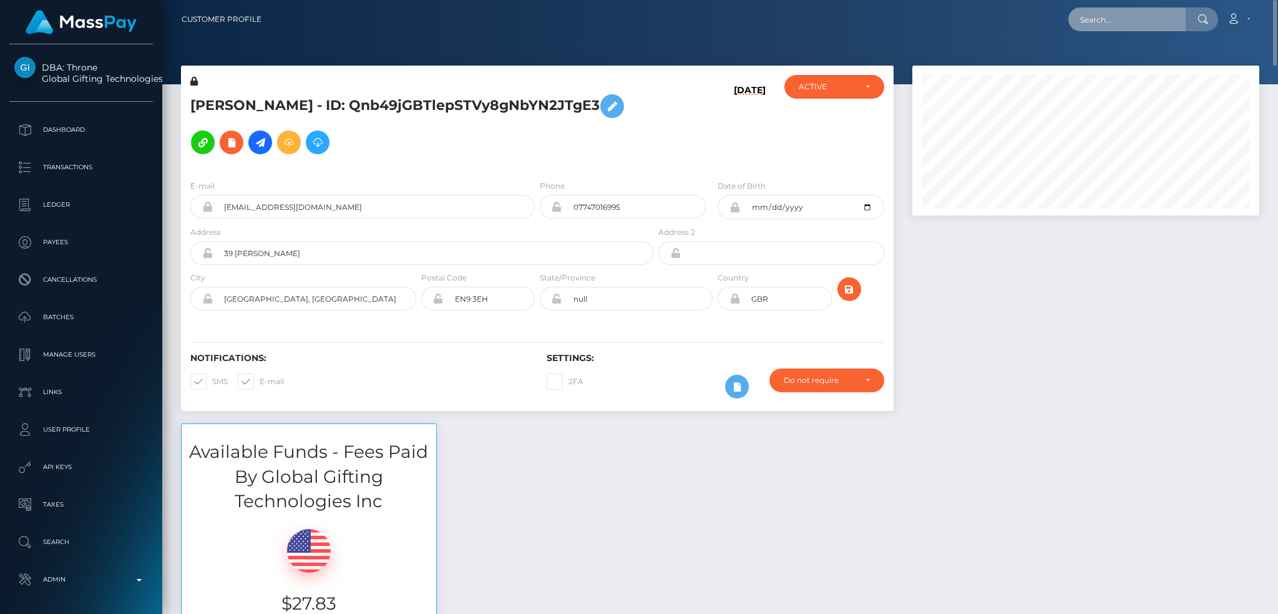
click at [1121, 15] on input "text" at bounding box center [1127, 19] width 117 height 24
paste input "7290731"
type input "7290731"
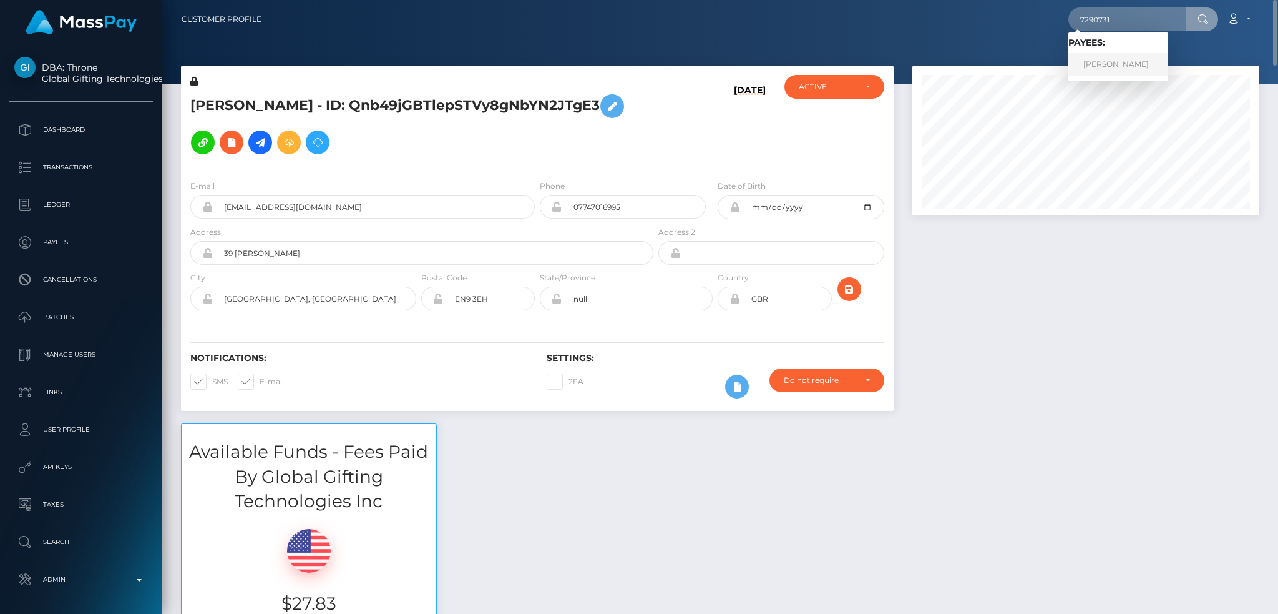
click at [1130, 61] on link "[PERSON_NAME]" at bounding box center [1119, 64] width 100 height 23
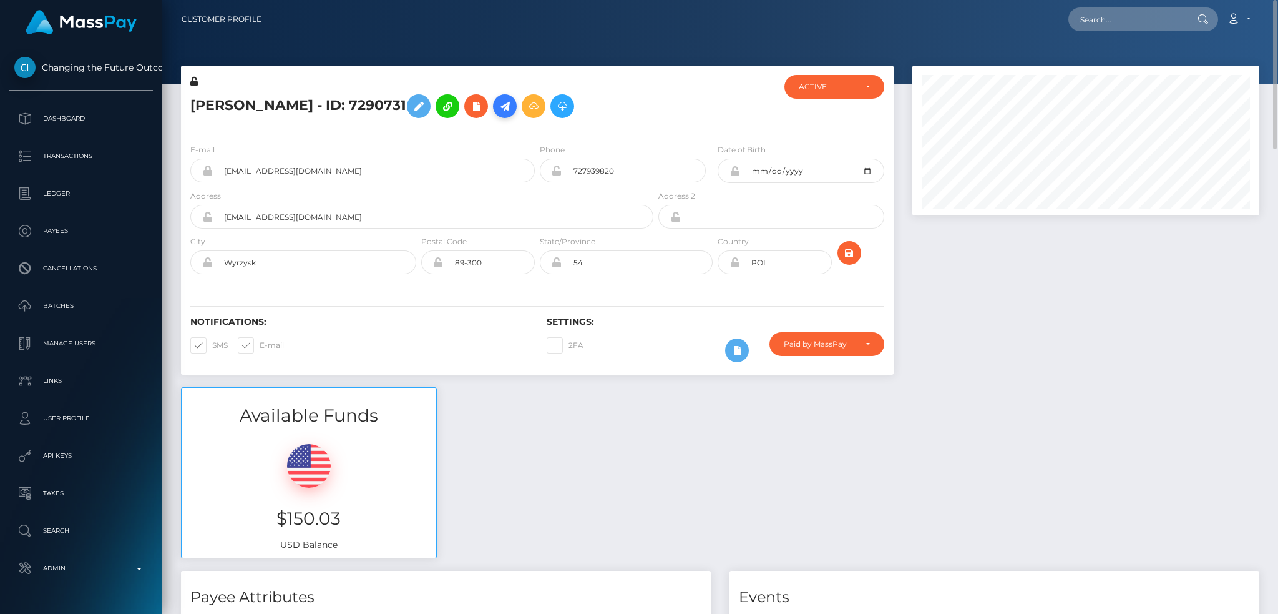
click at [507, 105] on icon at bounding box center [504, 107] width 15 height 16
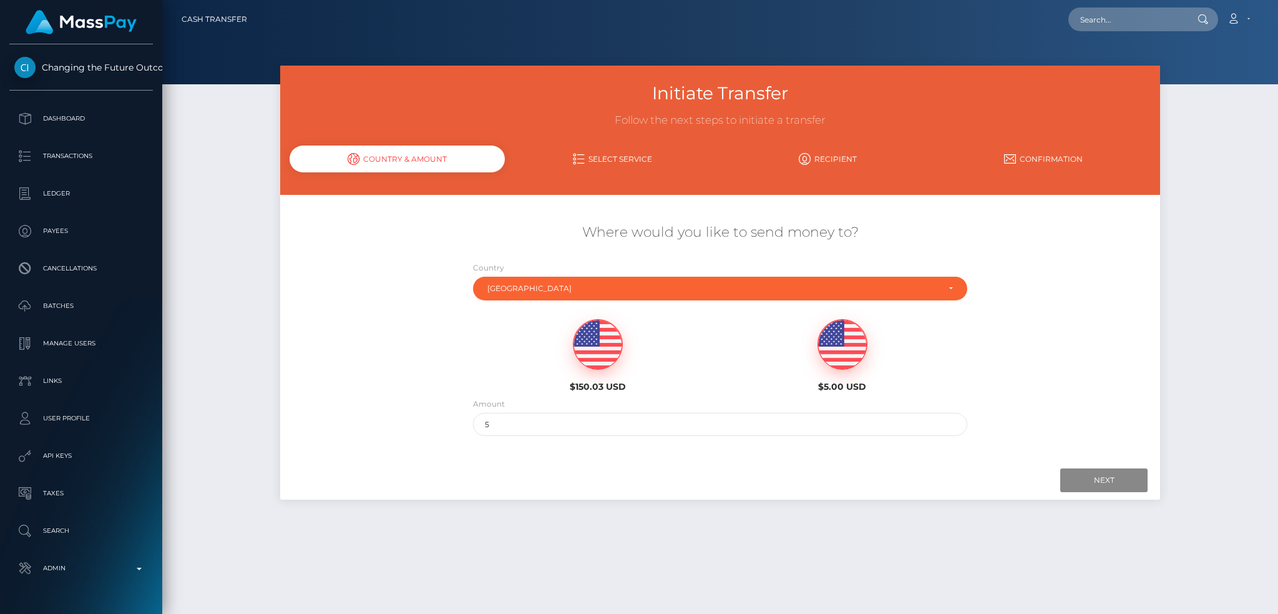
click at [591, 338] on img at bounding box center [598, 345] width 49 height 50
type input "150.03"
click at [1086, 479] on input "Next" at bounding box center [1103, 480] width 87 height 24
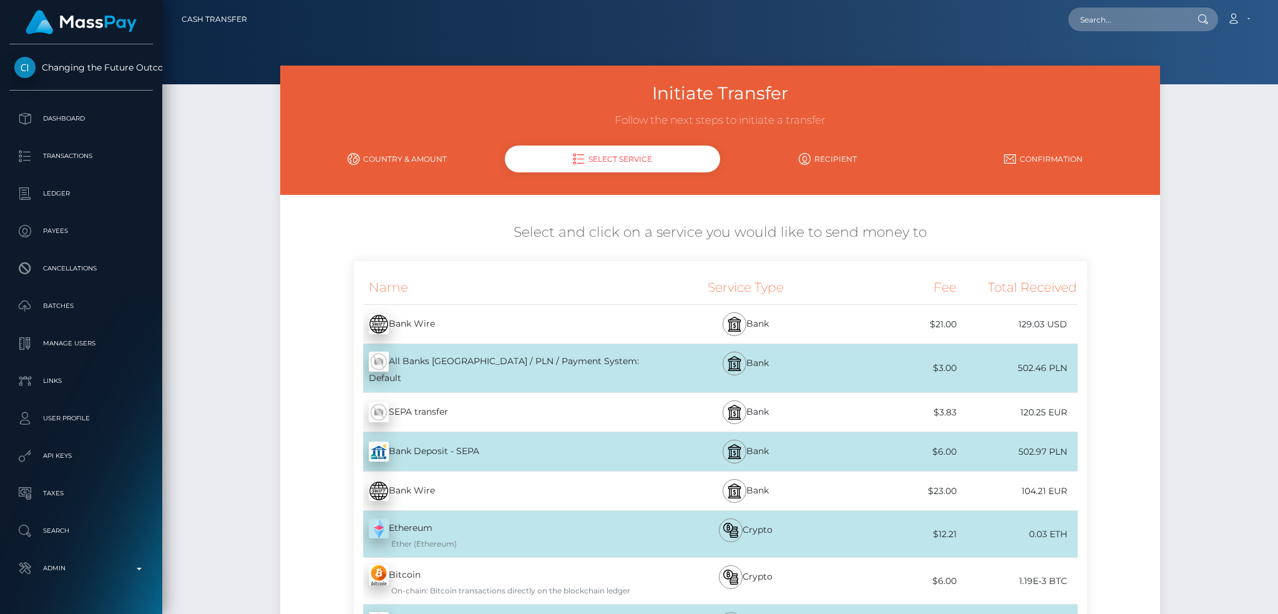
click at [494, 404] on div "SEPA transfer - EUR" at bounding box center [504, 411] width 301 height 35
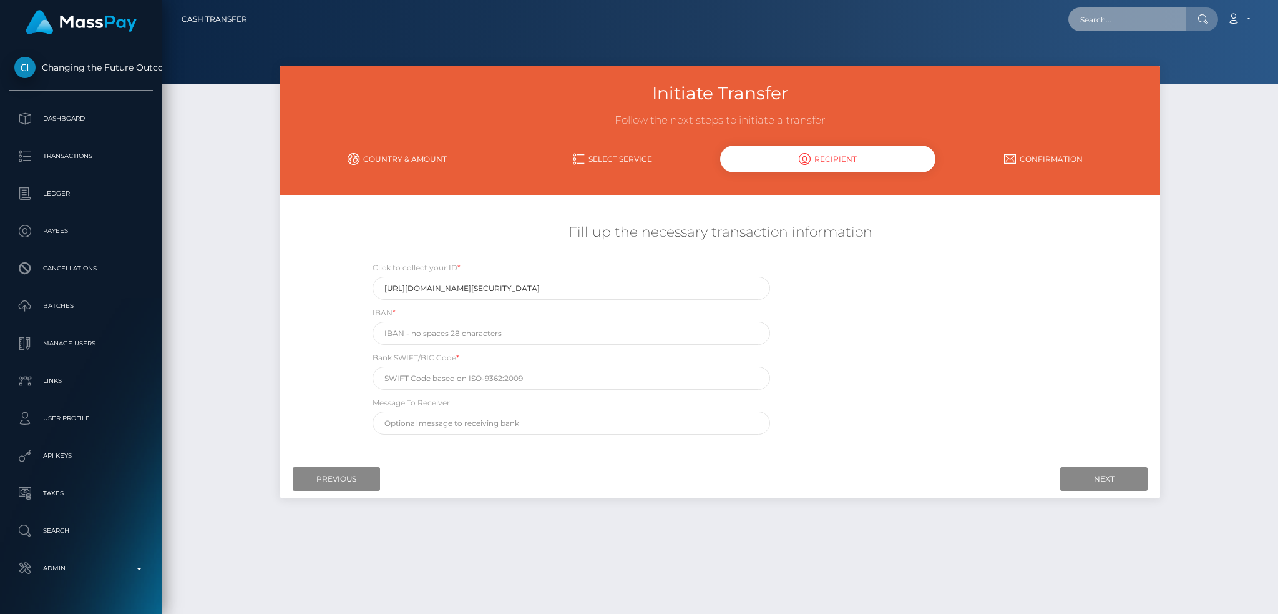
drag, startPoint x: 1103, startPoint y: 21, endPoint x: 1053, endPoint y: 22, distance: 50.6
click at [1103, 21] on input "text" at bounding box center [1127, 19] width 117 height 24
paste input "EtzfGcOaREOtAfhdQOta9PLWuxv1"
type input "EtzfGcOaREOtAfhdQOta9PLWuxv1"
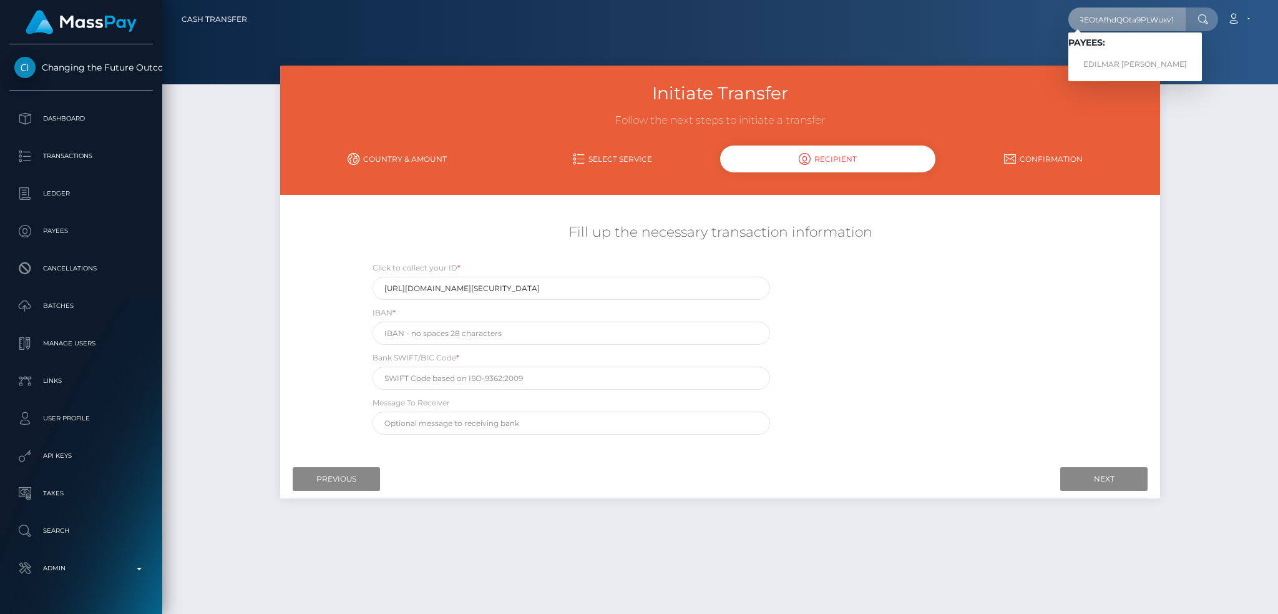
scroll to position [0, 0]
click at [1104, 68] on link "EDILMAR KARINA LINAREZ TOVAR" at bounding box center [1136, 64] width 134 height 23
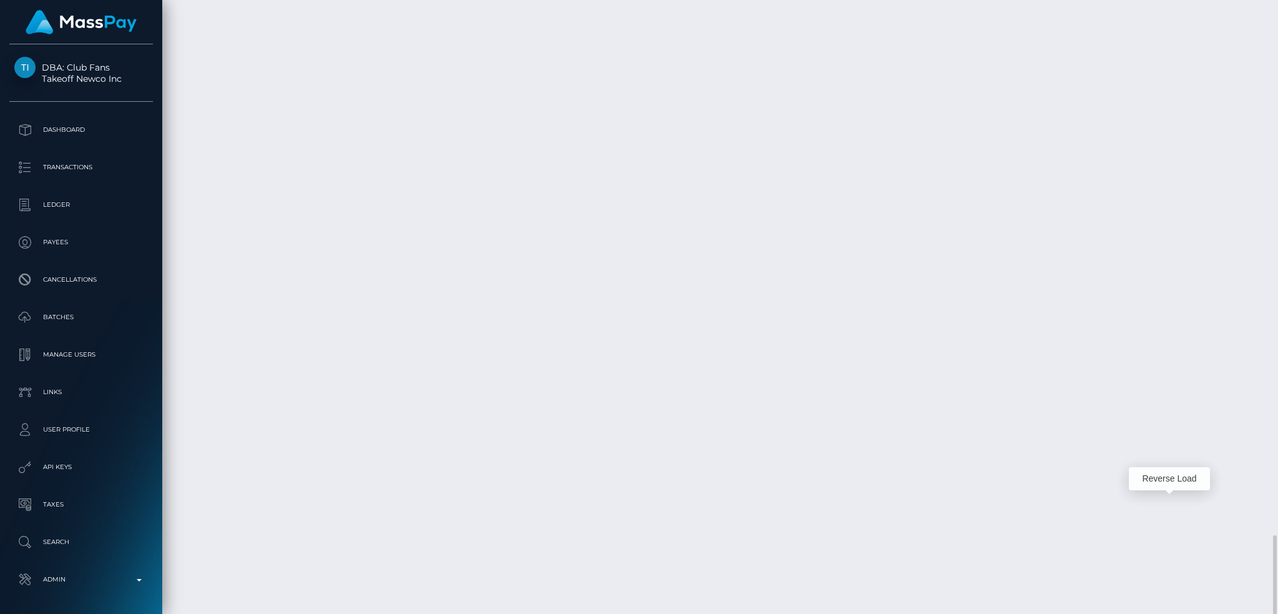
scroll to position [150, 346]
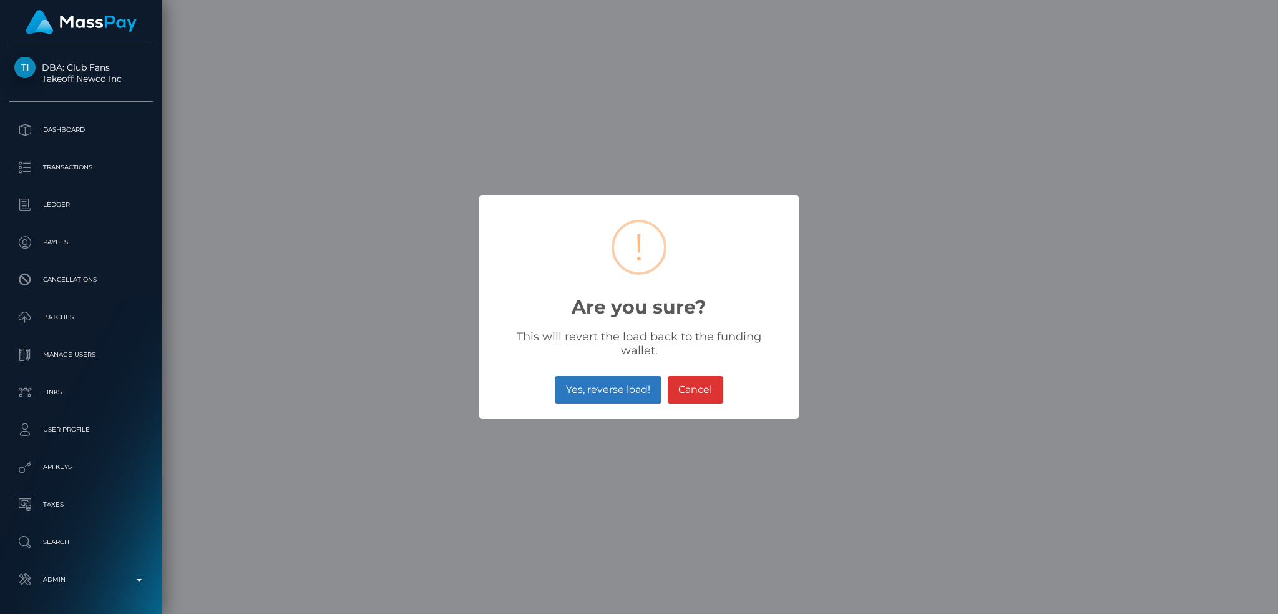
click at [587, 383] on button "Yes, reverse load!" at bounding box center [608, 389] width 106 height 27
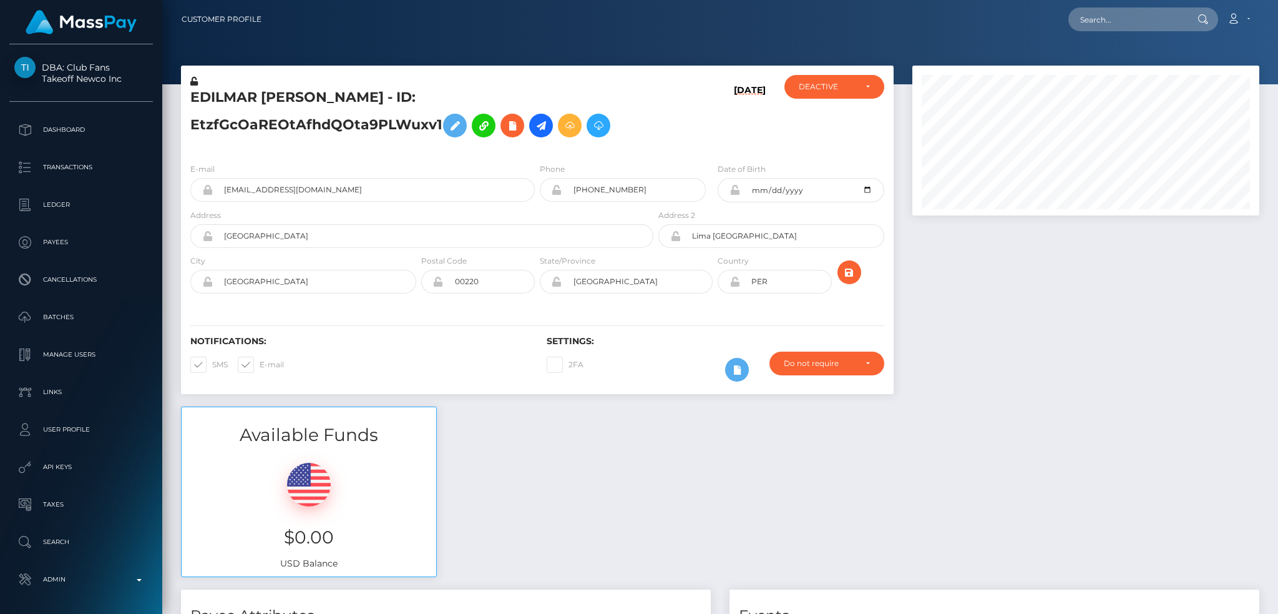
scroll to position [150, 346]
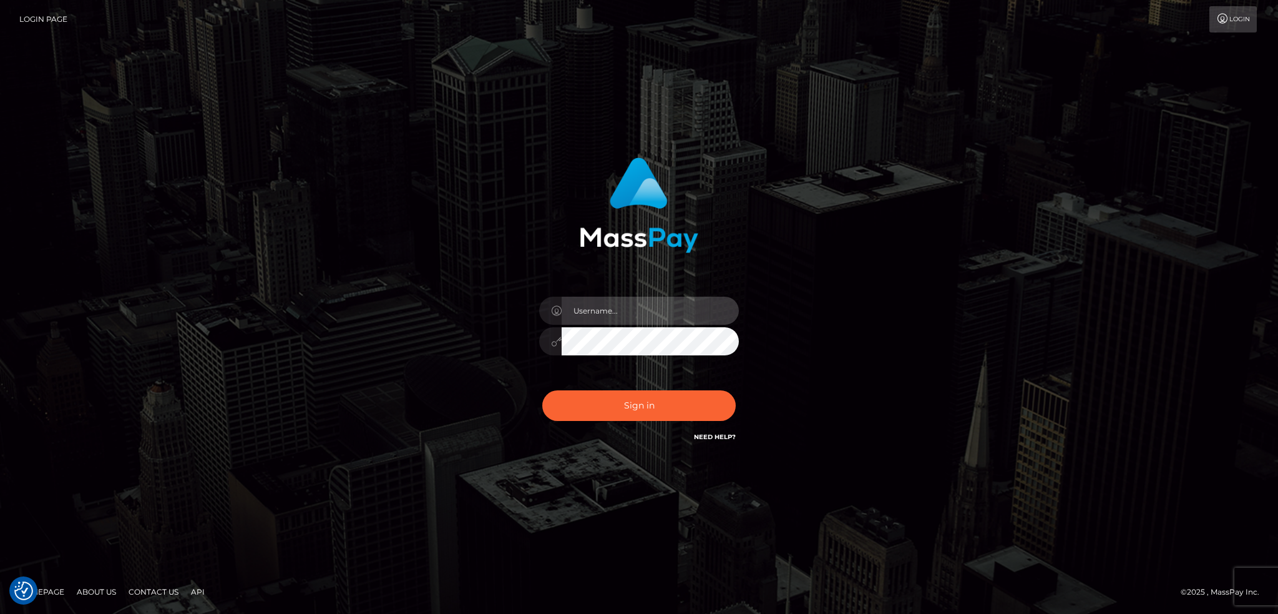
type input "alexstef"
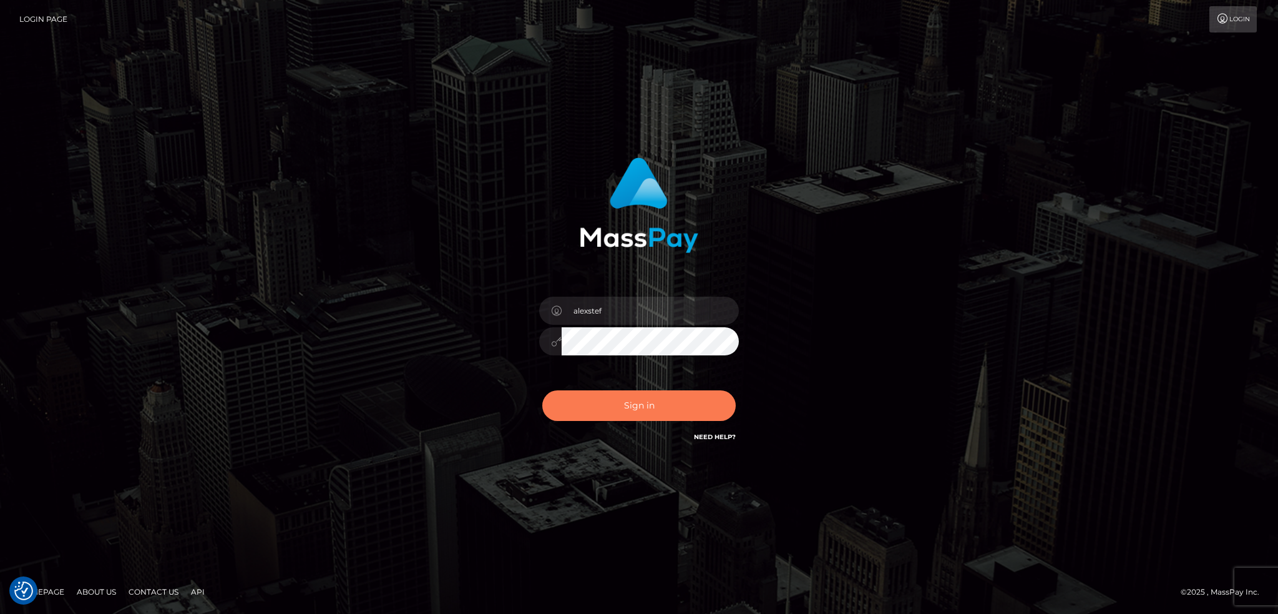
click at [645, 402] on button "Sign in" at bounding box center [638, 405] width 193 height 31
type input "alexstef"
click at [624, 405] on button "Sign in" at bounding box center [638, 405] width 193 height 31
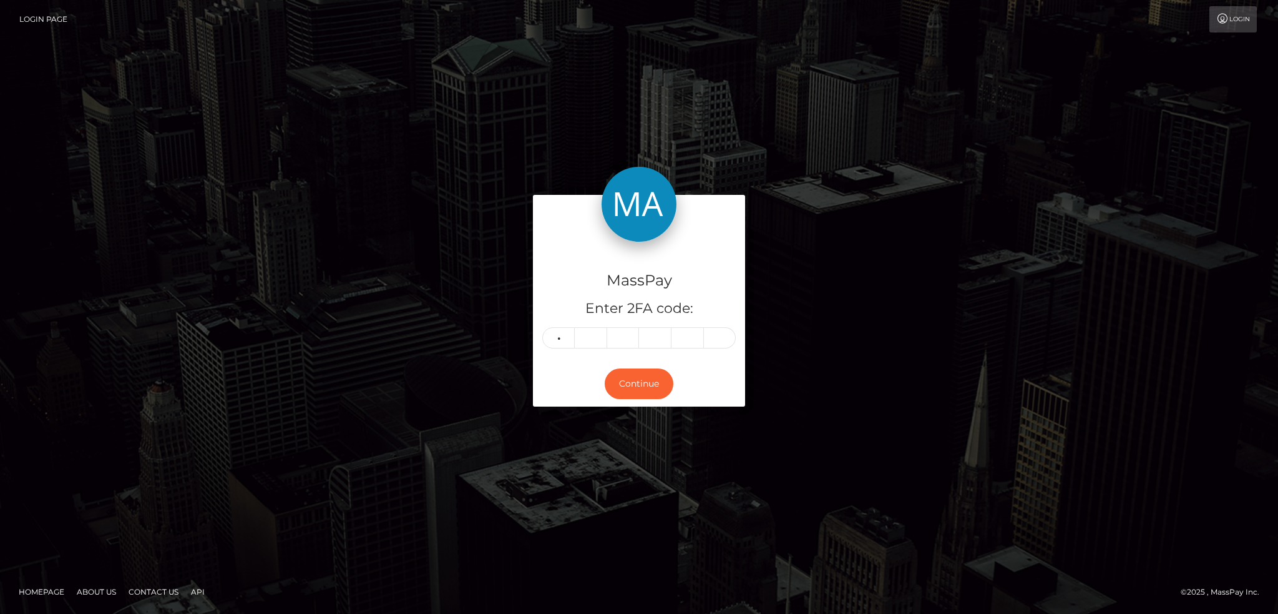
type input "2"
type input "5"
type input "1"
type input "6"
type input "3"
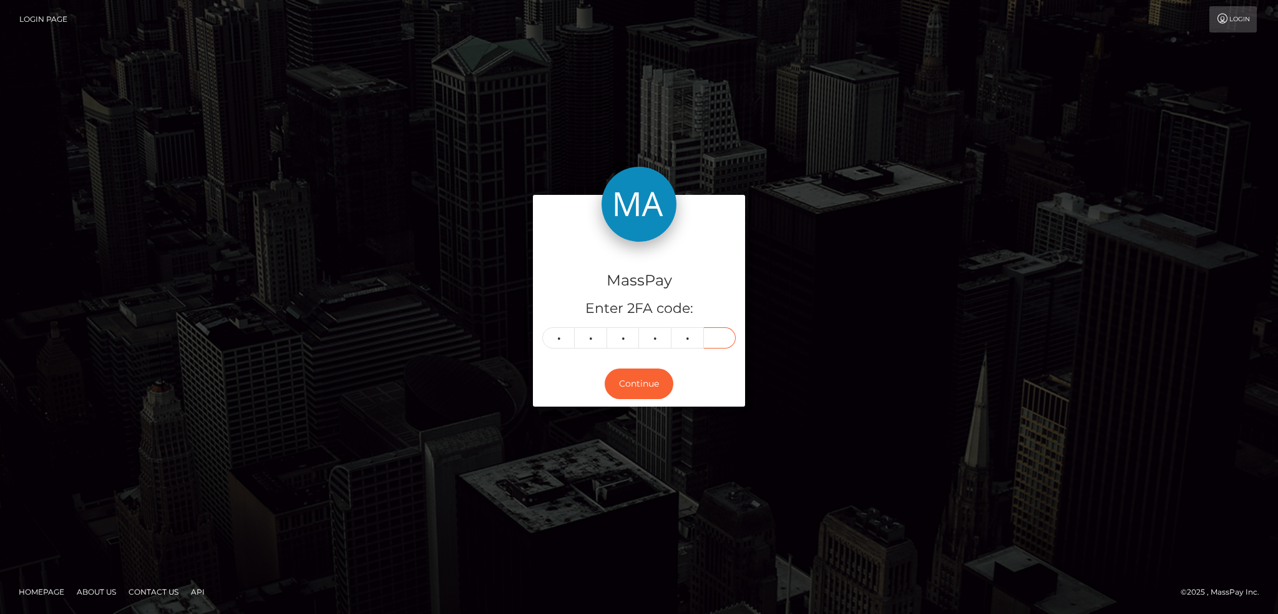
type input "1"
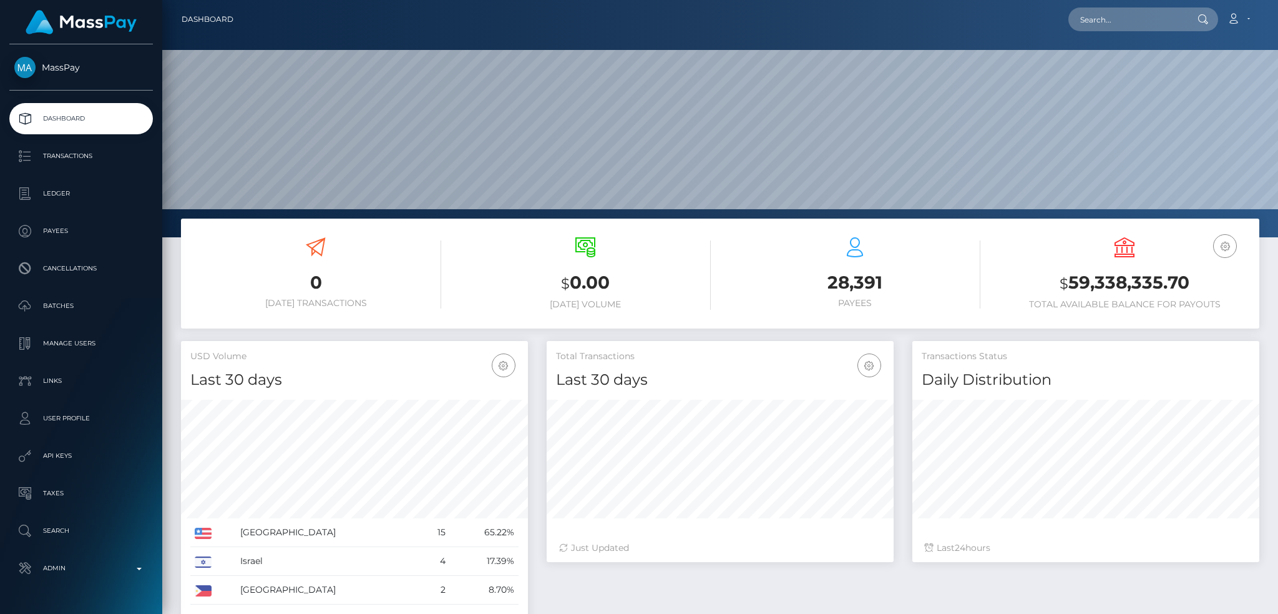
scroll to position [222, 346]
click at [1085, 22] on input "text" at bounding box center [1127, 19] width 117 height 24
paste input "poact_waThCWE07rK0"
type input "poact_waThCWE07rK0"
click at [1090, 66] on link "[PERSON_NAME]" at bounding box center [1119, 64] width 100 height 23
